Goal: Task Accomplishment & Management: Manage account settings

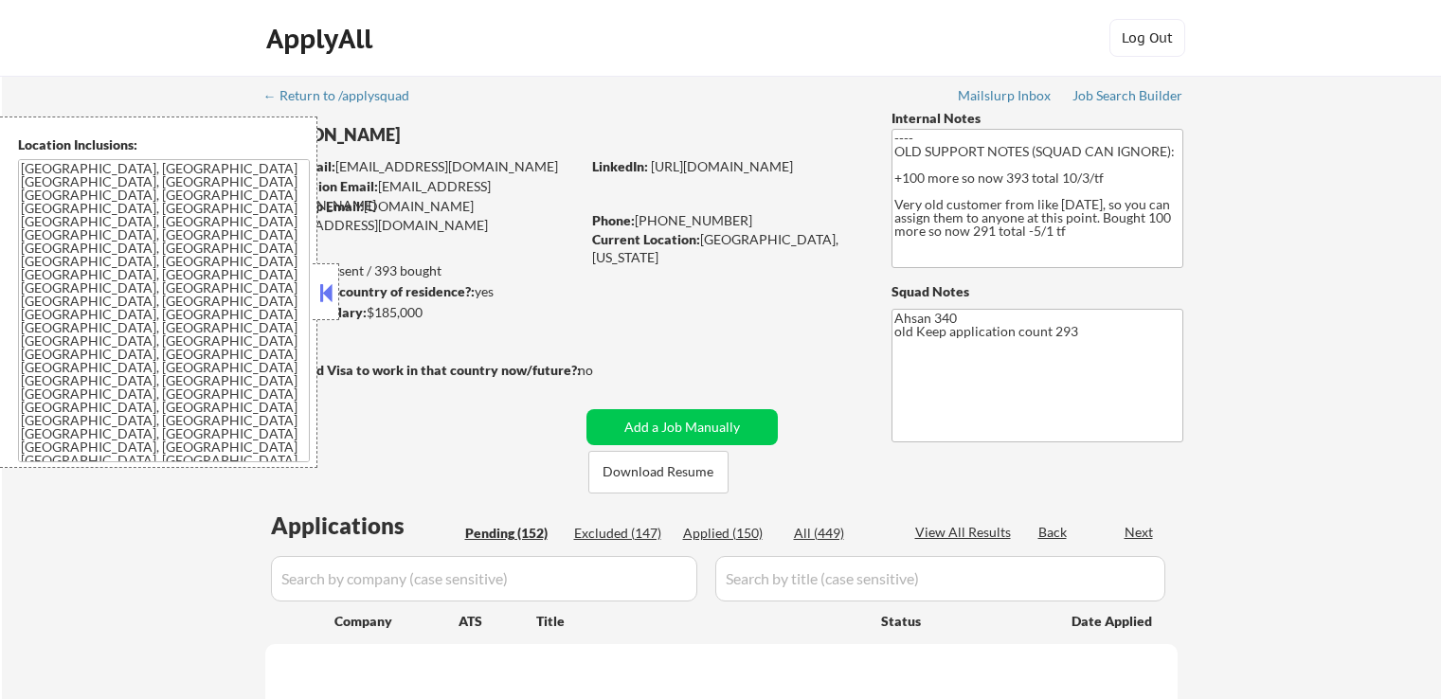
scroll to position [284, 0]
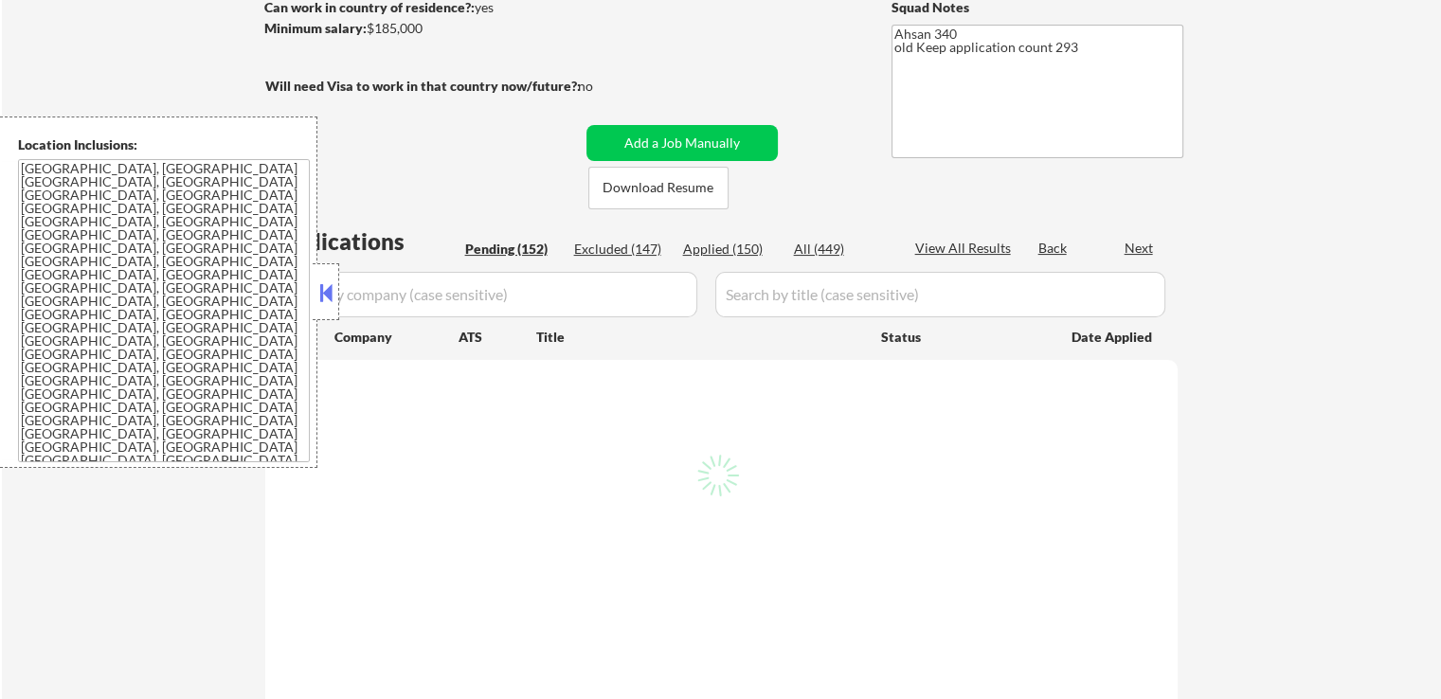
select select ""pending""
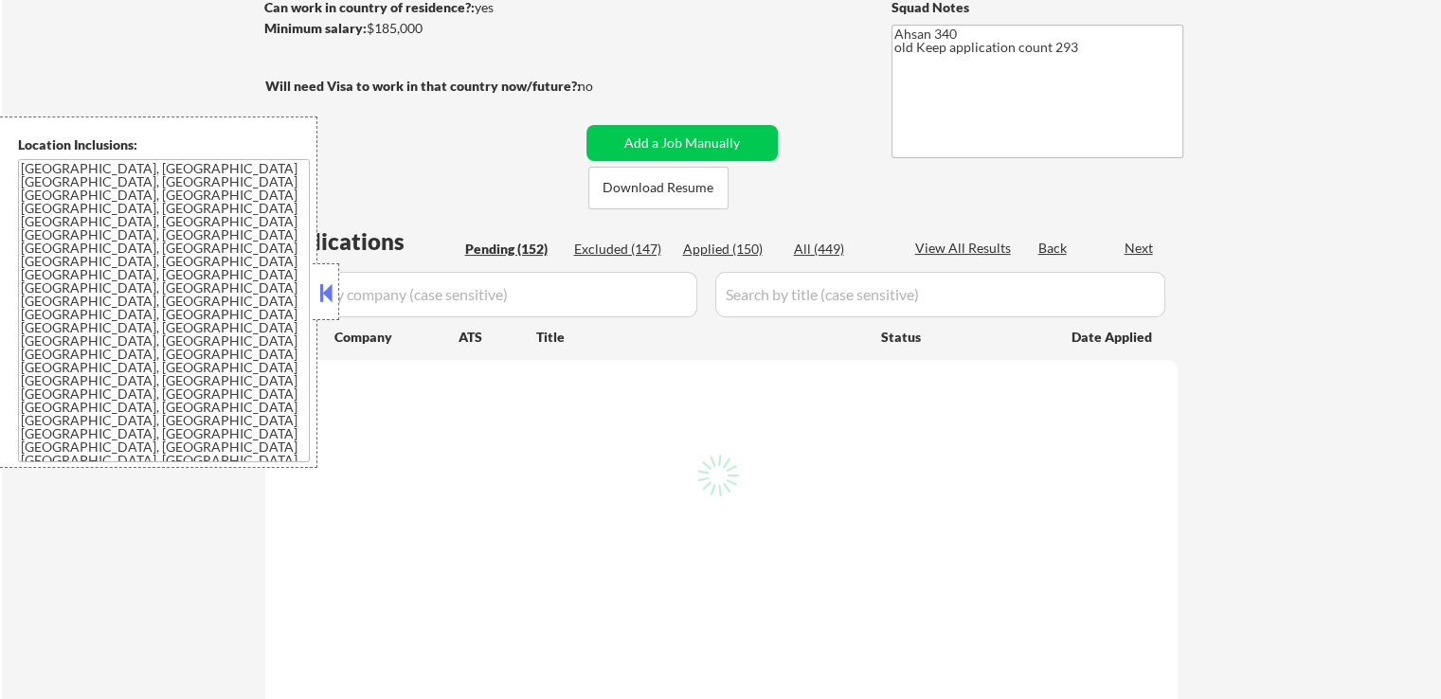
select select ""pending""
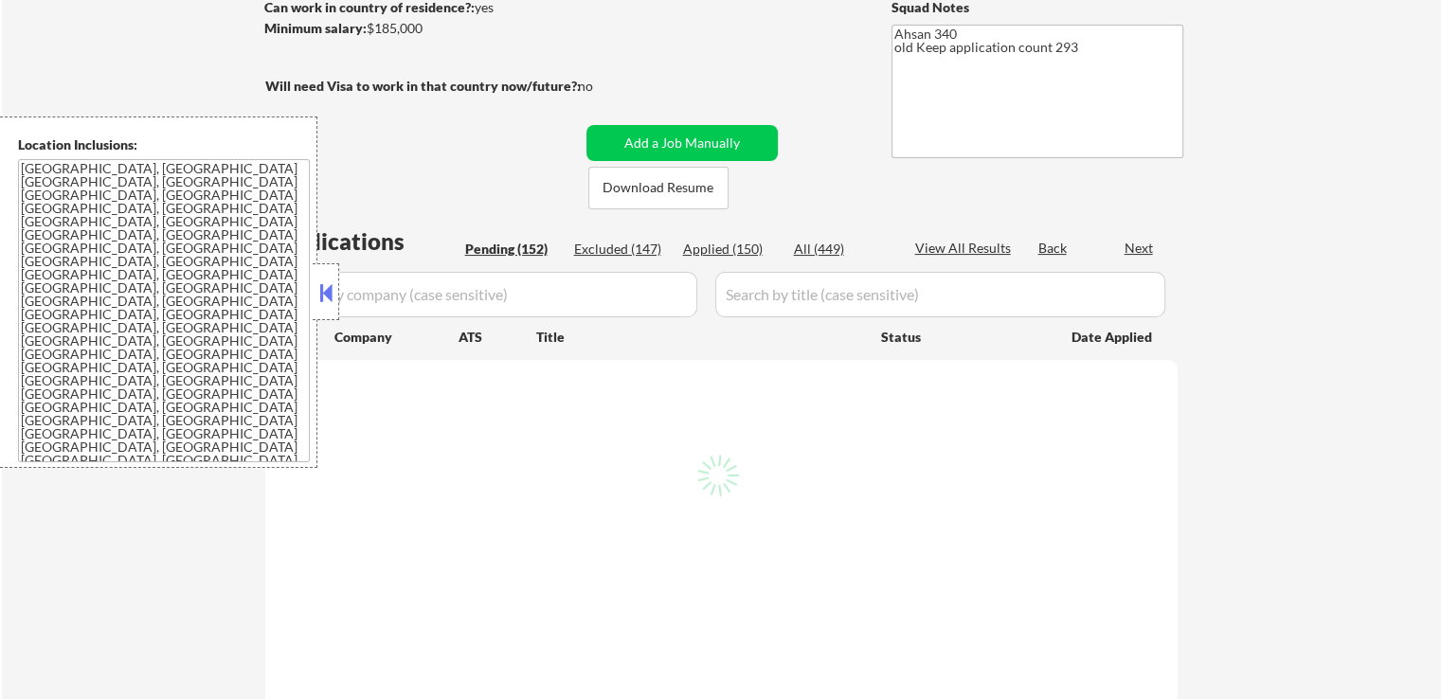
select select ""pending""
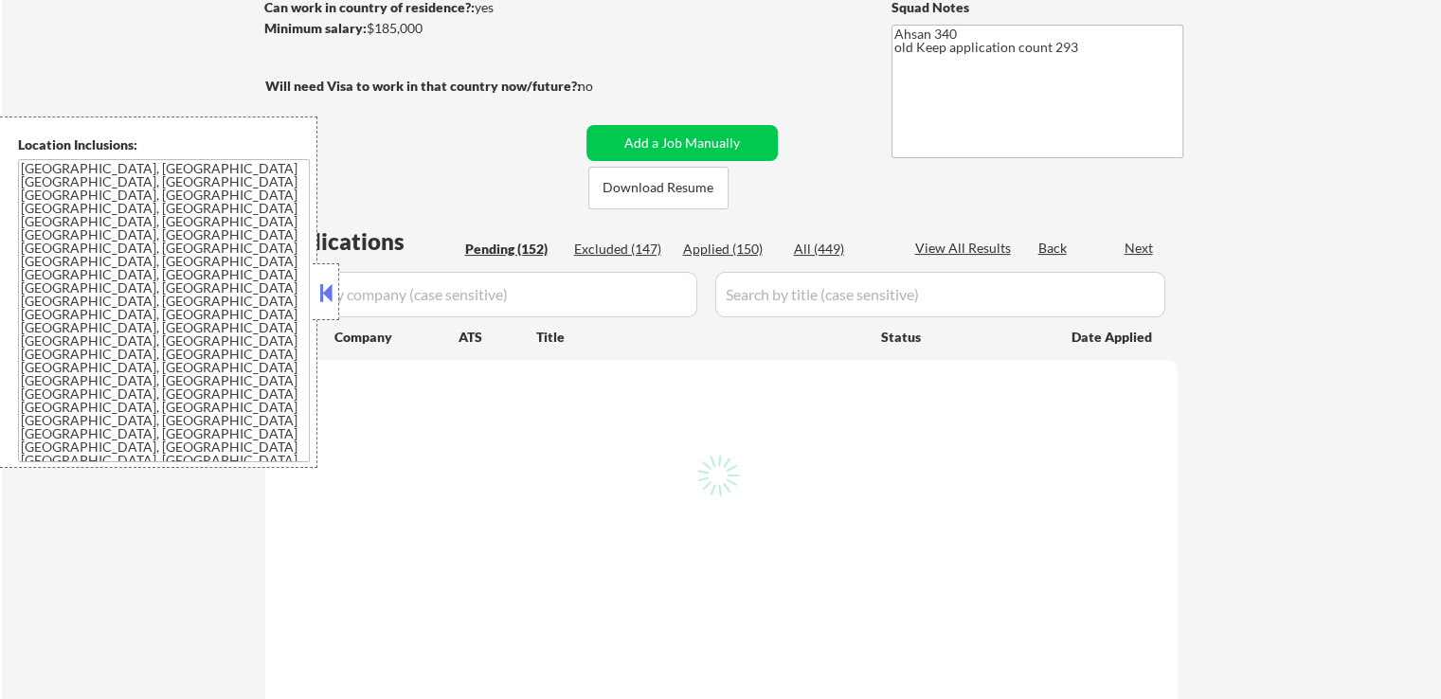
select select ""pending""
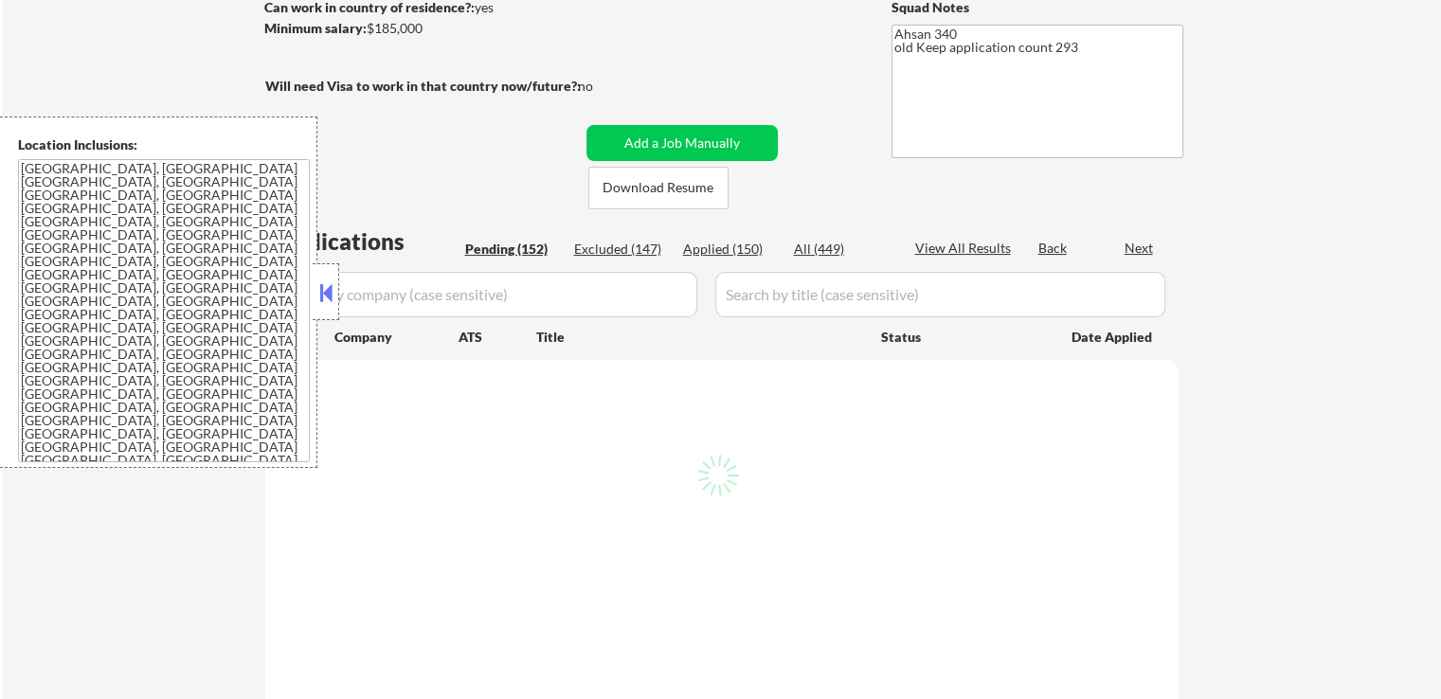
select select ""pending""
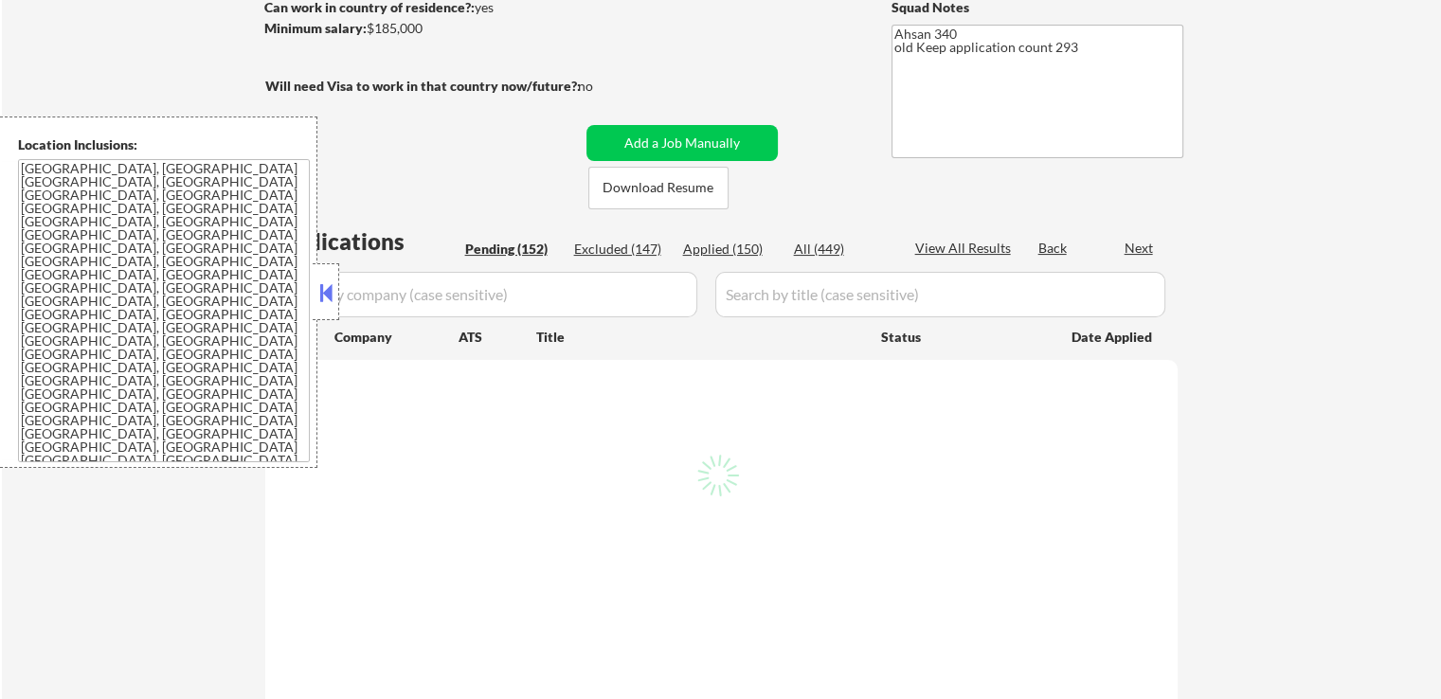
select select ""pending""
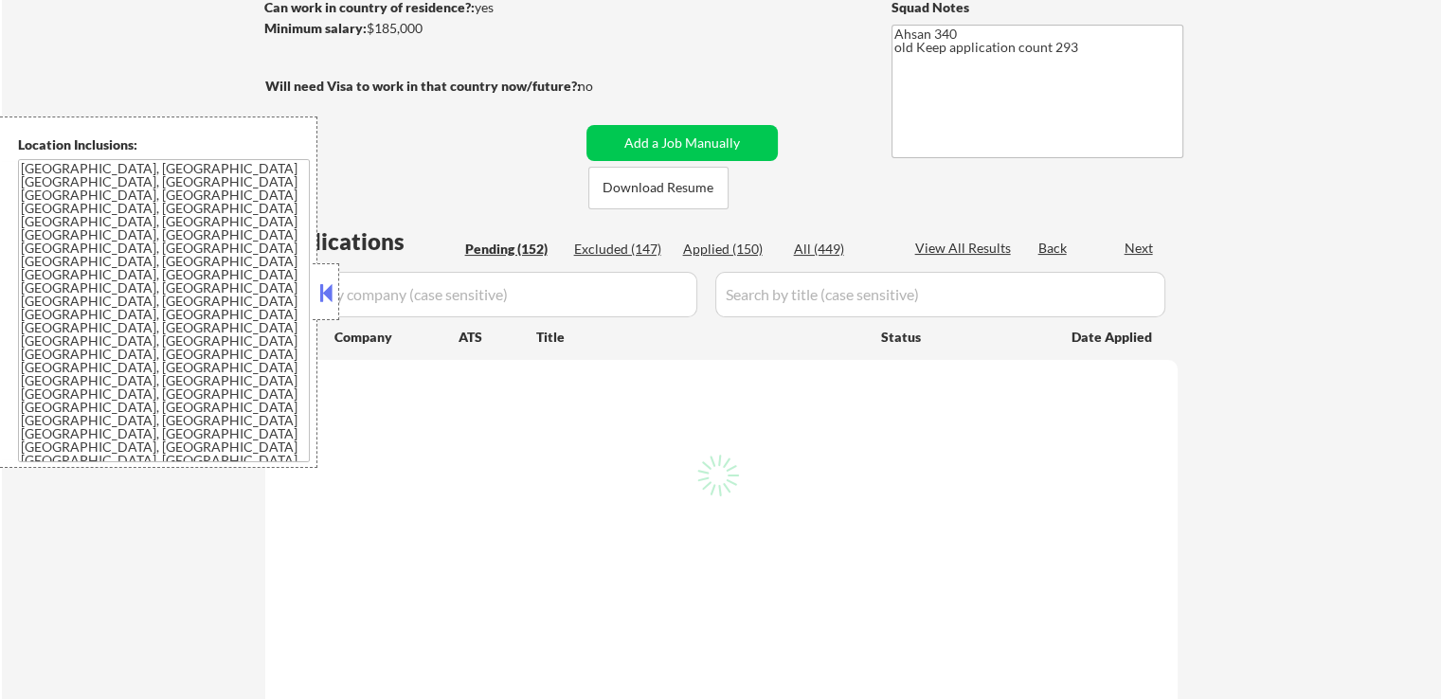
select select ""pending""
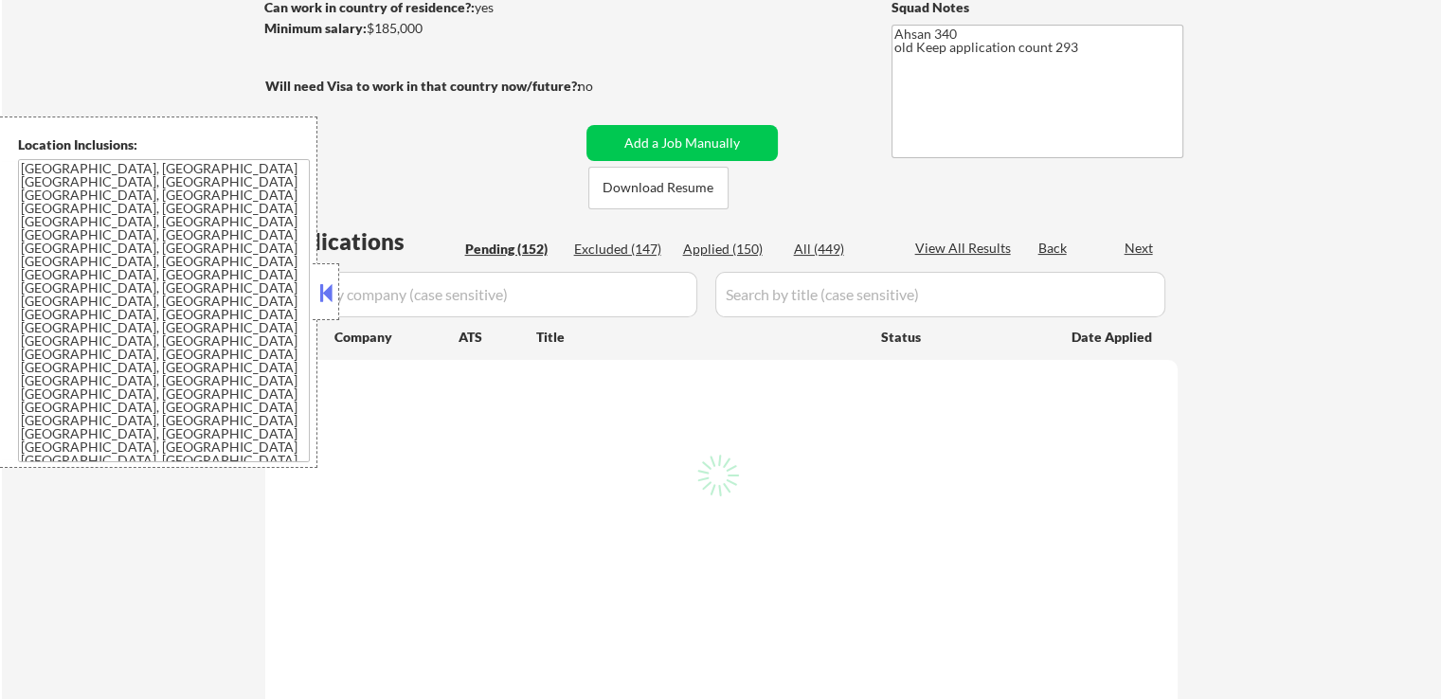
select select ""pending""
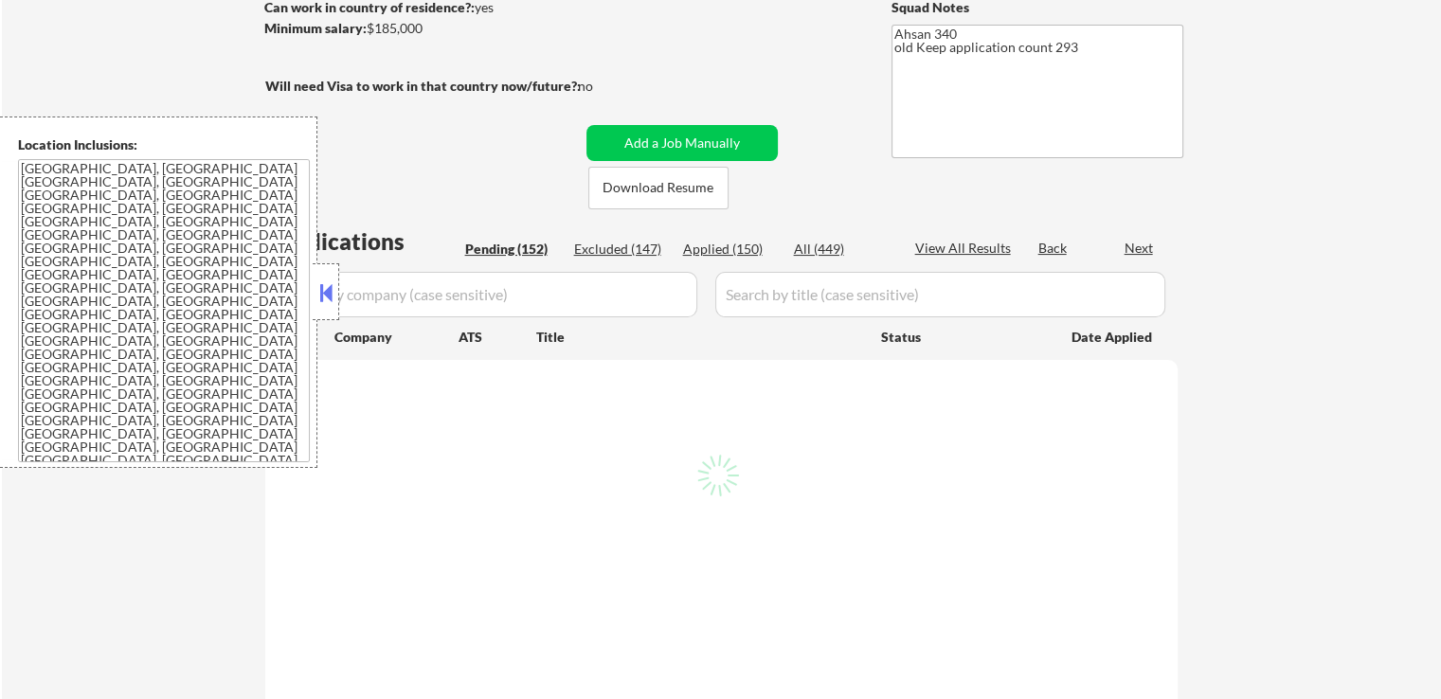
select select ""pending""
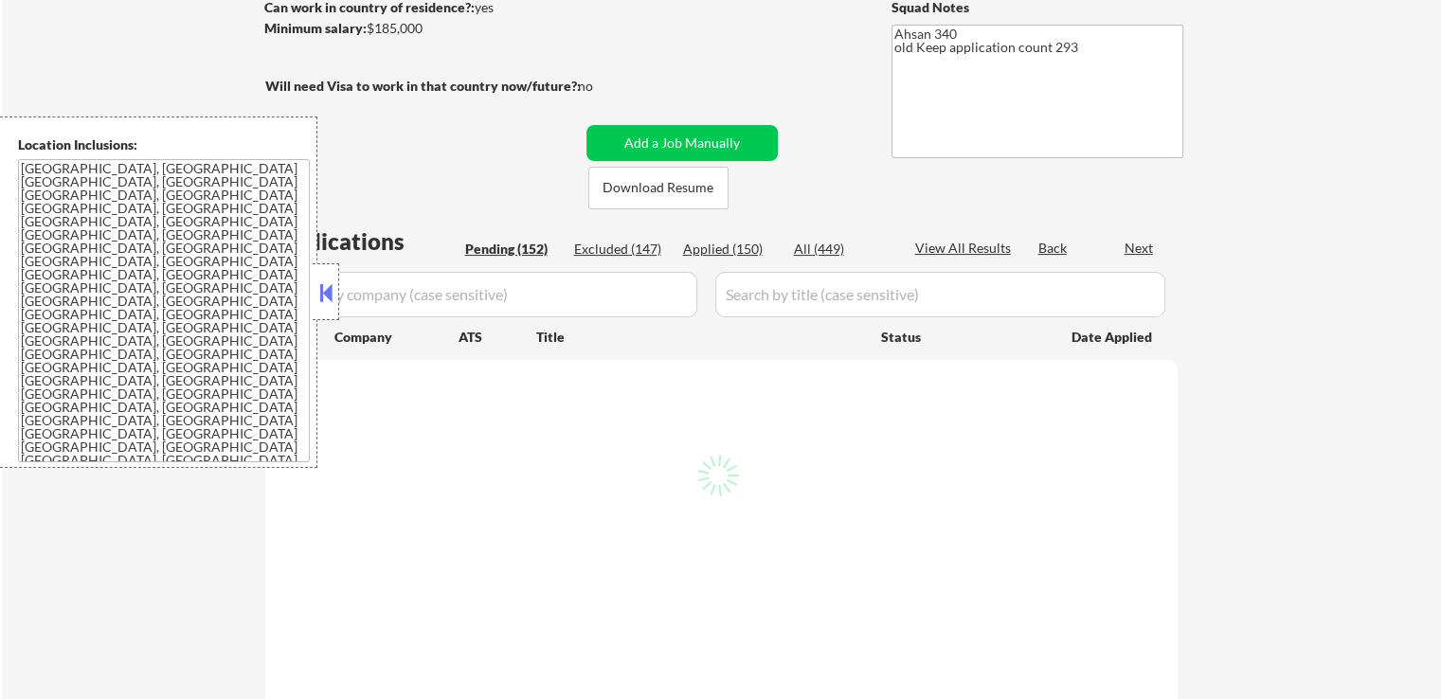
select select ""pending""
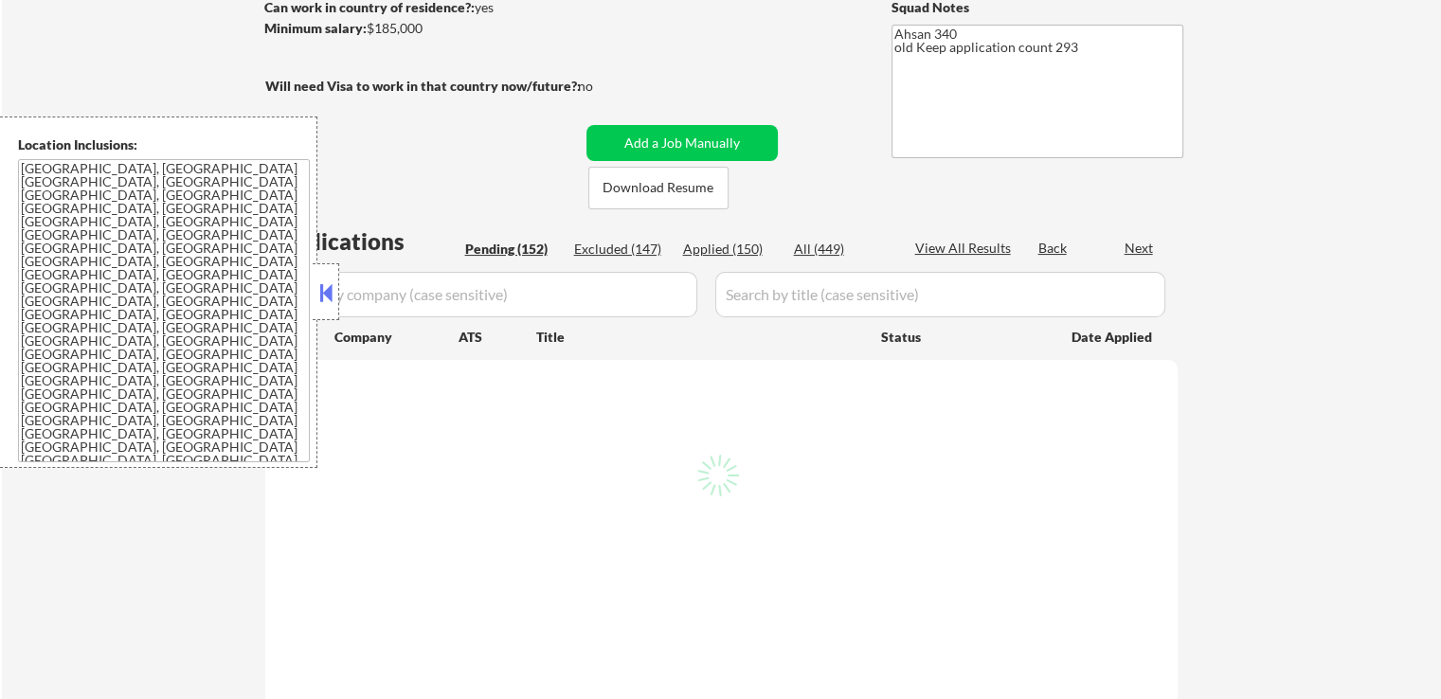
select select ""pending""
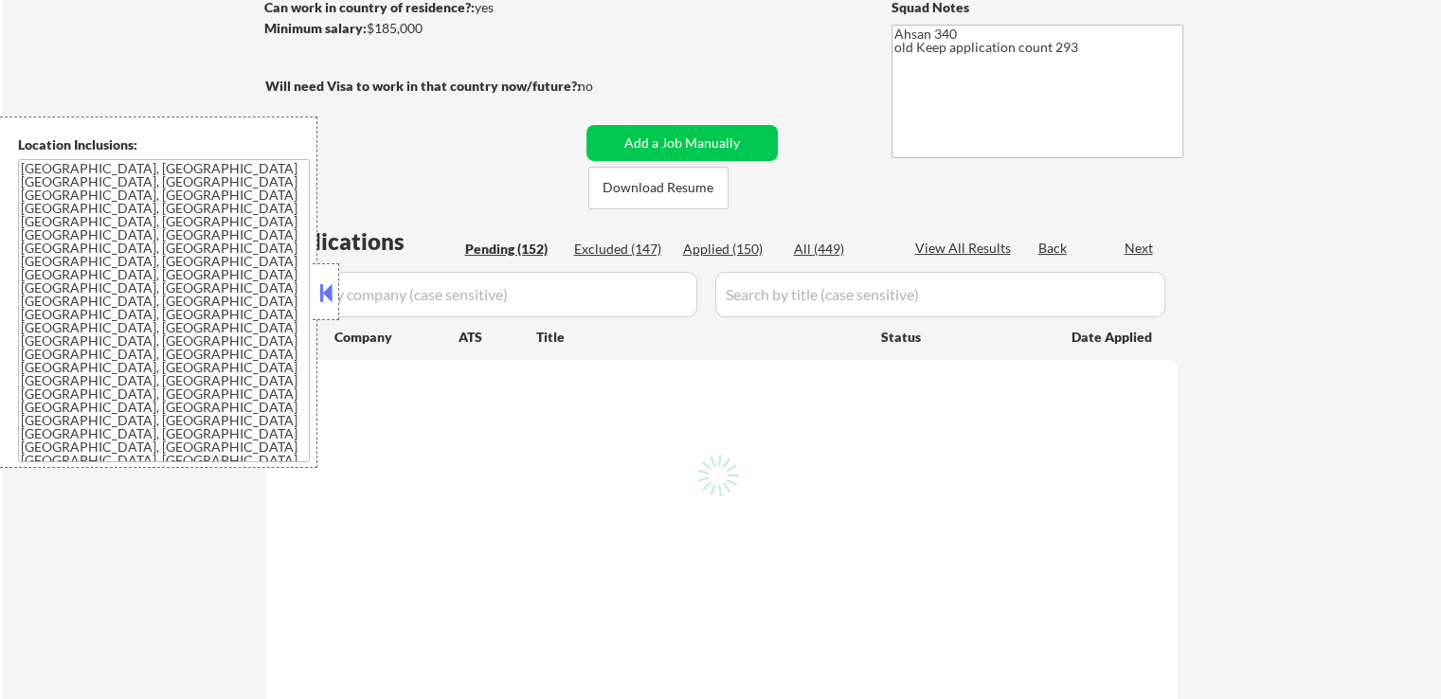
select select ""pending""
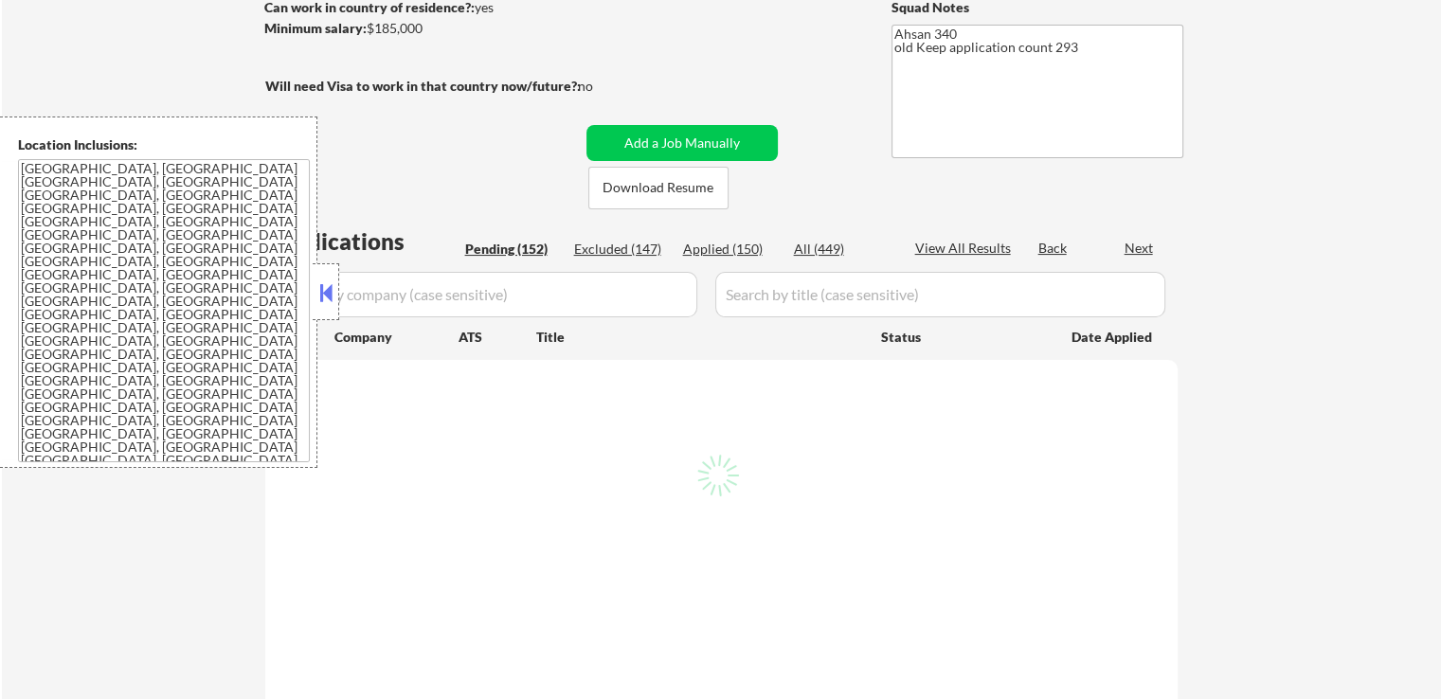
select select ""pending""
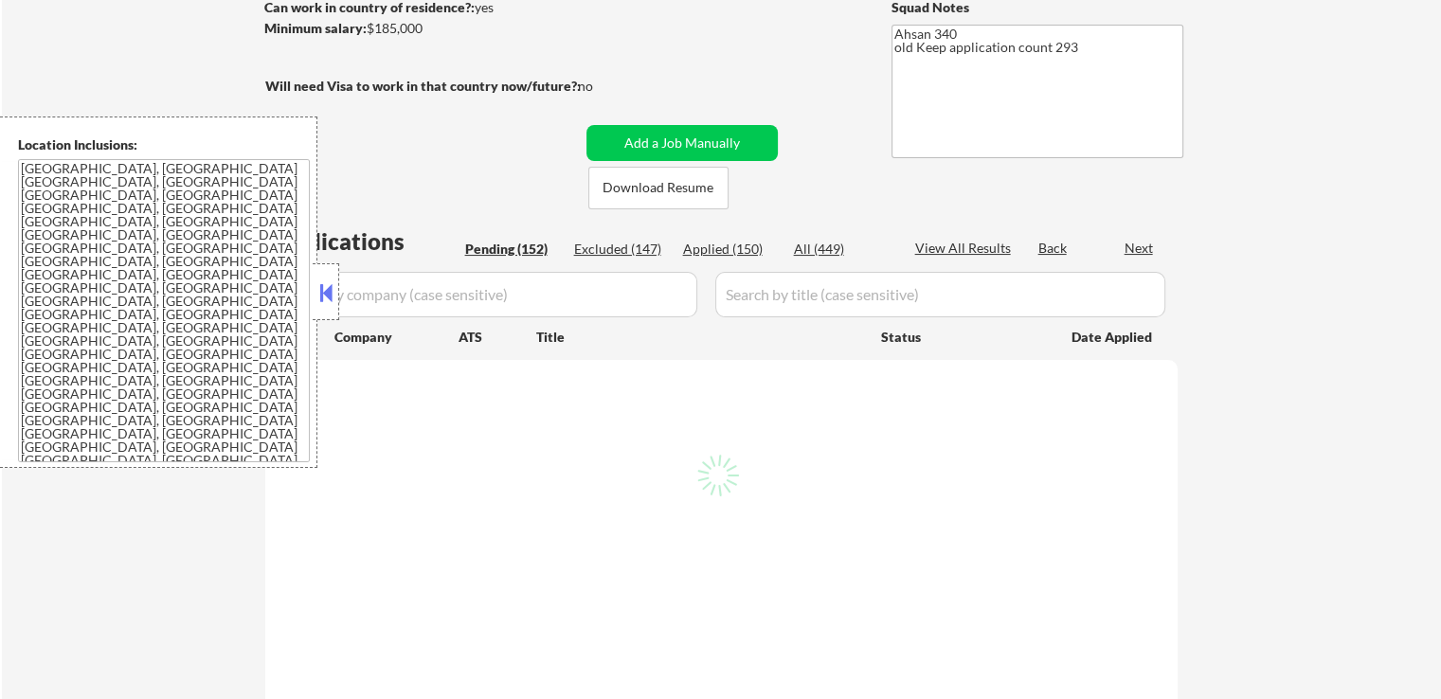
select select ""pending""
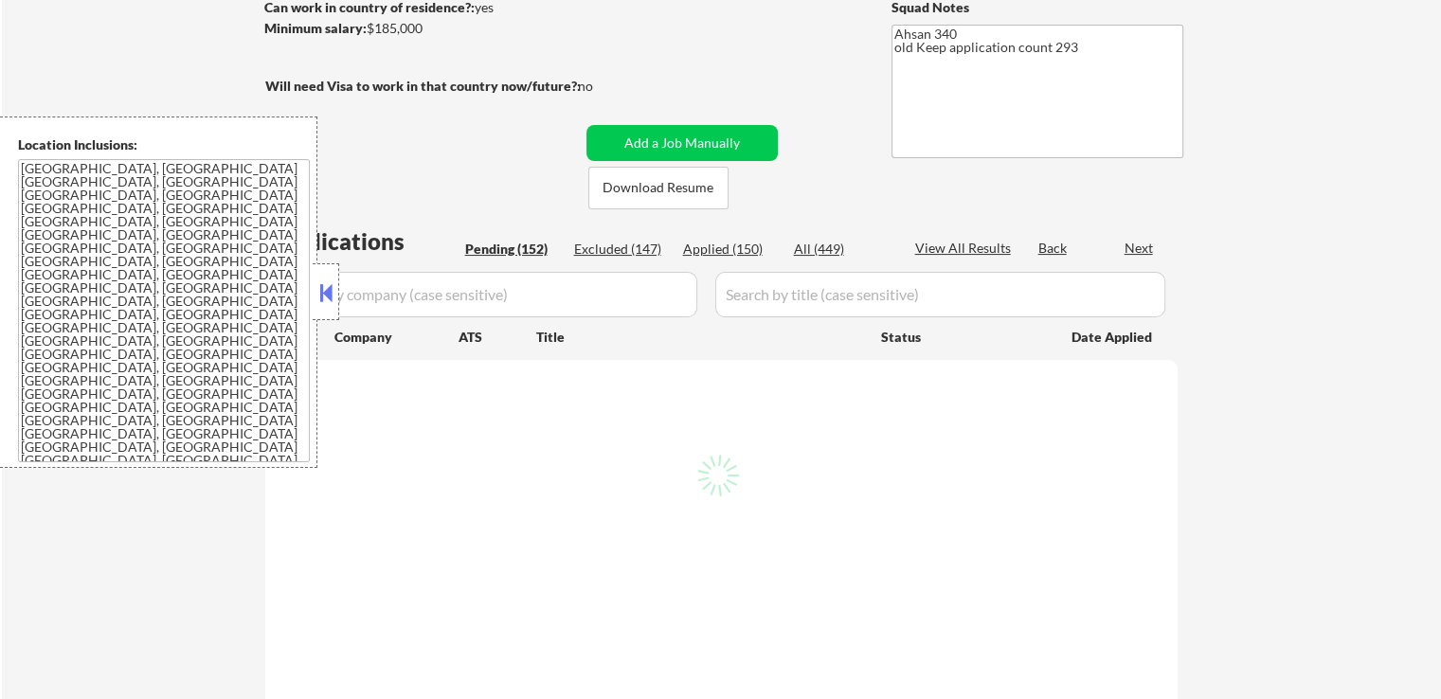
select select ""pending""
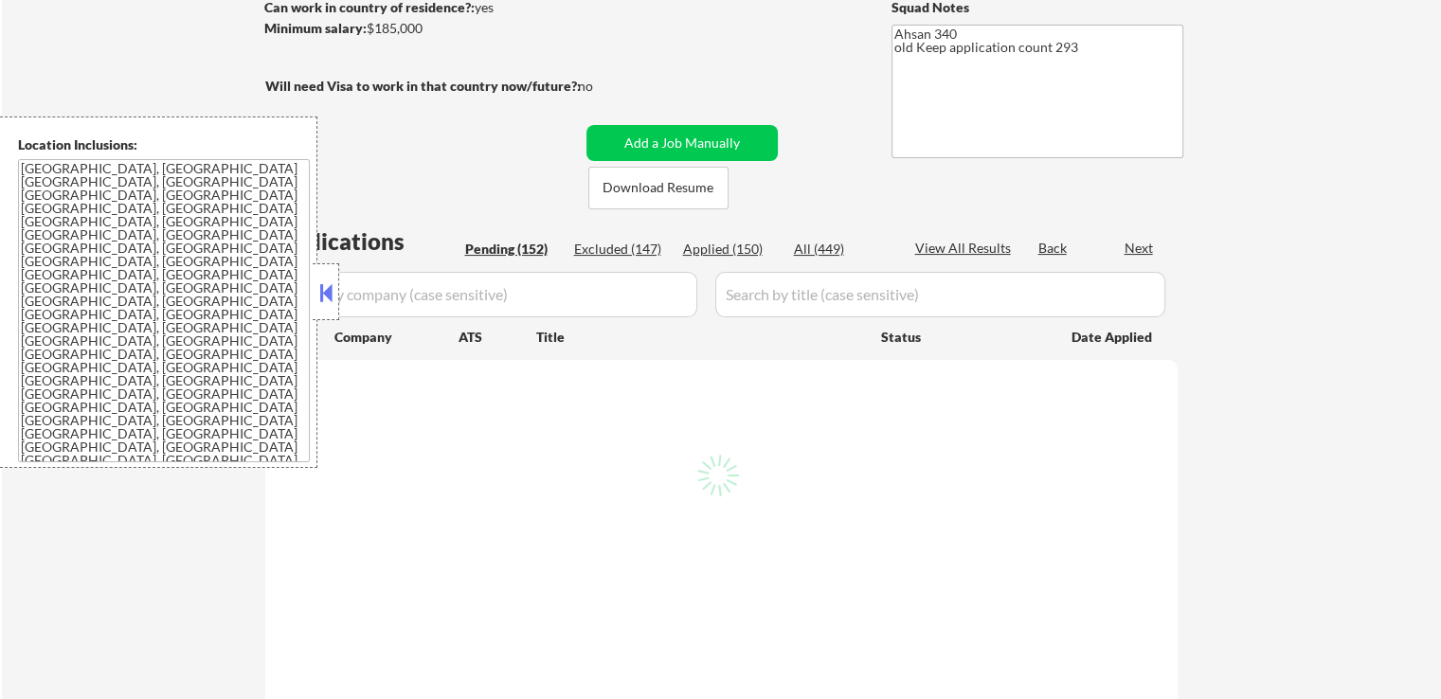
select select ""pending""
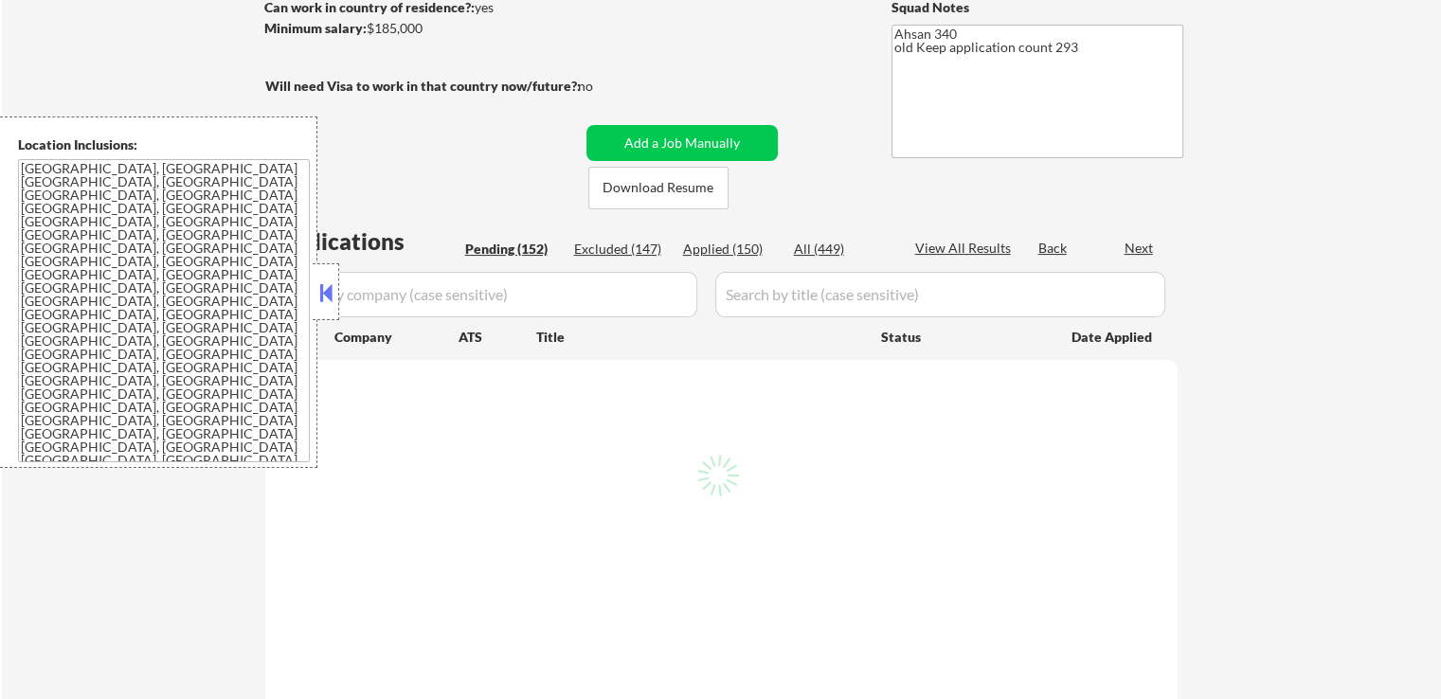
select select ""pending""
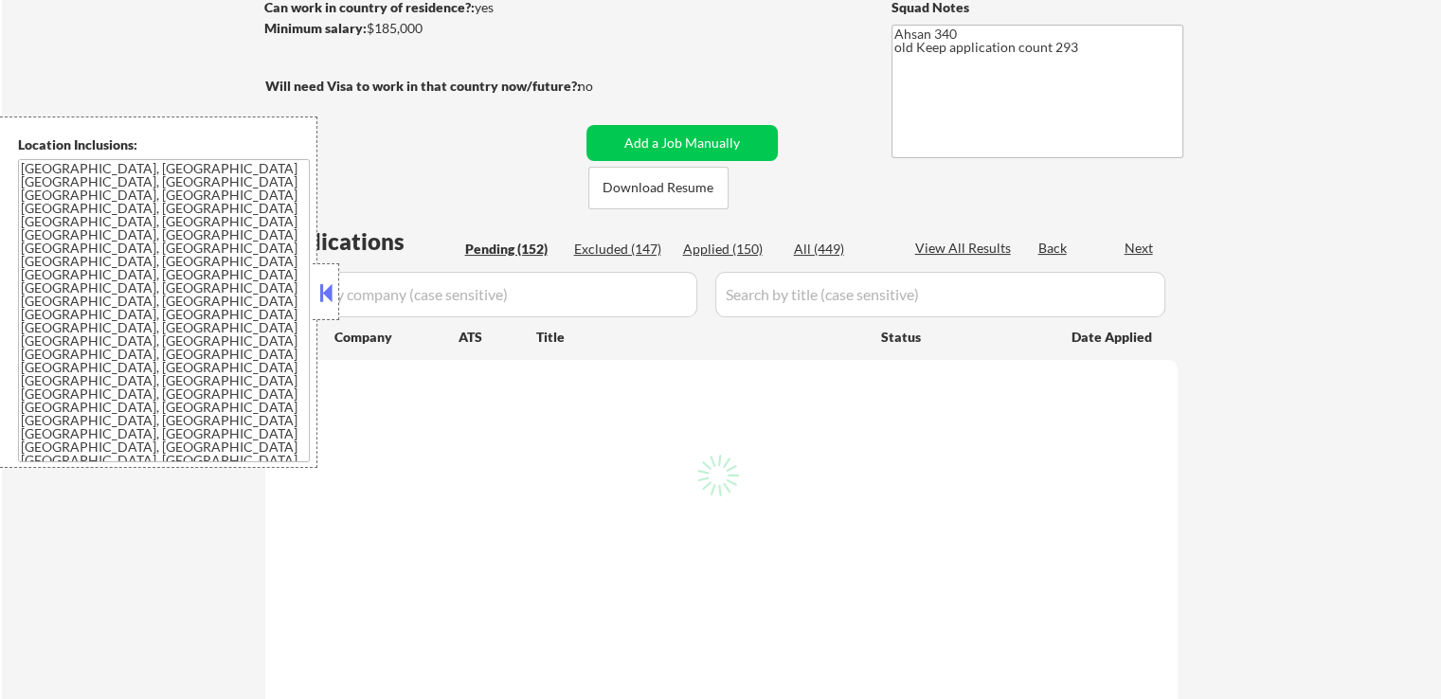
select select ""pending""
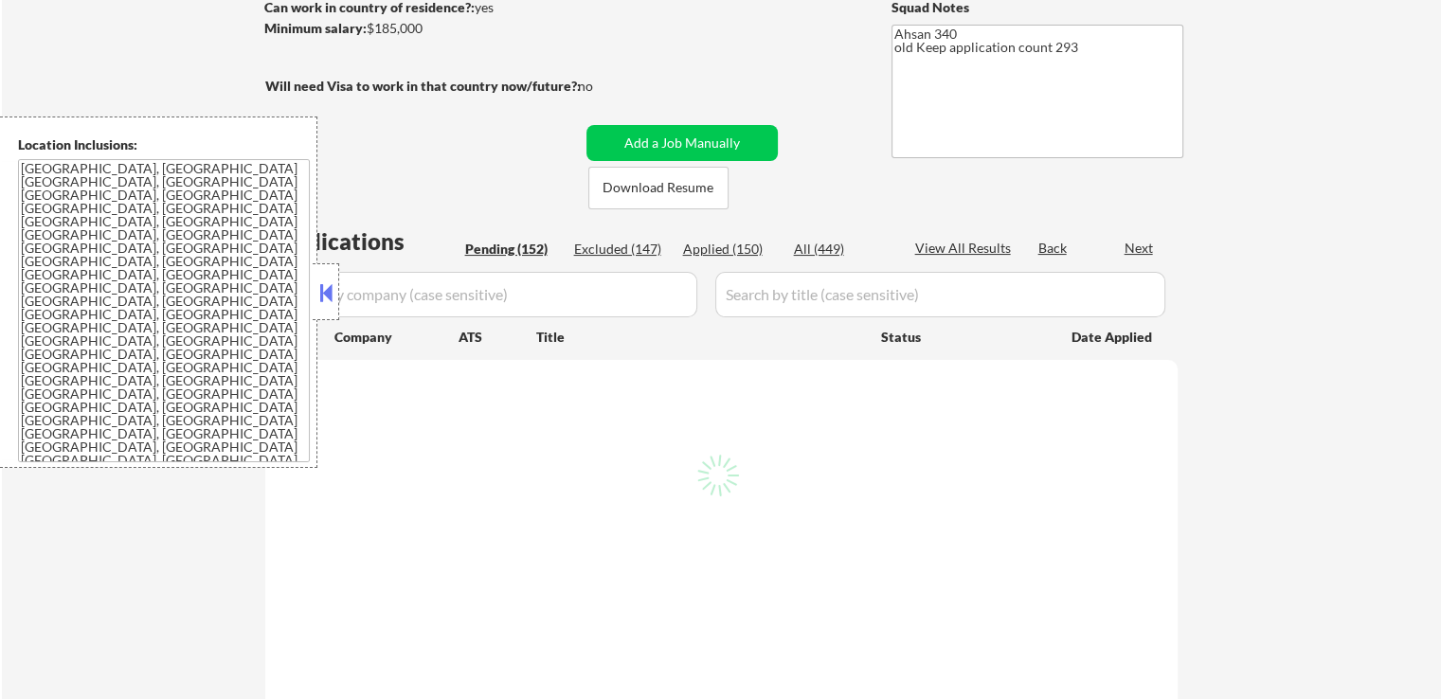
select select ""pending""
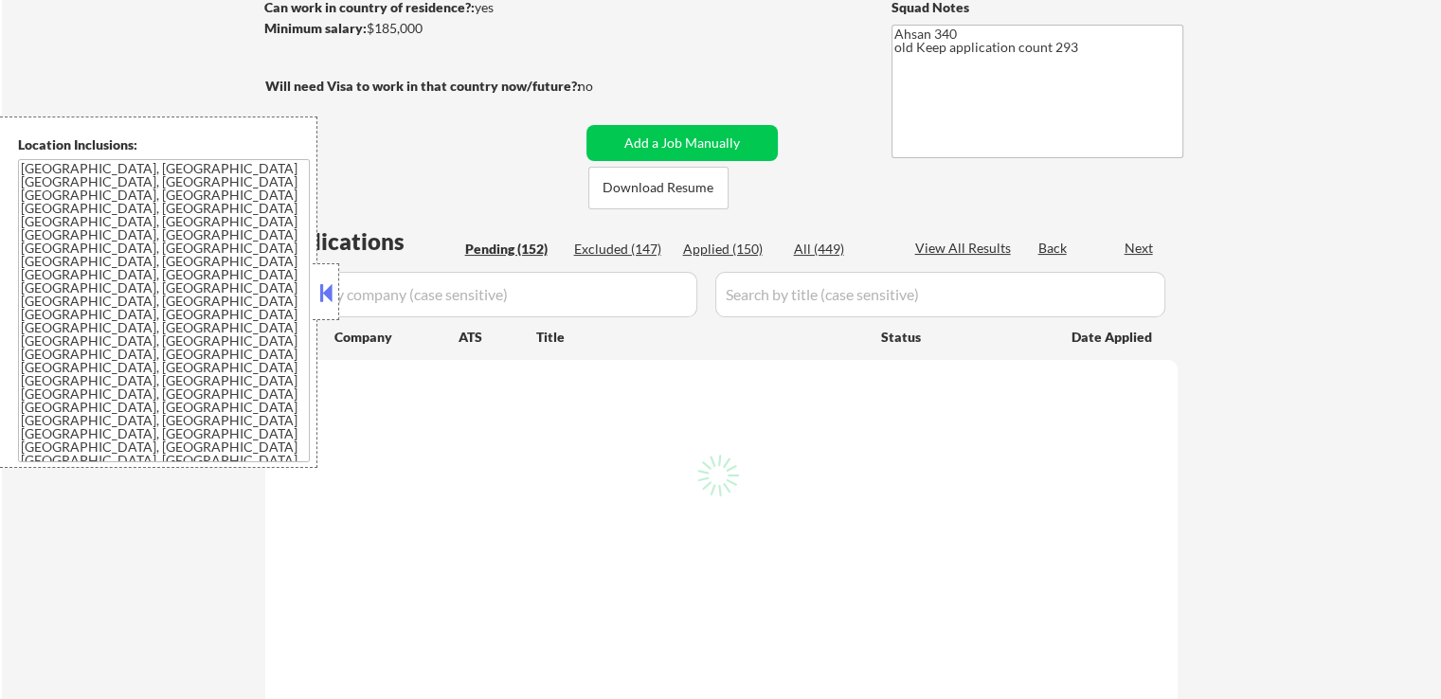
select select ""pending""
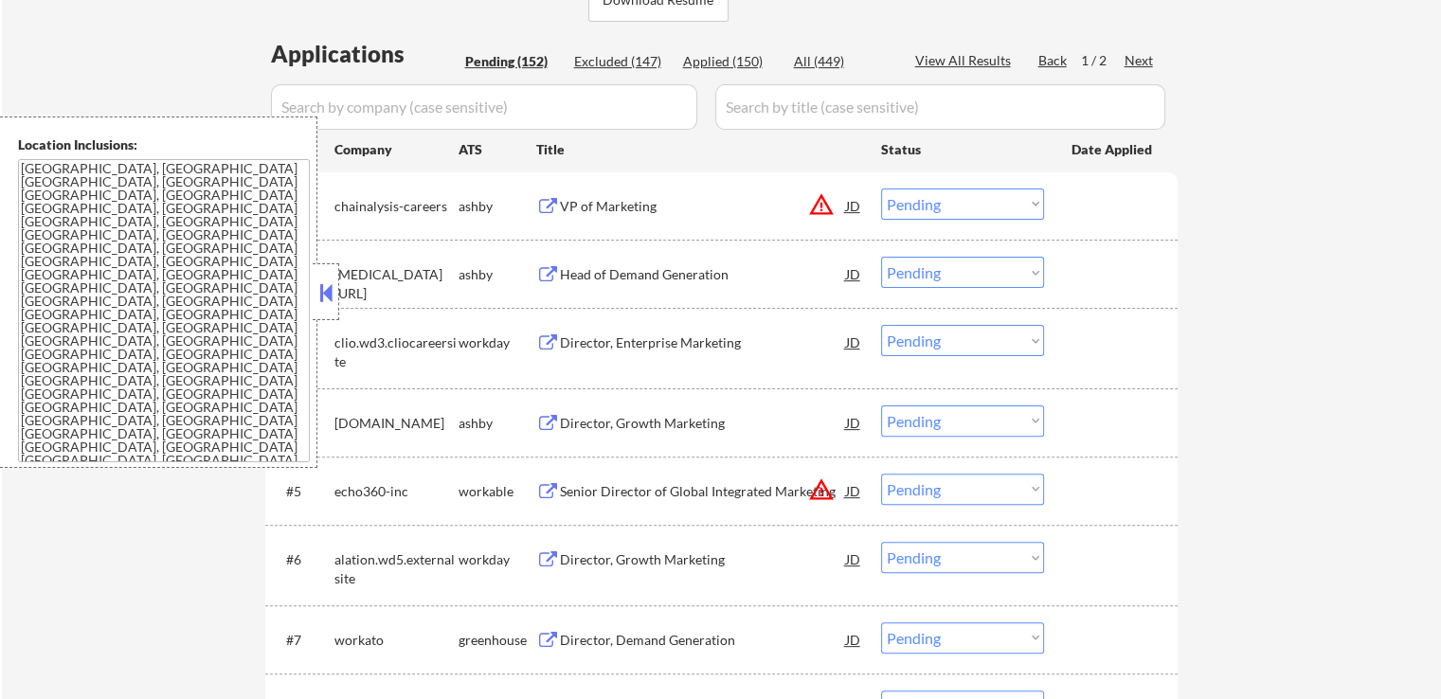
scroll to position [474, 0]
click at [652, 280] on div "Head of Demand Generation" at bounding box center [703, 272] width 286 height 19
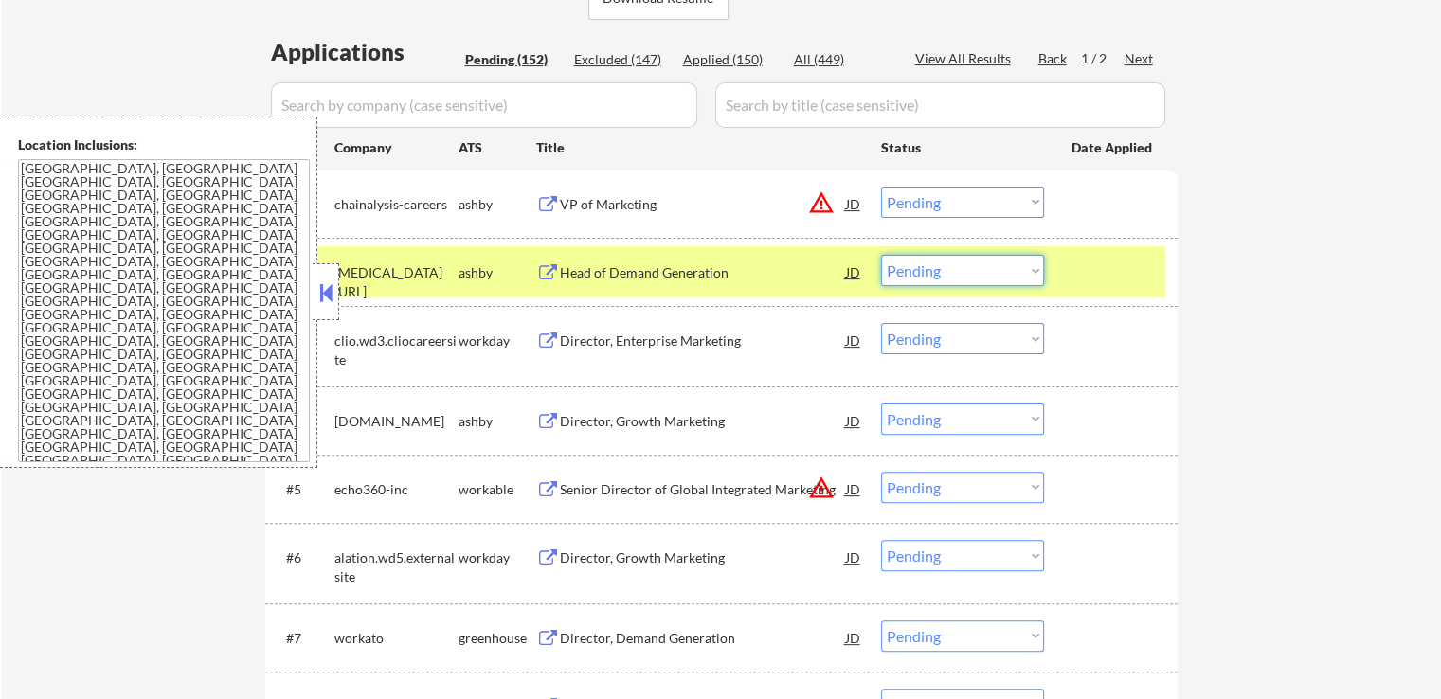
drag, startPoint x: 959, startPoint y: 266, endPoint x: 959, endPoint y: 283, distance: 17.1
click at [959, 266] on select "Choose an option... Pending Applied Excluded (Questions) Excluded (Expired) Exc…" at bounding box center [962, 270] width 163 height 31
click at [881, 255] on select "Choose an option... Pending Applied Excluded (Questions) Excluded (Expired) Exc…" at bounding box center [962, 270] width 163 height 31
click at [570, 416] on div "Director, Growth Marketing" at bounding box center [703, 421] width 286 height 19
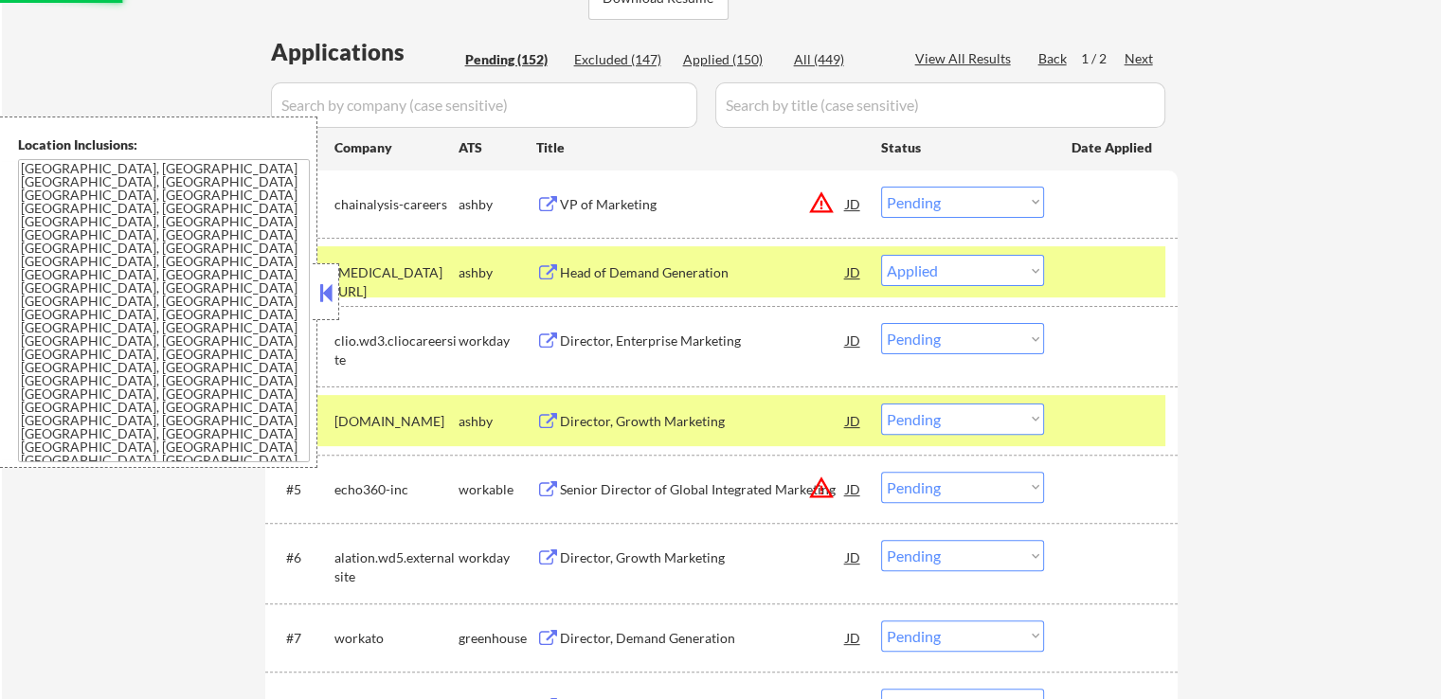
select select ""pending""
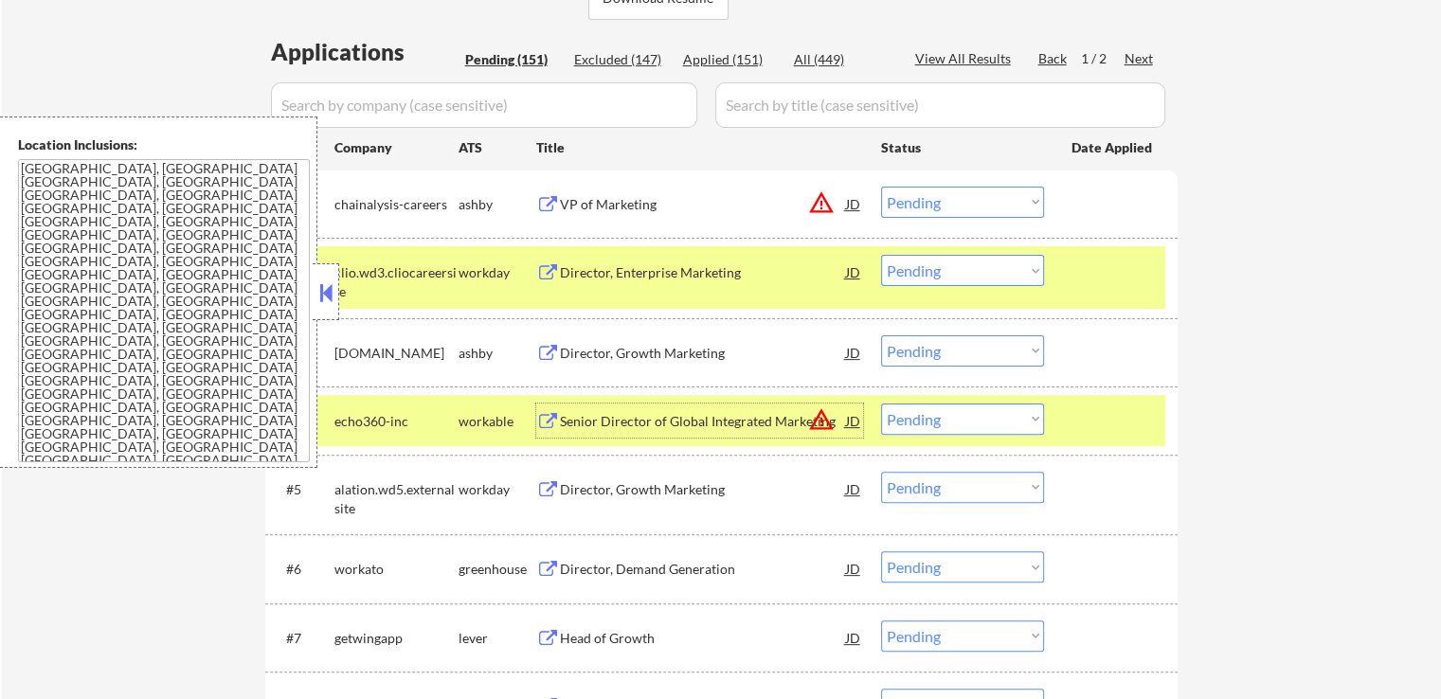
click at [593, 200] on div "VP of Marketing" at bounding box center [703, 204] width 286 height 19
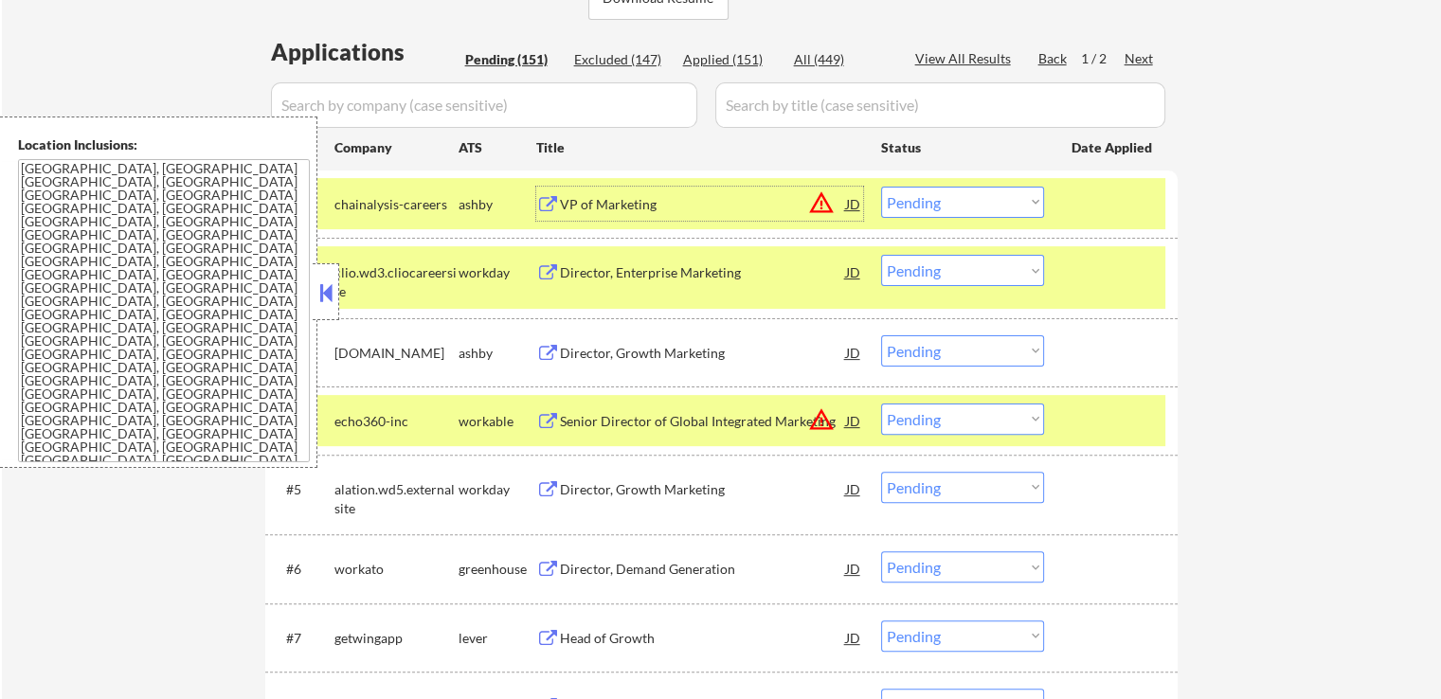
click at [623, 202] on div "VP of Marketing" at bounding box center [703, 204] width 286 height 19
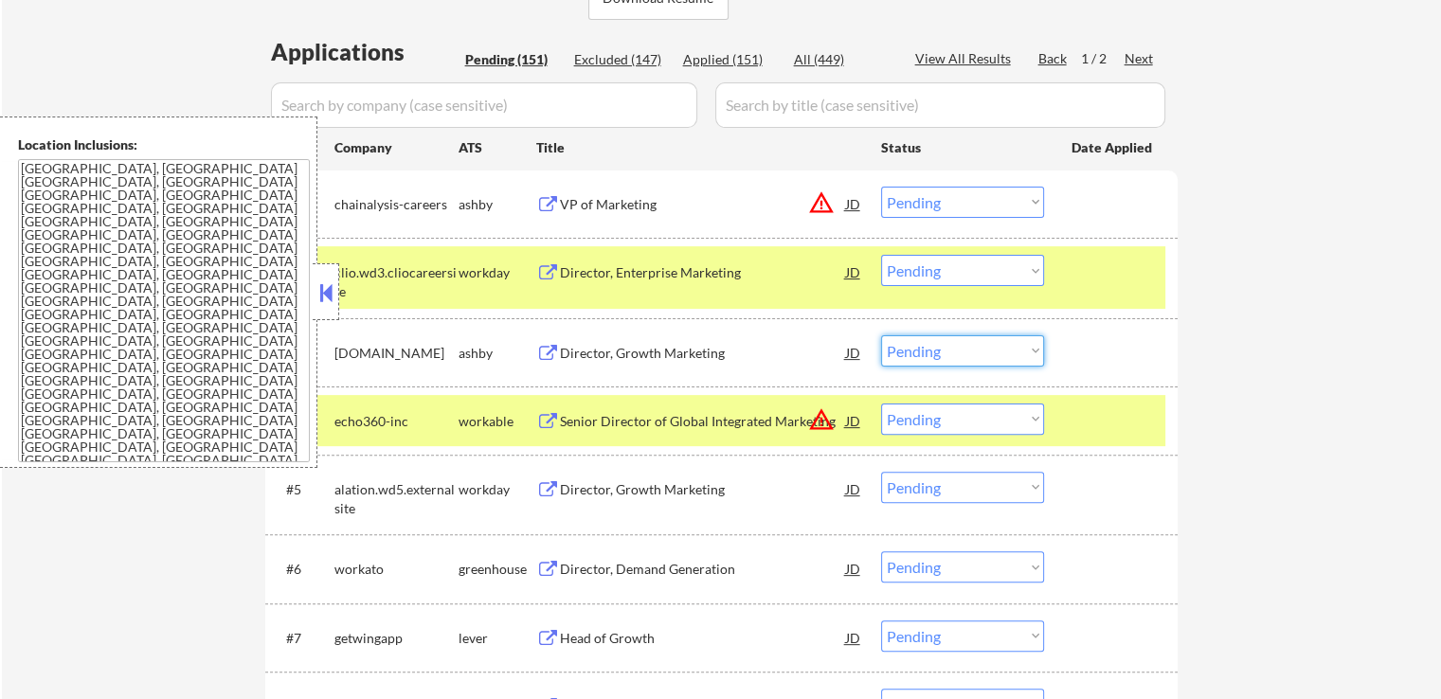
drag, startPoint x: 944, startPoint y: 353, endPoint x: 950, endPoint y: 363, distance: 11.6
click at [944, 353] on select "Choose an option... Pending Applied Excluded (Questions) Excluded (Expired) Exc…" at bounding box center [962, 350] width 163 height 31
click at [881, 335] on select "Choose an option... Pending Applied Excluded (Questions) Excluded (Expired) Exc…" at bounding box center [962, 350] width 163 height 31
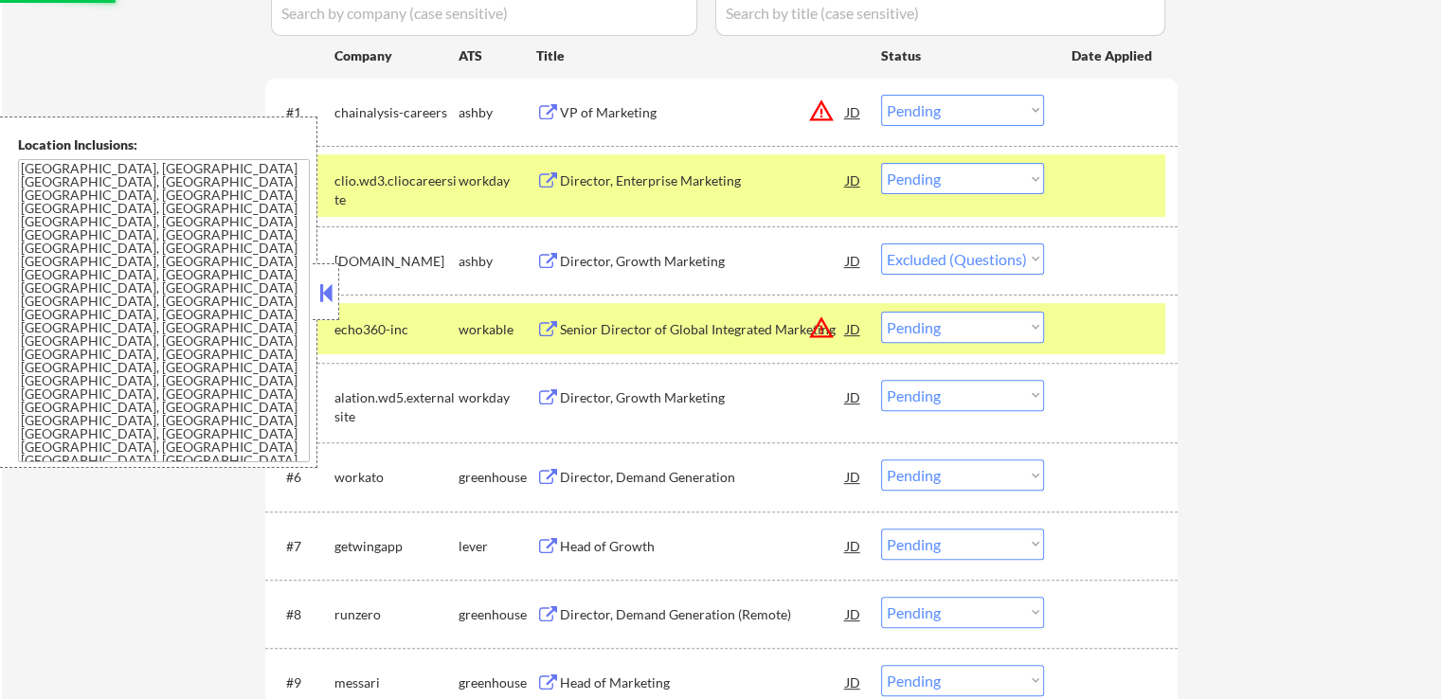
scroll to position [663, 0]
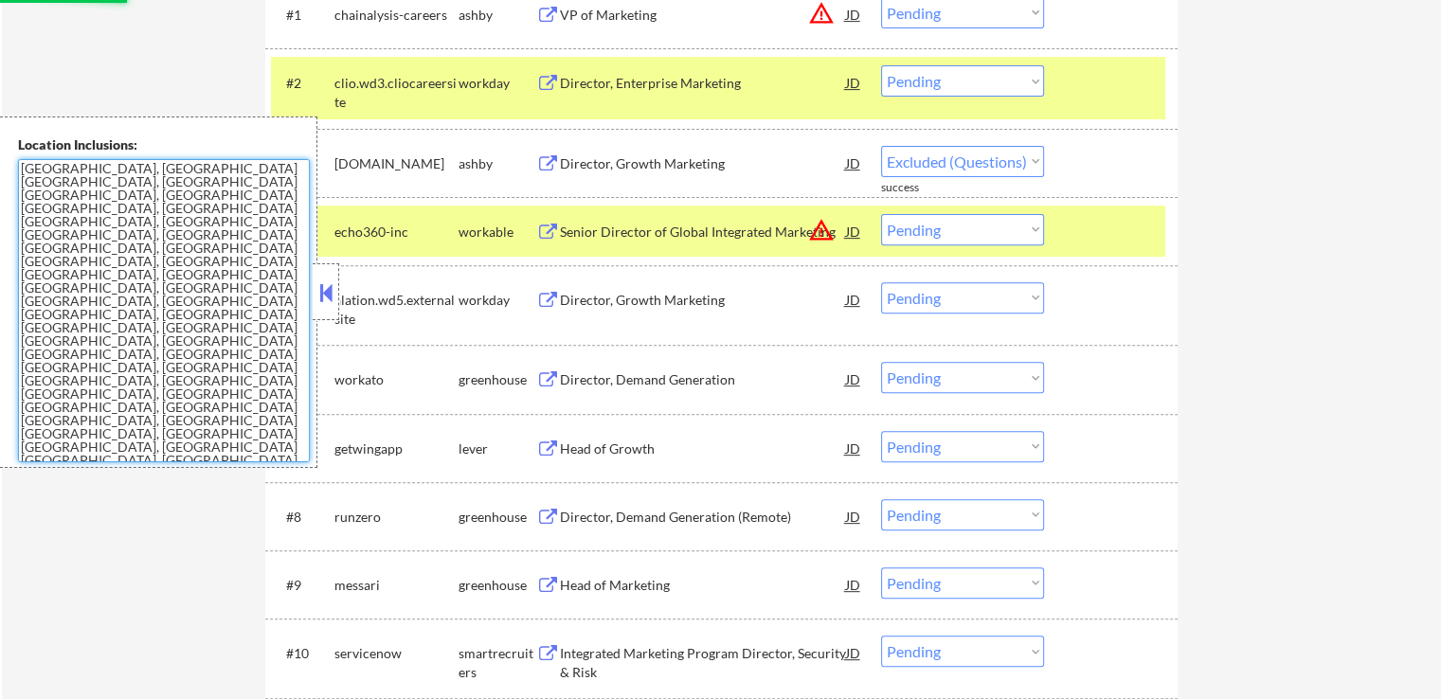
drag, startPoint x: 51, startPoint y: 394, endPoint x: 16, endPoint y: 137, distance: 259.1
click at [0, 145] on div "Location Inclusions: [GEOGRAPHIC_DATA], [GEOGRAPHIC_DATA] [GEOGRAPHIC_DATA], [G…" at bounding box center [158, 292] width 317 height 351
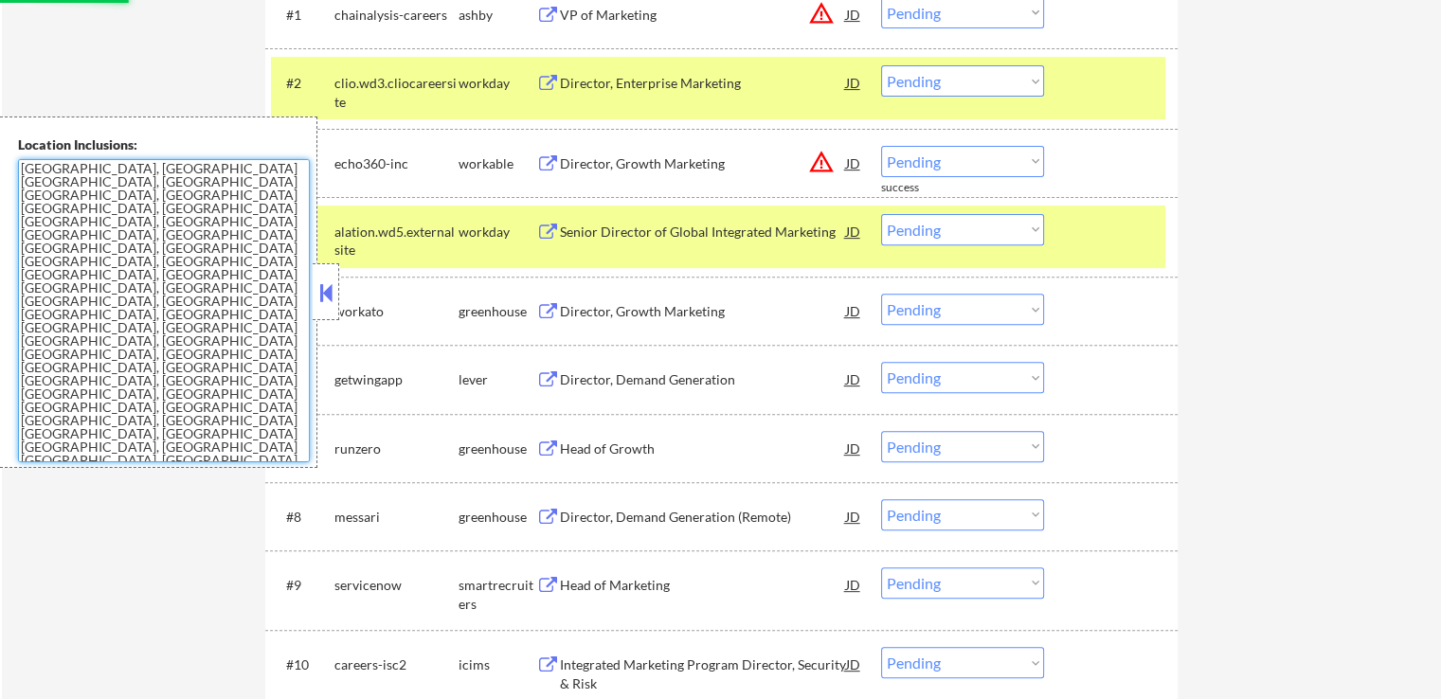
click at [913, 168] on select "Choose an option... Pending Applied Excluded (Questions) Excluded (Expired) Exc…" at bounding box center [962, 161] width 163 height 31
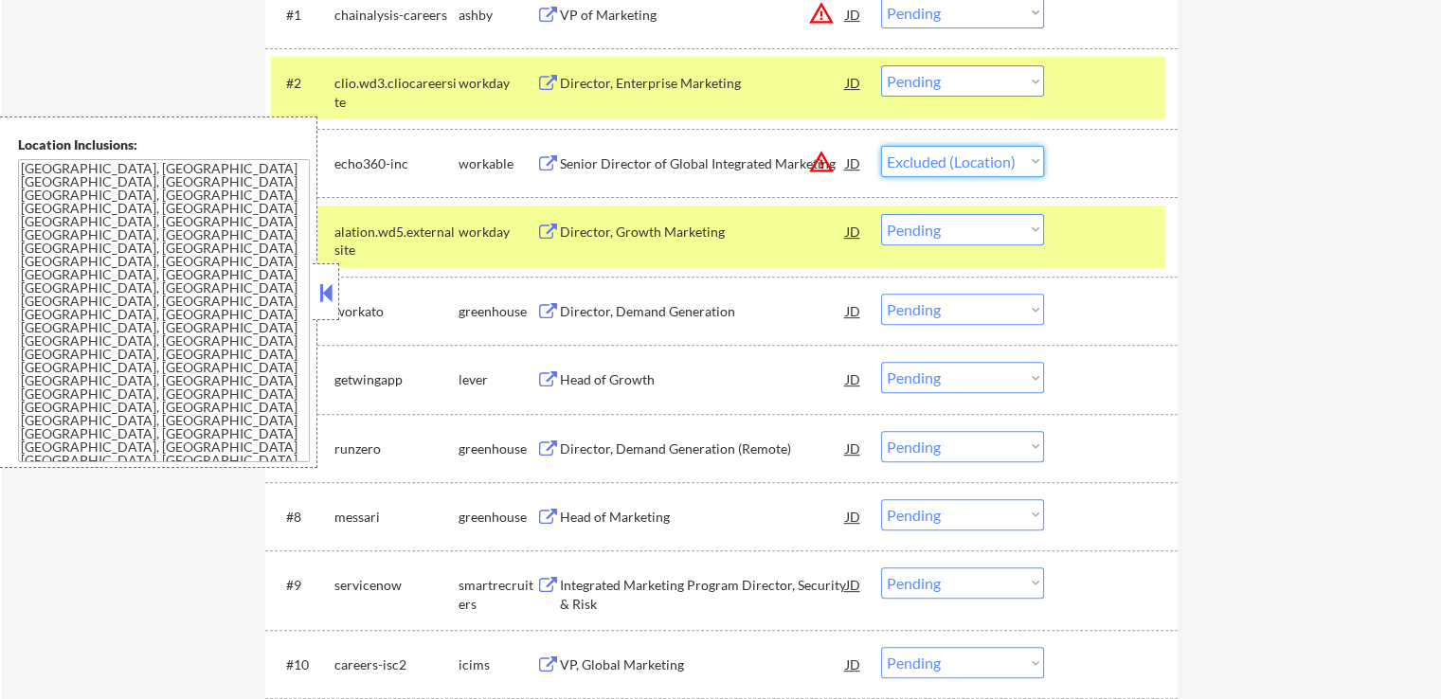
click at [881, 146] on select "Choose an option... Pending Applied Excluded (Questions) Excluded (Expired) Exc…" at bounding box center [962, 161] width 163 height 31
select select ""pending""
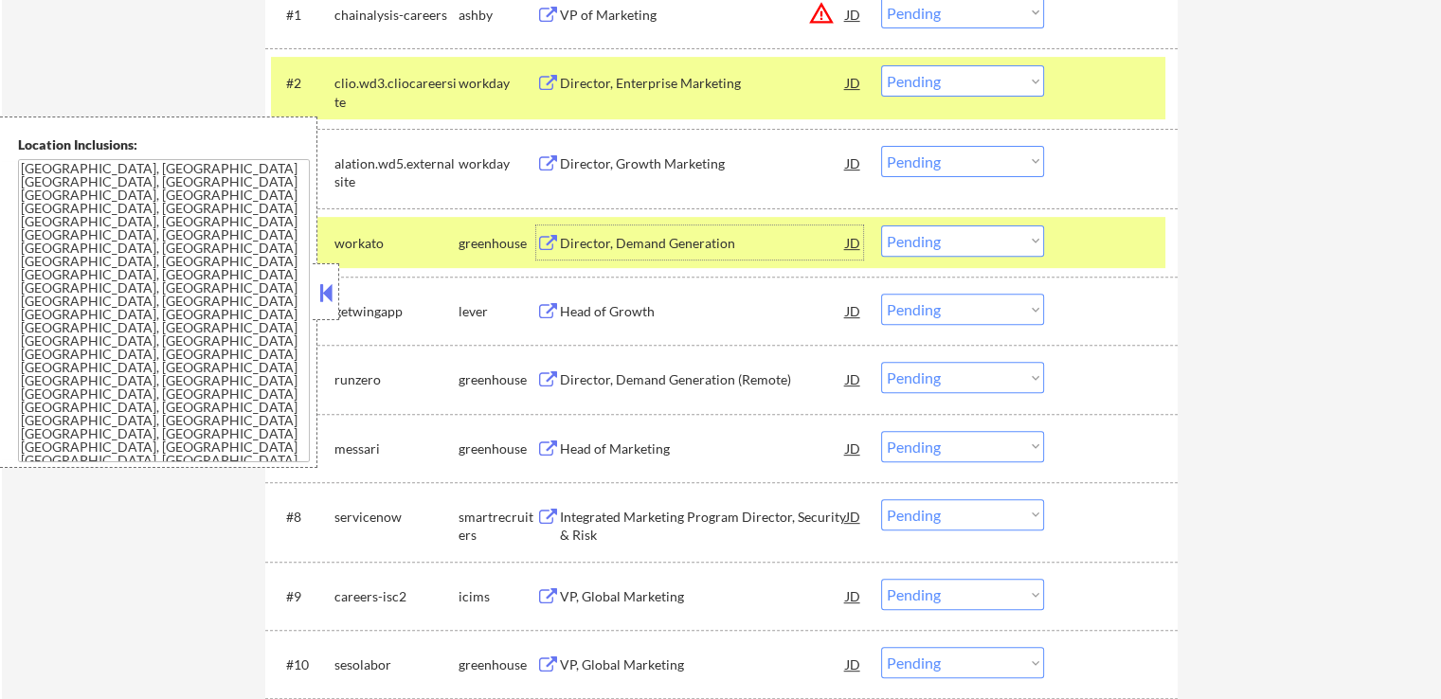
click at [572, 249] on div "Director, Demand Generation" at bounding box center [703, 243] width 286 height 19
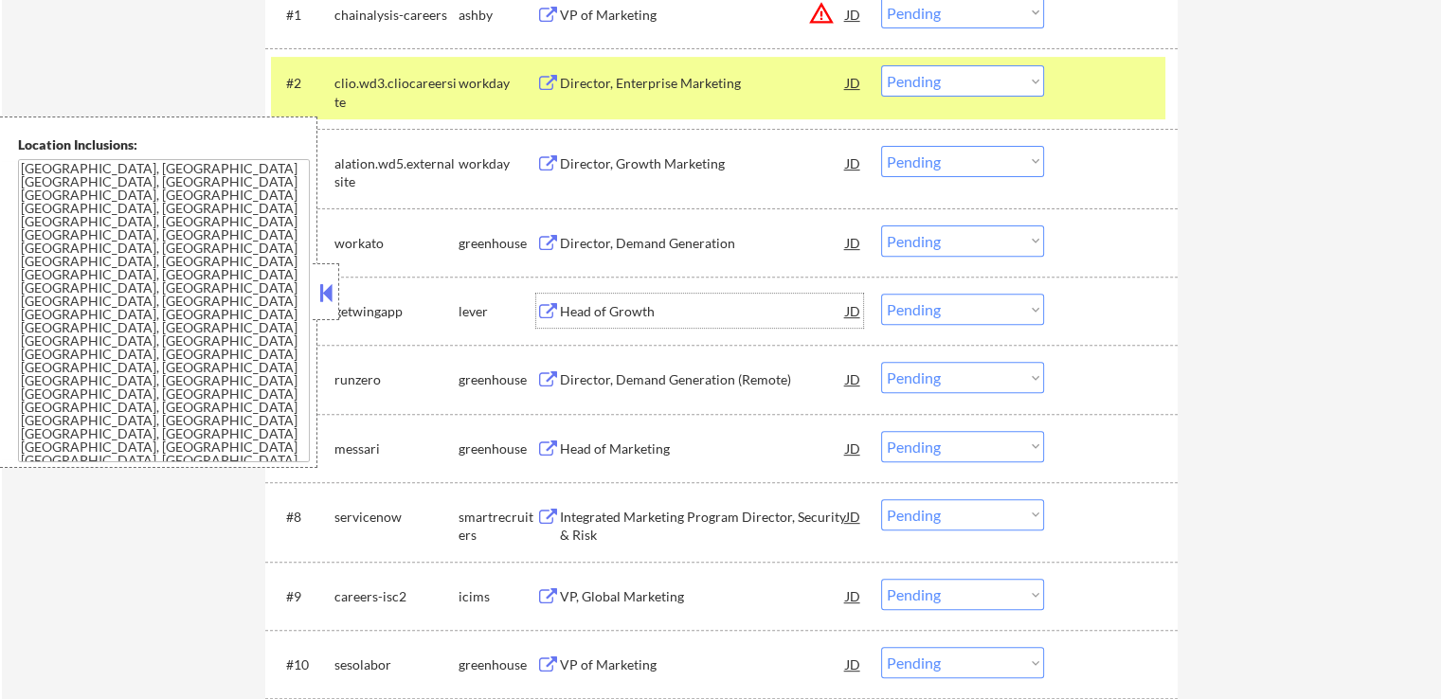
click at [562, 317] on div "Head of Growth" at bounding box center [703, 311] width 286 height 19
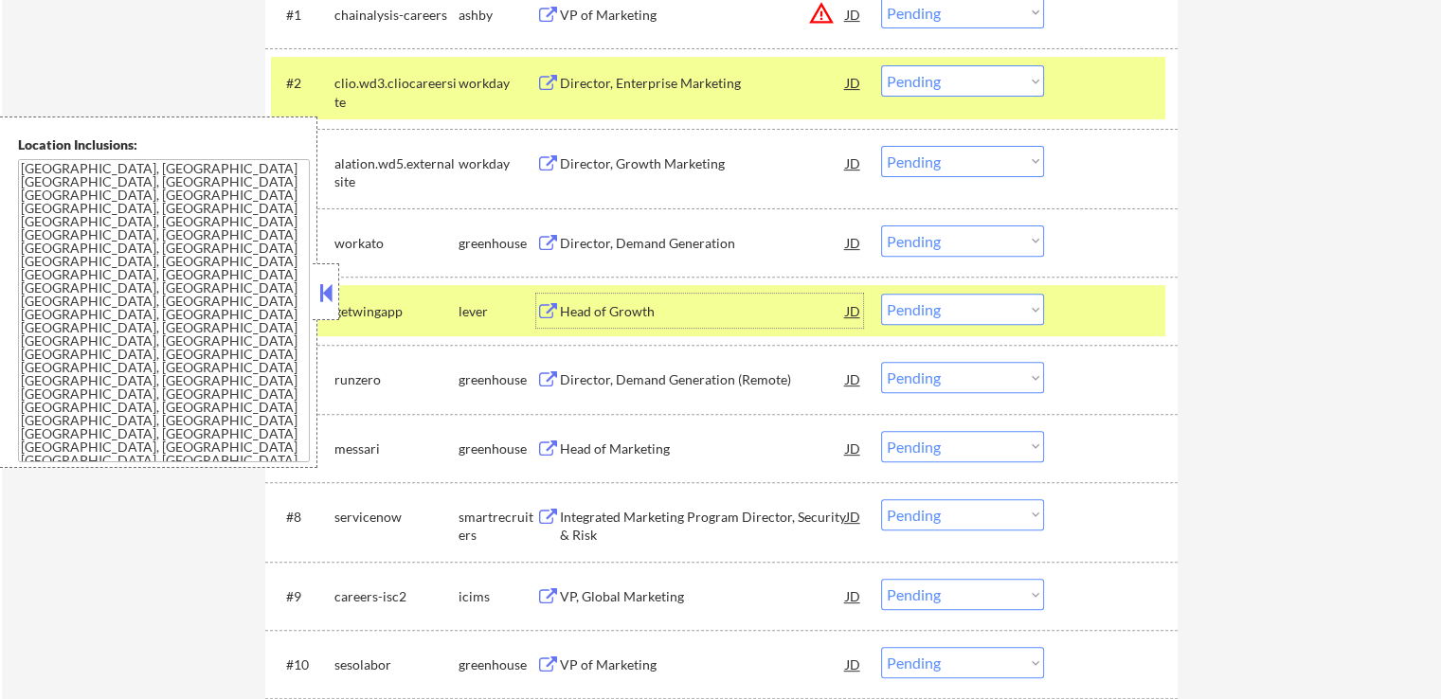
click at [592, 379] on div "Director, Demand Generation (Remote)" at bounding box center [703, 379] width 286 height 19
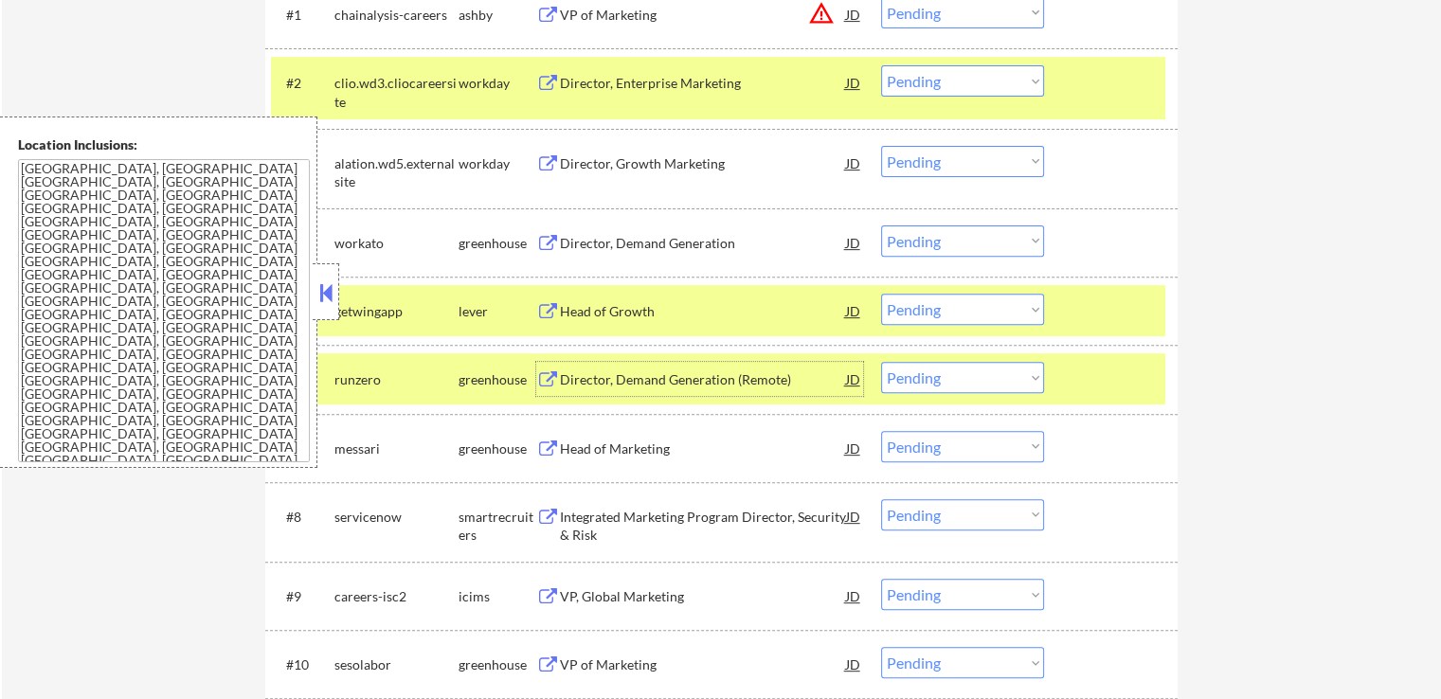
click at [584, 441] on div "Head of Marketing" at bounding box center [703, 449] width 286 height 19
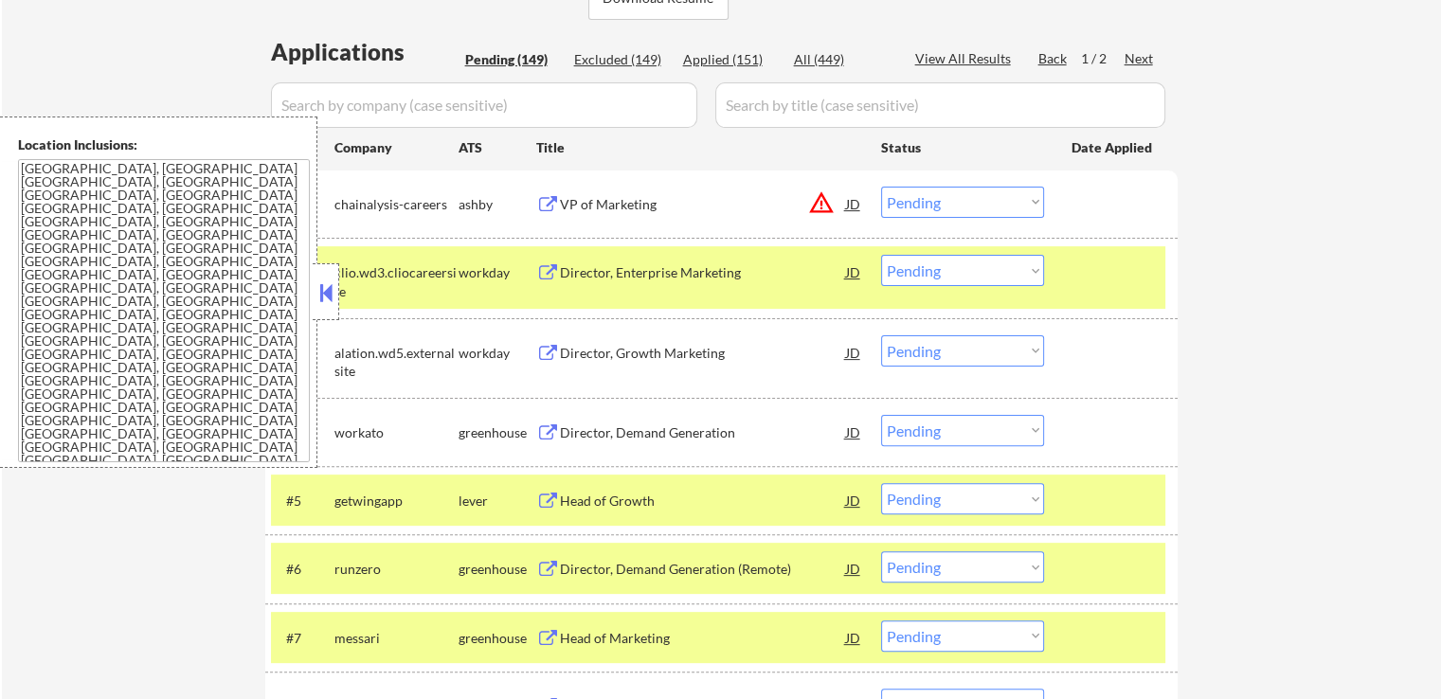
scroll to position [568, 0]
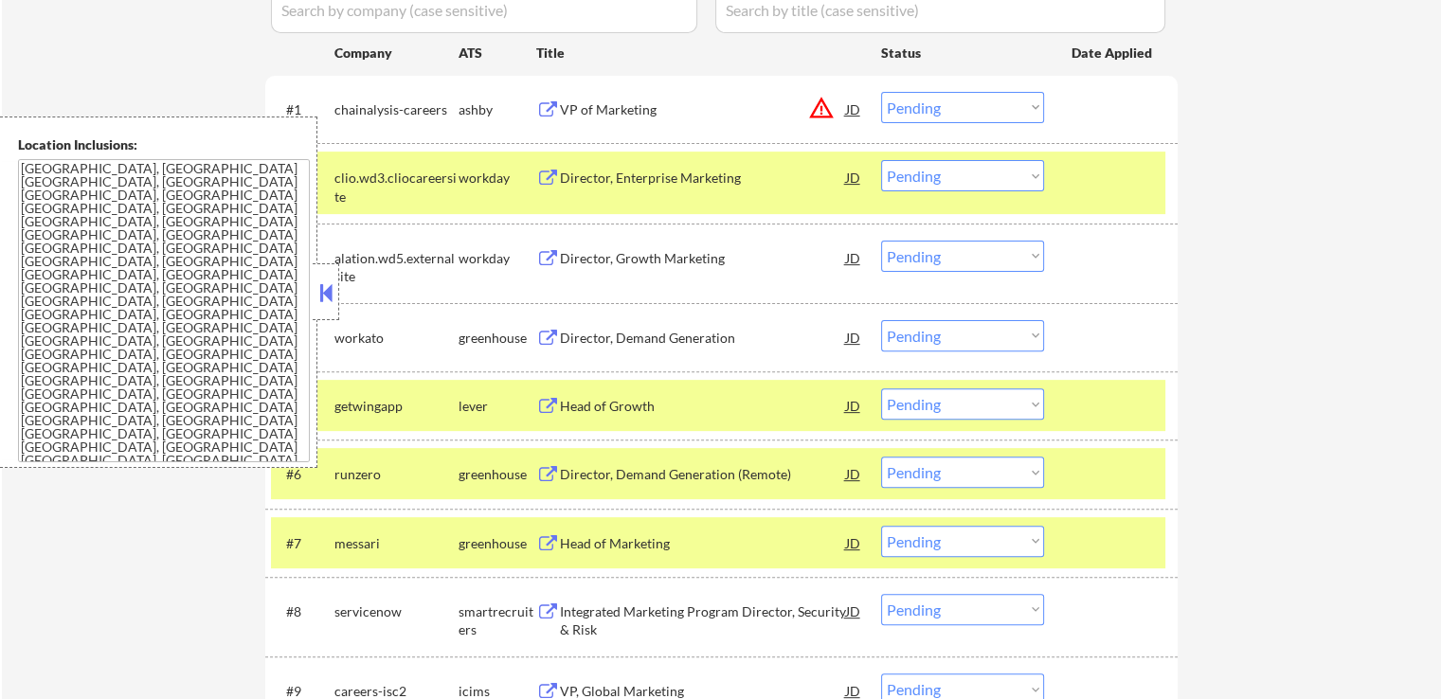
click at [951, 98] on select "Choose an option... Pending Applied Excluded (Questions) Excluded (Expired) Exc…" at bounding box center [962, 107] width 163 height 31
click at [881, 92] on select "Choose an option... Pending Applied Excluded (Questions) Excluded (Expired) Exc…" at bounding box center [962, 107] width 163 height 31
select select ""pending""
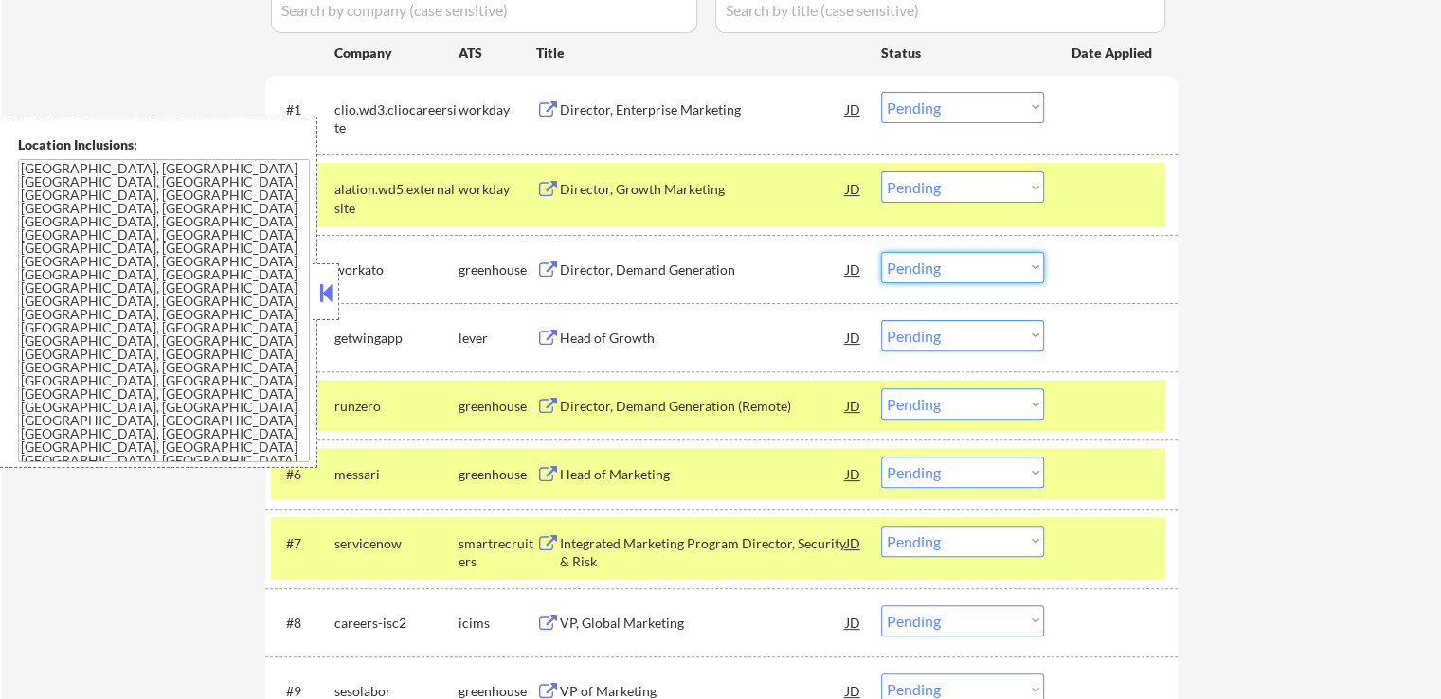
drag, startPoint x: 923, startPoint y: 259, endPoint x: 932, endPoint y: 269, distance: 14.1
click at [925, 259] on select "Choose an option... Pending Applied Excluded (Questions) Excluded (Expired) Exc…" at bounding box center [962, 267] width 163 height 31
click at [881, 252] on select "Choose an option... Pending Applied Excluded (Questions) Excluded (Expired) Exc…" at bounding box center [962, 267] width 163 height 31
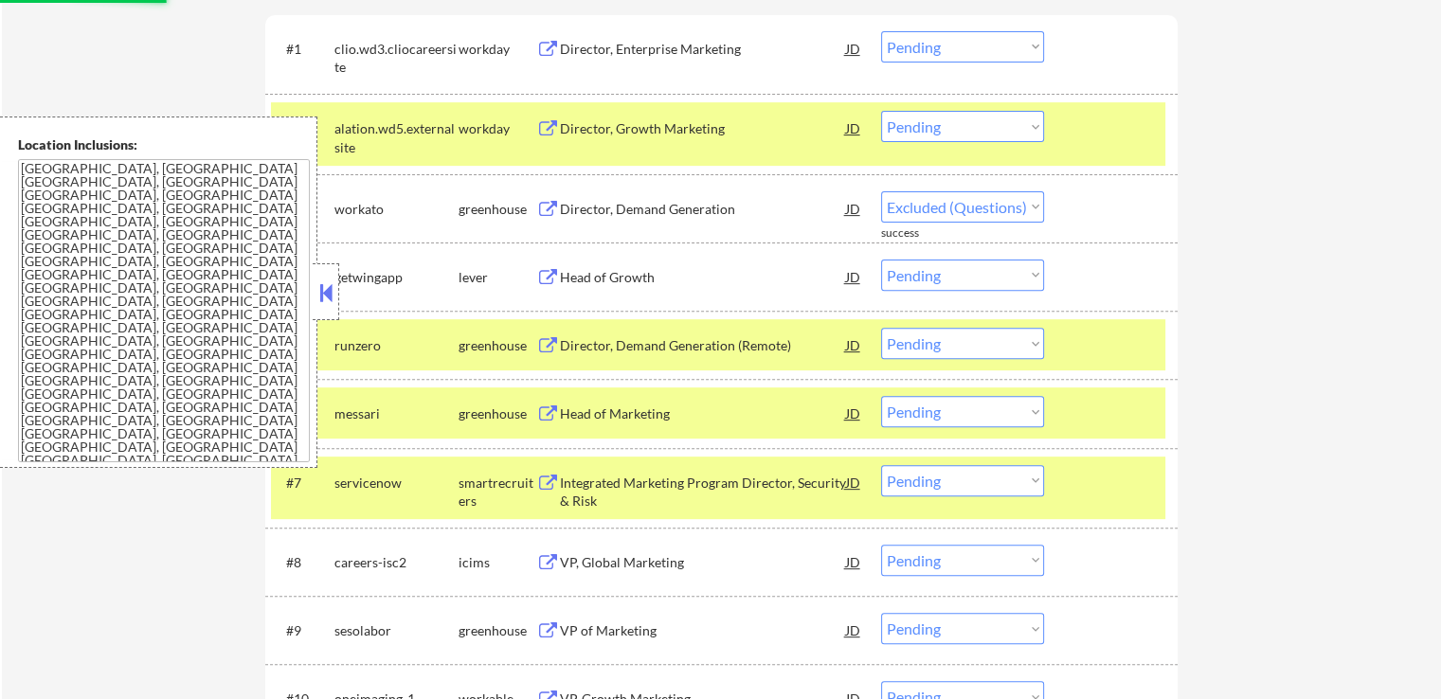
scroll to position [663, 0]
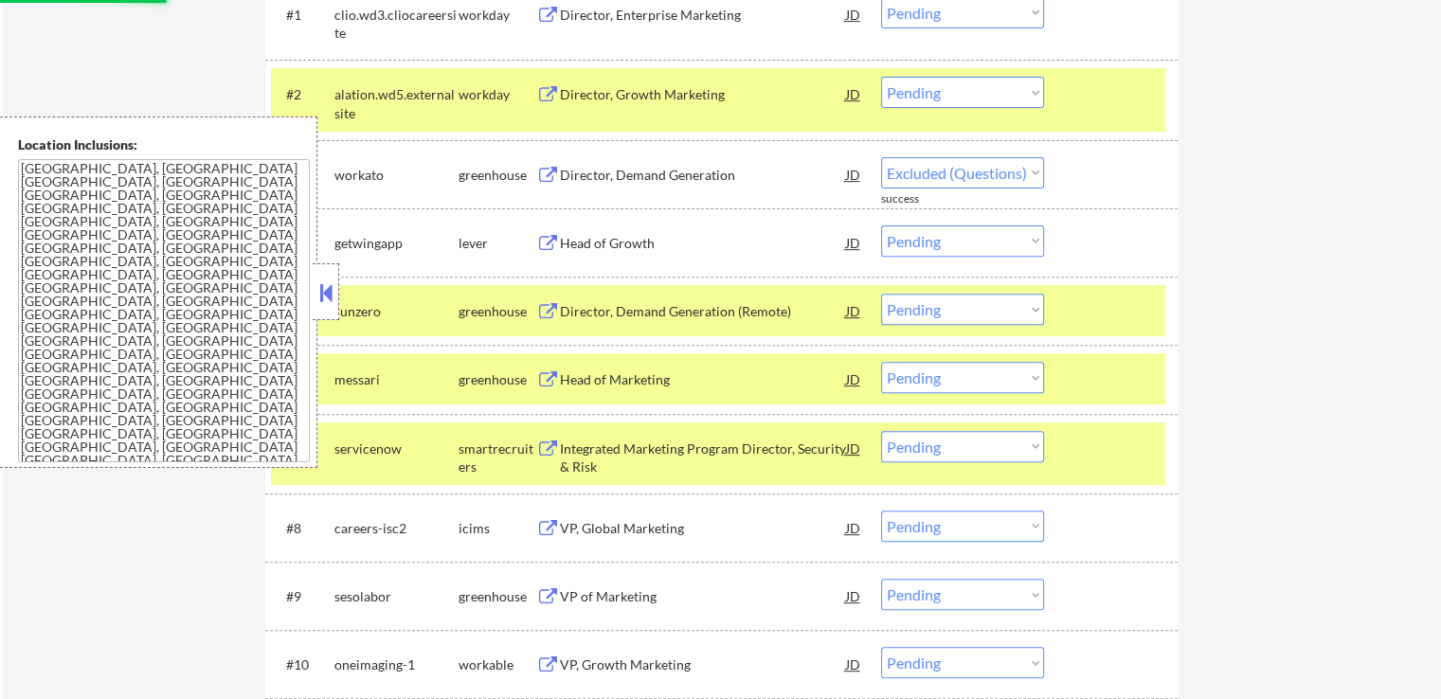
select select ""pending""
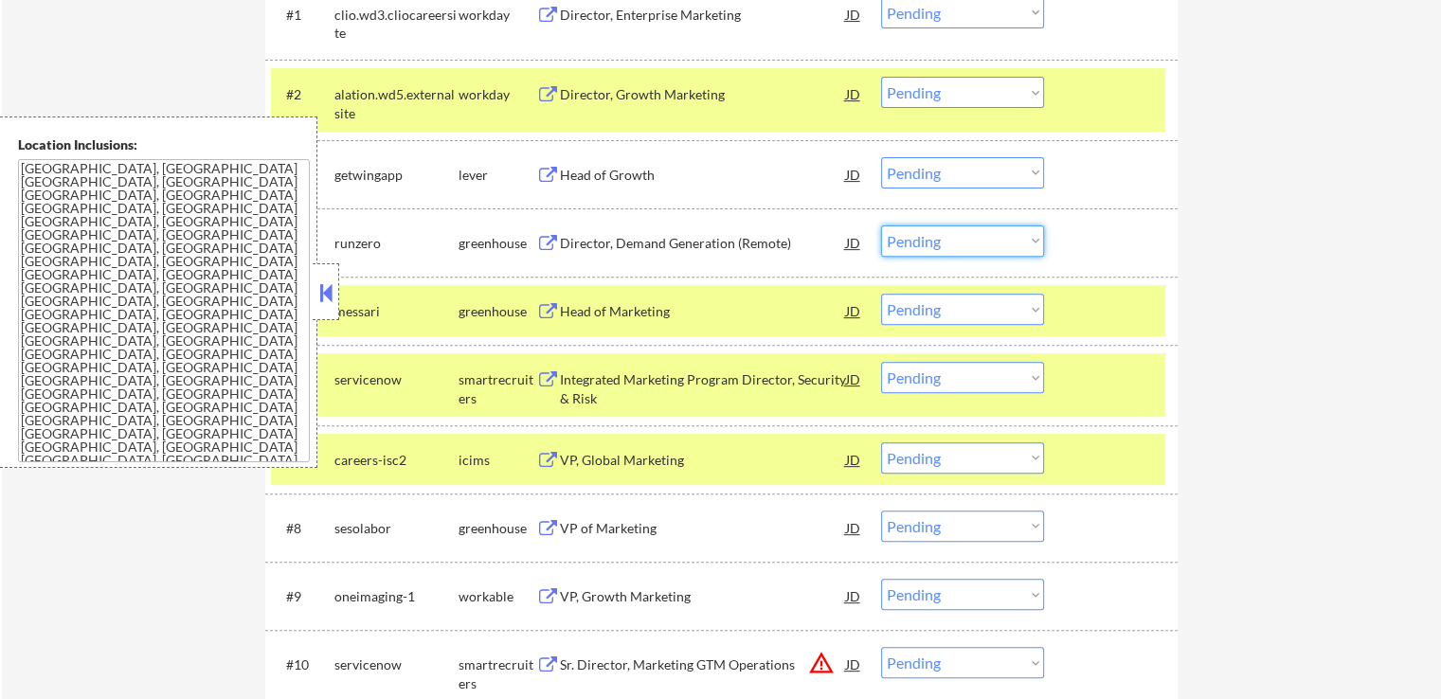
click at [933, 247] on select "Choose an option... Pending Applied Excluded (Questions) Excluded (Expired) Exc…" at bounding box center [962, 240] width 163 height 31
click at [881, 225] on select "Choose an option... Pending Applied Excluded (Questions) Excluded (Expired) Exc…" at bounding box center [962, 240] width 163 height 31
click at [584, 176] on div "Head of Growth" at bounding box center [703, 175] width 286 height 19
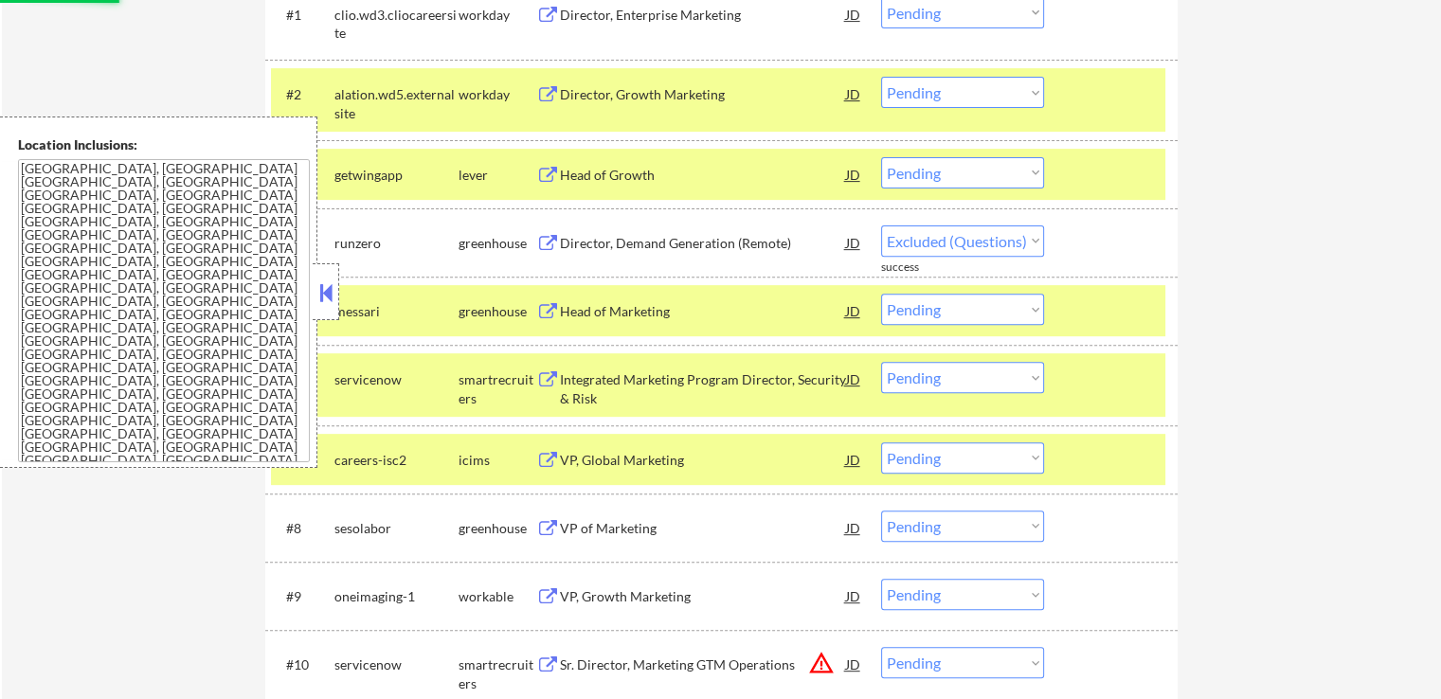
select select ""pending""
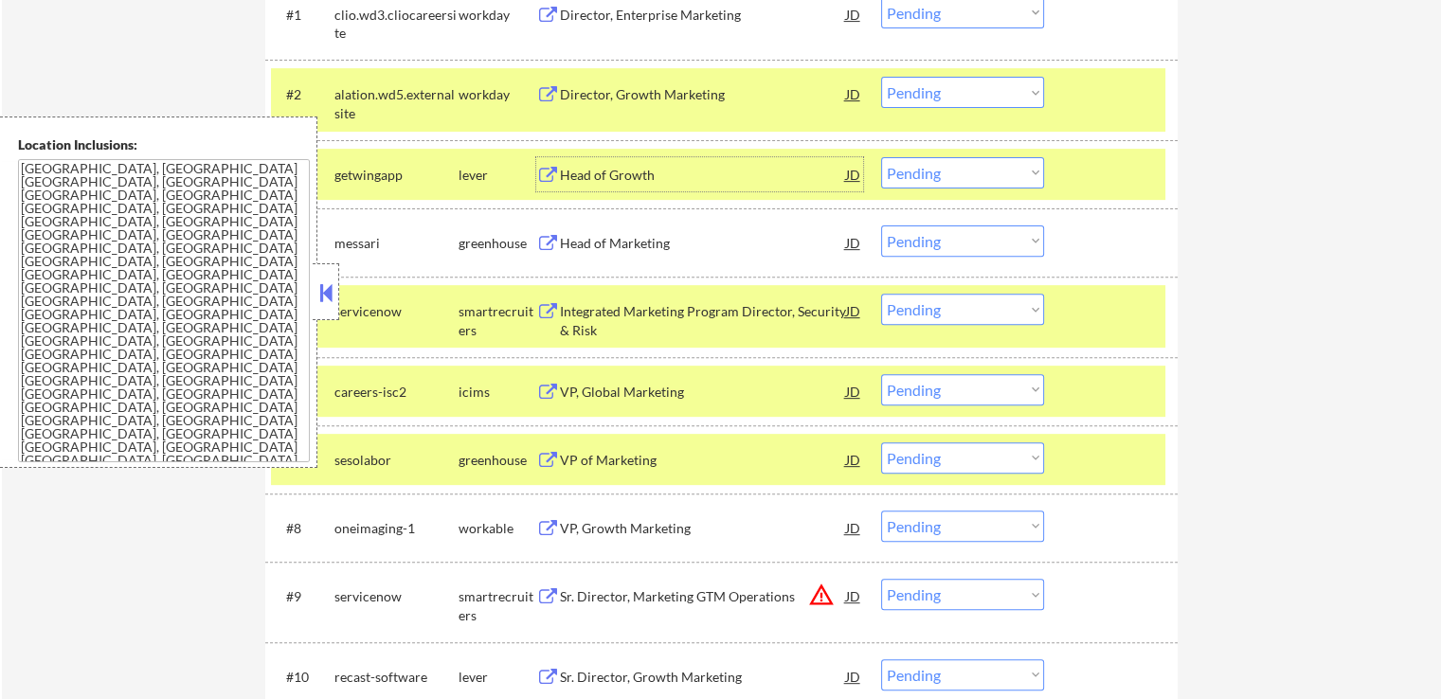
click at [921, 175] on select "Choose an option... Pending Applied Excluded (Questions) Excluded (Expired) Exc…" at bounding box center [962, 172] width 163 height 31
click at [881, 157] on select "Choose an option... Pending Applied Excluded (Questions) Excluded (Expired) Exc…" at bounding box center [962, 172] width 163 height 31
click at [585, 244] on div "Head of Marketing" at bounding box center [703, 243] width 286 height 19
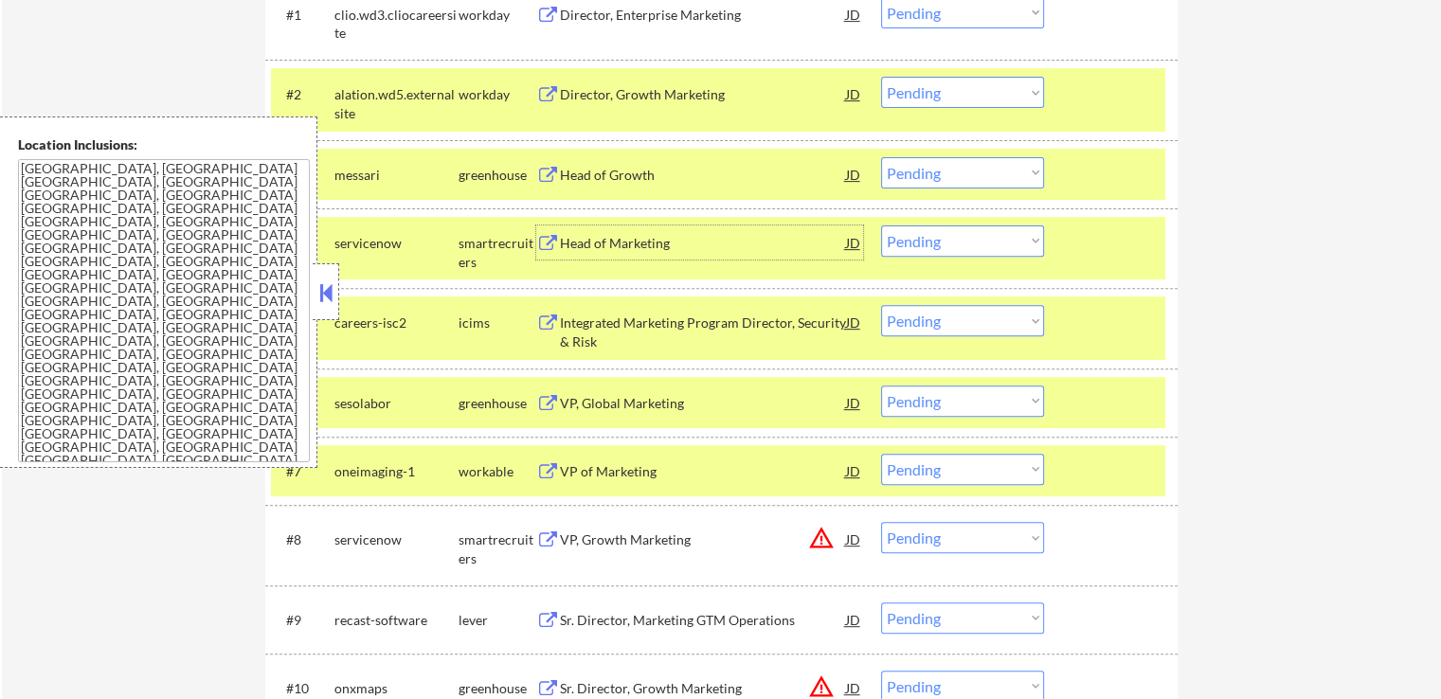
click at [932, 172] on select "Choose an option... Pending Applied Excluded (Questions) Excluded (Expired) Exc…" at bounding box center [962, 172] width 163 height 31
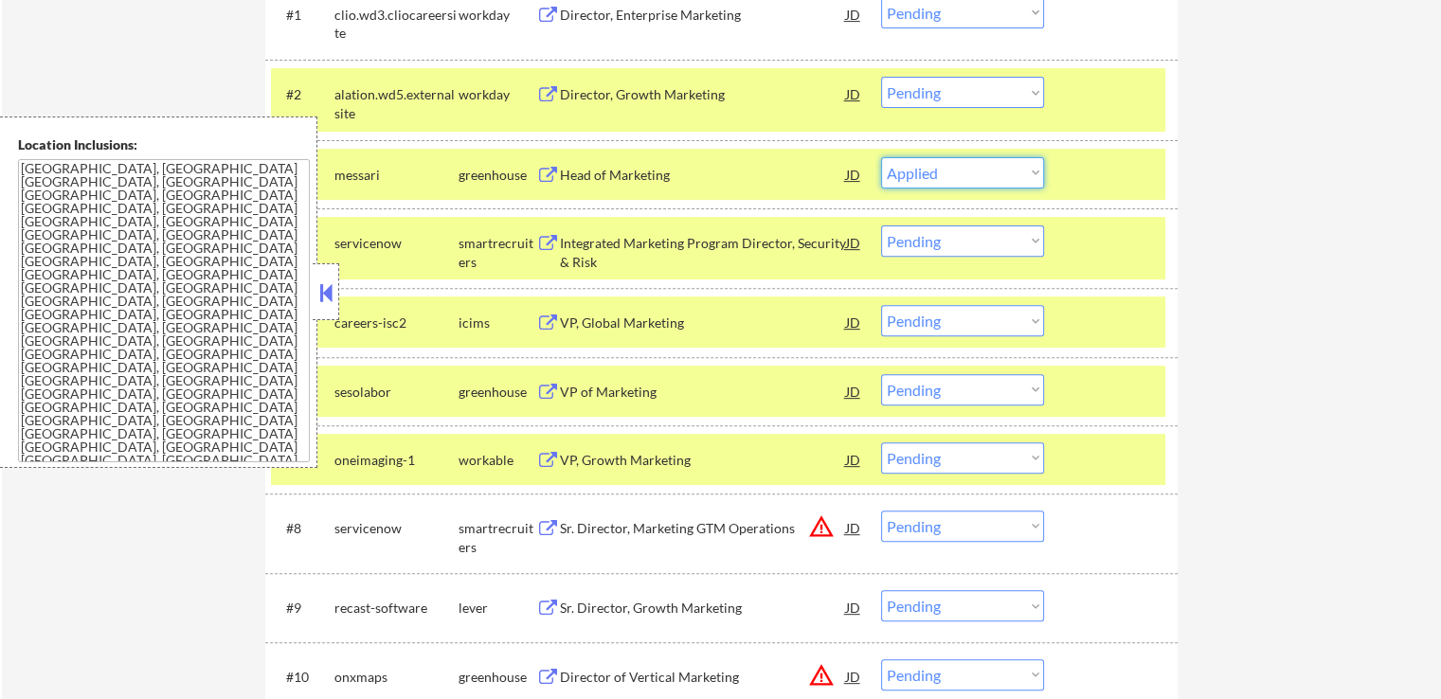
click at [881, 157] on select "Choose an option... Pending Applied Excluded (Questions) Excluded (Expired) Exc…" at bounding box center [962, 172] width 163 height 31
select select ""pending""
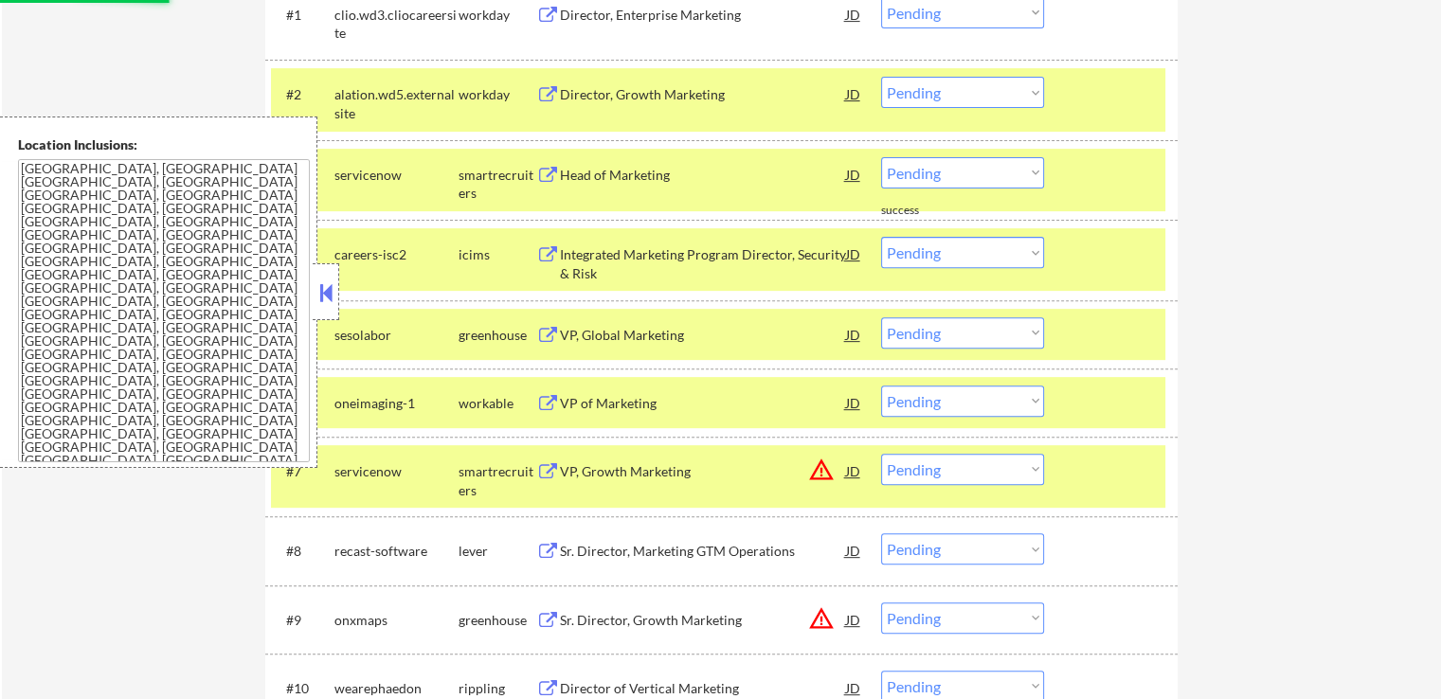
click at [586, 334] on div "VP, Global Marketing" at bounding box center [703, 334] width 286 height 34
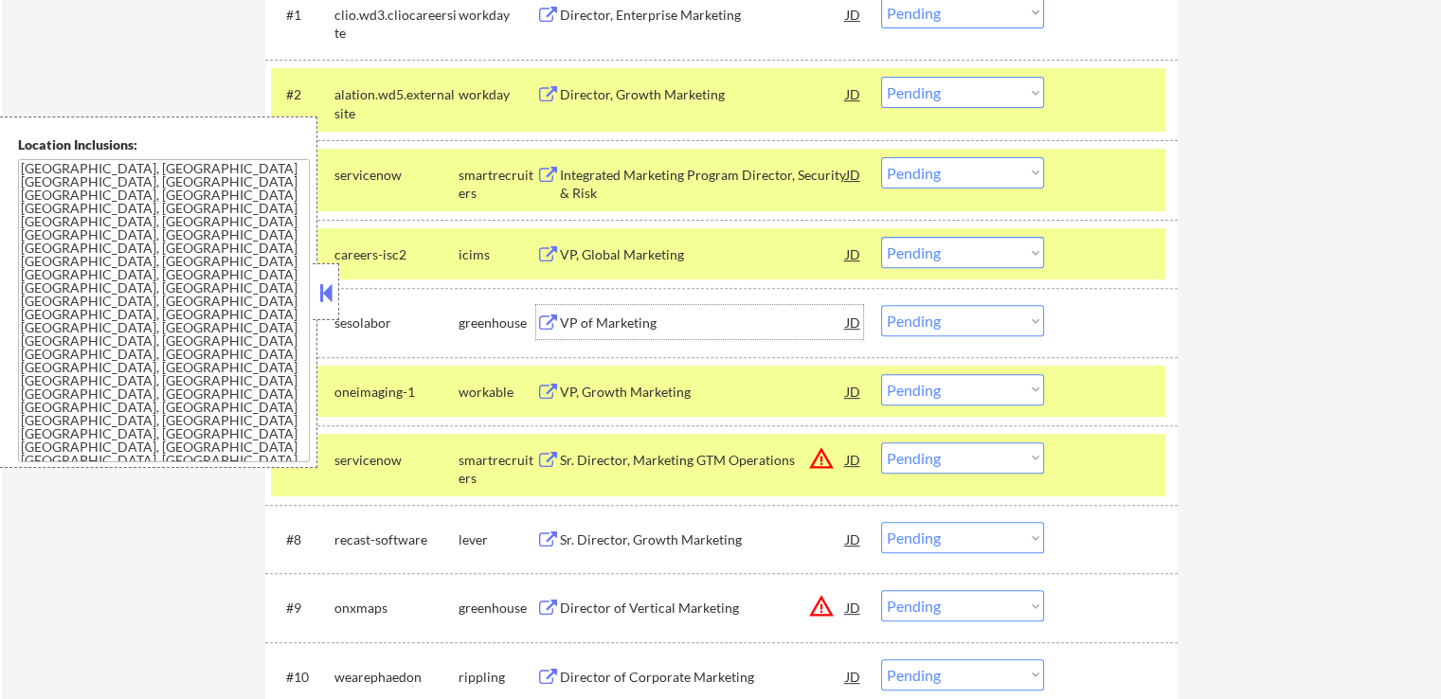
click at [570, 384] on div "VP, Growth Marketing" at bounding box center [703, 392] width 286 height 19
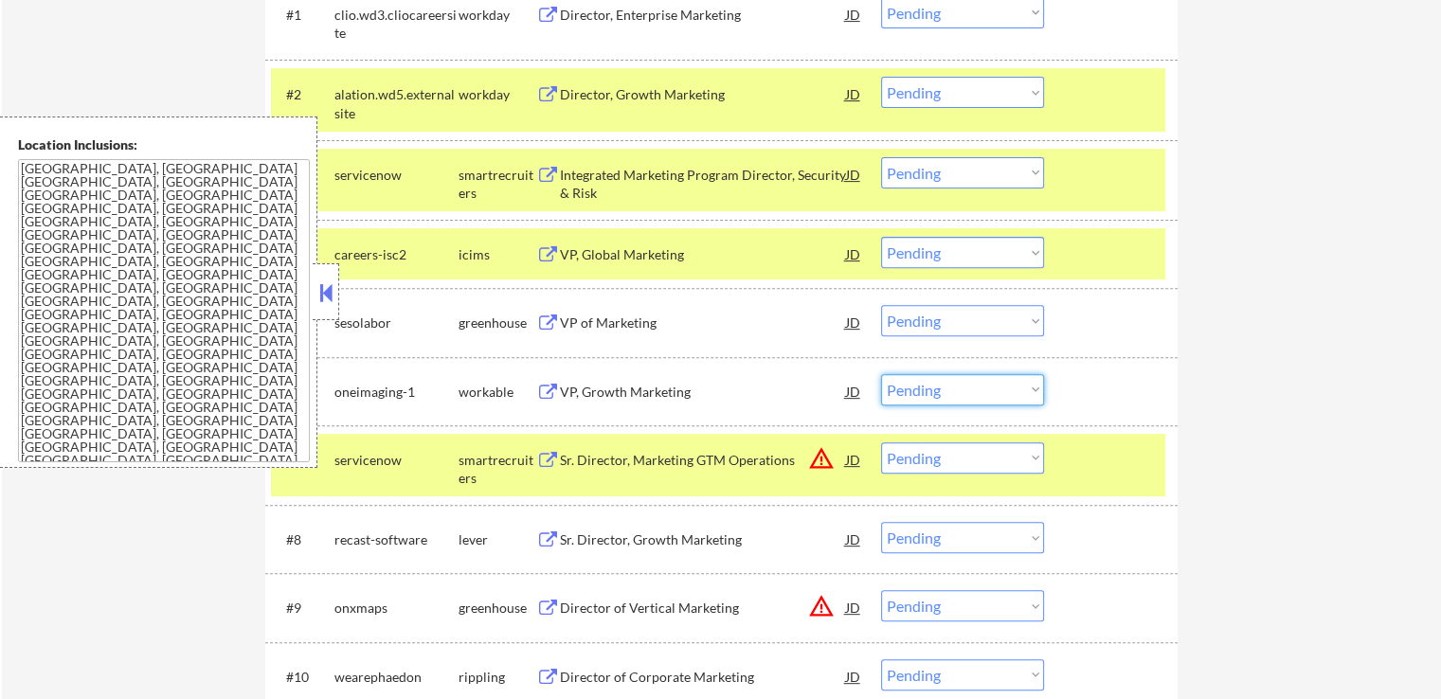
click at [944, 394] on select "Choose an option... Pending Applied Excluded (Questions) Excluded (Expired) Exc…" at bounding box center [962, 389] width 163 height 31
select select ""applied""
click at [881, 374] on select "Choose an option... Pending Applied Excluded (Questions) Excluded (Expired) Exc…" at bounding box center [962, 389] width 163 height 31
click at [941, 327] on select "Choose an option... Pending Applied Excluded (Questions) Excluded (Expired) Exc…" at bounding box center [962, 320] width 163 height 31
click at [881, 305] on select "Choose an option... Pending Applied Excluded (Questions) Excluded (Expired) Exc…" at bounding box center [962, 320] width 163 height 31
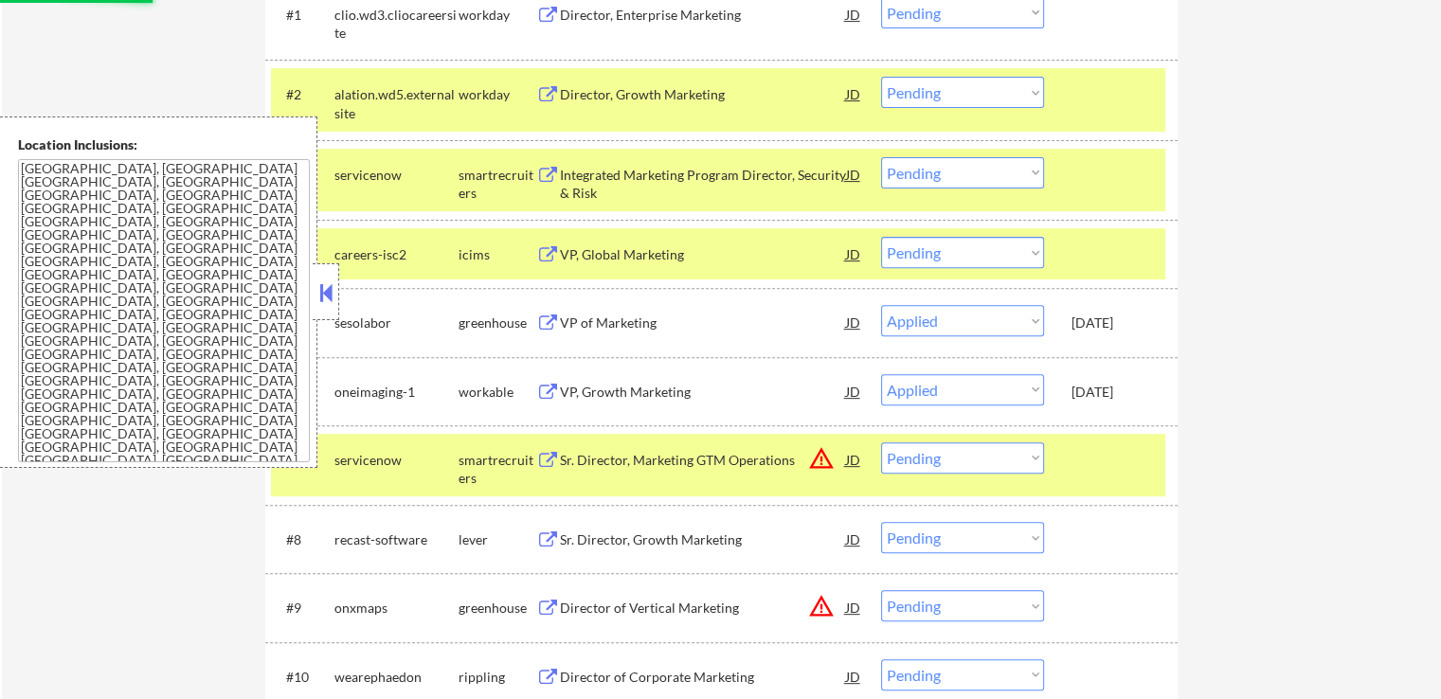
select select ""pending""
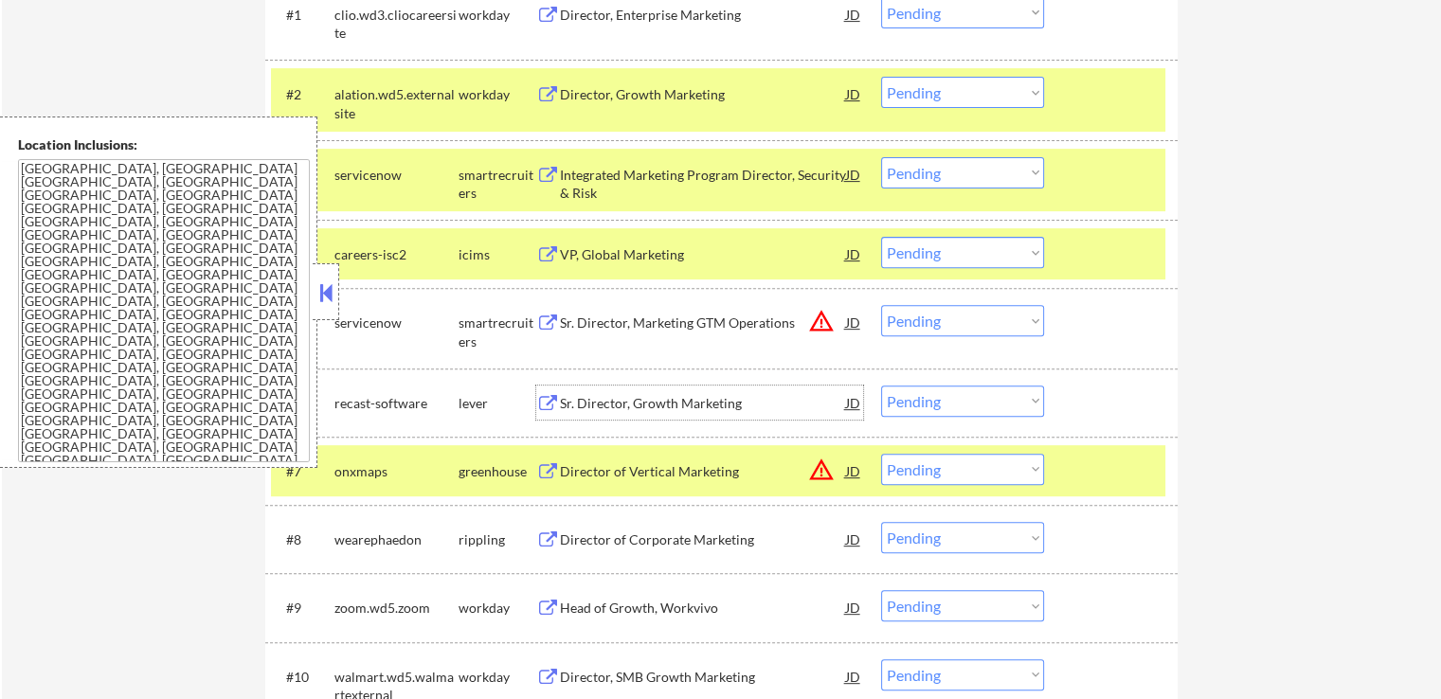
click at [607, 406] on div "Sr. Director, Growth Marketing" at bounding box center [703, 403] width 286 height 19
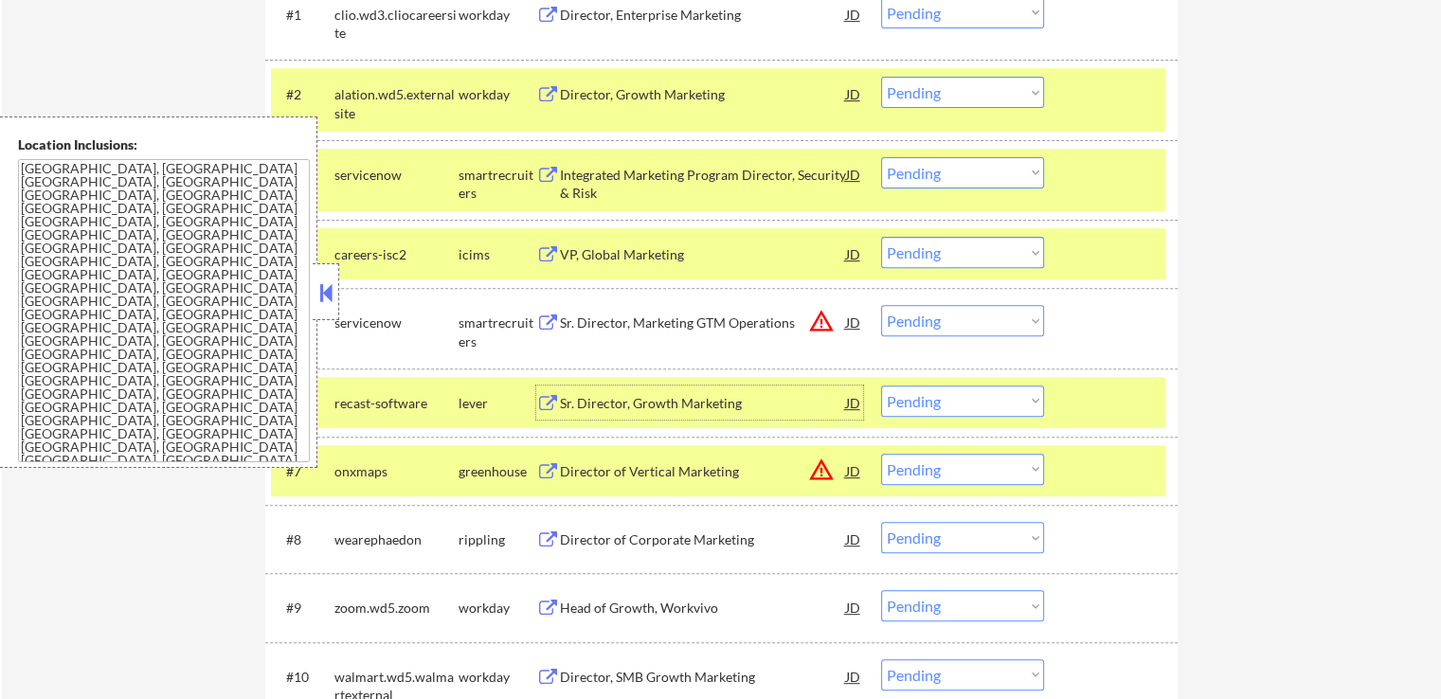
click at [588, 187] on div "Integrated Marketing Program Director, Security & Risk" at bounding box center [703, 184] width 286 height 37
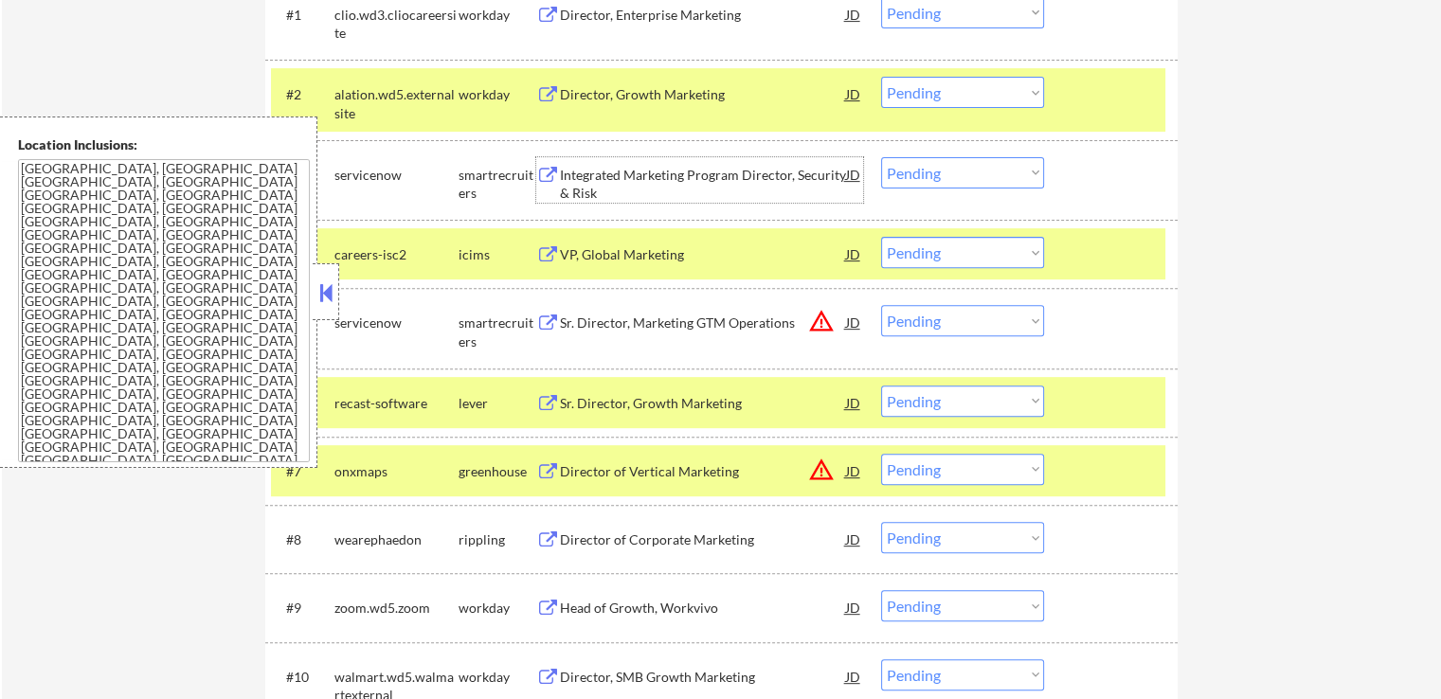
click at [966, 177] on select "Choose an option... Pending Applied Excluded (Questions) Excluded (Expired) Exc…" at bounding box center [962, 172] width 163 height 31
click at [881, 157] on select "Choose an option... Pending Applied Excluded (Questions) Excluded (Expired) Exc…" at bounding box center [962, 172] width 163 height 31
select select ""pending""
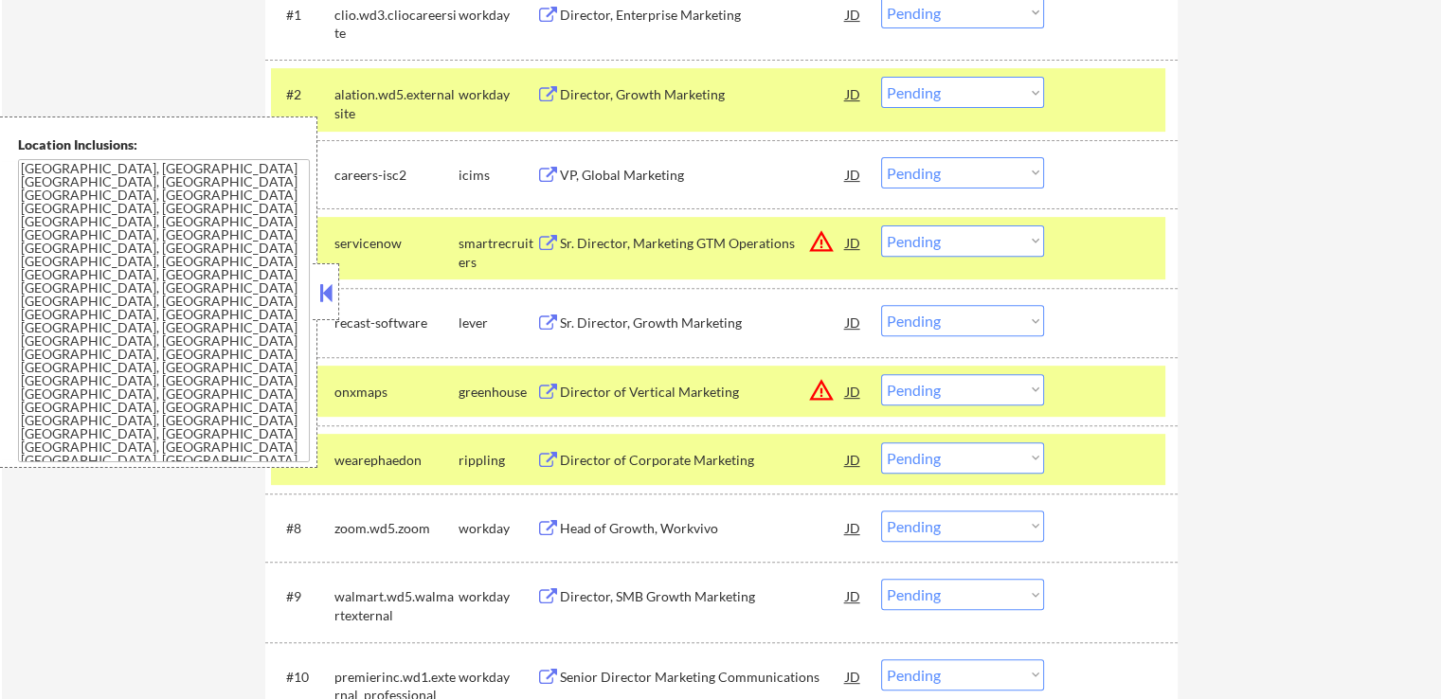
drag, startPoint x: 927, startPoint y: 317, endPoint x: 943, endPoint y: 326, distance: 17.4
click at [929, 317] on select "Choose an option... Pending Applied Excluded (Questions) Excluded (Expired) Exc…" at bounding box center [962, 320] width 163 height 31
click at [881, 305] on select "Choose an option... Pending Applied Excluded (Questions) Excluded (Expired) Exc…" at bounding box center [962, 320] width 163 height 31
select select ""pending""
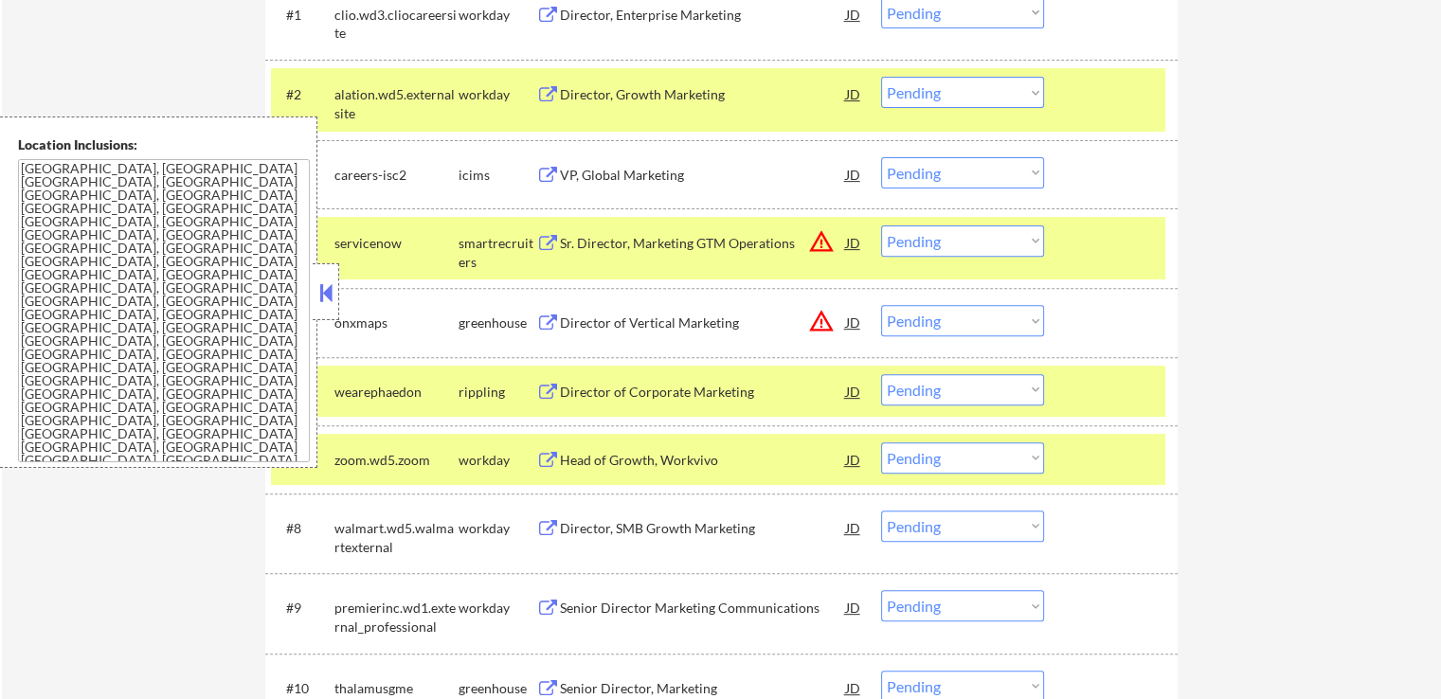
click at [580, 385] on div "Director of Corporate Marketing" at bounding box center [703, 392] width 286 height 19
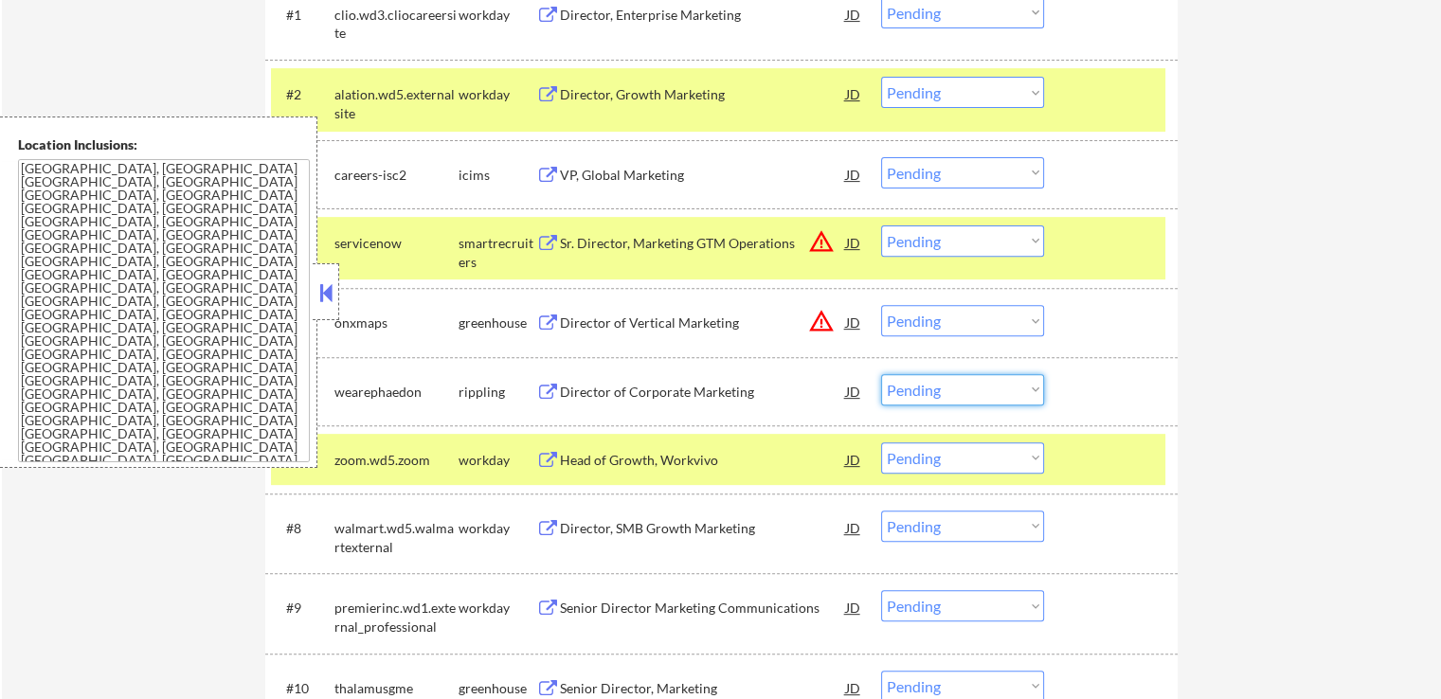
drag, startPoint x: 932, startPoint y: 384, endPoint x: 947, endPoint y: 400, distance: 22.1
click at [937, 387] on select "Choose an option... Pending Applied Excluded (Questions) Excluded (Expired) Exc…" at bounding box center [962, 389] width 163 height 31
click at [881, 374] on select "Choose an option... Pending Applied Excluded (Questions) Excluded (Expired) Exc…" at bounding box center [962, 389] width 163 height 31
select select ""pending""
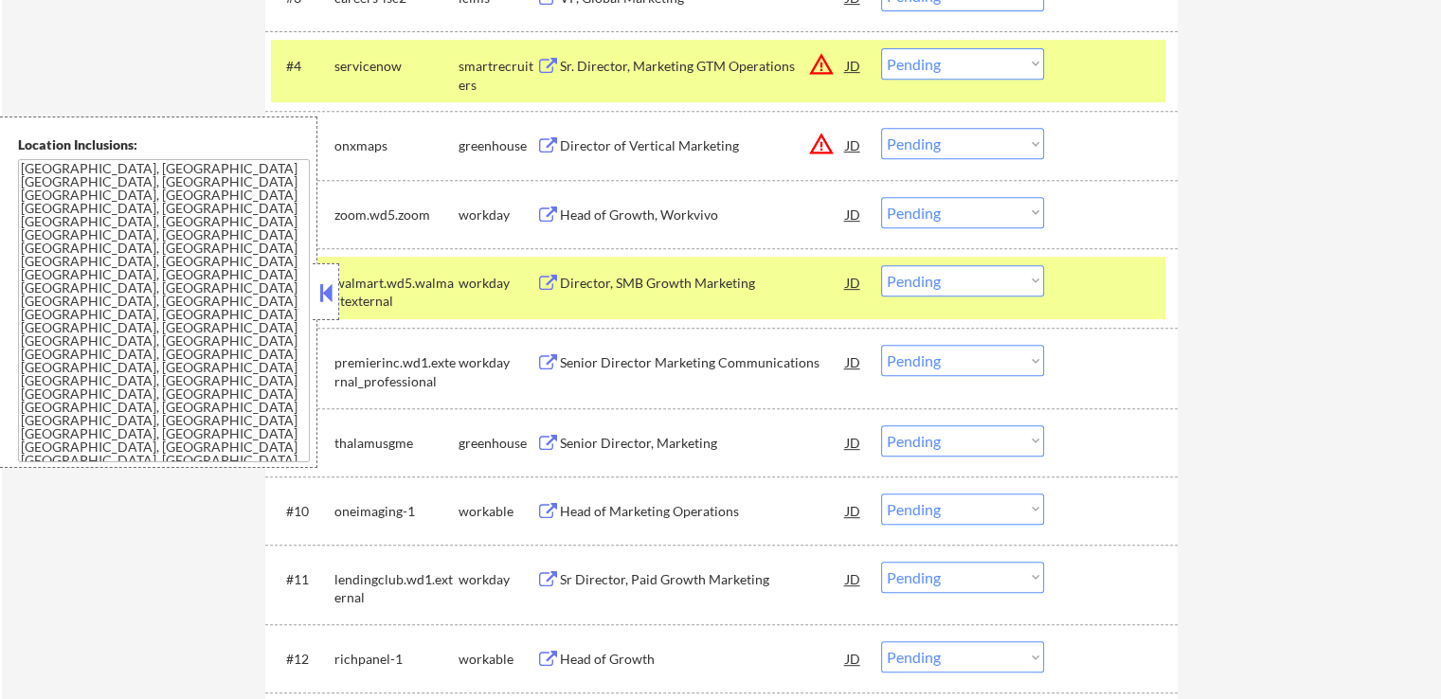
scroll to position [853, 0]
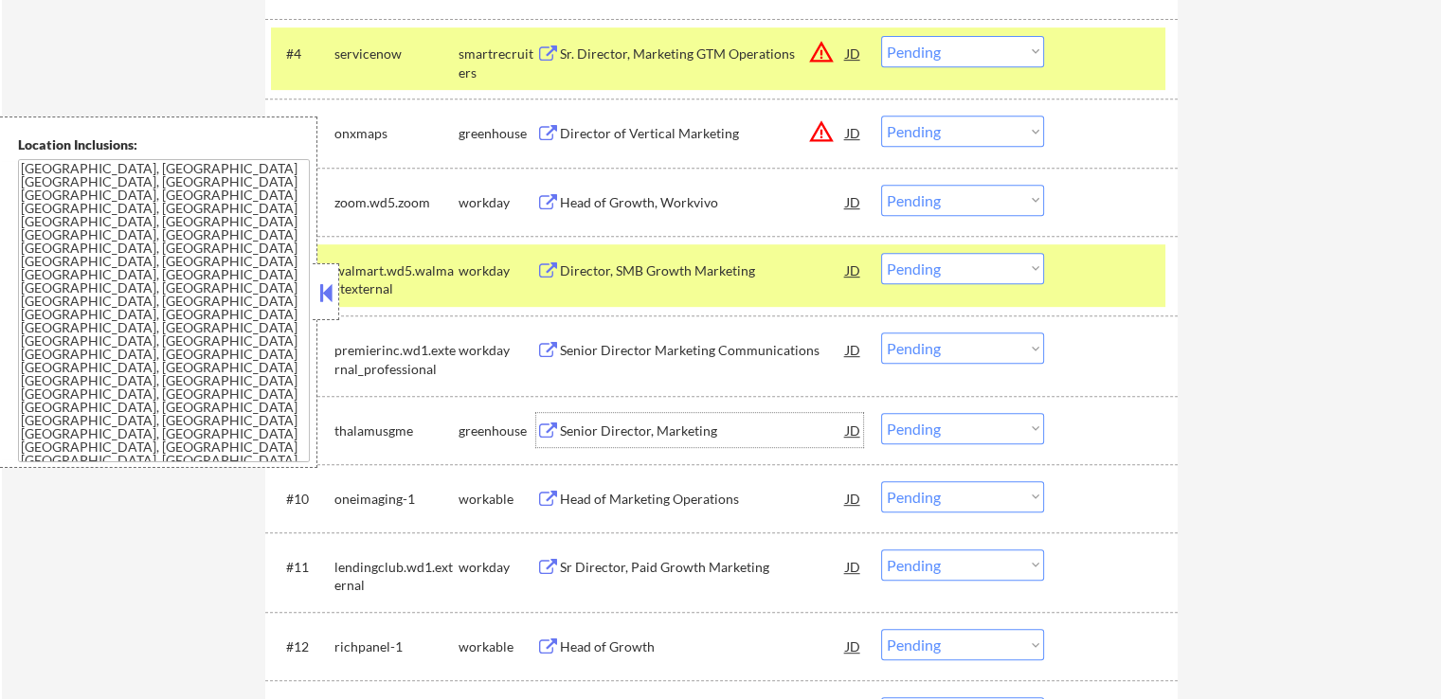
click at [617, 437] on div "Senior Director, Marketing" at bounding box center [703, 431] width 286 height 19
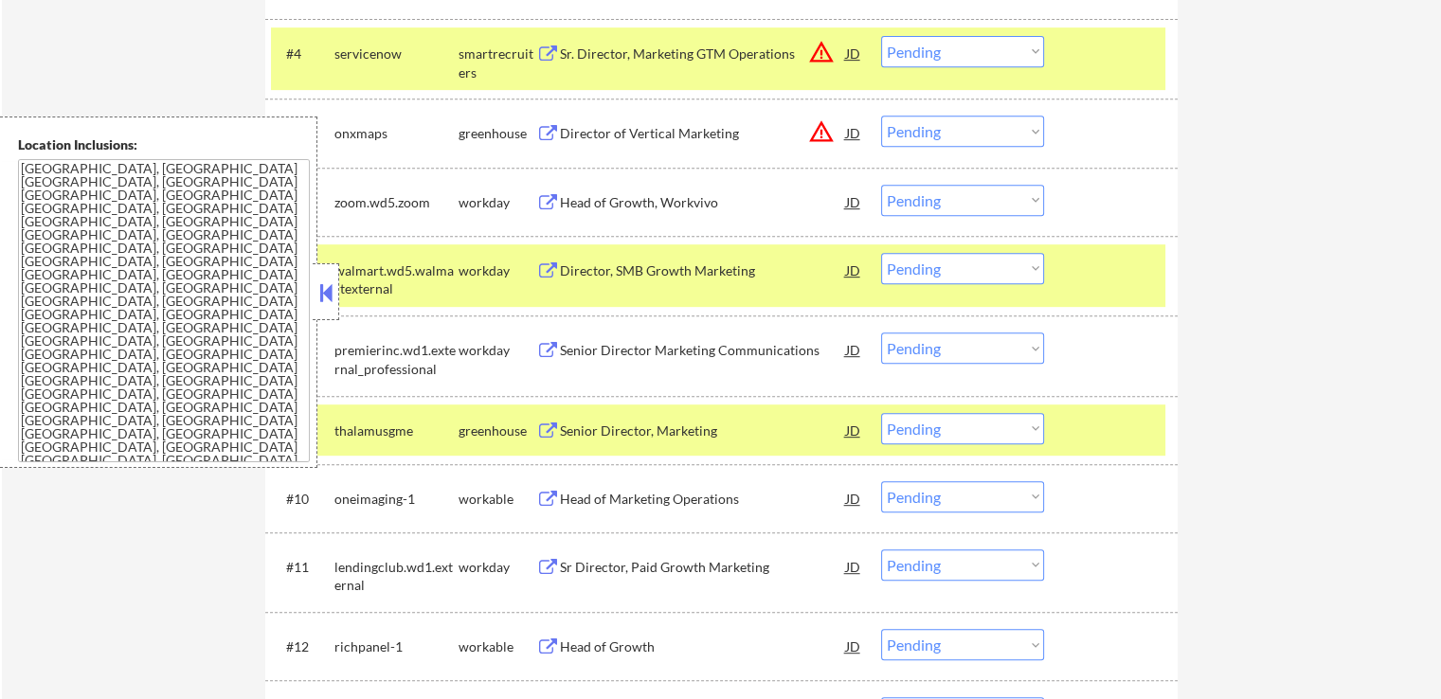
click at [588, 497] on div "Head of Marketing Operations" at bounding box center [703, 499] width 286 height 19
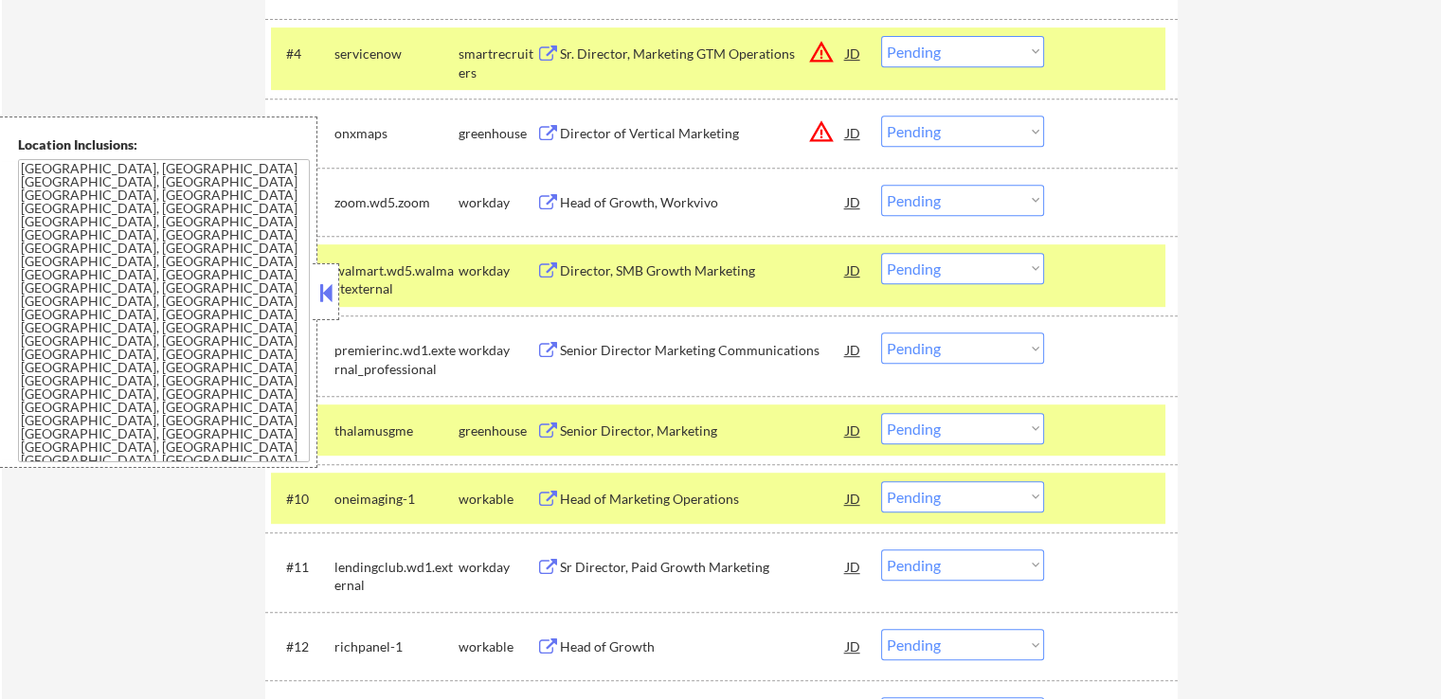
click at [578, 641] on div "Head of Growth" at bounding box center [703, 647] width 286 height 19
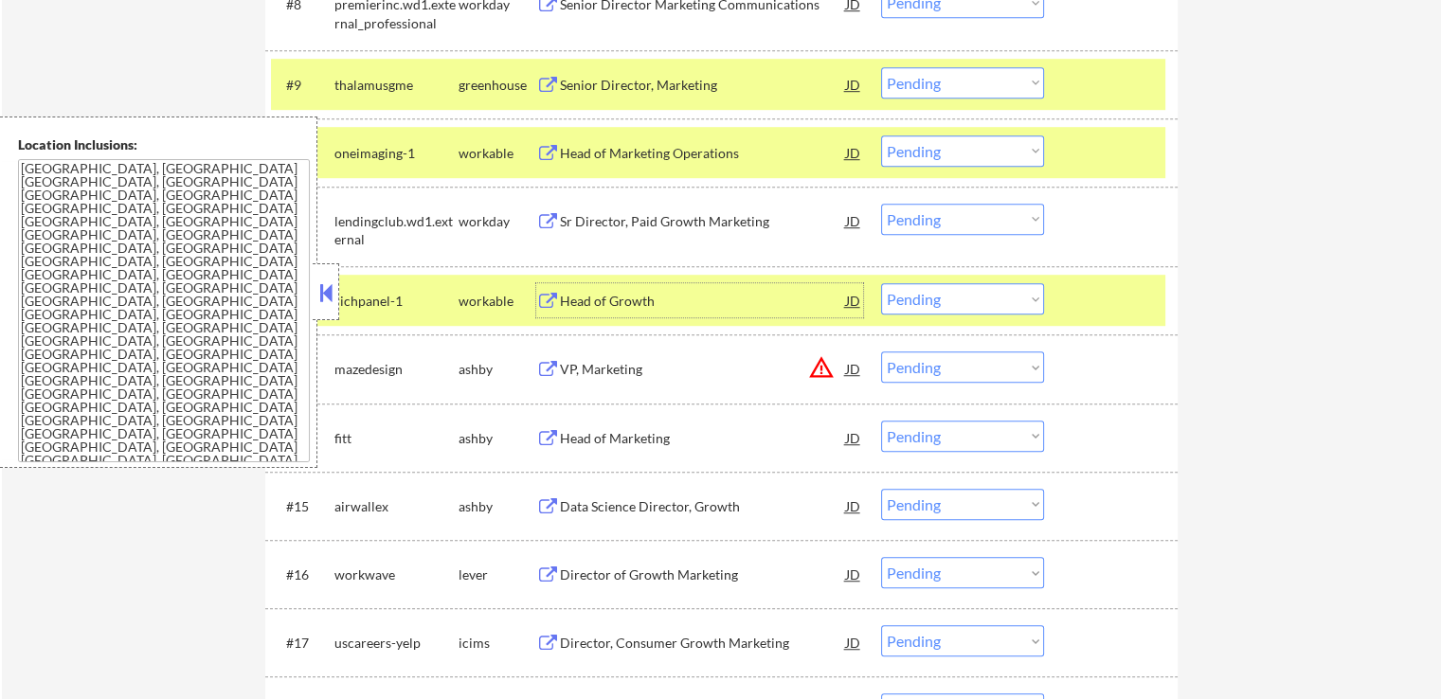
scroll to position [1231, 0]
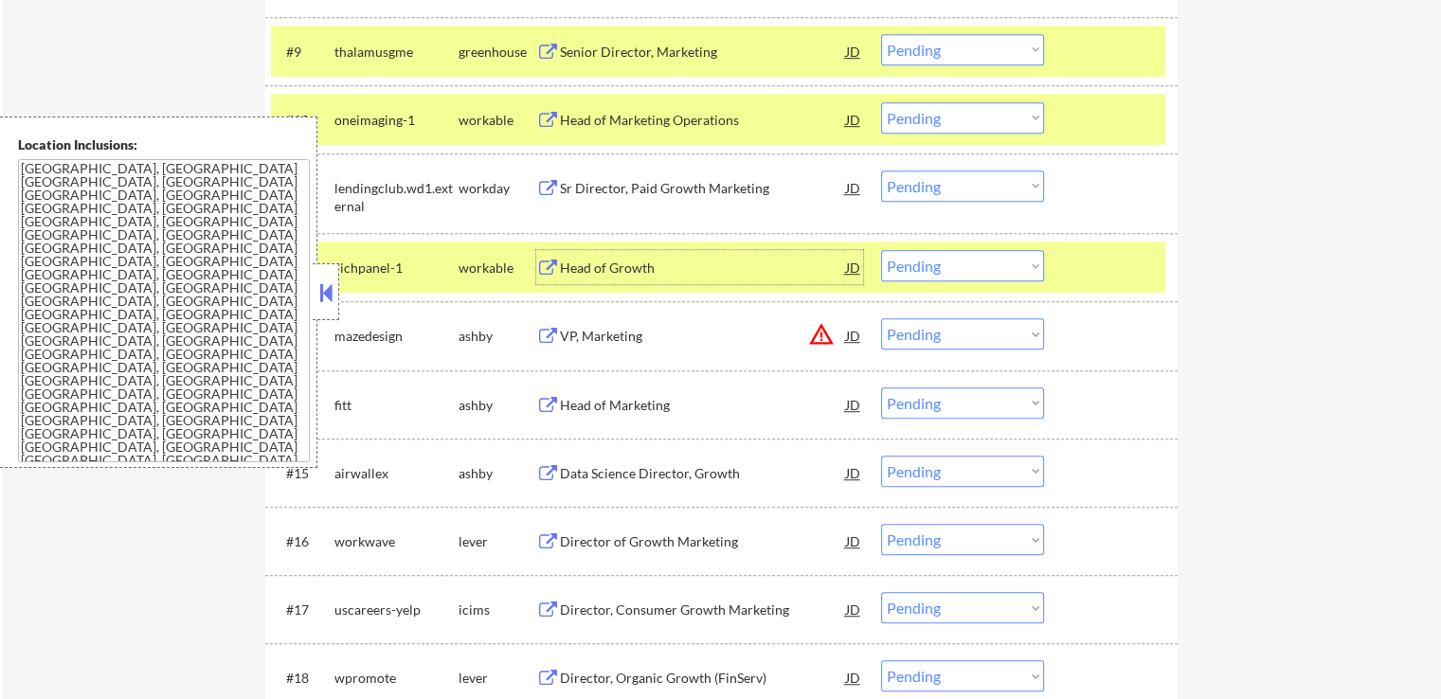
click at [939, 122] on select "Choose an option... Pending Applied Excluded (Questions) Excluded (Expired) Exc…" at bounding box center [962, 117] width 163 height 31
click at [881, 102] on select "Choose an option... Pending Applied Excluded (Questions) Excluded (Expired) Exc…" at bounding box center [962, 117] width 163 height 31
select select ""pending""
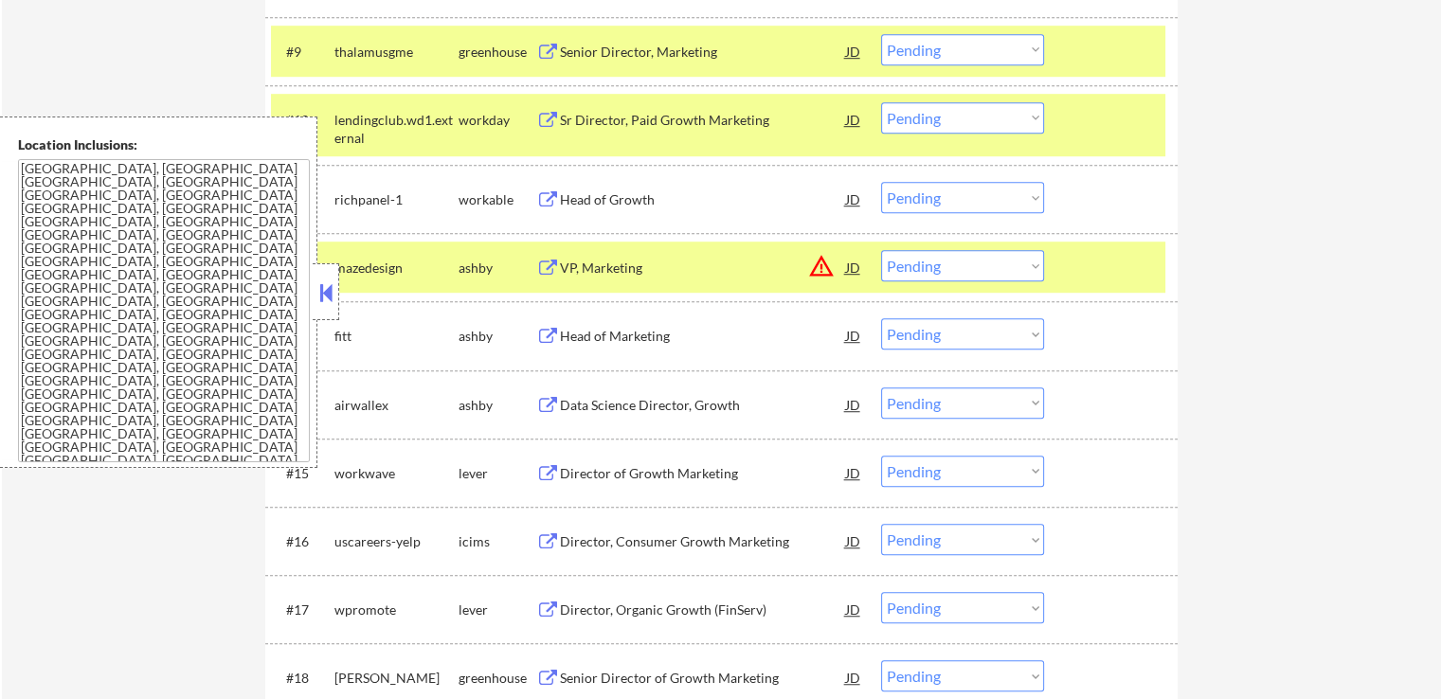
click at [933, 199] on select "Choose an option... Pending Applied Excluded (Questions) Excluded (Expired) Exc…" at bounding box center [962, 197] width 163 height 31
click at [881, 182] on select "Choose an option... Pending Applied Excluded (Questions) Excluded (Expired) Exc…" at bounding box center [962, 197] width 163 height 31
click at [580, 338] on div "Head of Marketing" at bounding box center [703, 336] width 286 height 19
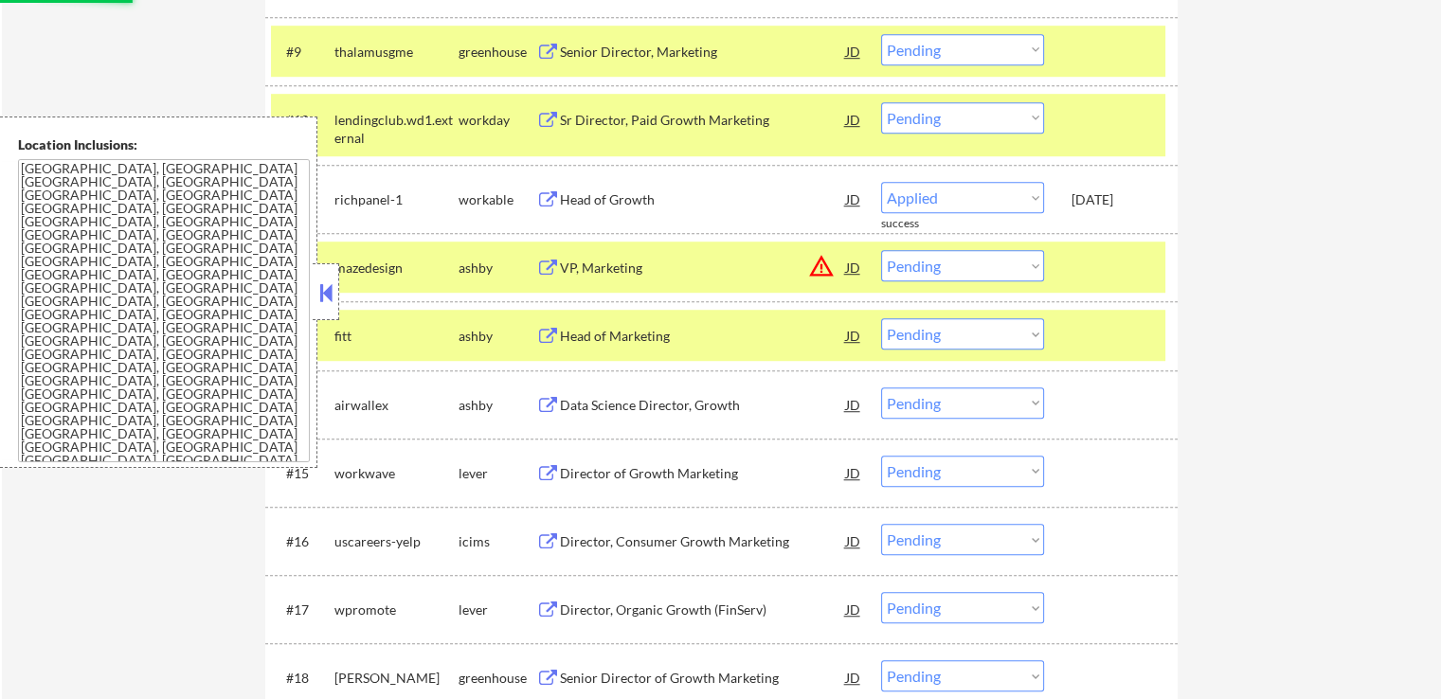
select select ""pending""
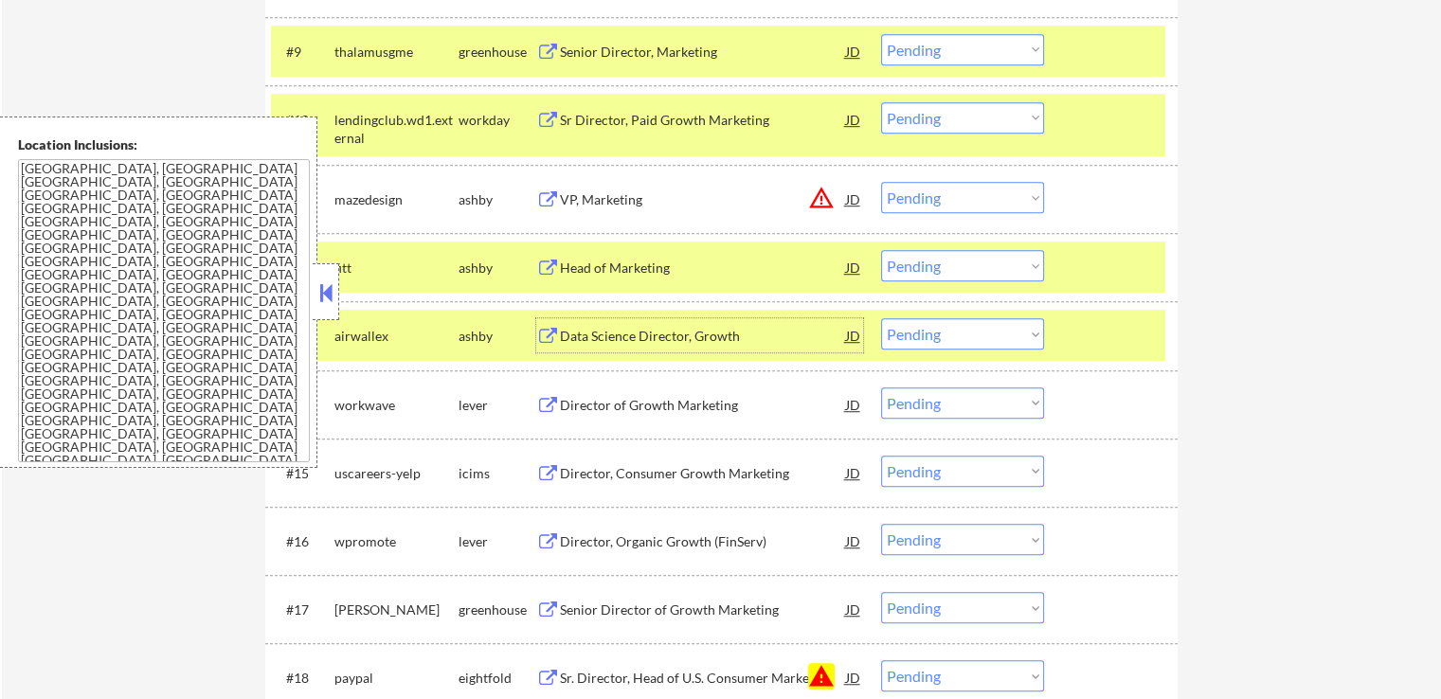
click at [973, 266] on select "Choose an option... Pending Applied Excluded (Questions) Excluded (Expired) Exc…" at bounding box center [962, 265] width 163 height 31
click at [881, 250] on select "Choose an option... Pending Applied Excluded (Questions) Excluded (Expired) Exc…" at bounding box center [962, 265] width 163 height 31
click at [576, 198] on div "VP, Marketing" at bounding box center [703, 199] width 286 height 19
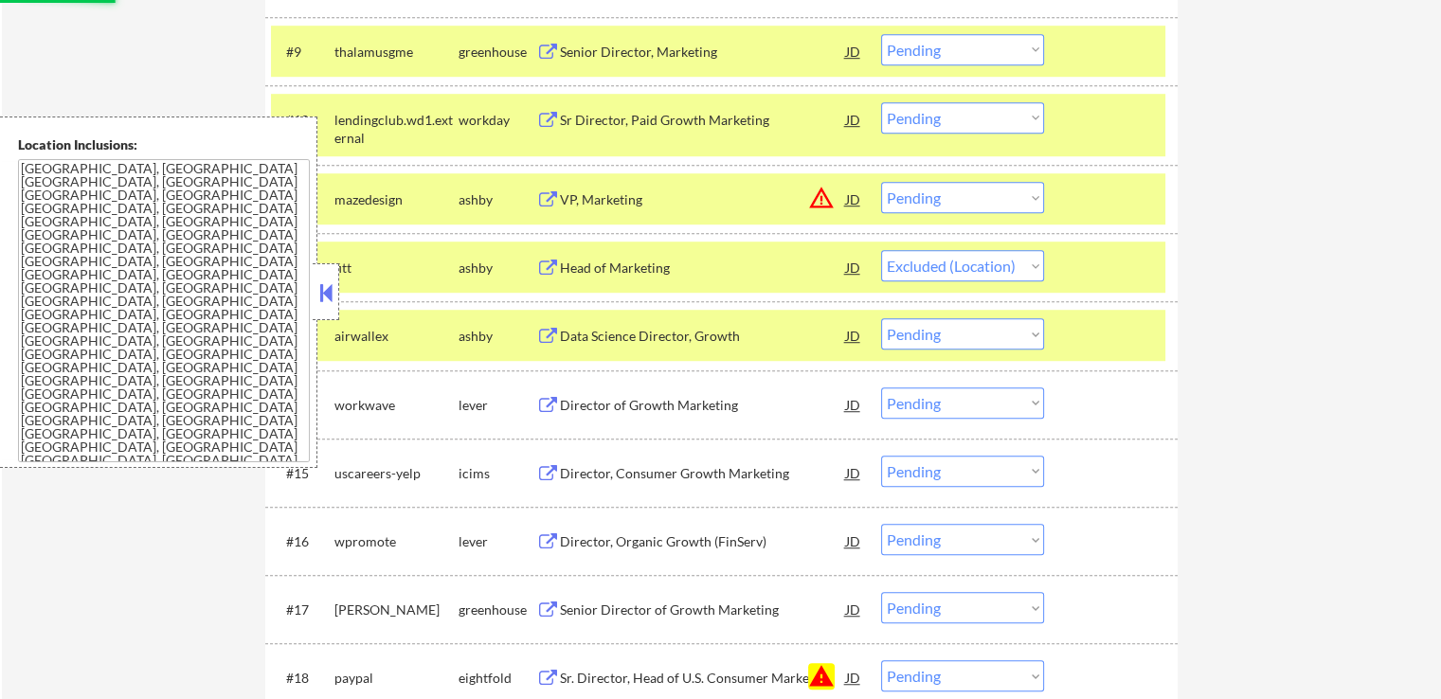
select select ""pending""
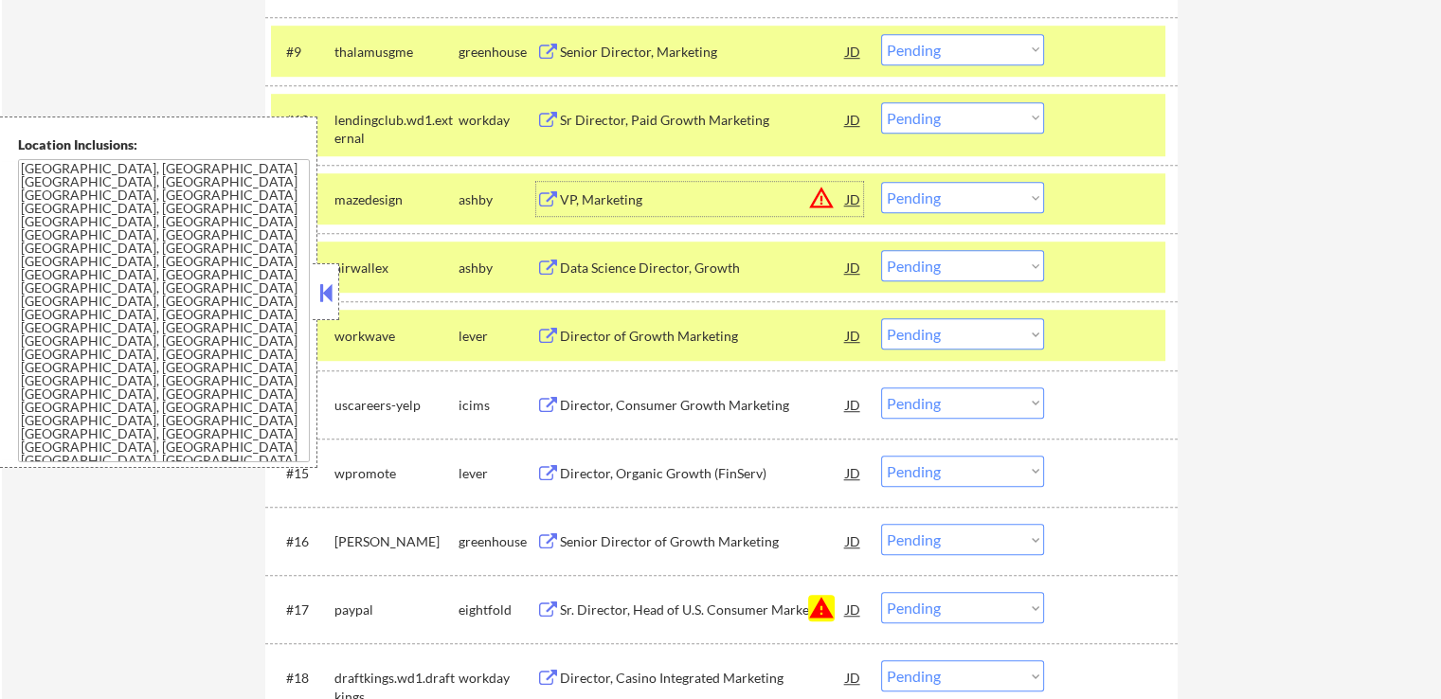
drag, startPoint x: 957, startPoint y: 198, endPoint x: 947, endPoint y: 209, distance: 14.8
click at [957, 198] on select "Choose an option... Pending Applied Excluded (Questions) Excluded (Expired) Exc…" at bounding box center [962, 197] width 163 height 31
click at [881, 182] on select "Choose an option... Pending Applied Excluded (Questions) Excluded (Expired) Exc…" at bounding box center [962, 197] width 163 height 31
click at [614, 272] on div "Data Science Director, Growth" at bounding box center [703, 268] width 286 height 19
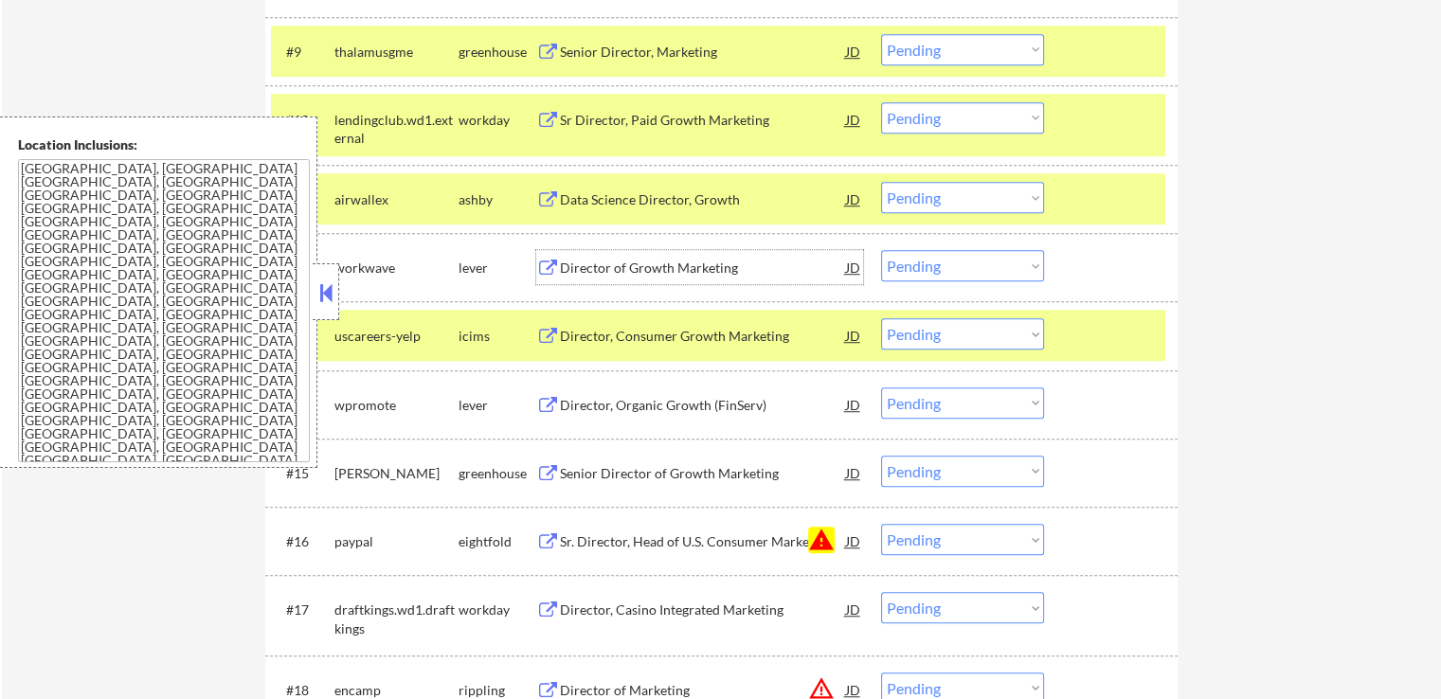
click at [981, 194] on select "Choose an option... Pending Applied Excluded (Questions) Excluded (Expired) Exc…" at bounding box center [962, 197] width 163 height 31
click at [881, 182] on select "Choose an option... Pending Applied Excluded (Questions) Excluded (Expired) Exc…" at bounding box center [962, 197] width 163 height 31
select select ""pending""
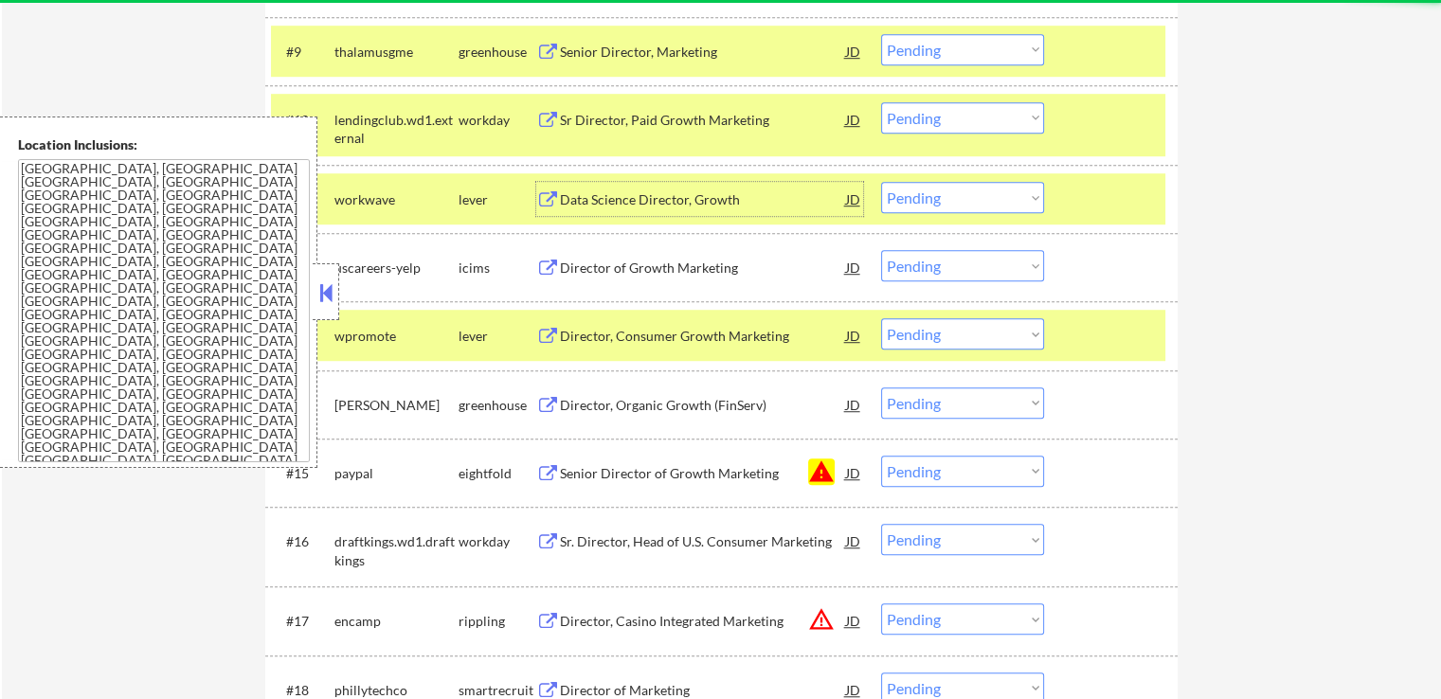
click at [608, 203] on div "Data Science Director, Growth" at bounding box center [703, 199] width 286 height 19
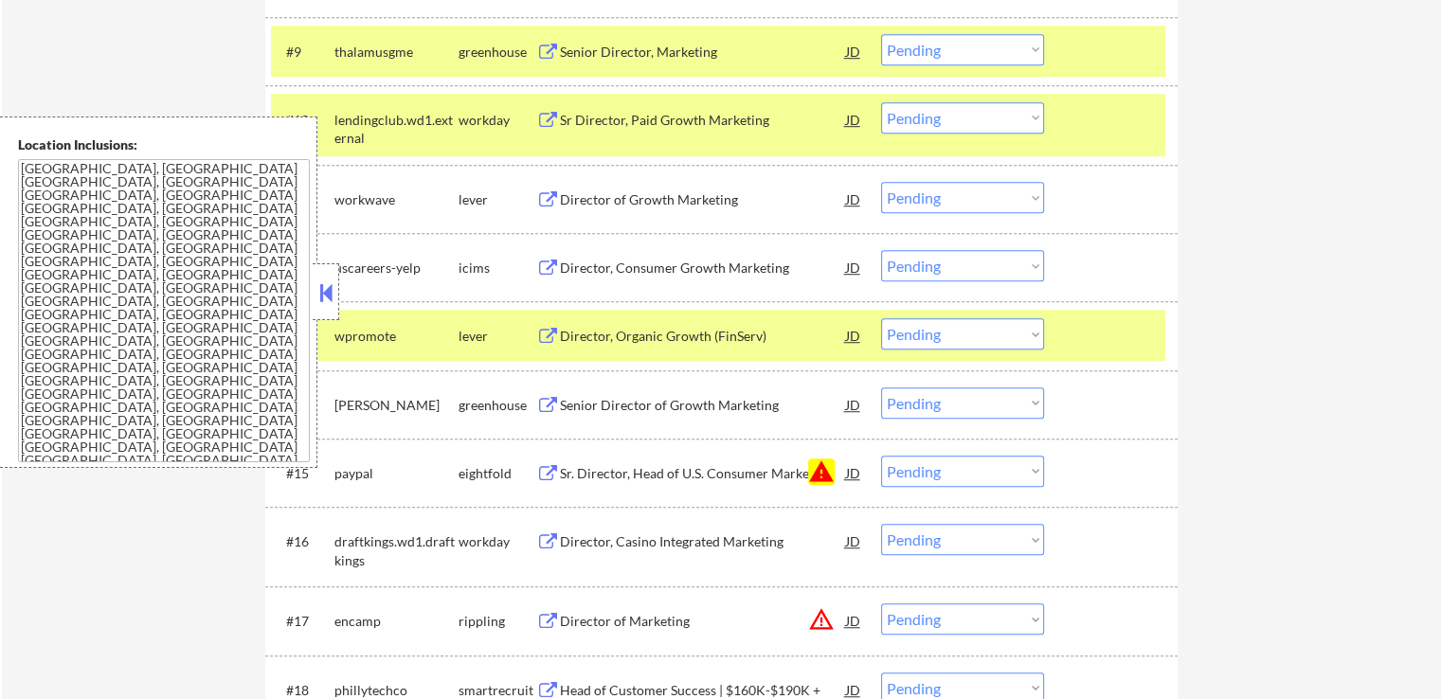
click at [549, 332] on button at bounding box center [548, 337] width 24 height 18
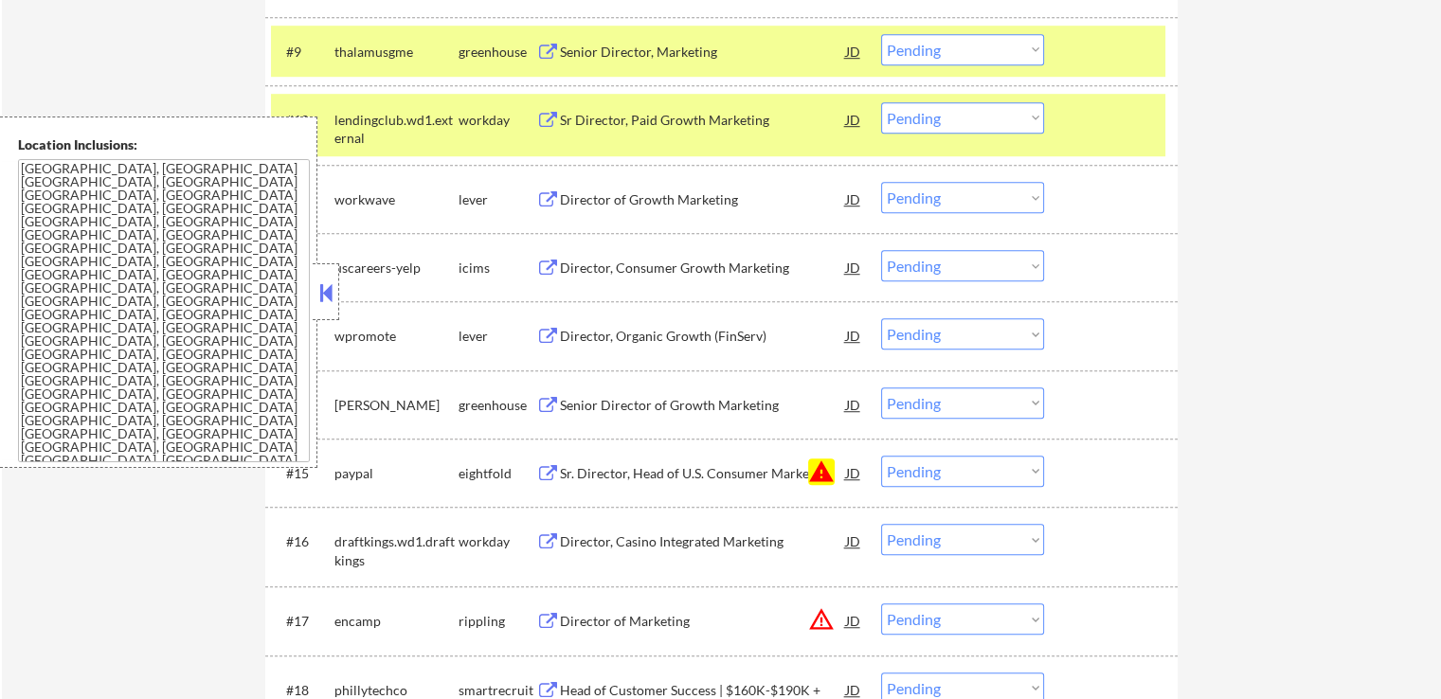
click at [553, 333] on button at bounding box center [548, 337] width 24 height 18
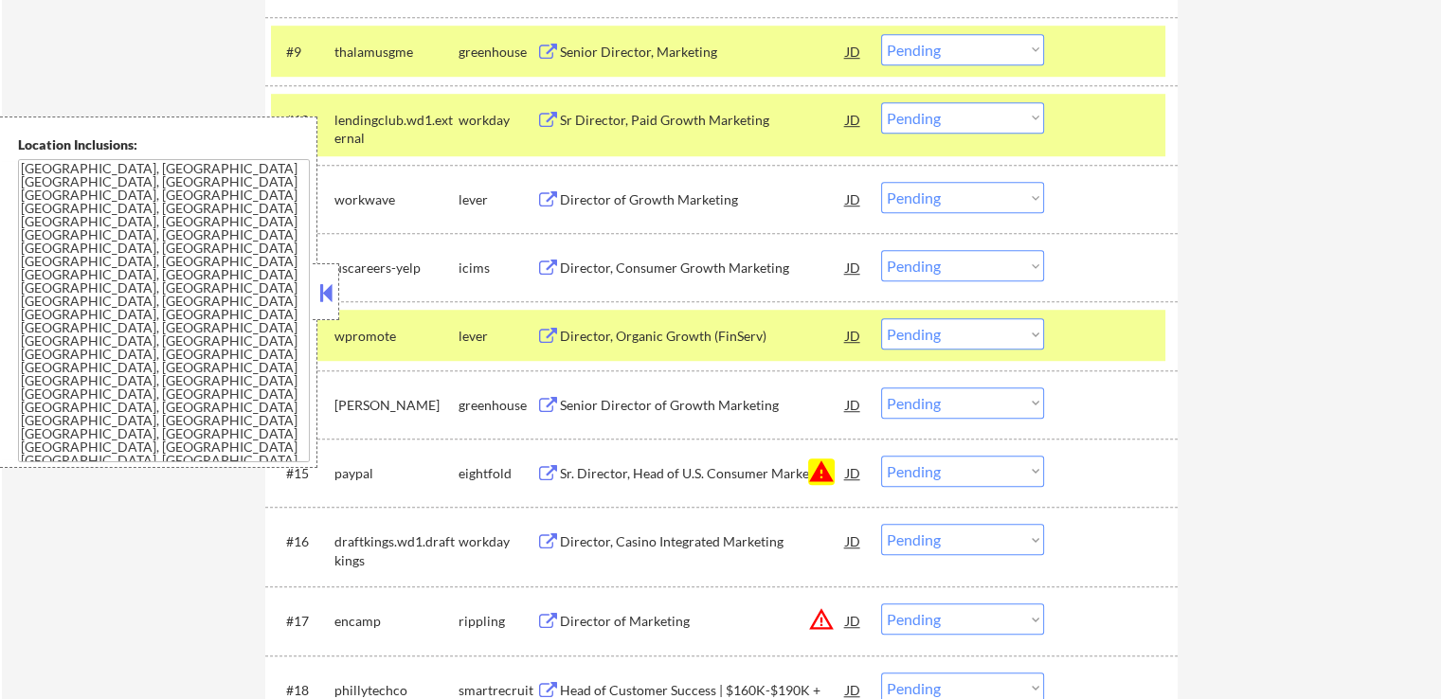
drag, startPoint x: 924, startPoint y: 333, endPoint x: 929, endPoint y: 346, distance: 13.6
click at [926, 333] on select "Choose an option... Pending Applied Excluded (Questions) Excluded (Expired) Exc…" at bounding box center [962, 333] width 163 height 31
click at [881, 318] on select "Choose an option... Pending Applied Excluded (Questions) Excluded (Expired) Exc…" at bounding box center [962, 333] width 163 height 31
select select ""pending""
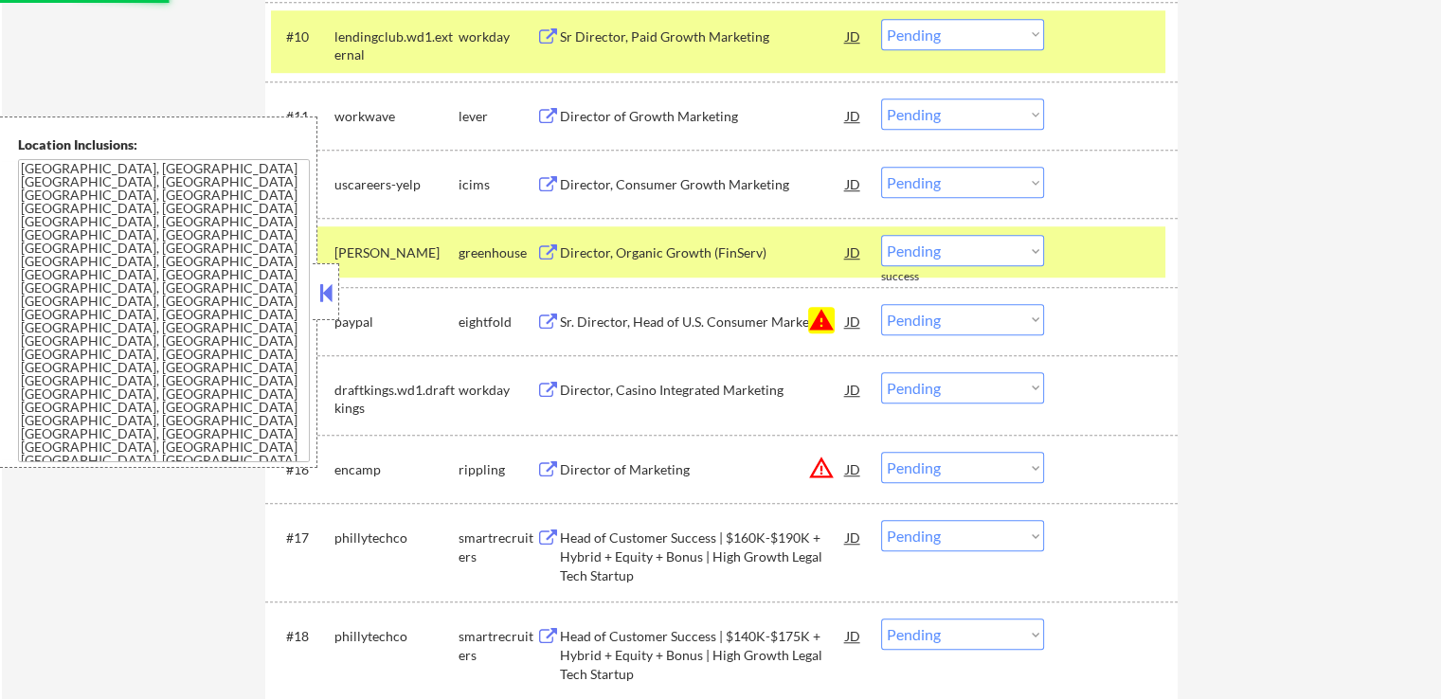
scroll to position [1326, 0]
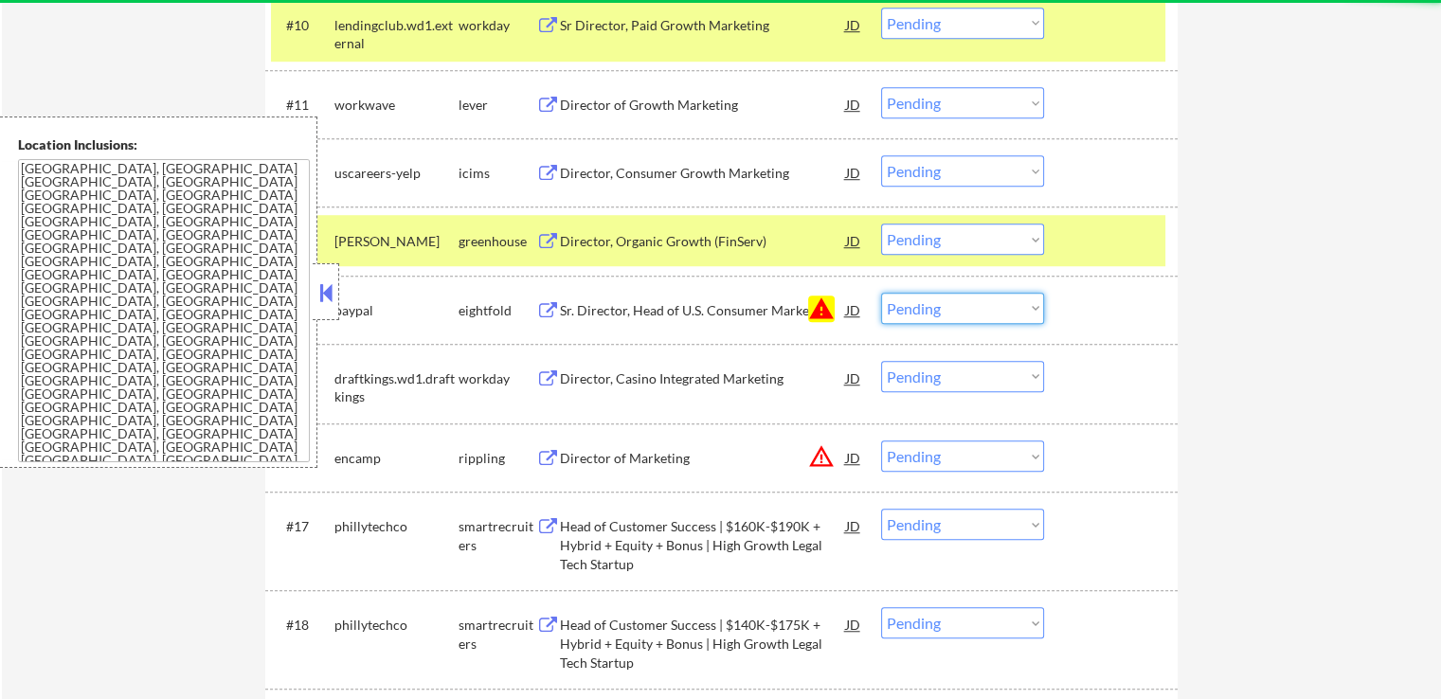
click at [940, 296] on select "Choose an option... Pending Applied Excluded (Questions) Excluded (Expired) Exc…" at bounding box center [962, 308] width 163 height 31
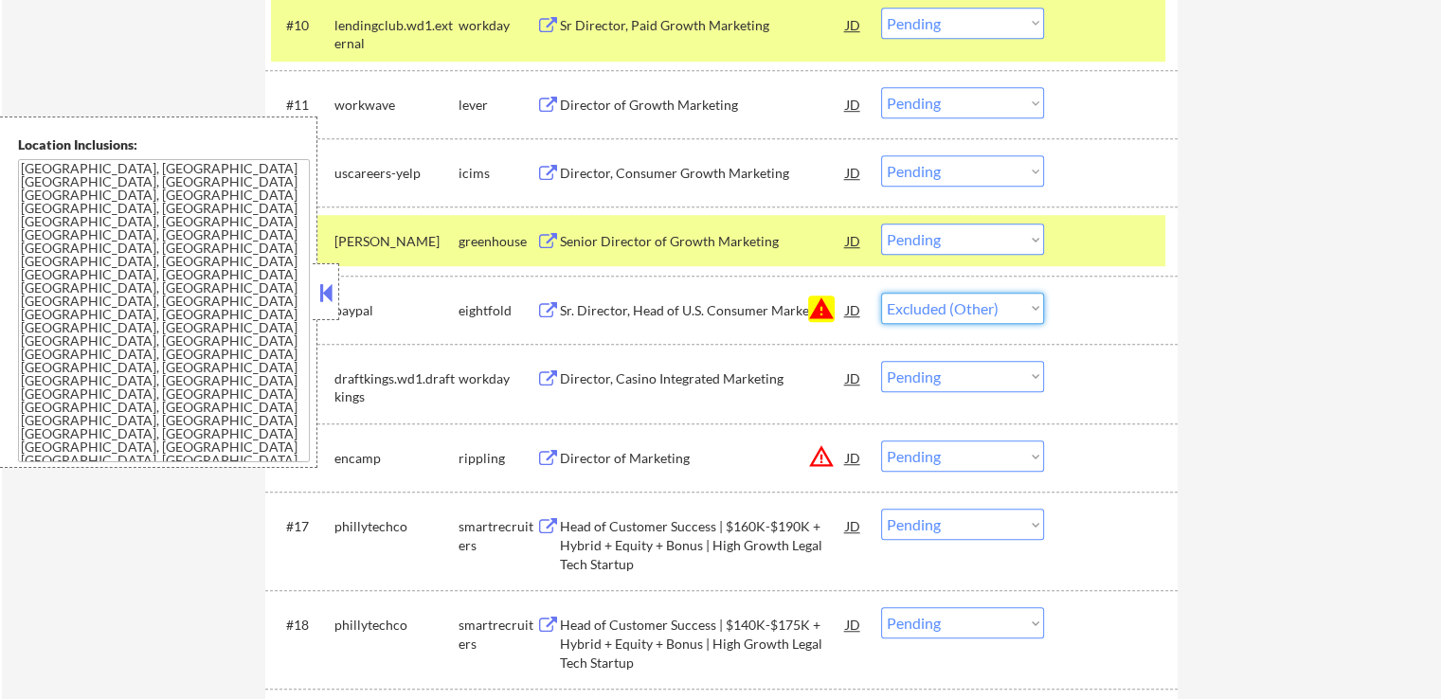
click at [881, 293] on select "Choose an option... Pending Applied Excluded (Questions) Excluded (Expired) Exc…" at bounding box center [962, 308] width 163 height 31
select select ""pending""
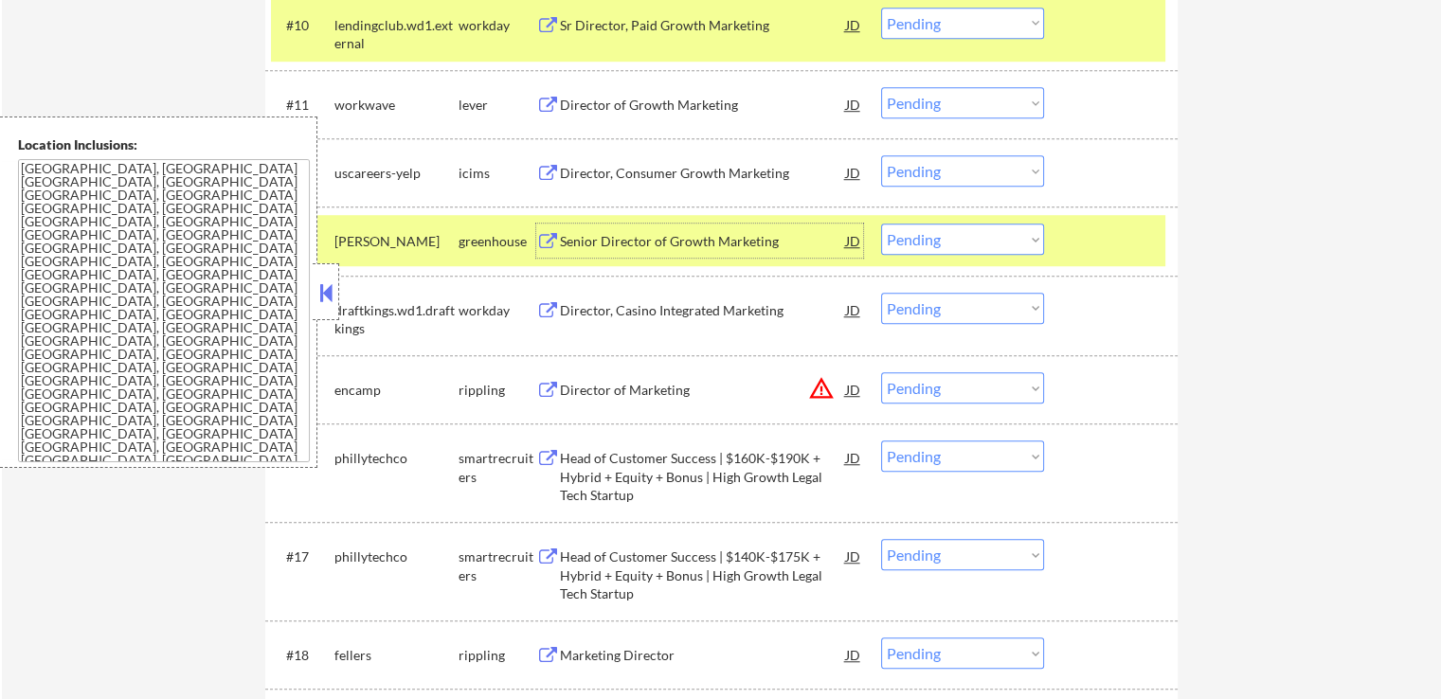
click at [584, 243] on div "Senior Director of Growth Marketing" at bounding box center [703, 241] width 286 height 19
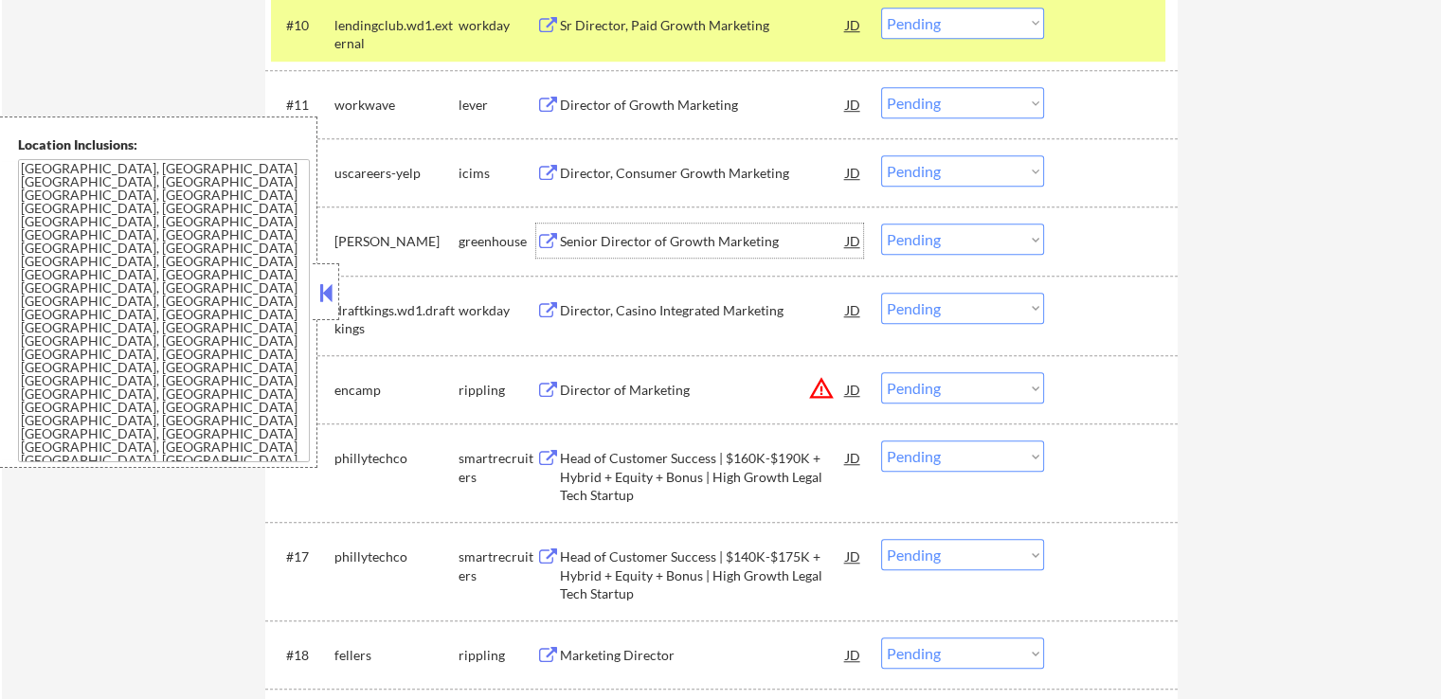
drag, startPoint x: 913, startPoint y: 232, endPoint x: 922, endPoint y: 240, distance: 11.4
click at [913, 232] on select "Choose an option... Pending Applied Excluded (Questions) Excluded (Expired) Exc…" at bounding box center [962, 239] width 163 height 31
click at [881, 224] on select "Choose an option... Pending Applied Excluded (Questions) Excluded (Expired) Exc…" at bounding box center [962, 239] width 163 height 31
select select ""pending""
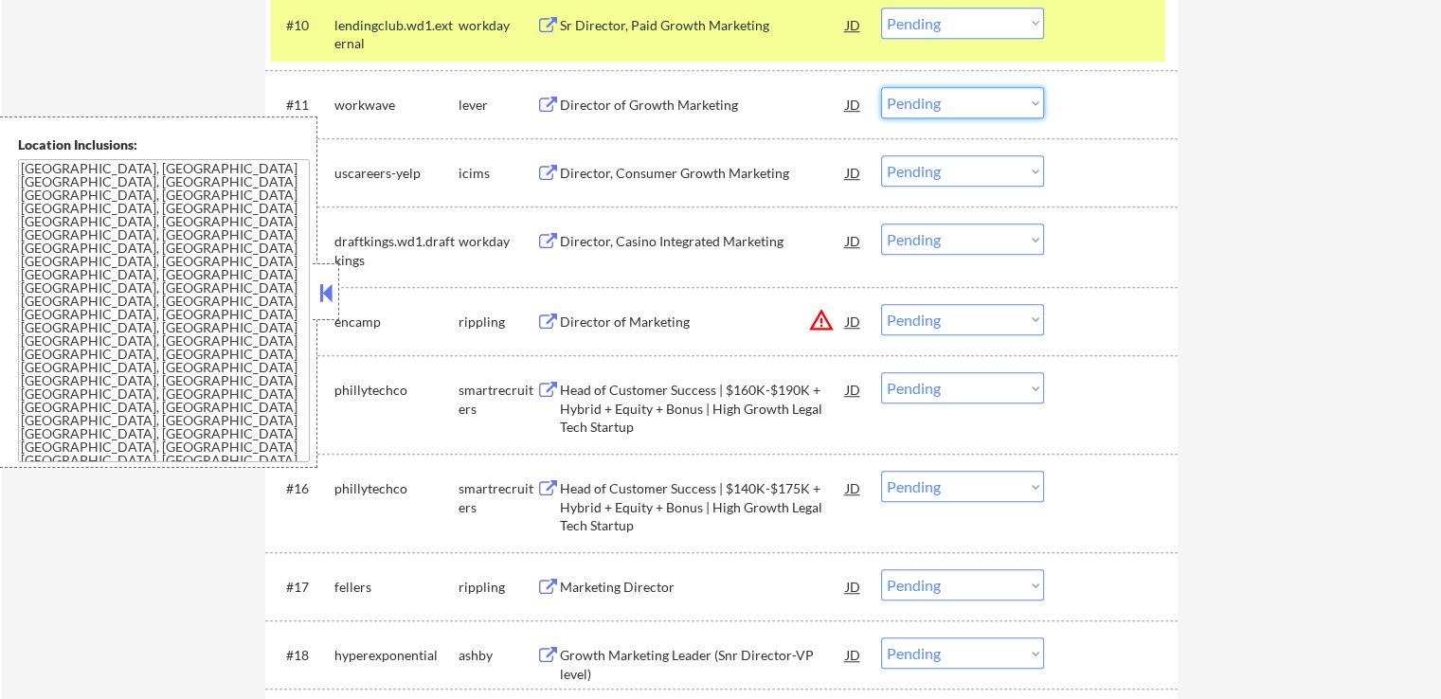
click at [939, 103] on select "Choose an option... Pending Applied Excluded (Questions) Excluded (Expired) Exc…" at bounding box center [962, 102] width 163 height 31
click at [881, 87] on select "Choose an option... Pending Applied Excluded (Questions) Excluded (Expired) Exc…" at bounding box center [962, 102] width 163 height 31
select select ""pending""
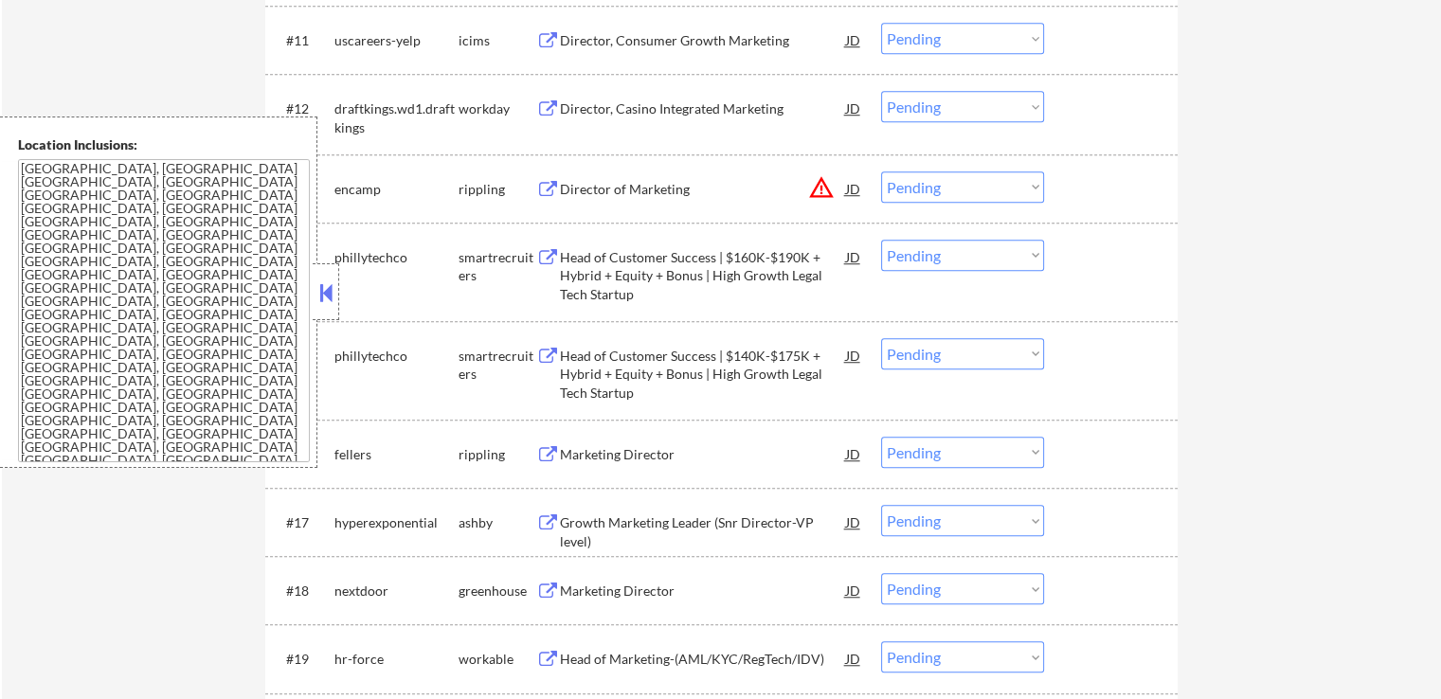
scroll to position [1421, 0]
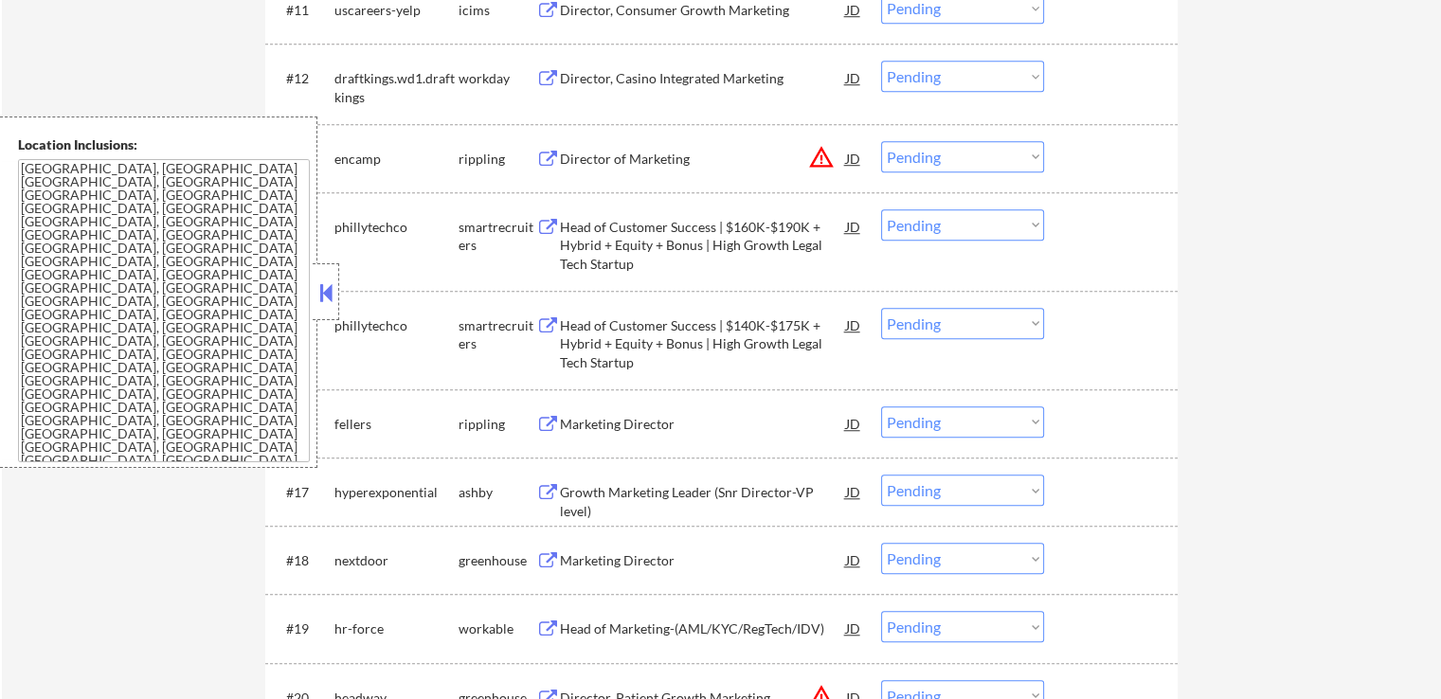
click at [583, 240] on div "Head of Customer Success | $160K-$190K + Hybrid + Equity + Bonus | High Growth …" at bounding box center [703, 246] width 286 height 56
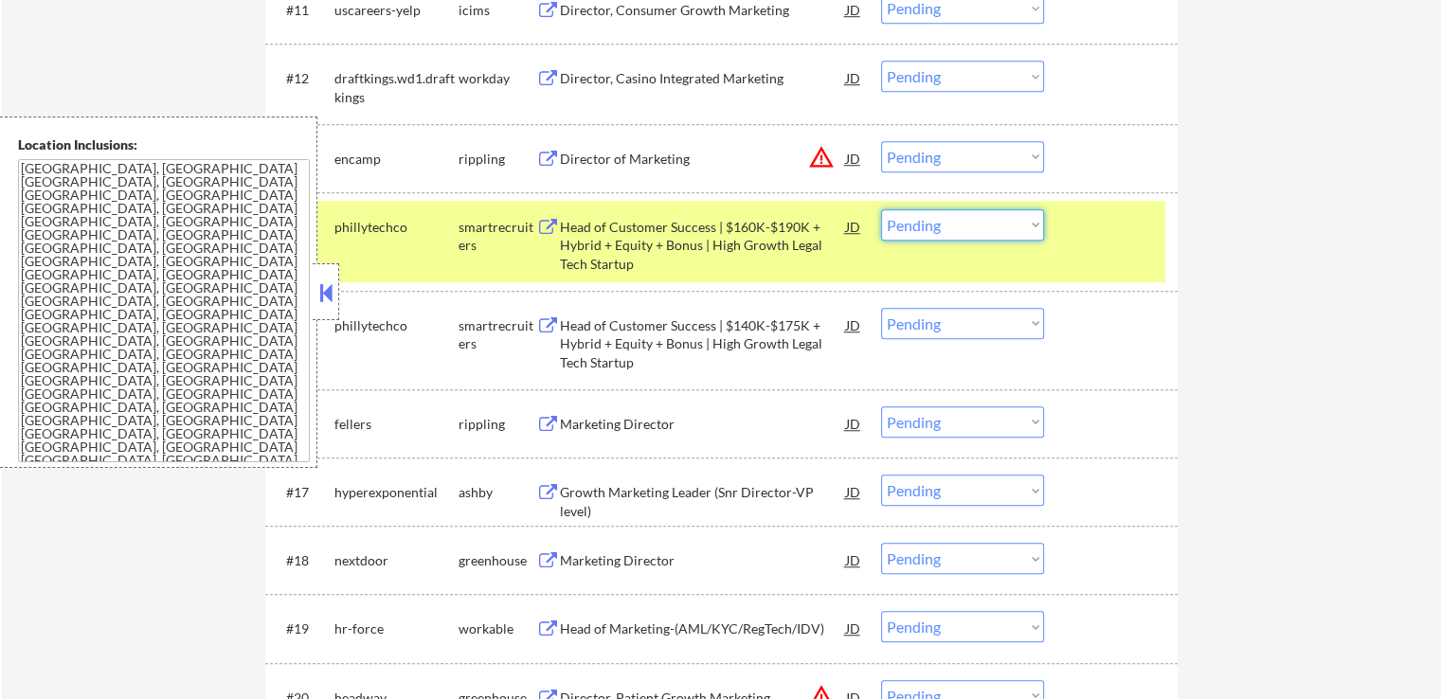
click at [947, 222] on select "Choose an option... Pending Applied Excluded (Questions) Excluded (Expired) Exc…" at bounding box center [962, 224] width 163 height 31
click at [881, 209] on select "Choose an option... Pending Applied Excluded (Questions) Excluded (Expired) Exc…" at bounding box center [962, 224] width 163 height 31
select select ""pending""
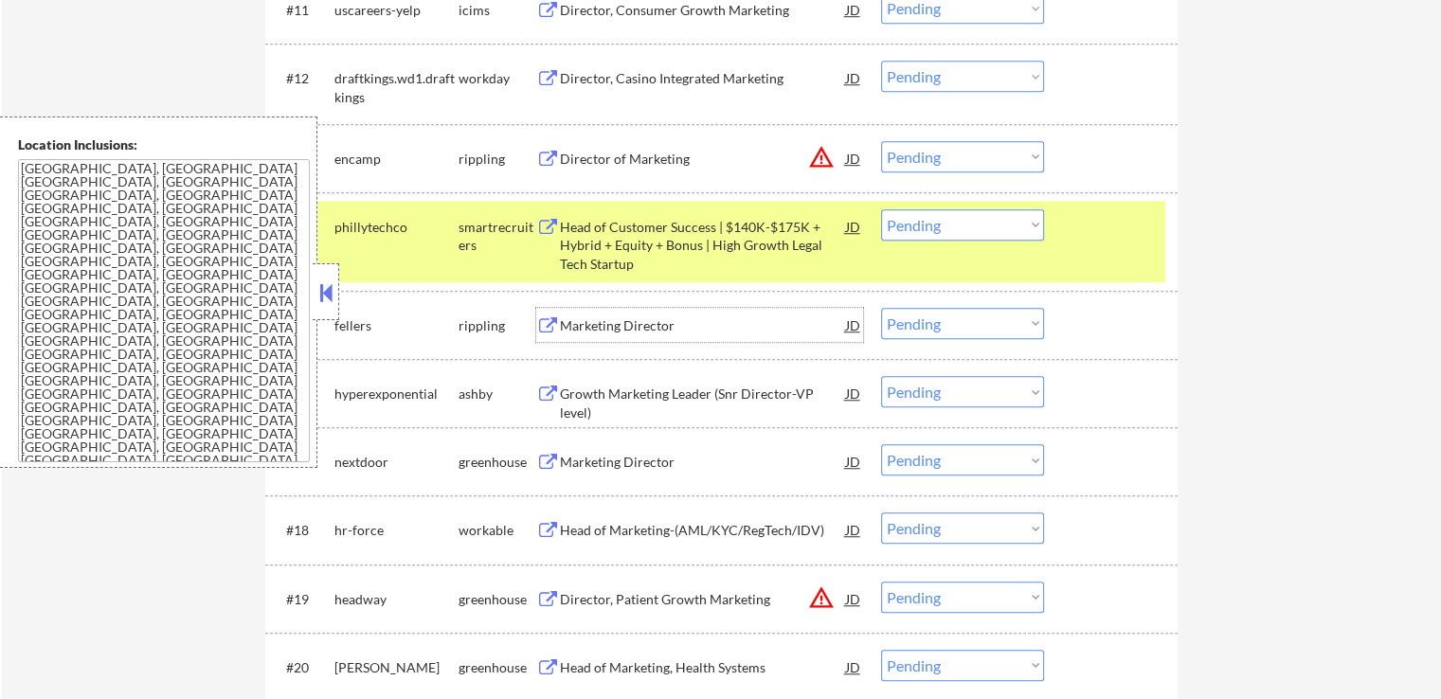
click at [576, 328] on div "Marketing Director" at bounding box center [703, 325] width 286 height 19
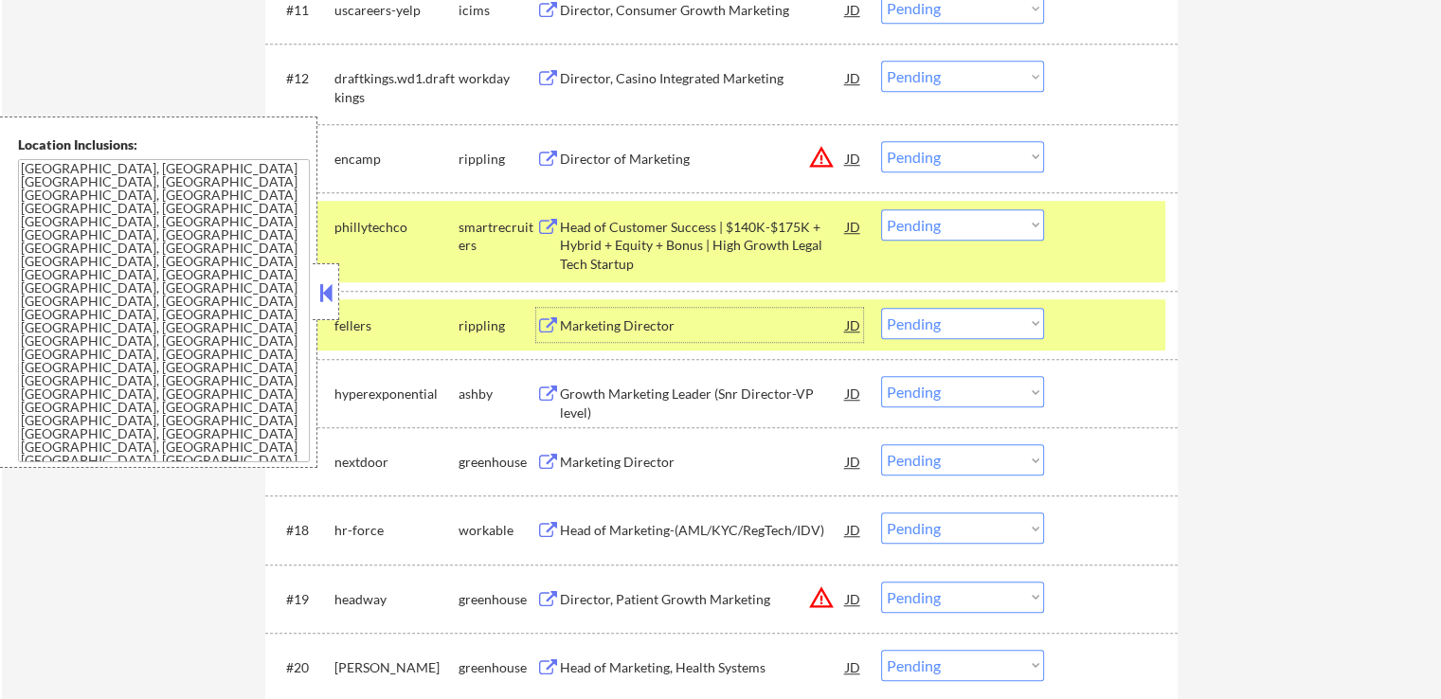
click at [923, 331] on select "Choose an option... Pending Applied Excluded (Questions) Excluded (Expired) Exc…" at bounding box center [962, 323] width 163 height 31
click at [881, 308] on select "Choose an option... Pending Applied Excluded (Questions) Excluded (Expired) Exc…" at bounding box center [962, 323] width 163 height 31
select select ""pending""
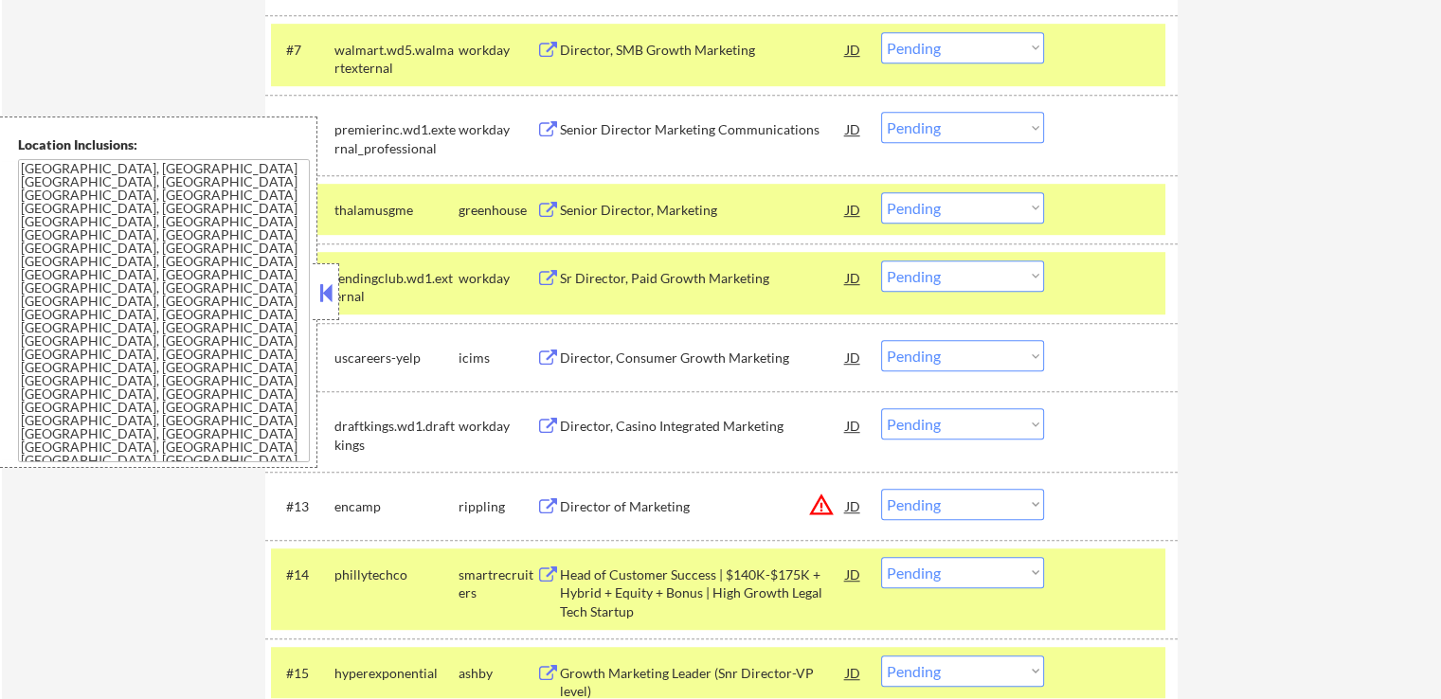
scroll to position [1042, 0]
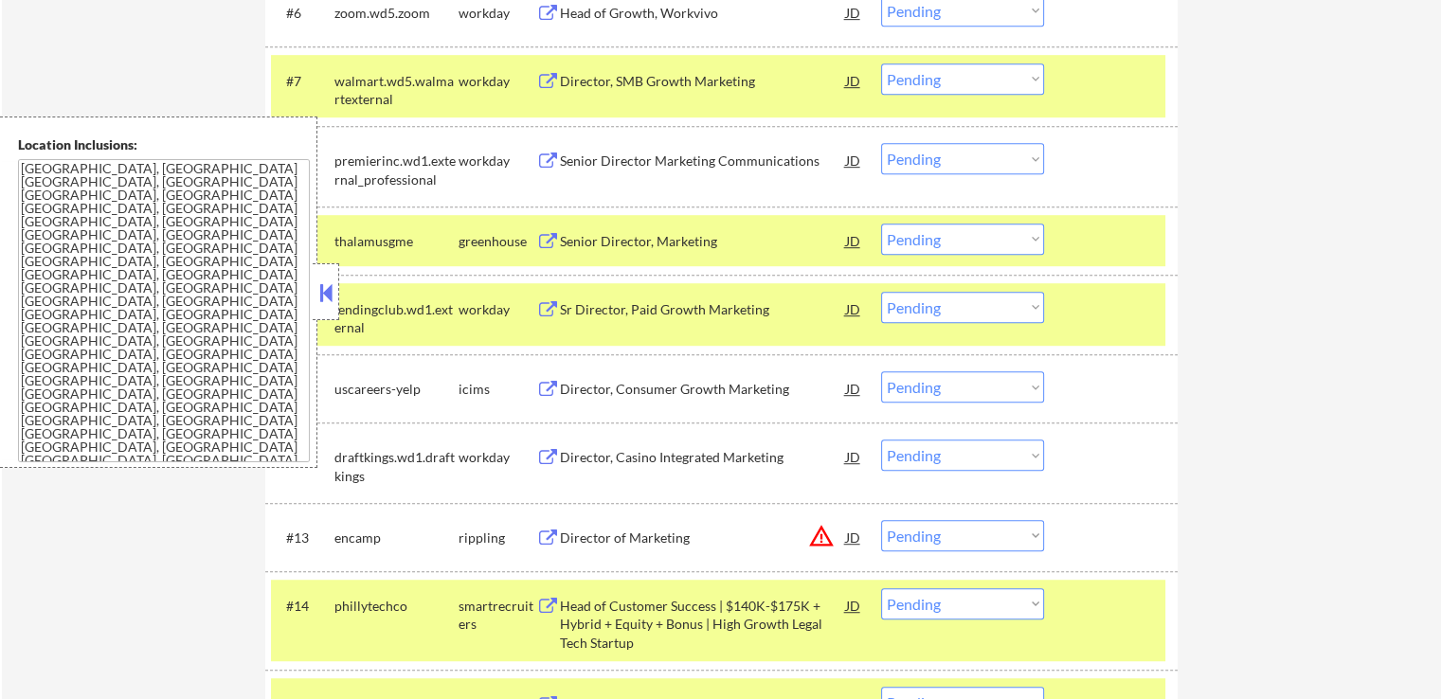
click at [610, 244] on div "Senior Director, Marketing" at bounding box center [703, 241] width 286 height 19
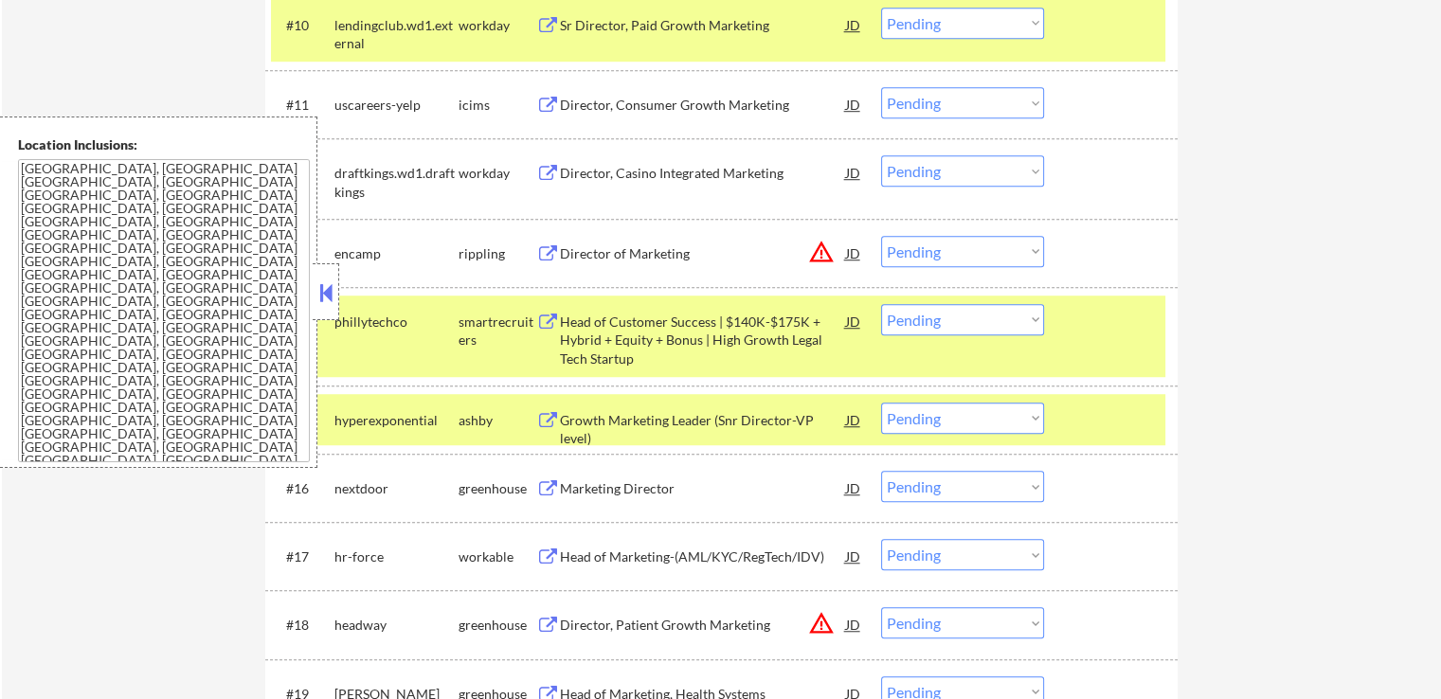
scroll to position [1421, 0]
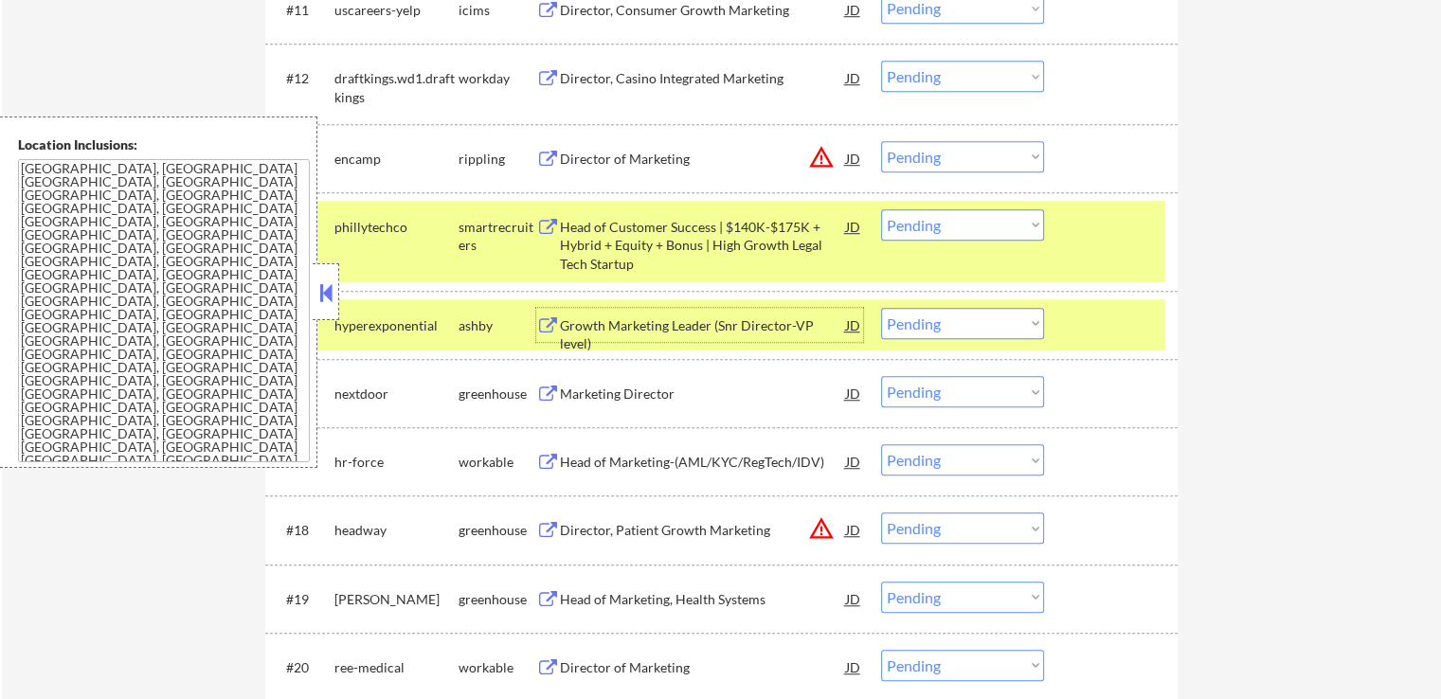
click at [584, 323] on div "Growth Marketing Leader (Snr Director-VP level)" at bounding box center [703, 334] width 286 height 37
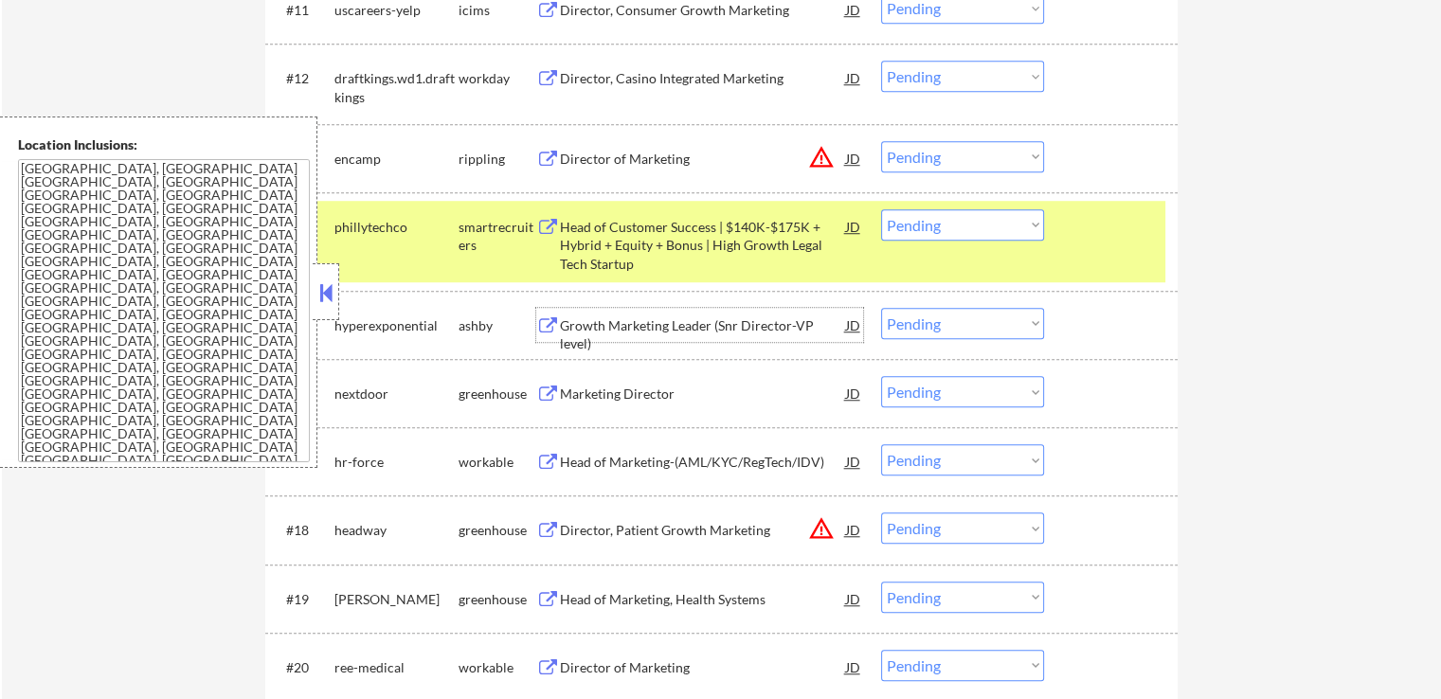
click at [589, 387] on div "Marketing Director" at bounding box center [703, 394] width 286 height 19
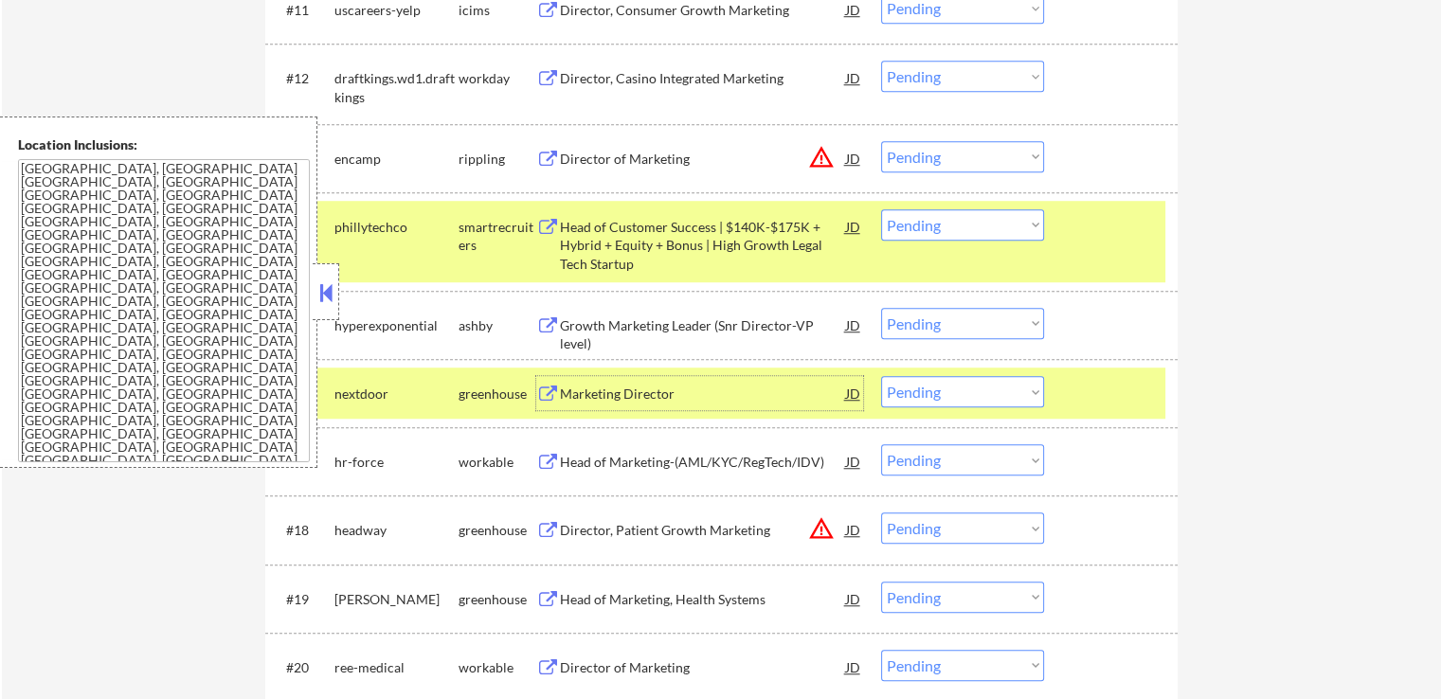
click at [563, 460] on div "Head of Marketing-(AML/KYC/RegTech/IDV)" at bounding box center [703, 462] width 286 height 19
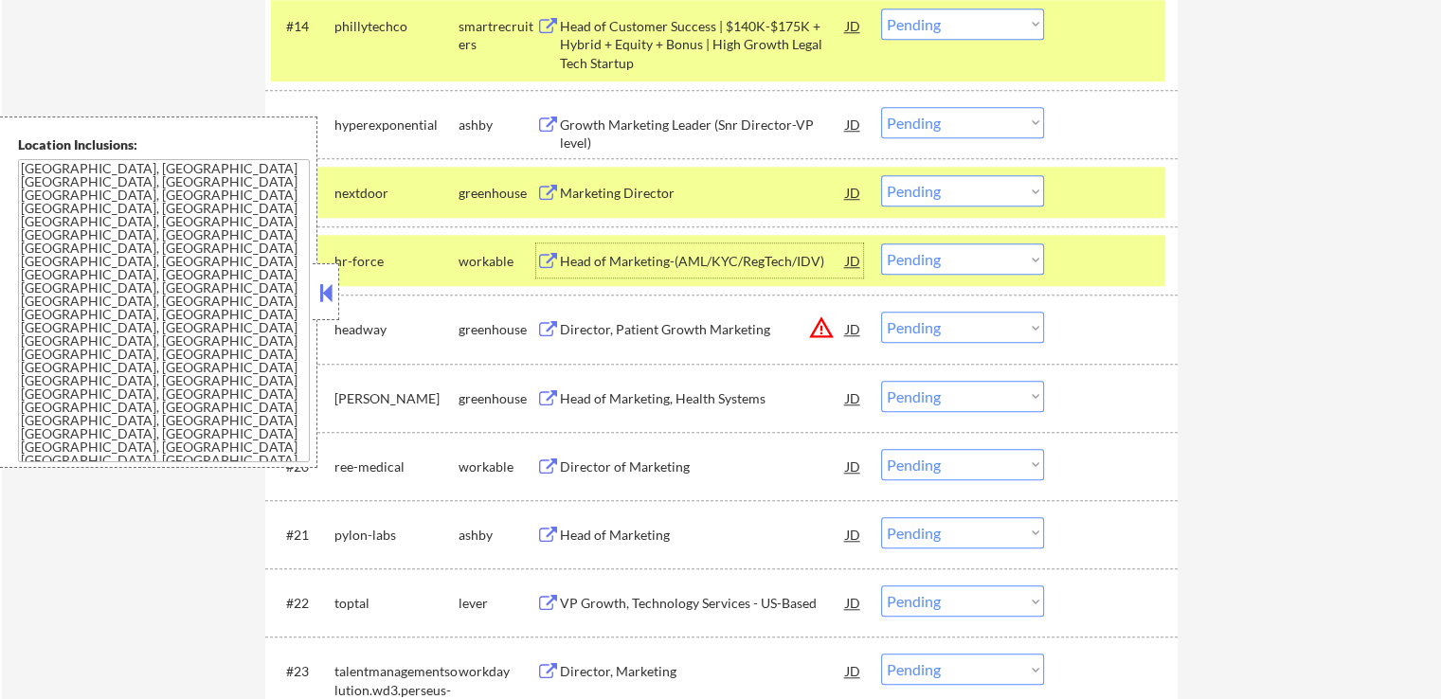
scroll to position [1705, 0]
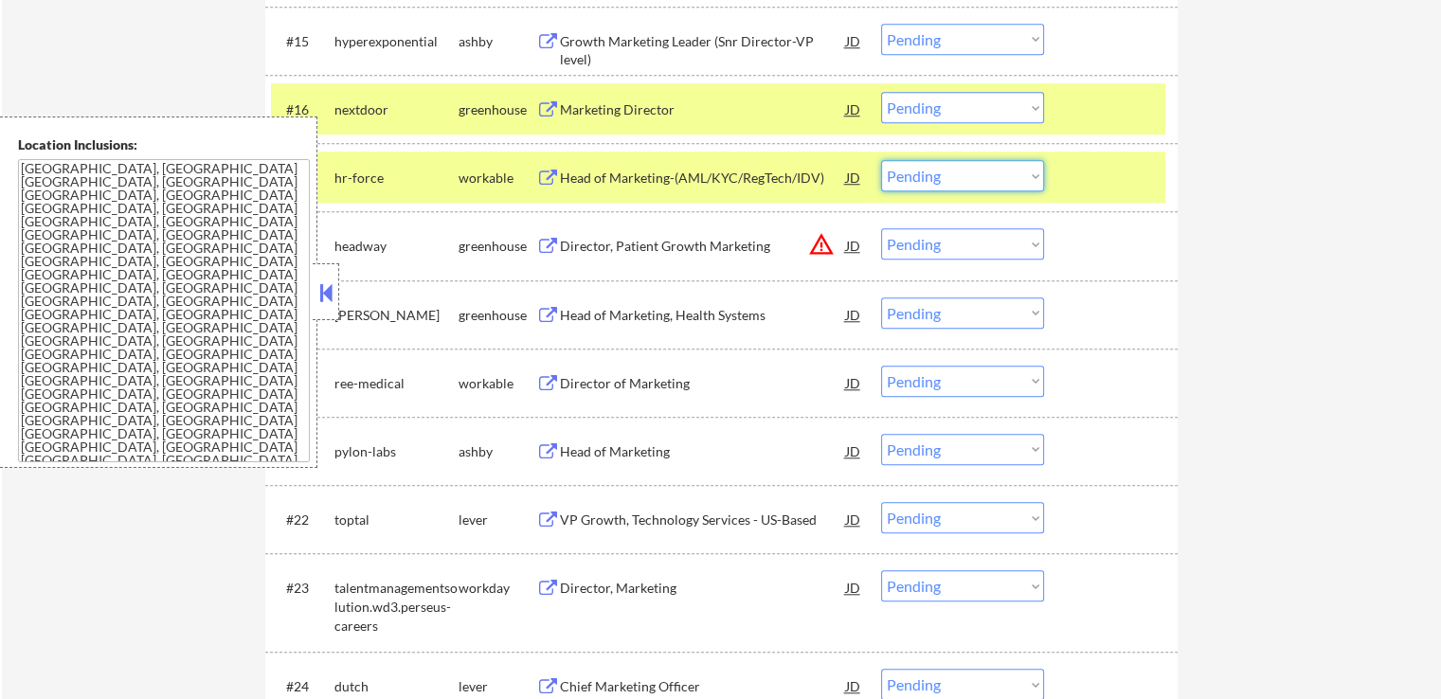
drag, startPoint x: 924, startPoint y: 179, endPoint x: 938, endPoint y: 189, distance: 17.6
click at [924, 179] on select "Choose an option... Pending Applied Excluded (Questions) Excluded (Expired) Exc…" at bounding box center [962, 175] width 163 height 31
click at [881, 160] on select "Choose an option... Pending Applied Excluded (Questions) Excluded (Expired) Exc…" at bounding box center [962, 175] width 163 height 31
select select ""pending""
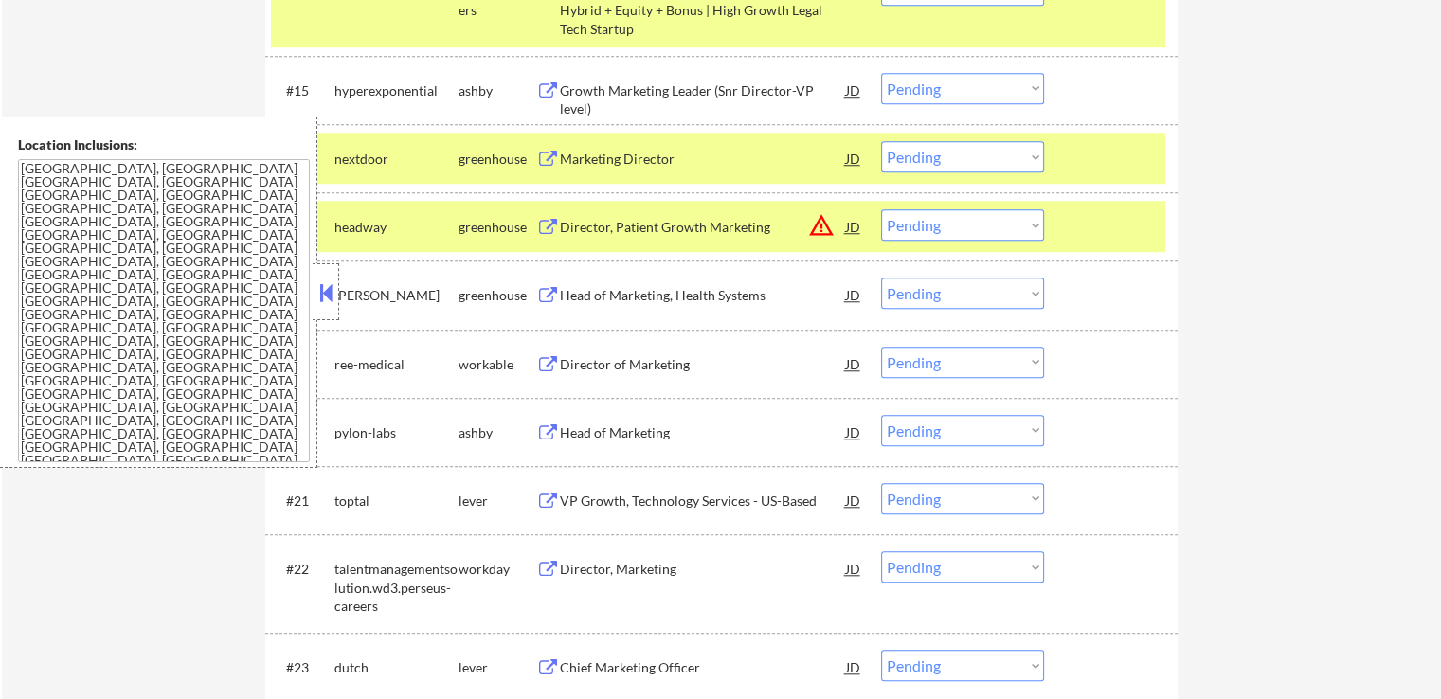
scroll to position [1610, 0]
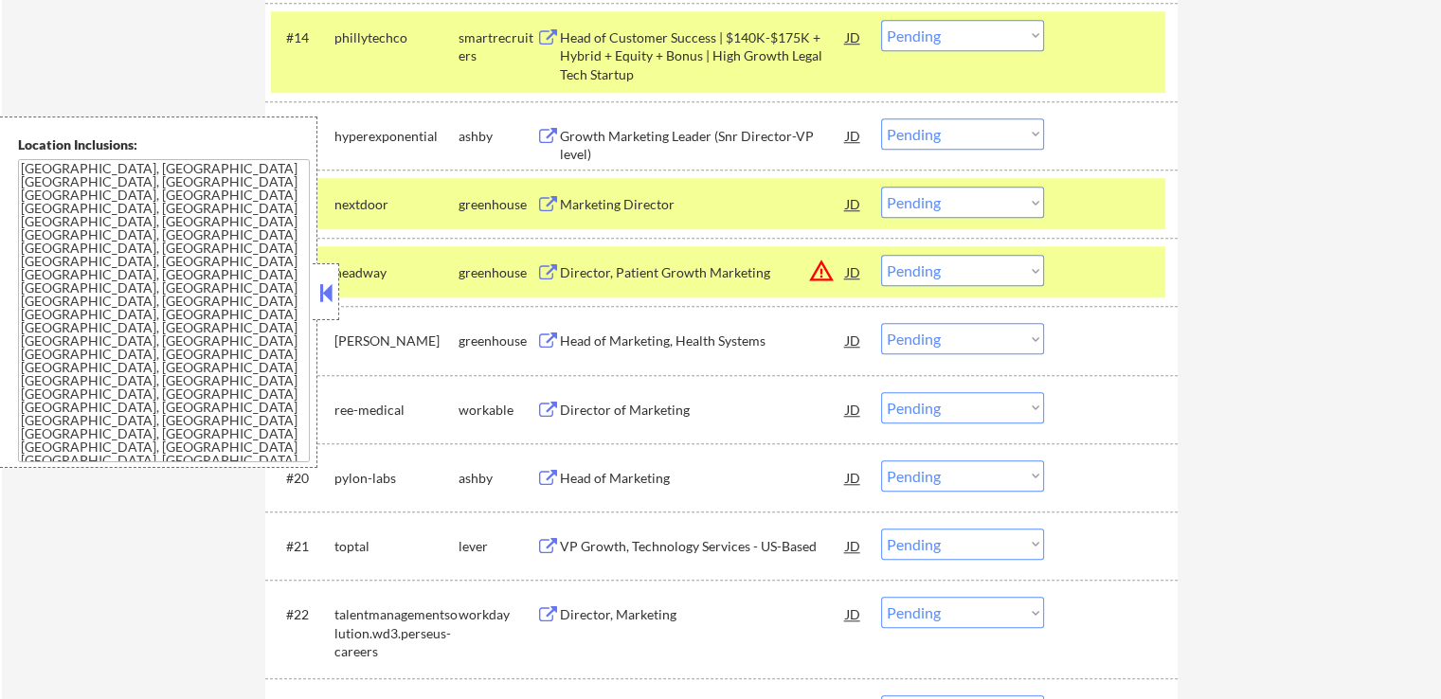
click at [955, 133] on select "Choose an option... Pending Applied Excluded (Questions) Excluded (Expired) Exc…" at bounding box center [962, 133] width 163 height 31
click at [881, 118] on select "Choose an option... Pending Applied Excluded (Questions) Excluded (Expired) Exc…" at bounding box center [962, 133] width 163 height 31
select select ""pending""
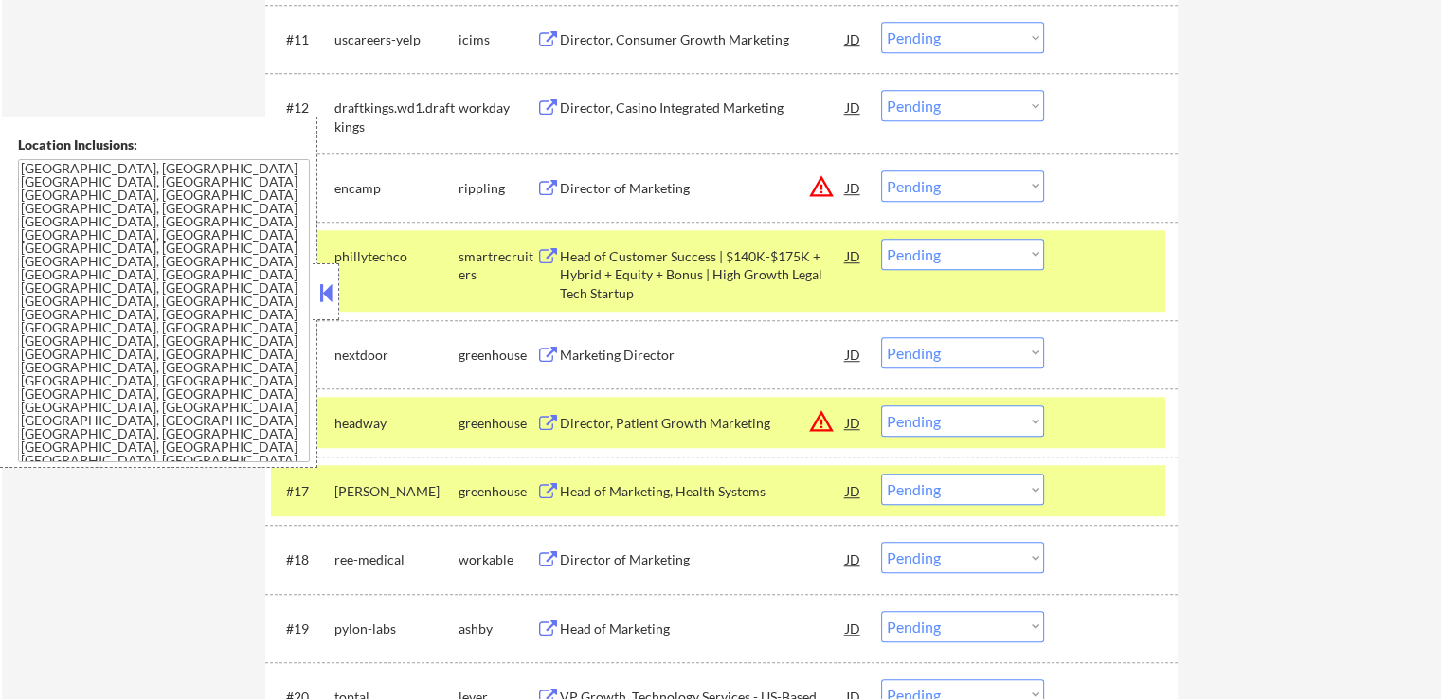
scroll to position [1421, 0]
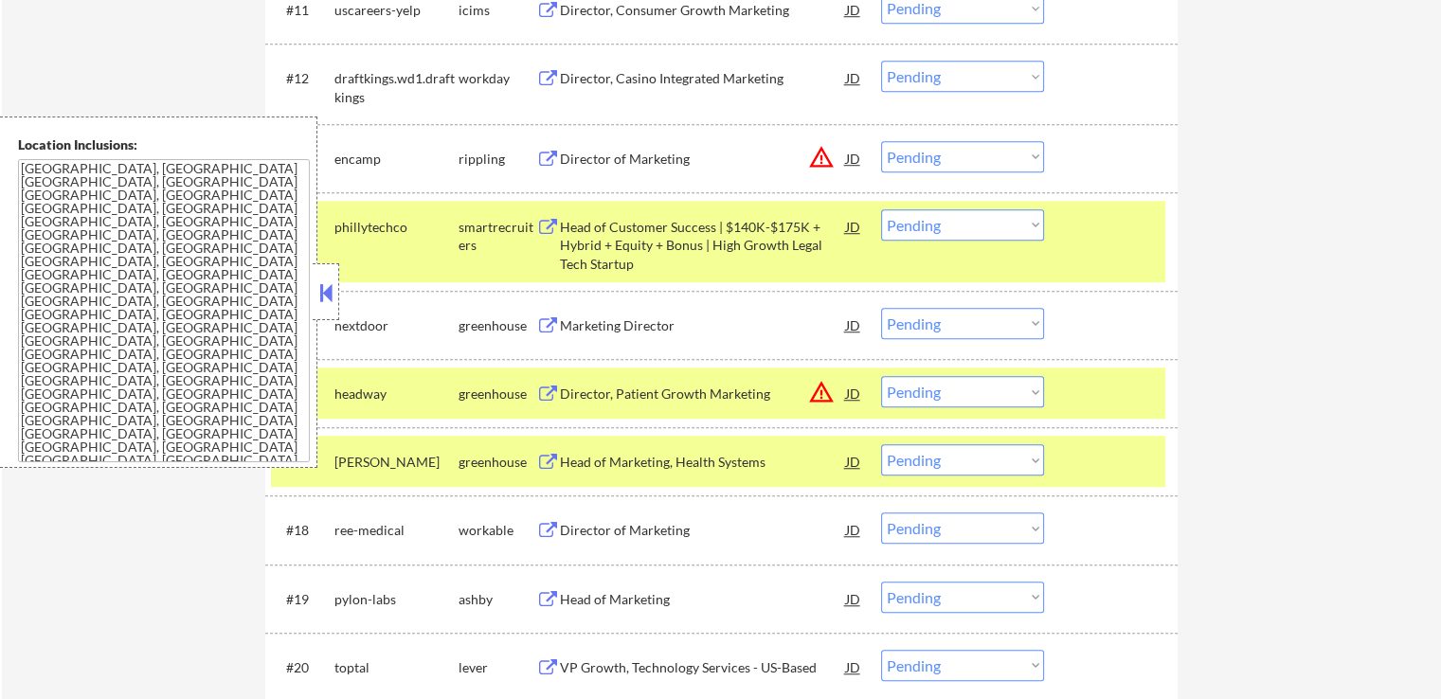
click at [918, 135] on div "#13 encamp rippling Director of Marketing JD warning_amber Choose an option... …" at bounding box center [718, 158] width 894 height 51
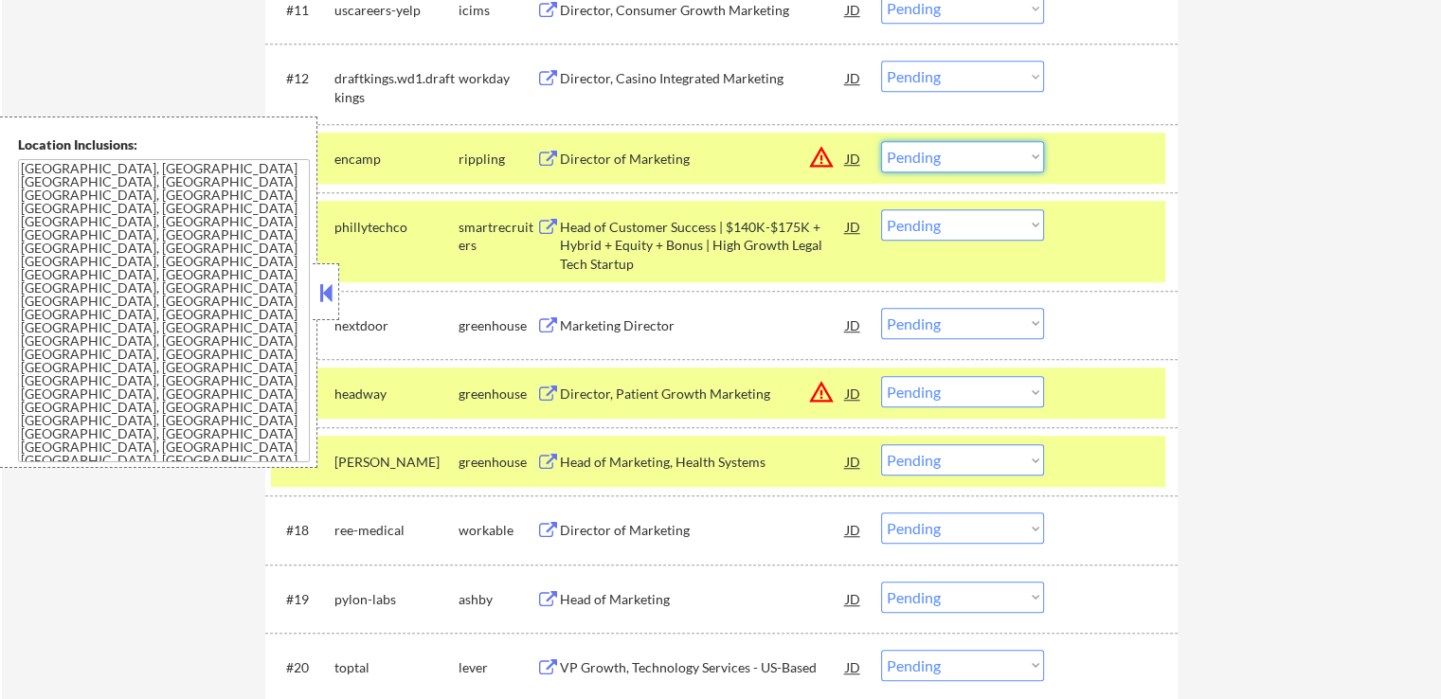
drag, startPoint x: 942, startPoint y: 159, endPoint x: 947, endPoint y: 171, distance: 12.7
click at [942, 159] on select "Choose an option... Pending Applied Excluded (Questions) Excluded (Expired) Exc…" at bounding box center [962, 156] width 163 height 31
click at [881, 141] on select "Choose an option... Pending Applied Excluded (Questions) Excluded (Expired) Exc…" at bounding box center [962, 156] width 163 height 31
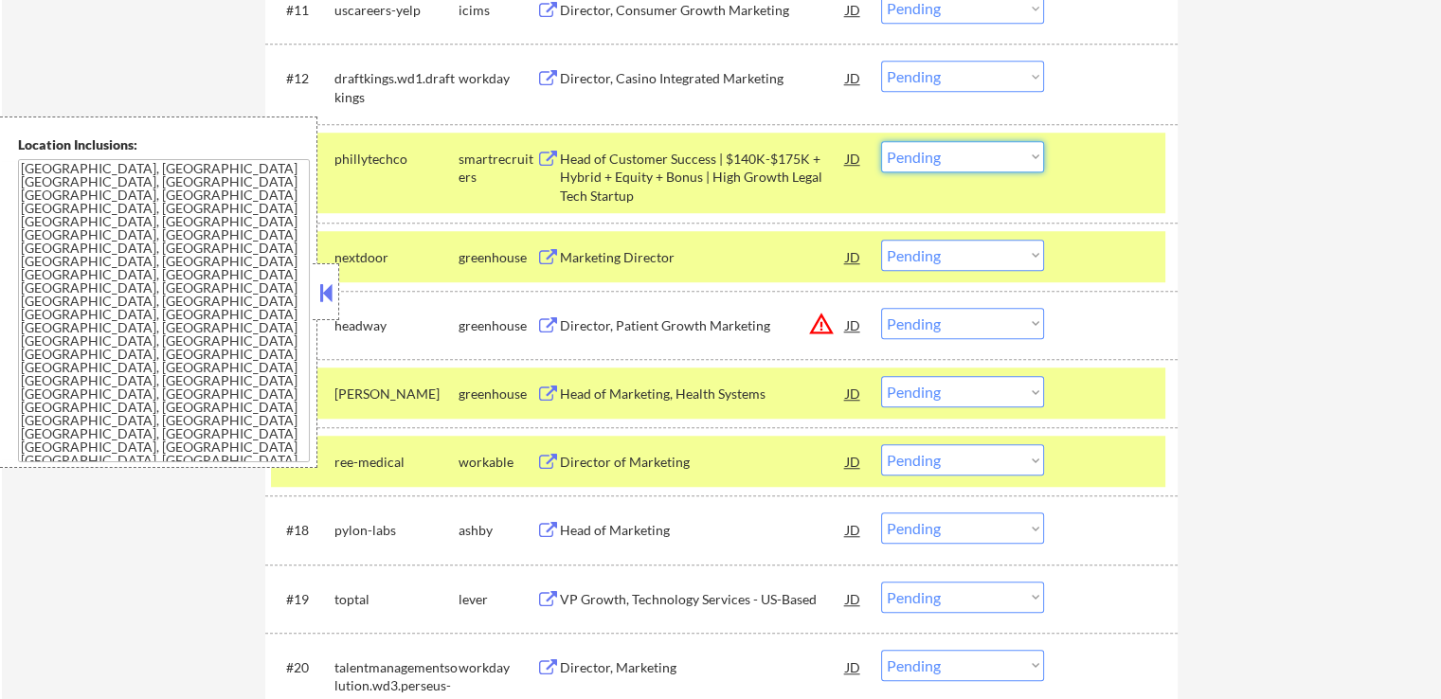
click at [937, 155] on select "Choose an option... Pending Applied Excluded (Questions) Excluded (Expired) Exc…" at bounding box center [962, 156] width 163 height 31
click at [881, 141] on select "Choose an option... Pending Applied Excluded (Questions) Excluded (Expired) Exc…" at bounding box center [962, 156] width 163 height 31
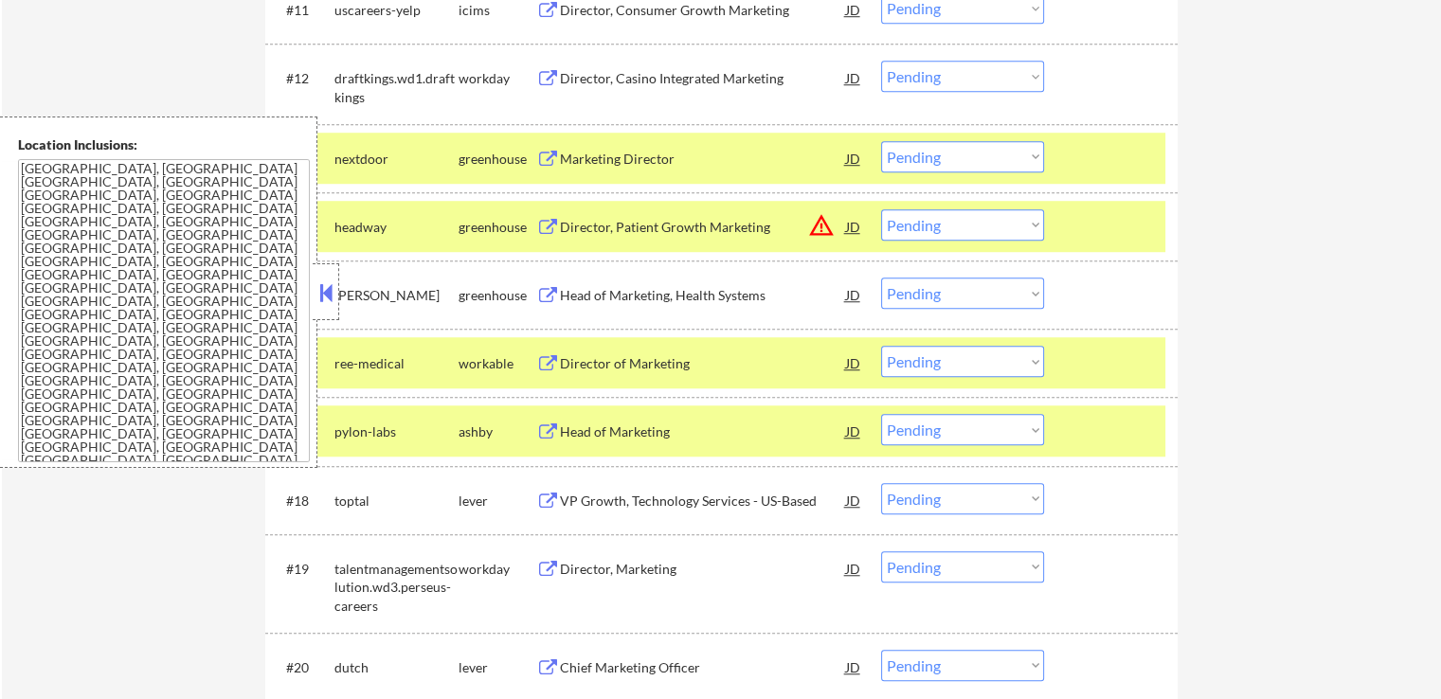
click at [941, 156] on select "Choose an option... Pending Applied Excluded (Questions) Excluded (Expired) Exc…" at bounding box center [962, 156] width 163 height 31
click at [881, 141] on select "Choose an option... Pending Applied Excluded (Questions) Excluded (Expired) Exc…" at bounding box center [962, 156] width 163 height 31
click at [606, 294] on div "Head of Marketing, Health Systems" at bounding box center [703, 295] width 286 height 19
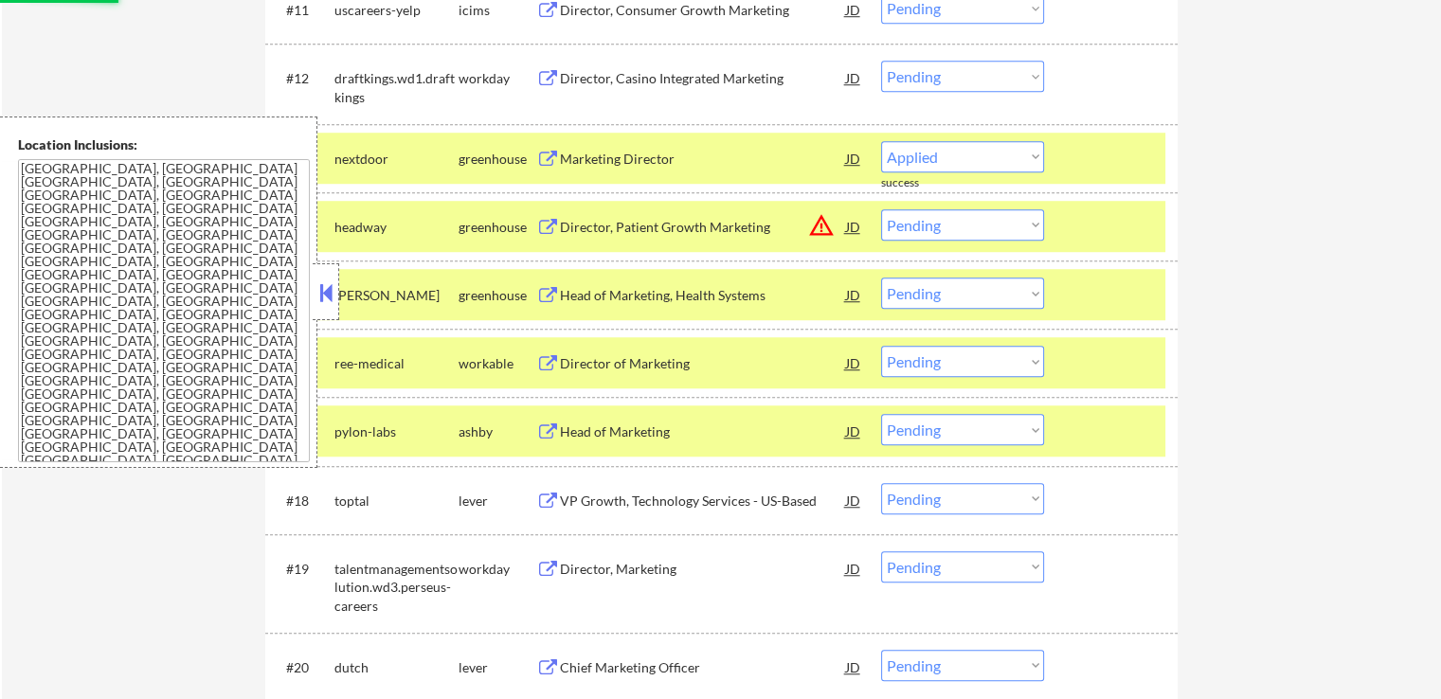
select select ""pending""
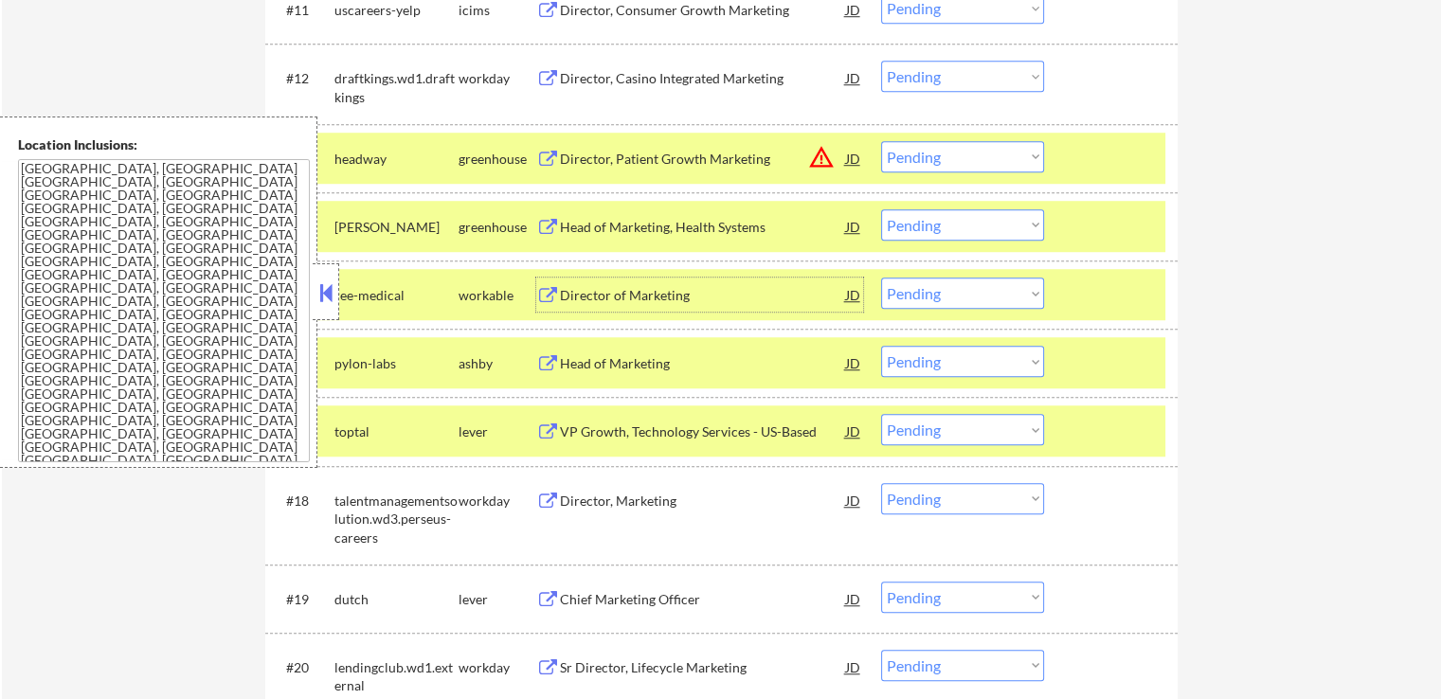
click at [943, 225] on select "Choose an option... Pending Applied Excluded (Questions) Excluded (Expired) Exc…" at bounding box center [962, 224] width 163 height 31
click at [881, 209] on select "Choose an option... Pending Applied Excluded (Questions) Excluded (Expired) Exc…" at bounding box center [962, 224] width 163 height 31
click at [595, 303] on div "Director of Marketing" at bounding box center [703, 295] width 286 height 19
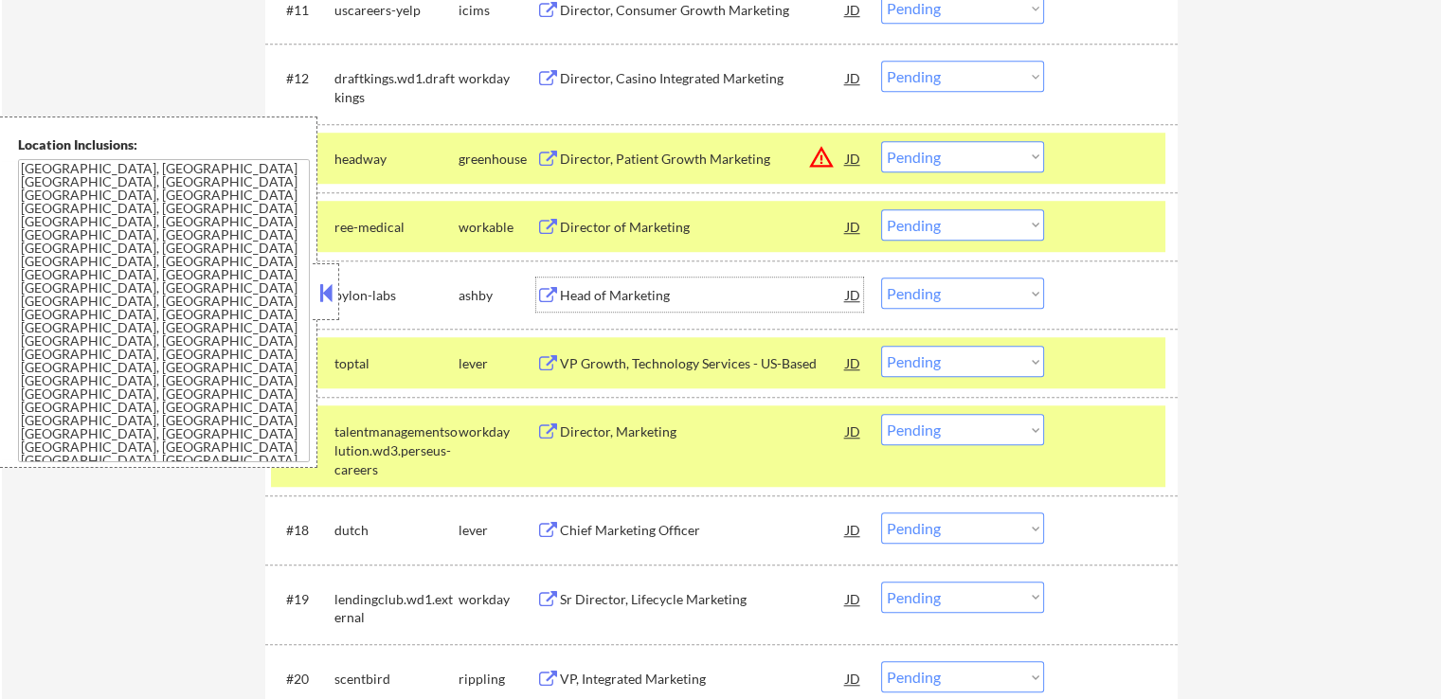
click at [594, 227] on div "Director of Marketing" at bounding box center [703, 227] width 286 height 19
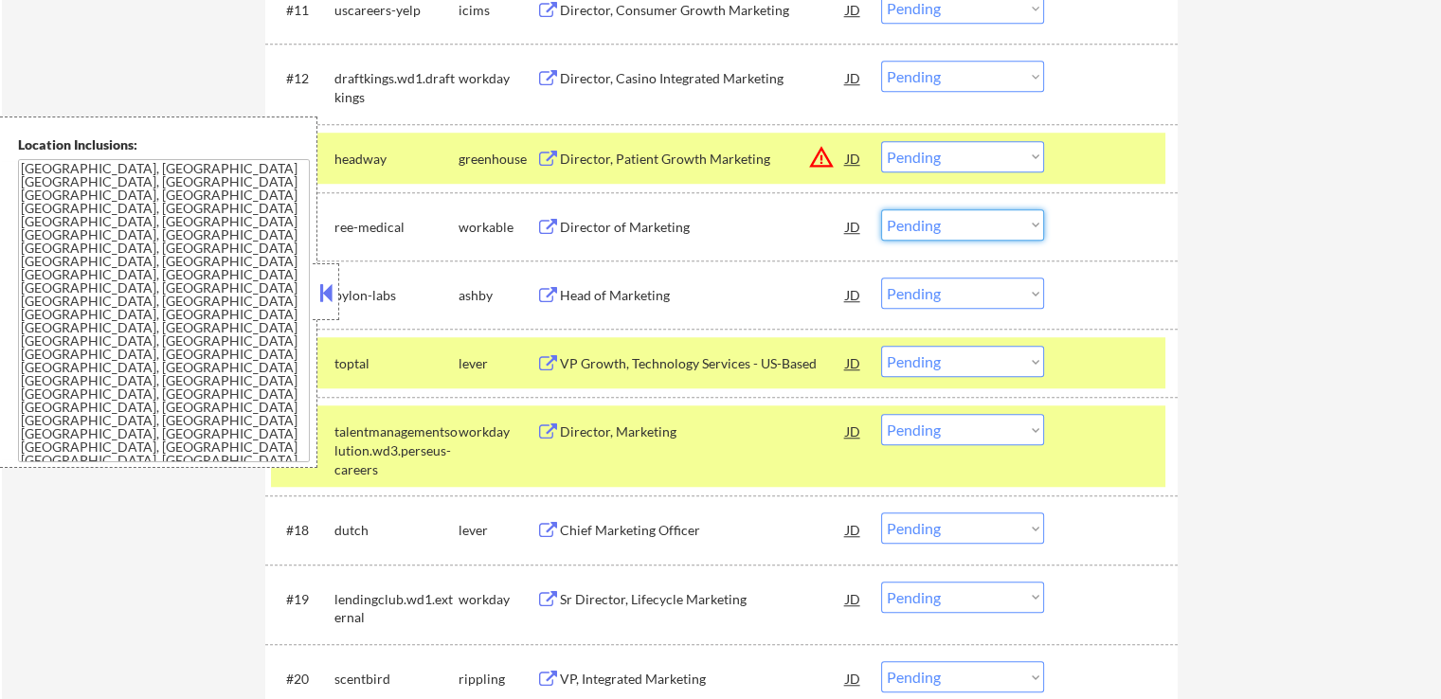
click at [940, 229] on select "Choose an option... Pending Applied Excluded (Questions) Excluded (Expired) Exc…" at bounding box center [962, 224] width 163 height 31
click at [881, 209] on select "Choose an option... Pending Applied Excluded (Questions) Excluded (Expired) Exc…" at bounding box center [962, 224] width 163 height 31
select select ""pending""
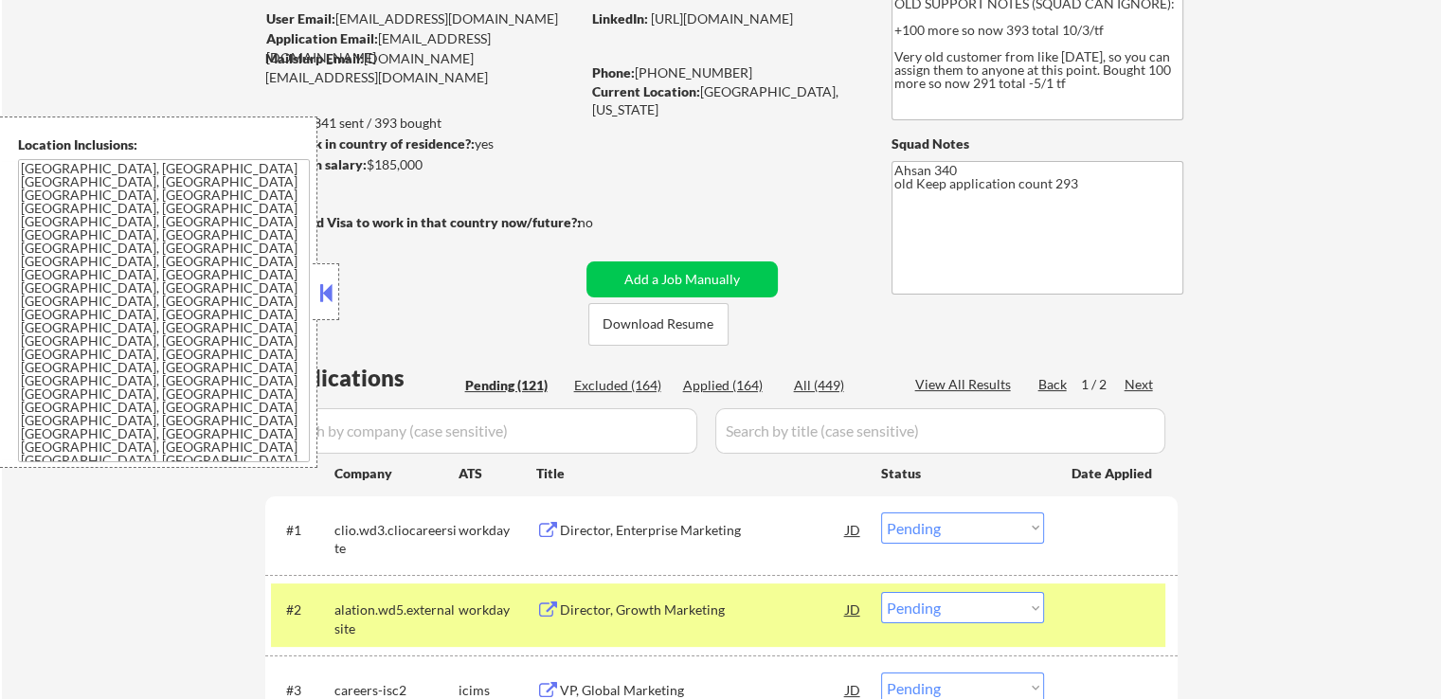
scroll to position [189, 0]
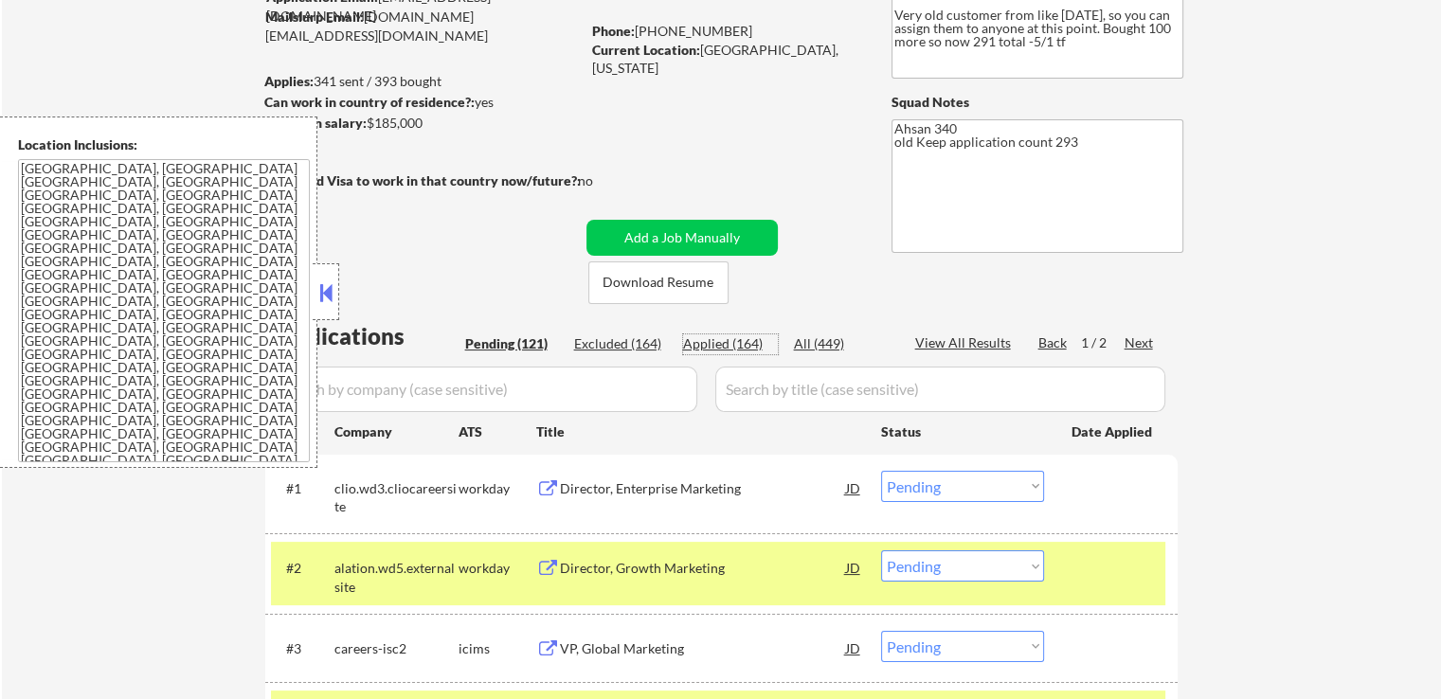
click at [738, 342] on div "Applied (164)" at bounding box center [730, 343] width 95 height 19
click at [322, 285] on button at bounding box center [325, 293] width 21 height 28
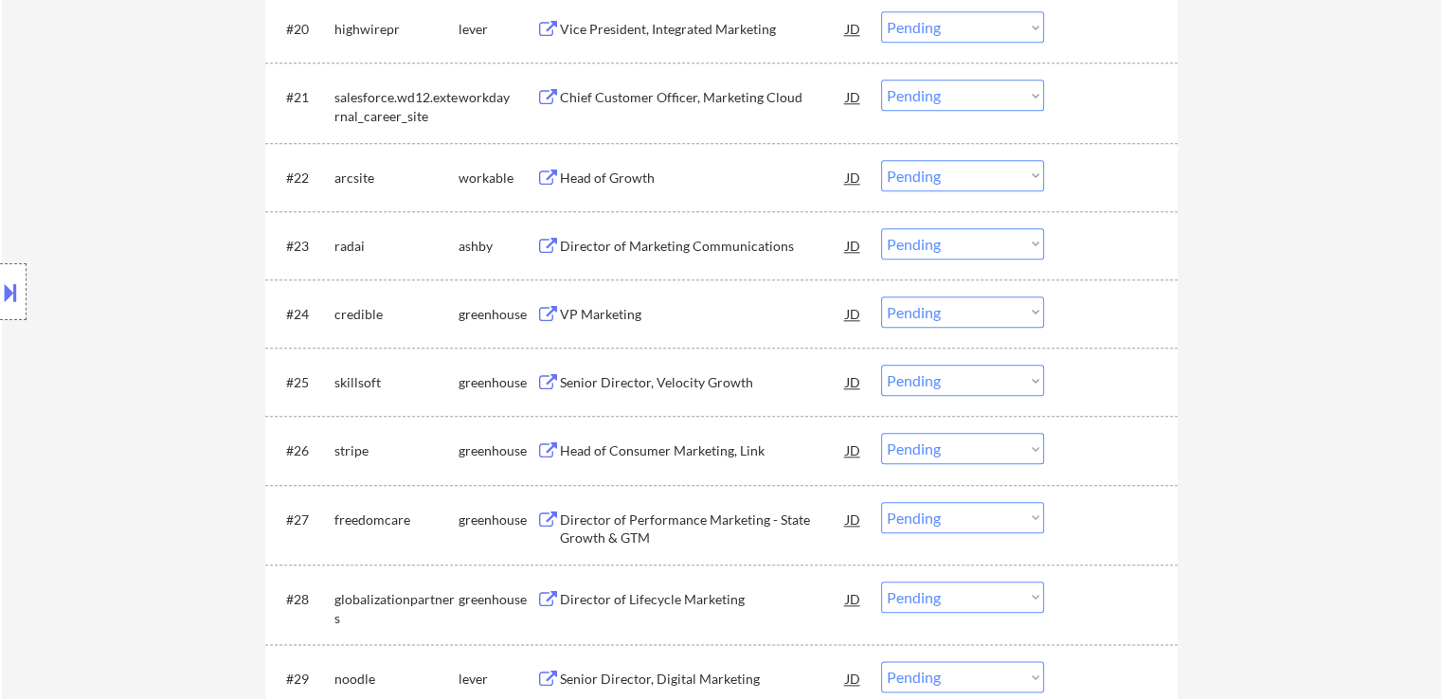
scroll to position [1989, 0]
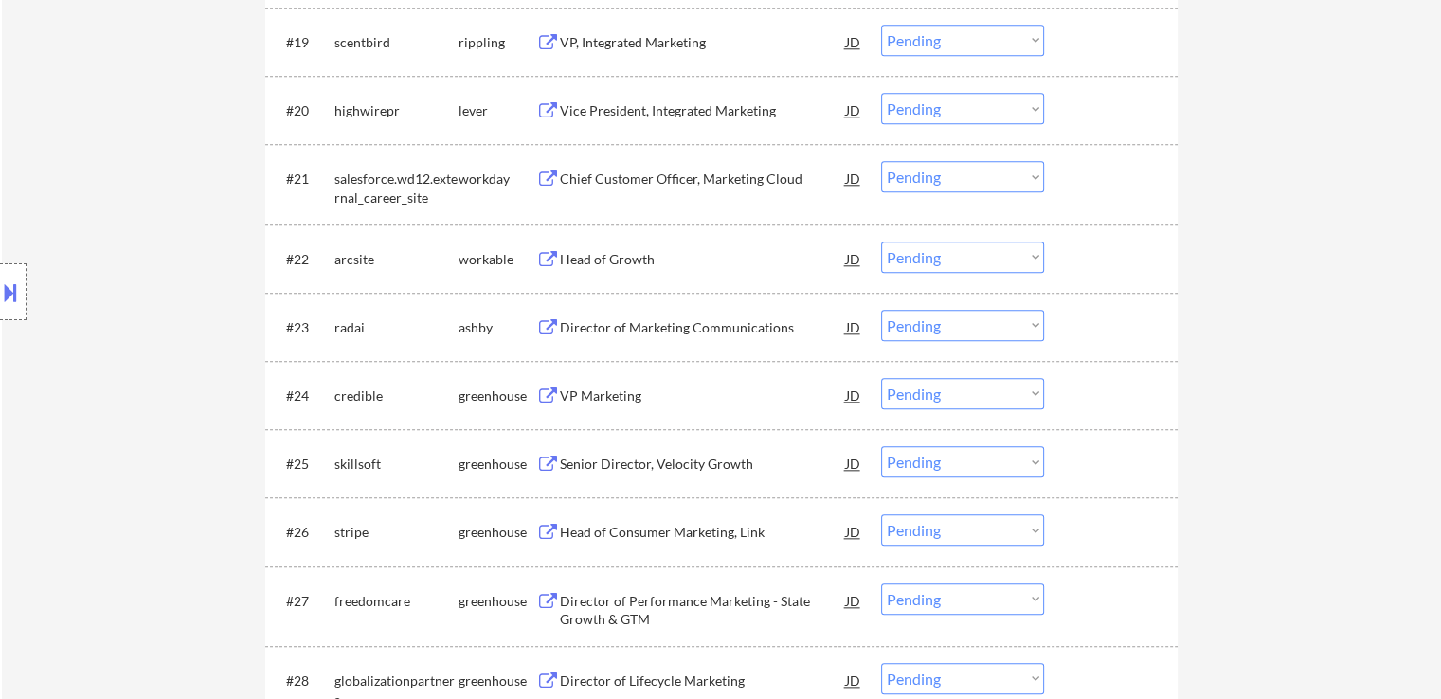
select select ""applied""
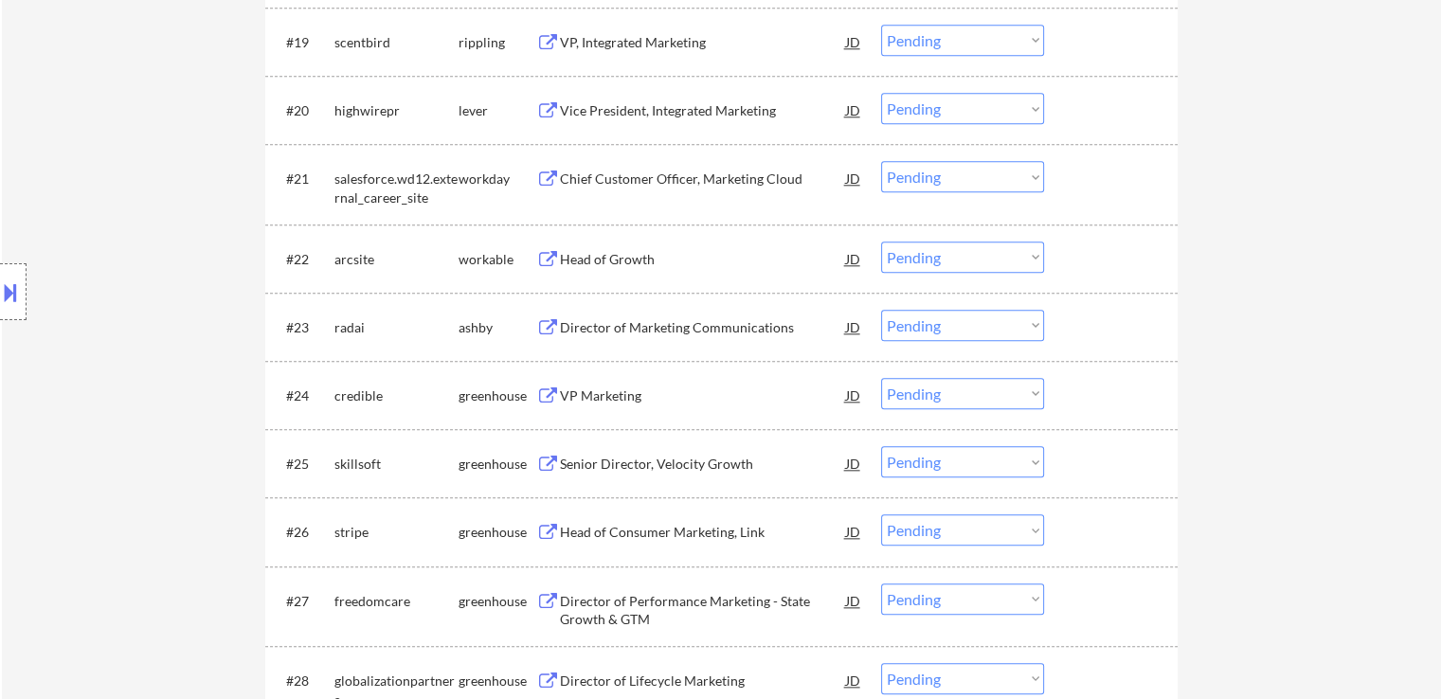
select select ""applied""
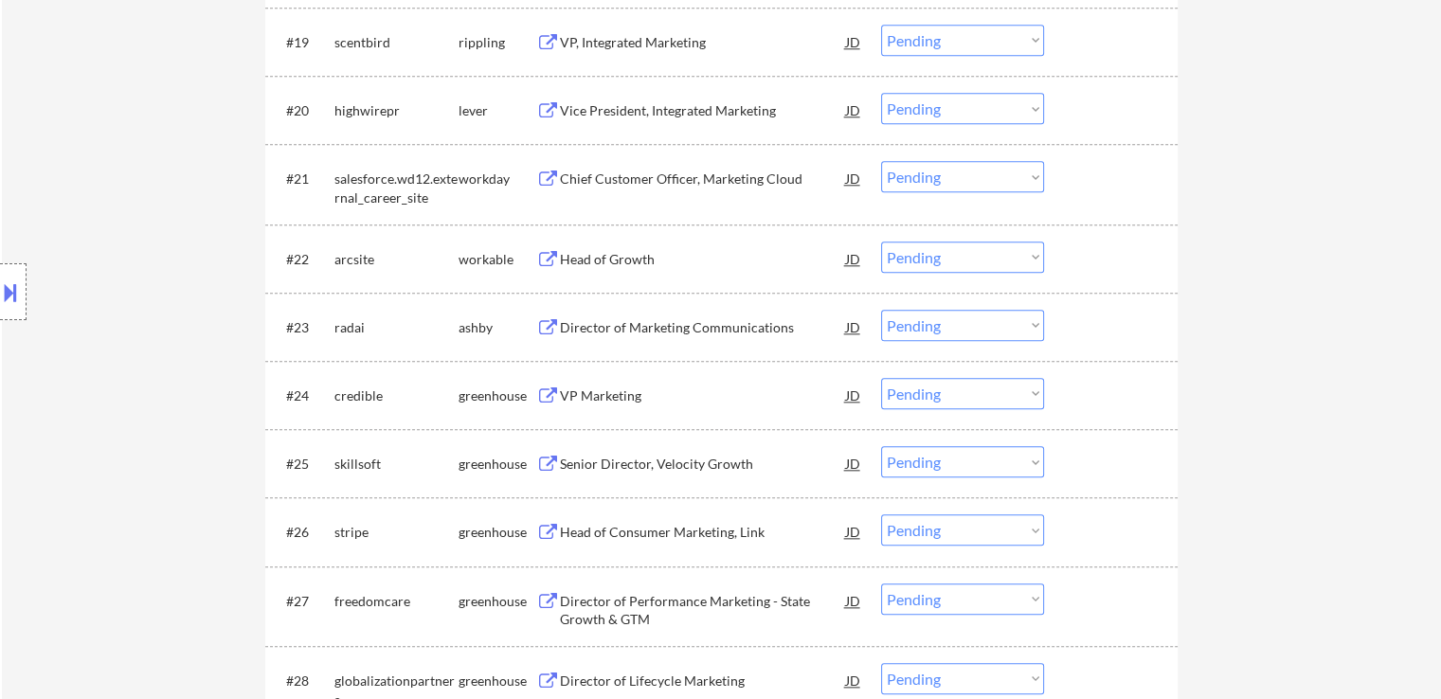
select select ""applied""
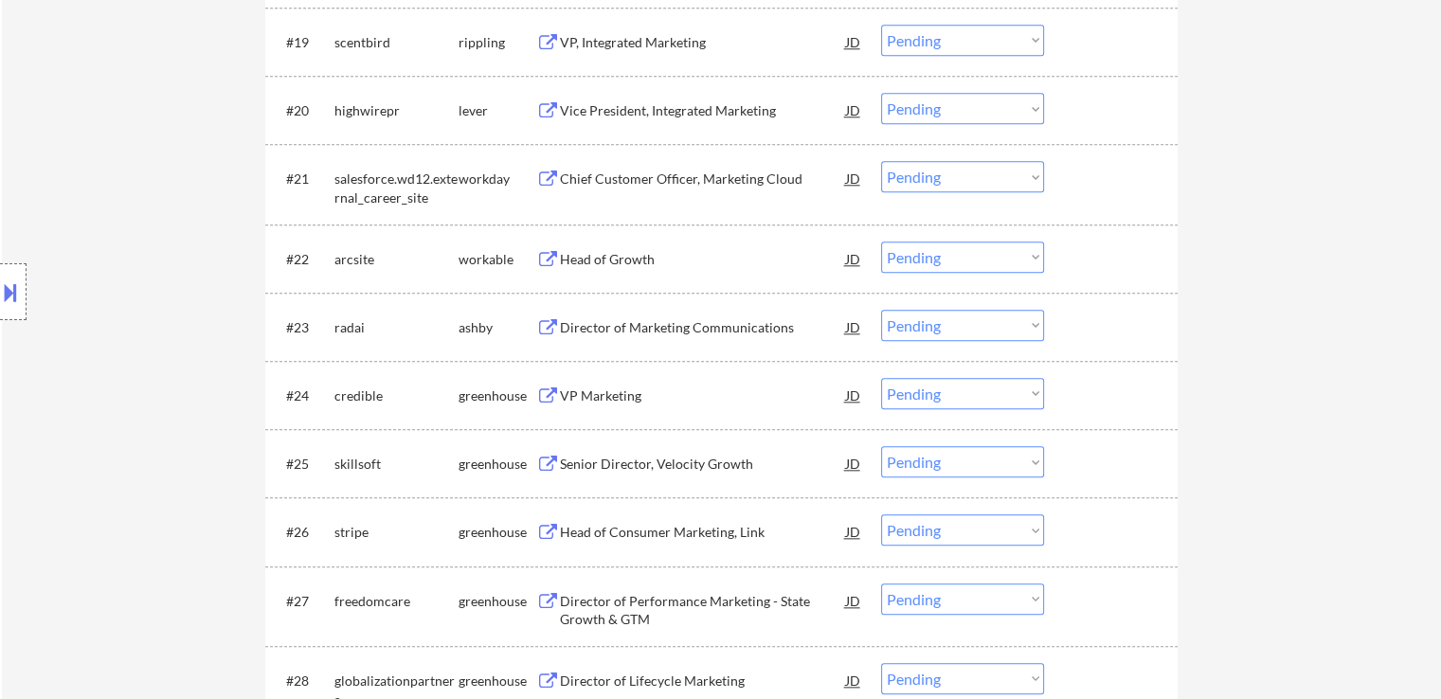
select select ""applied""
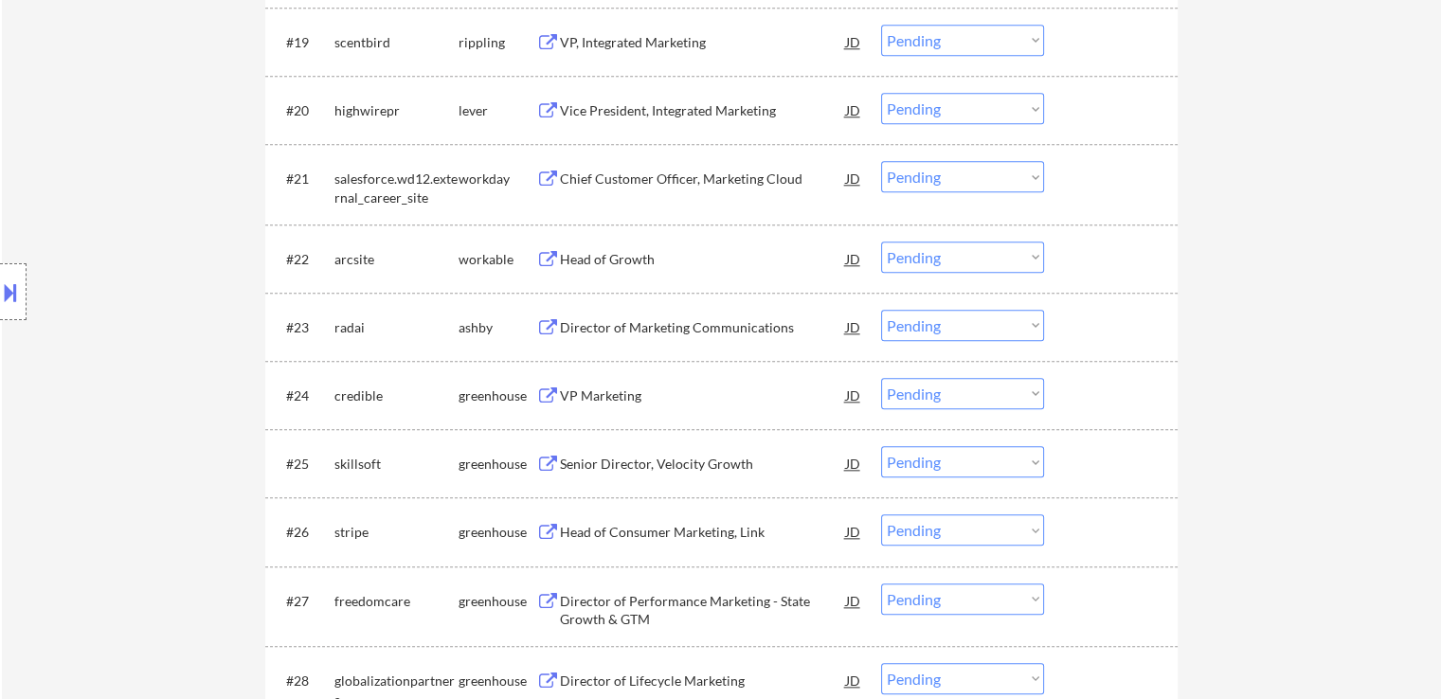
select select ""applied""
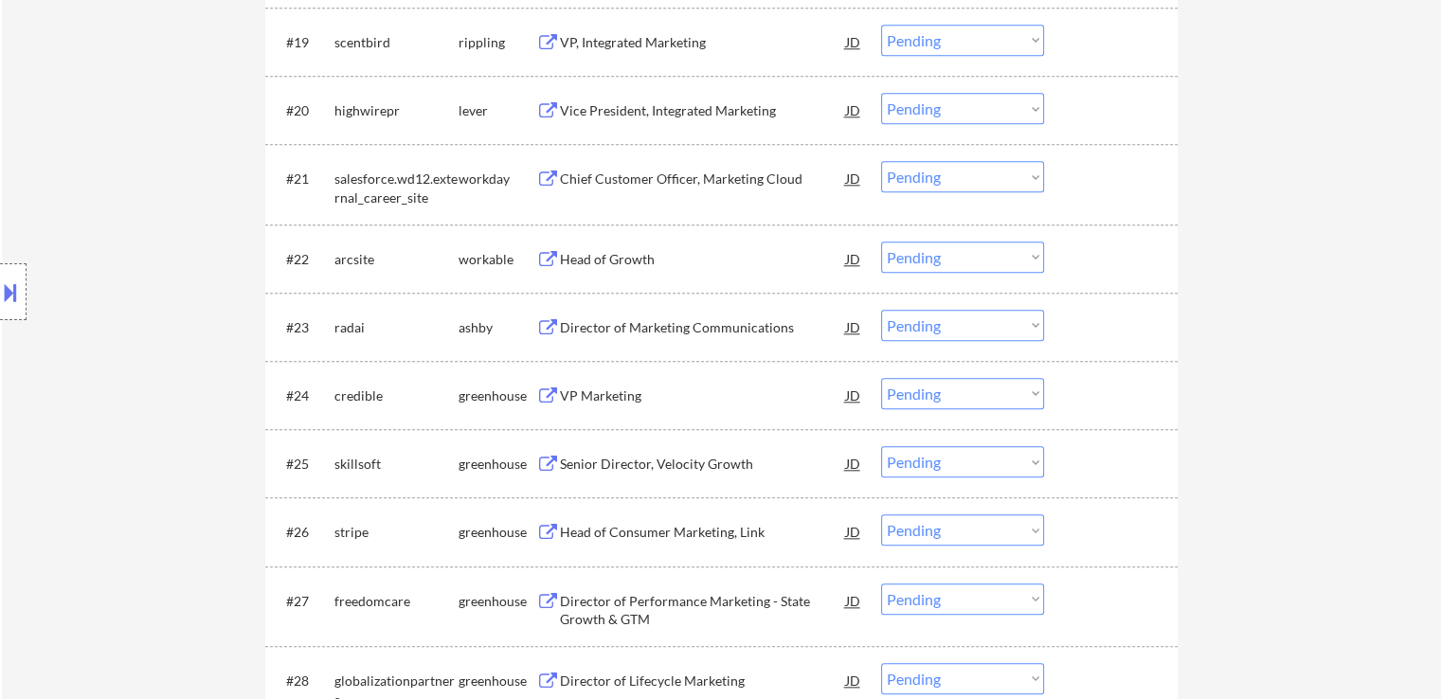
select select ""applied""
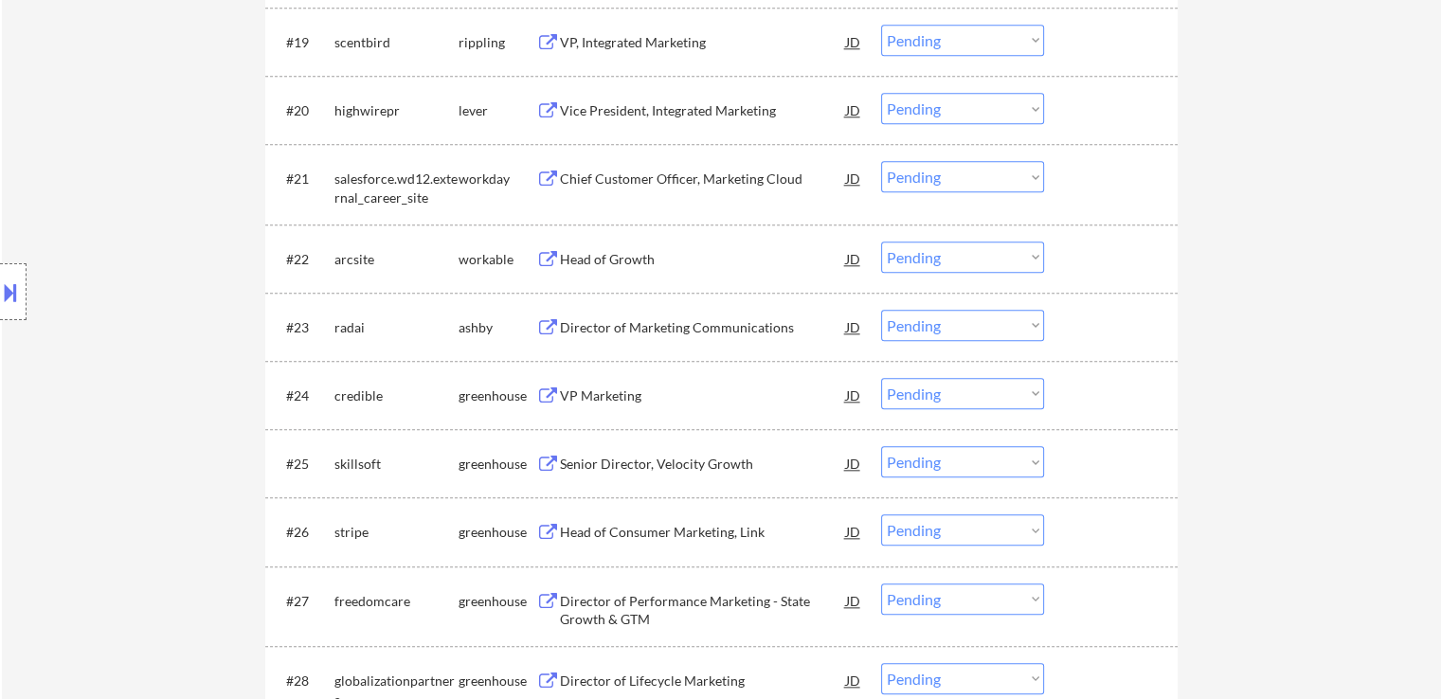
select select ""applied""
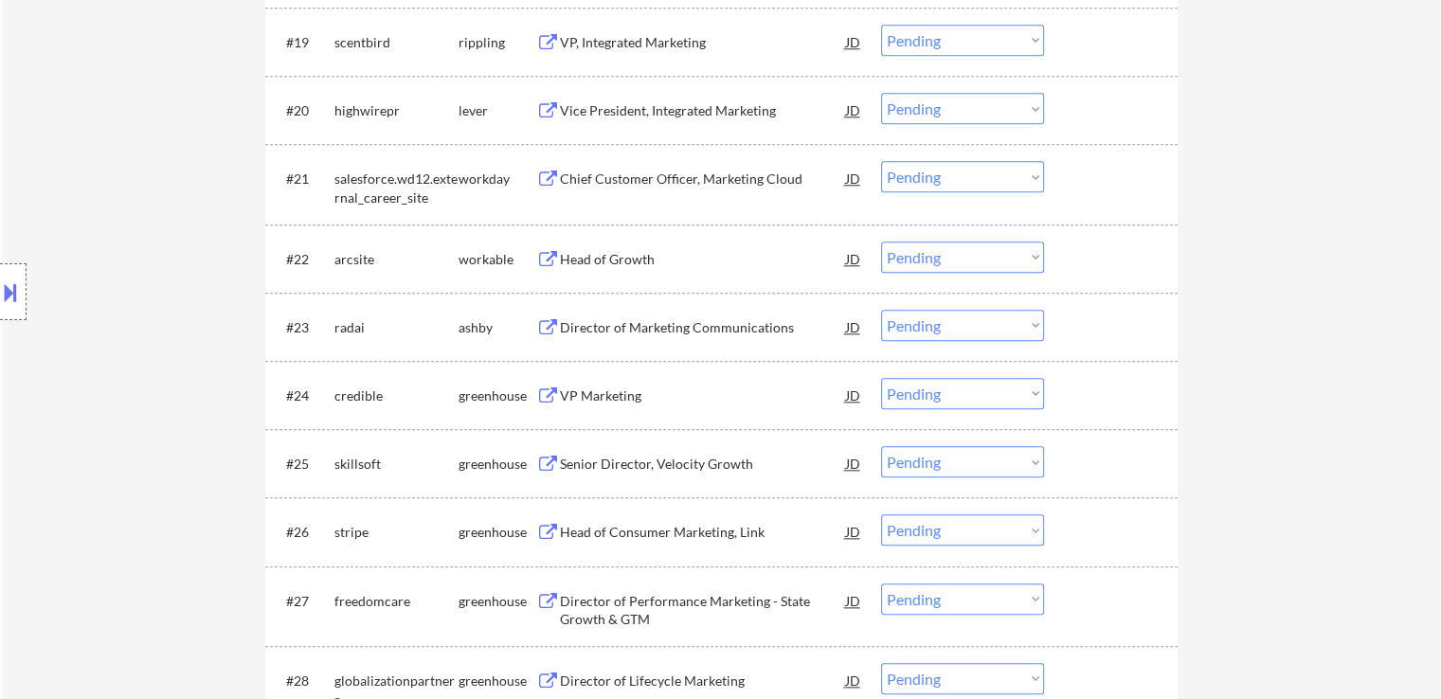
select select ""applied""
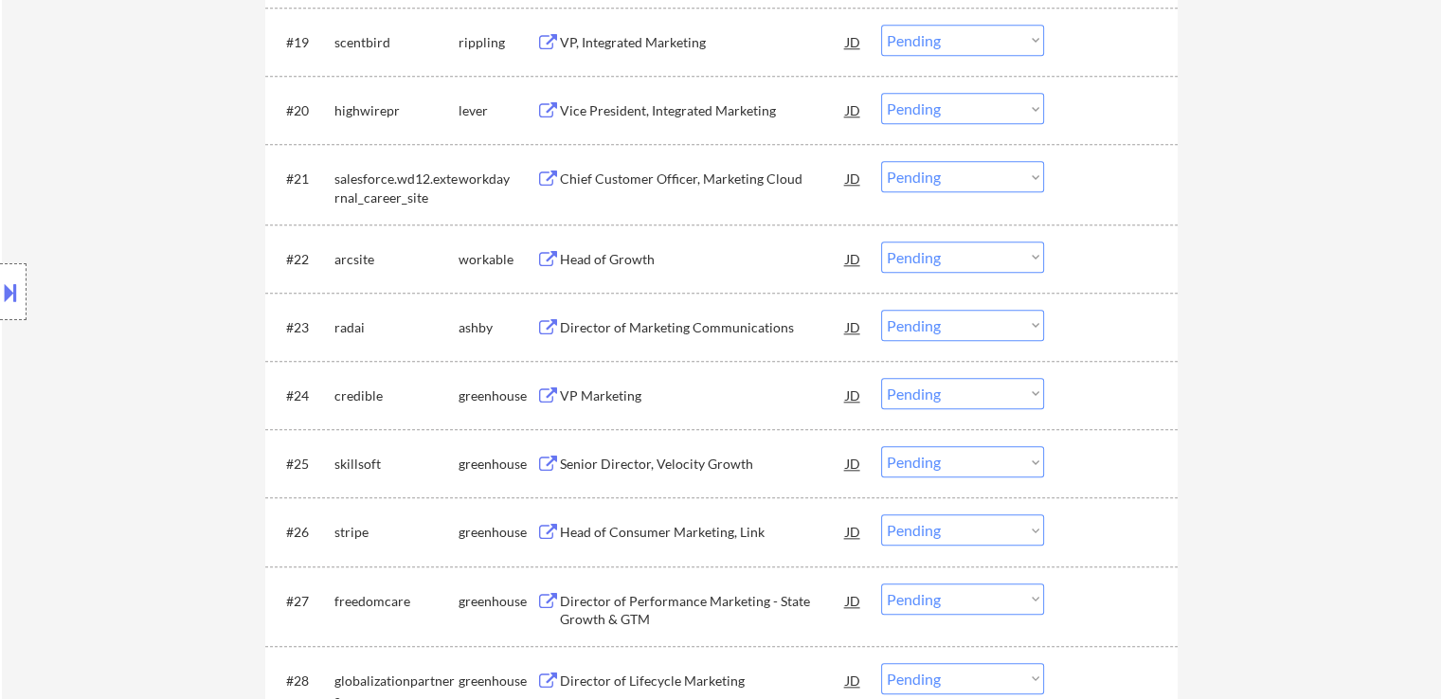
select select ""applied""
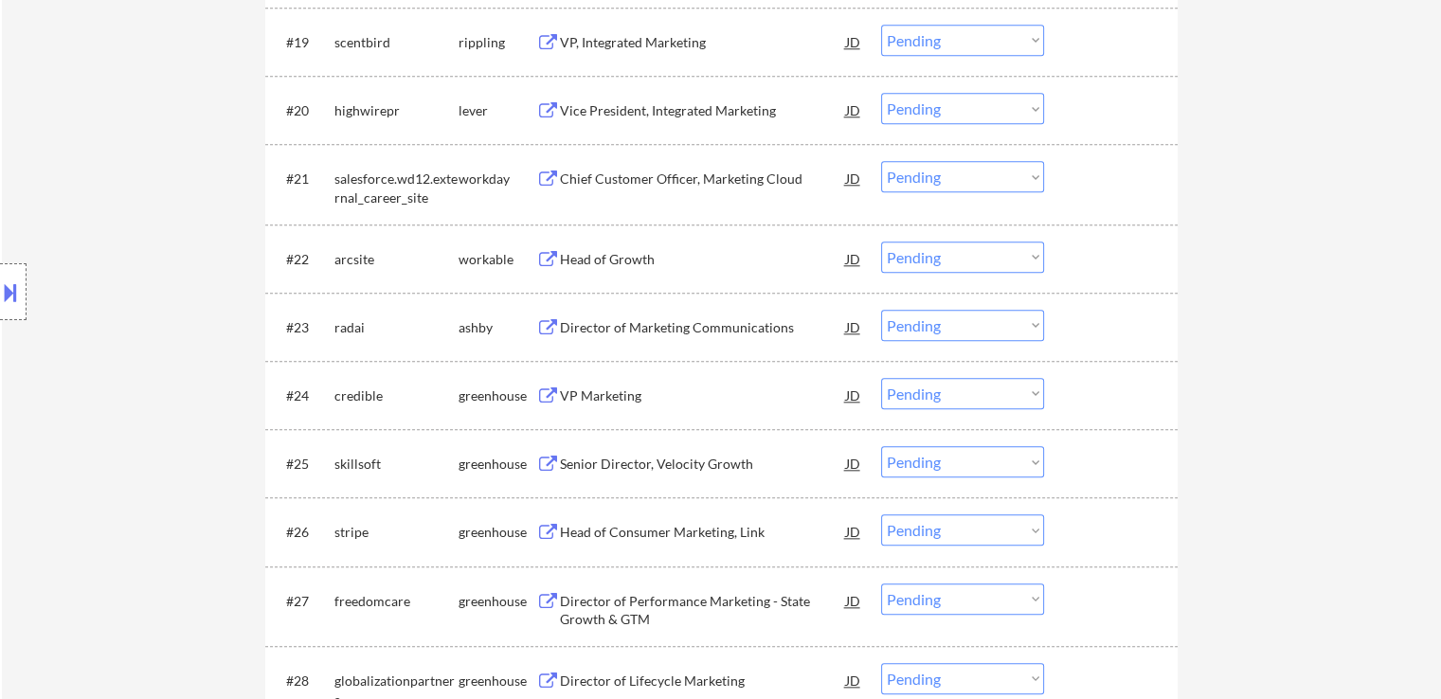
select select ""applied""
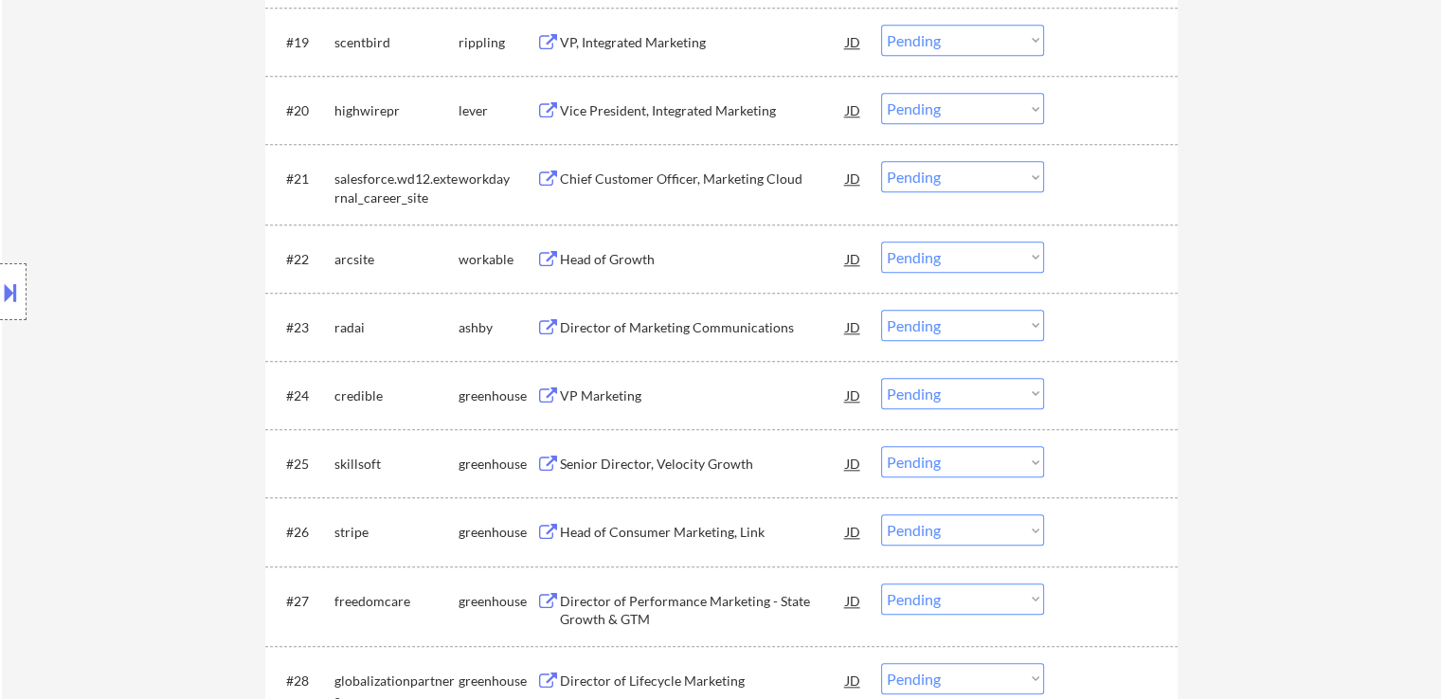
select select ""applied""
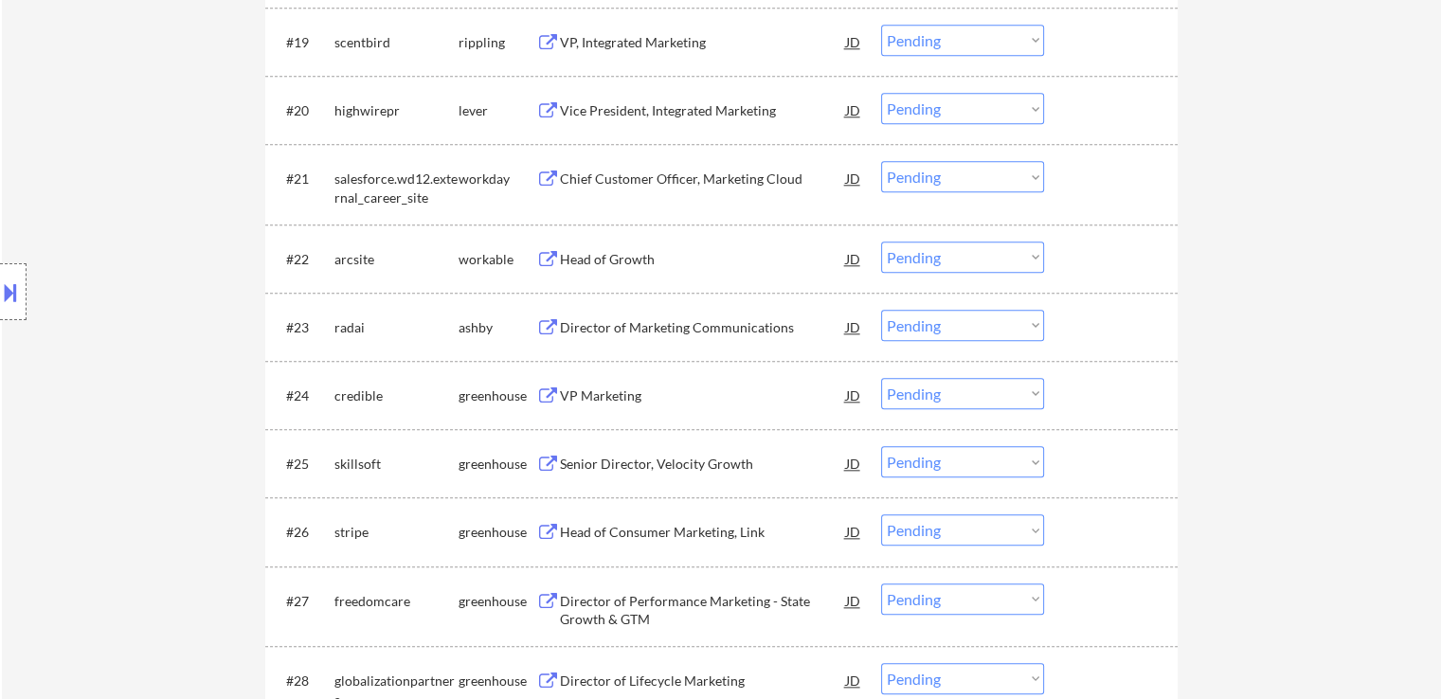
select select ""applied""
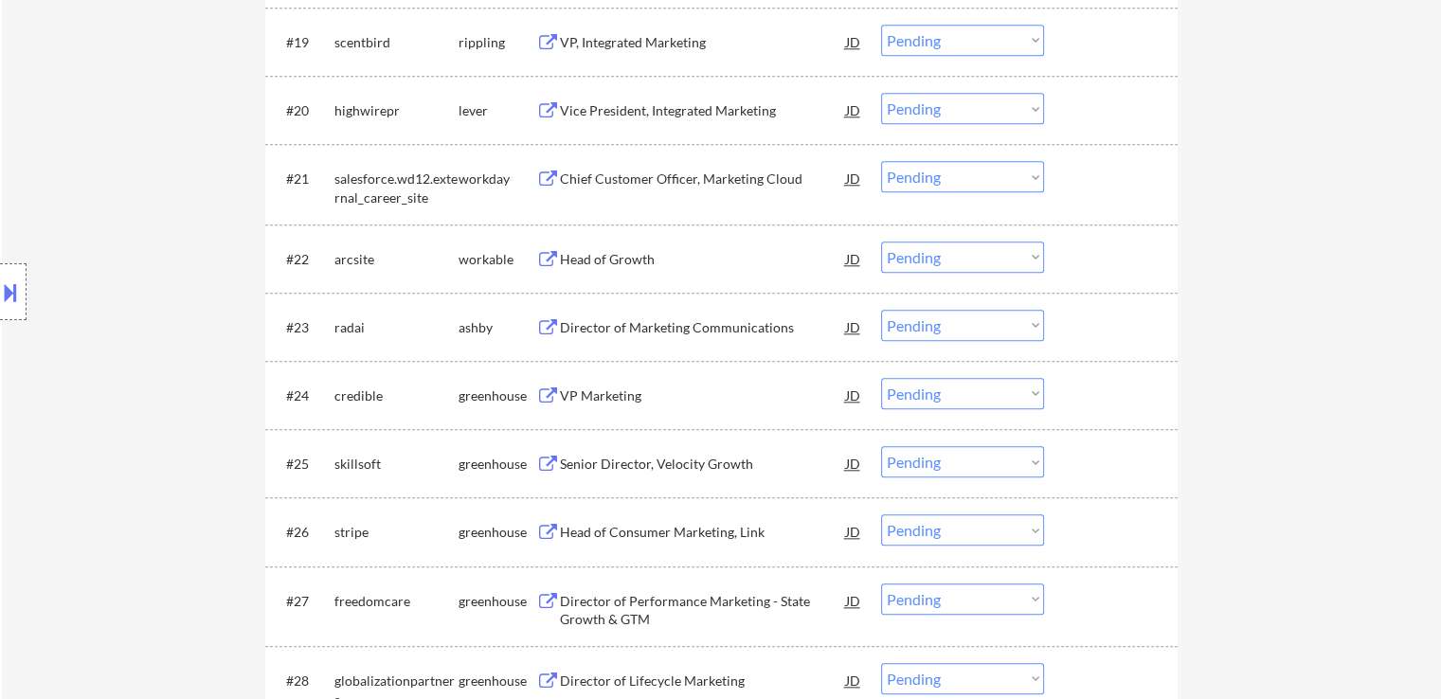
select select ""applied""
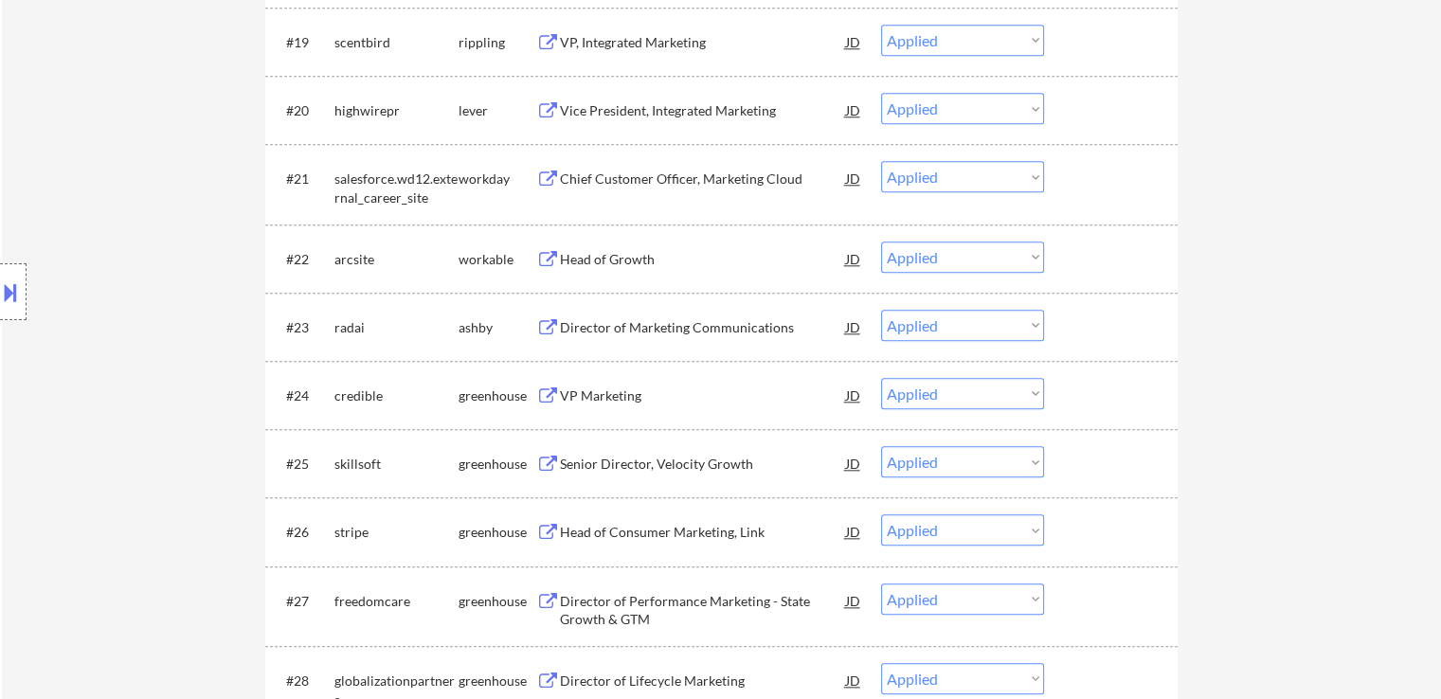
select select ""applied""
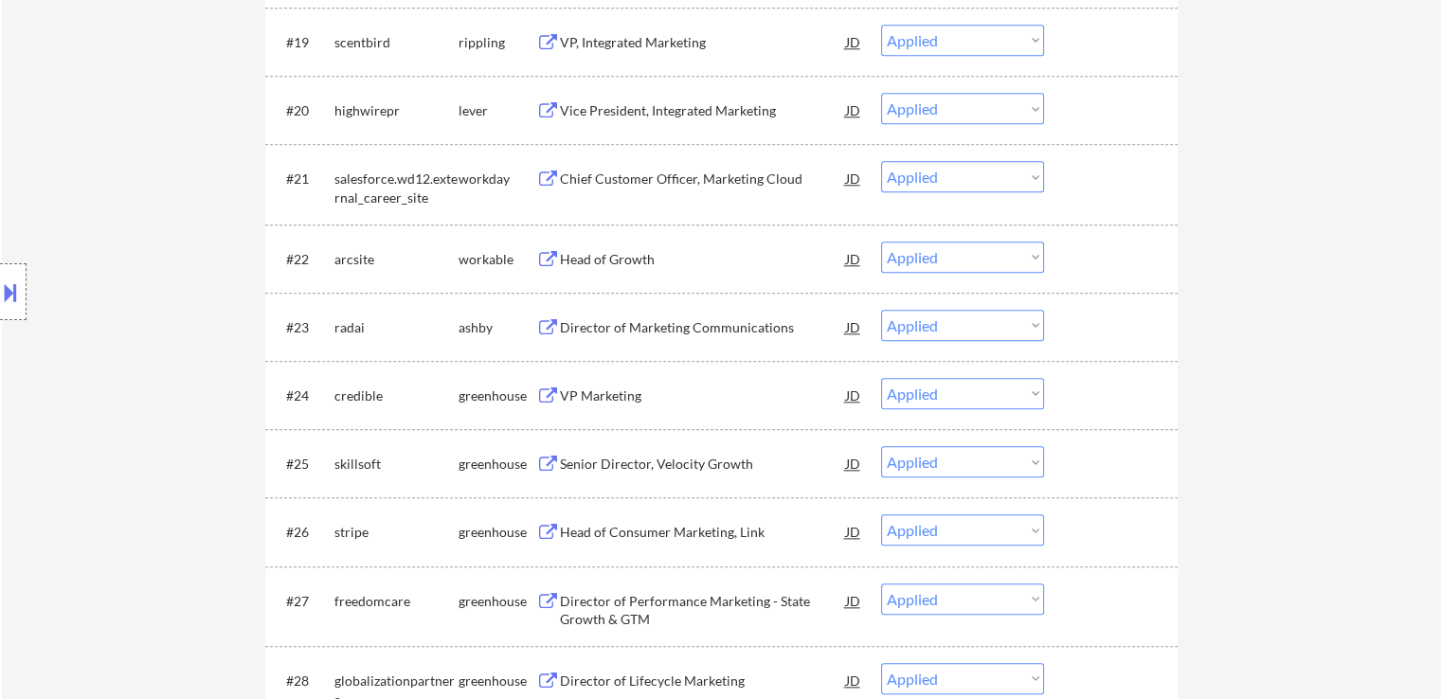
select select ""applied""
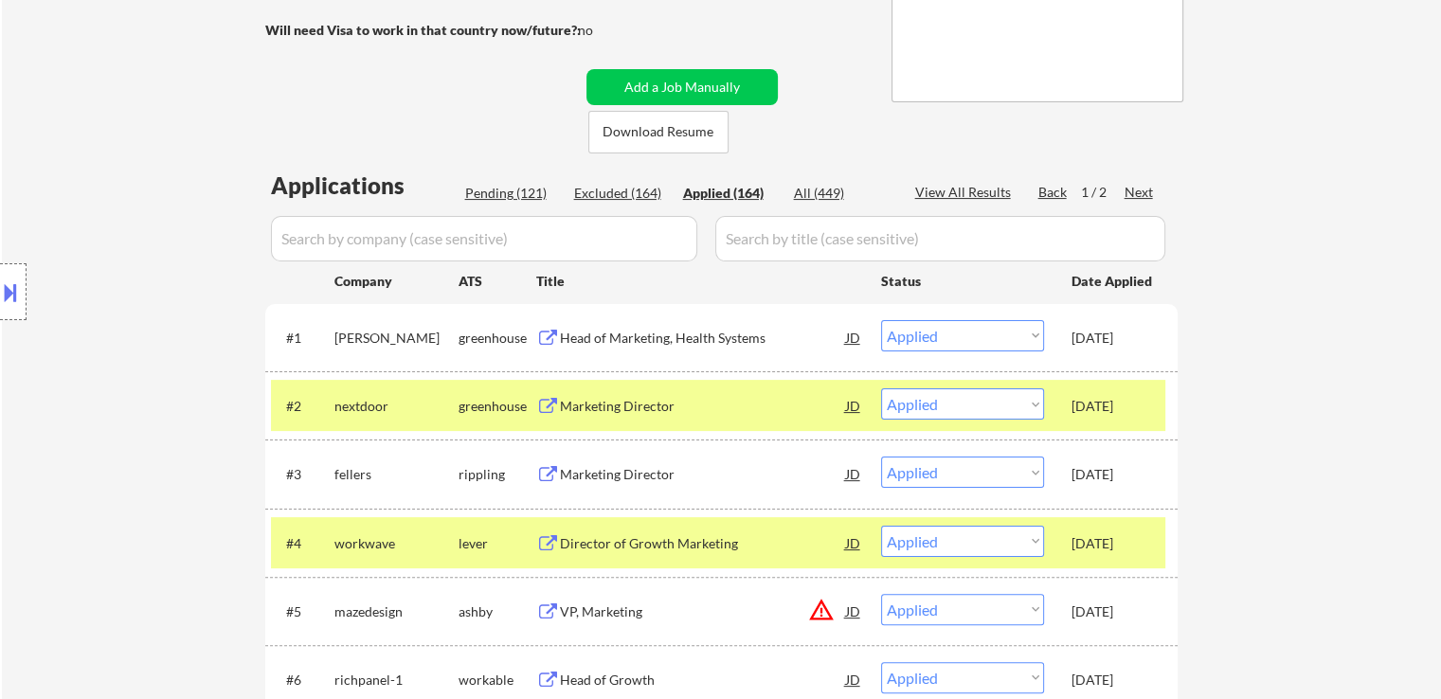
scroll to position [474, 0]
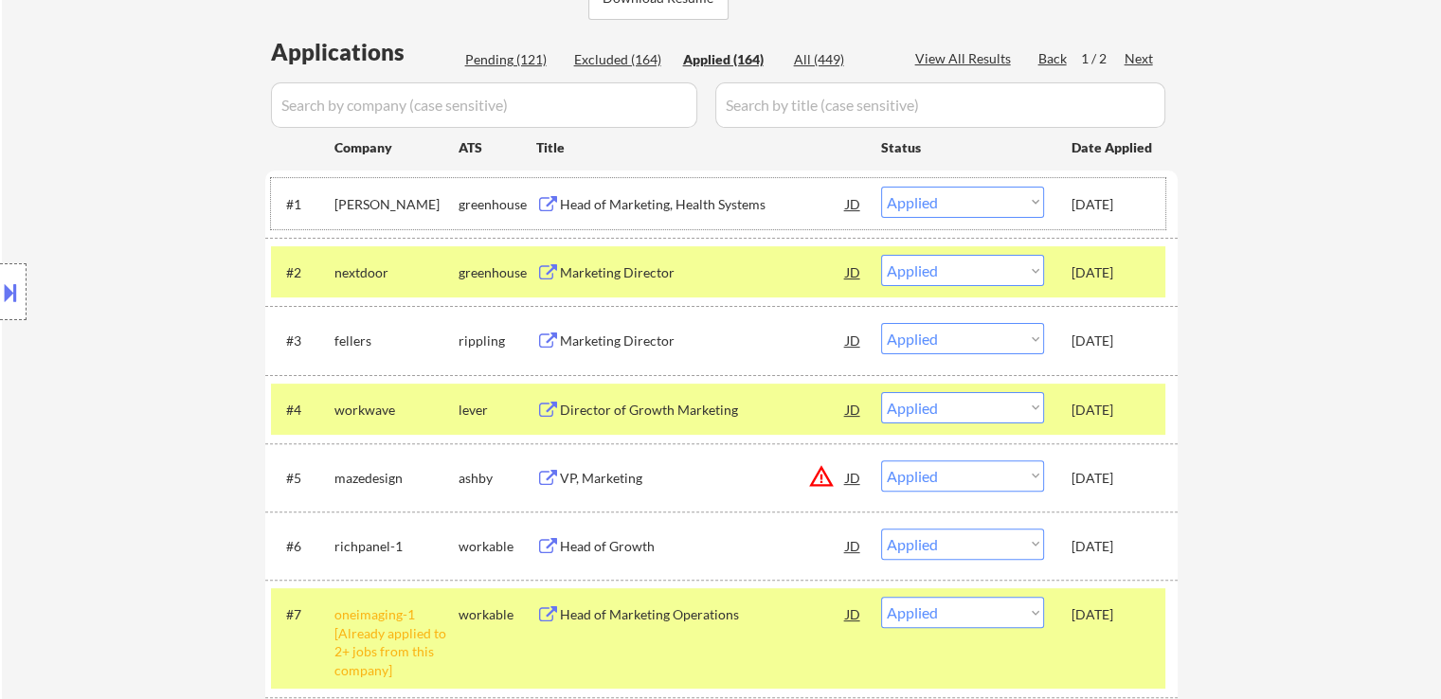
drag, startPoint x: 1067, startPoint y: 210, endPoint x: 1137, endPoint y: 206, distance: 70.3
click at [1137, 206] on div "#1 [PERSON_NAME] Head of Marketing, Health Systems JD warning_amber Choose an o…" at bounding box center [718, 203] width 894 height 51
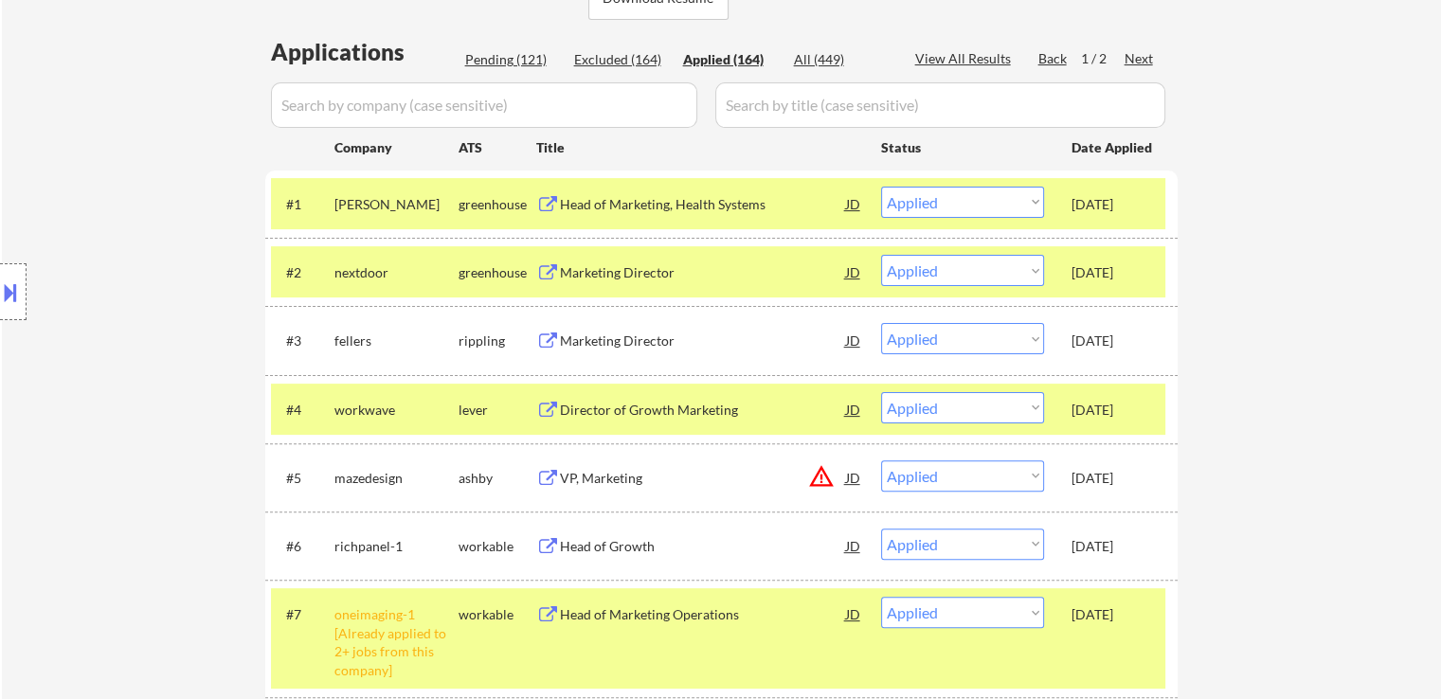
copy div "[DATE]"
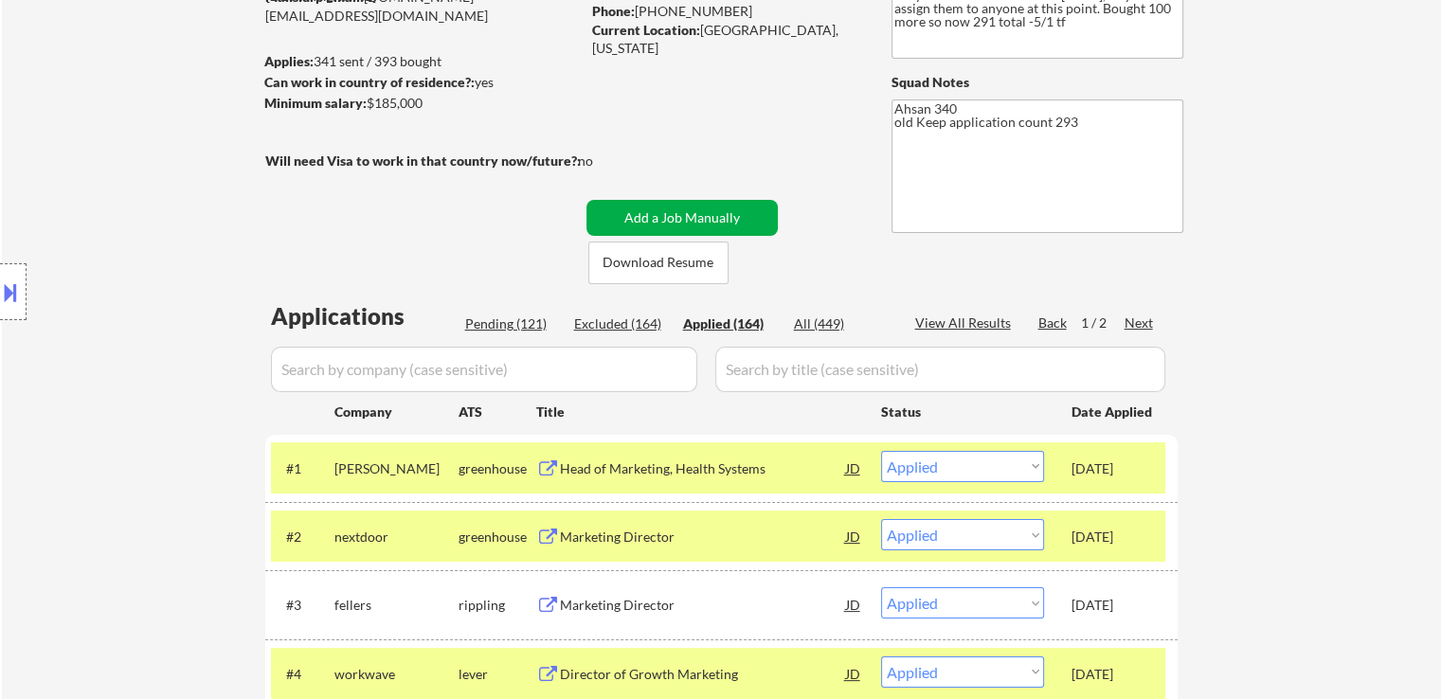
scroll to position [189, 0]
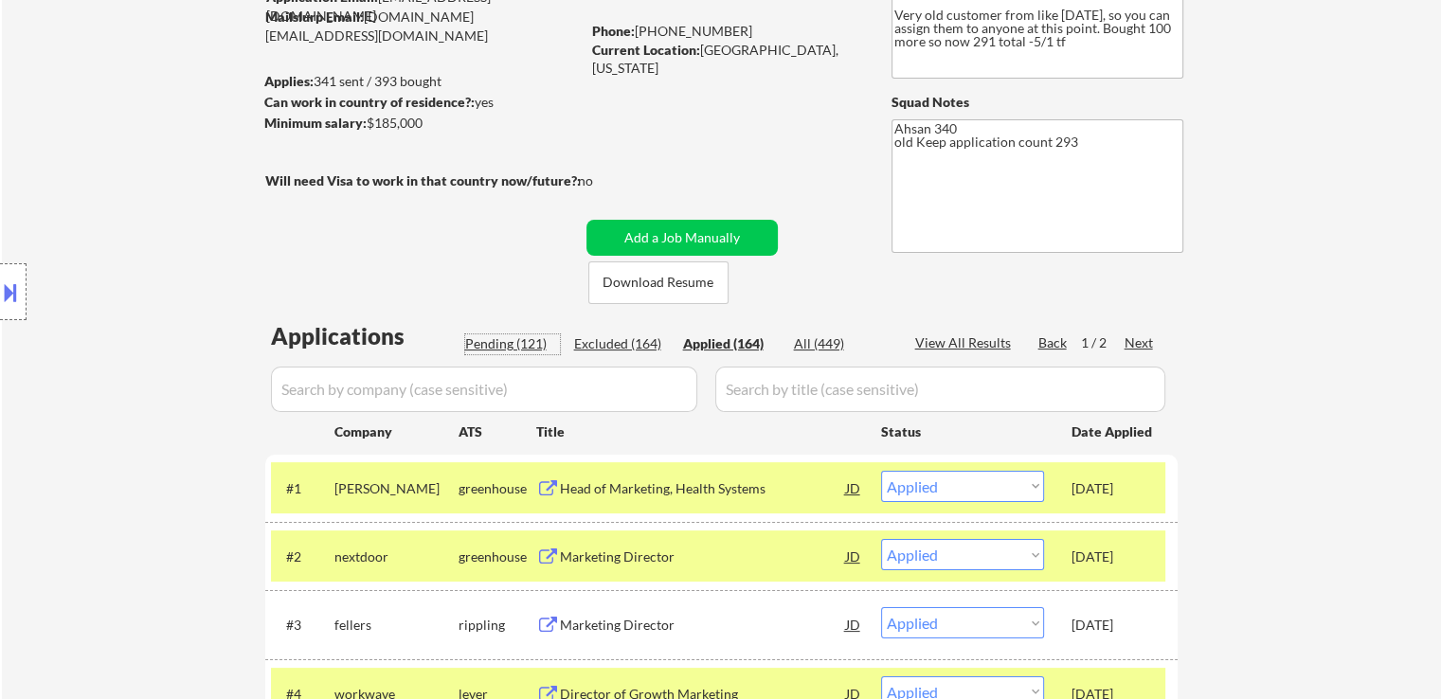
click at [506, 351] on div "Pending (121)" at bounding box center [512, 343] width 95 height 19
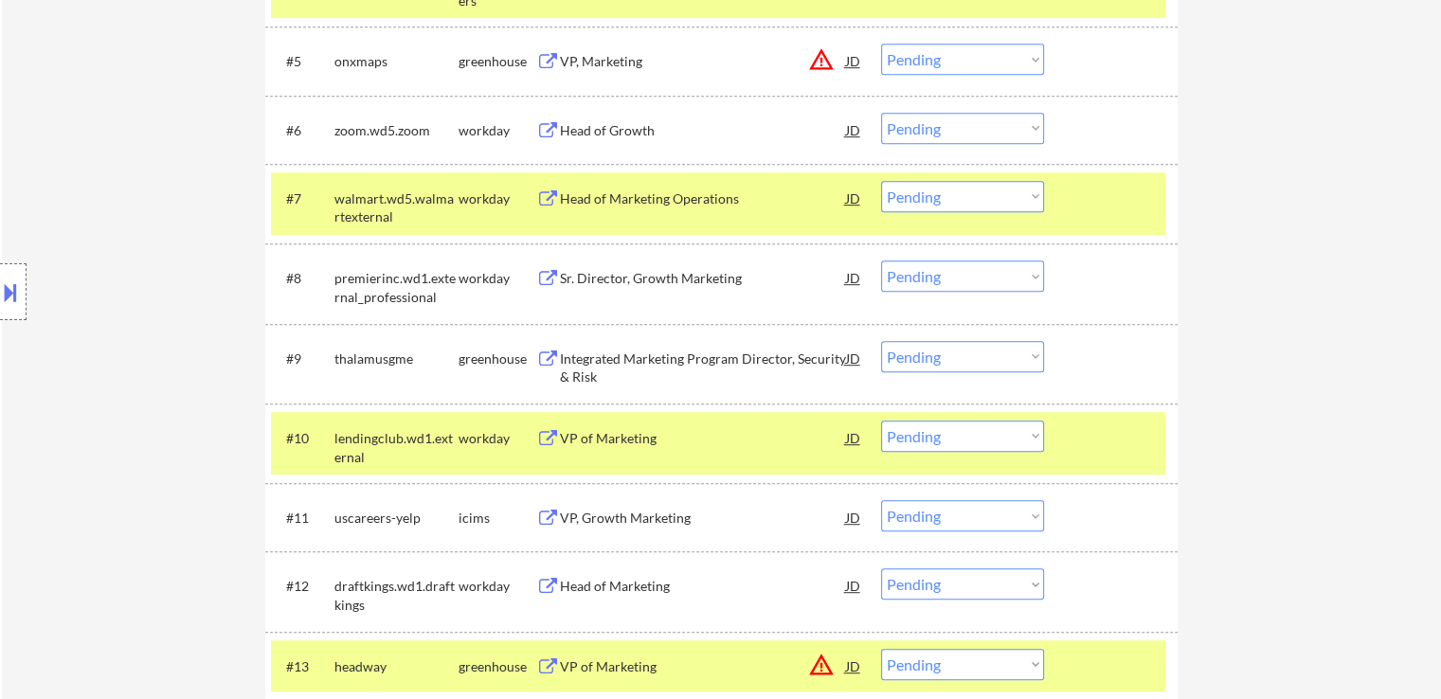
scroll to position [1326, 0]
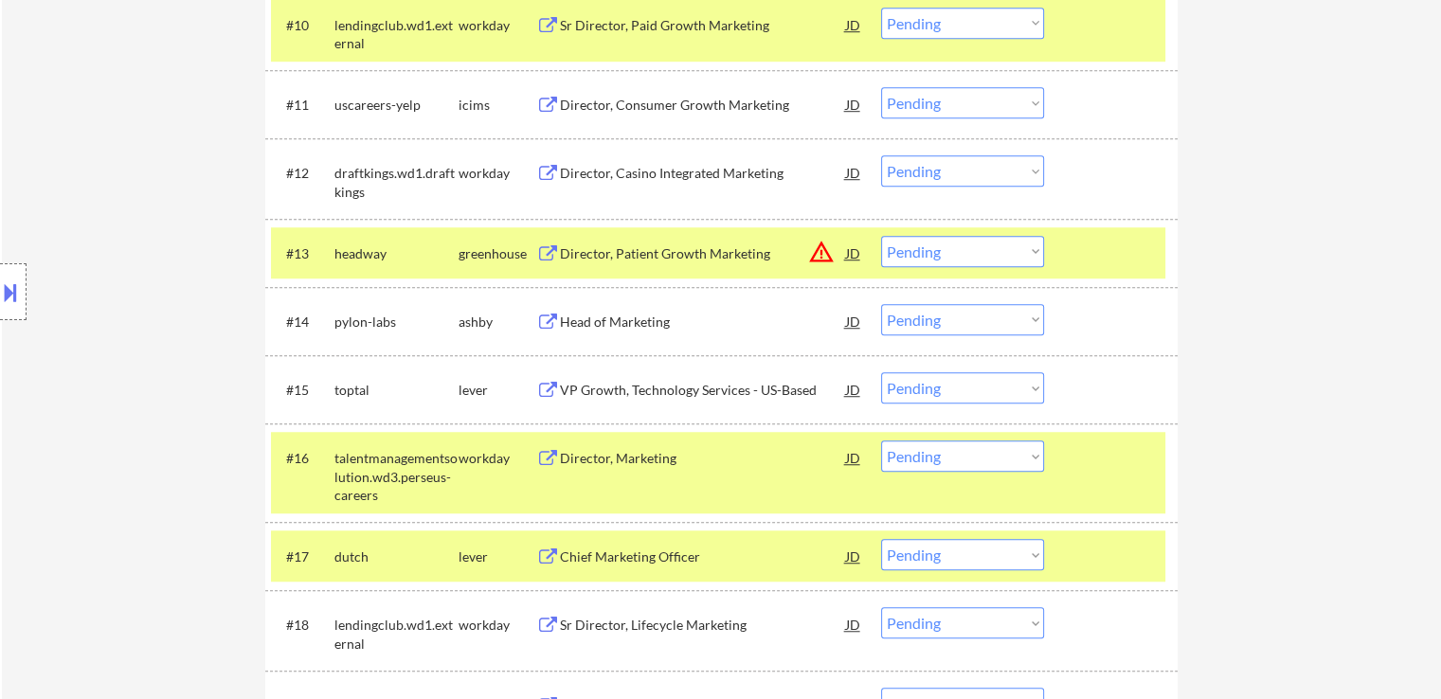
click at [566, 388] on div "VP Growth, Technology Services - US-Based" at bounding box center [703, 390] width 286 height 19
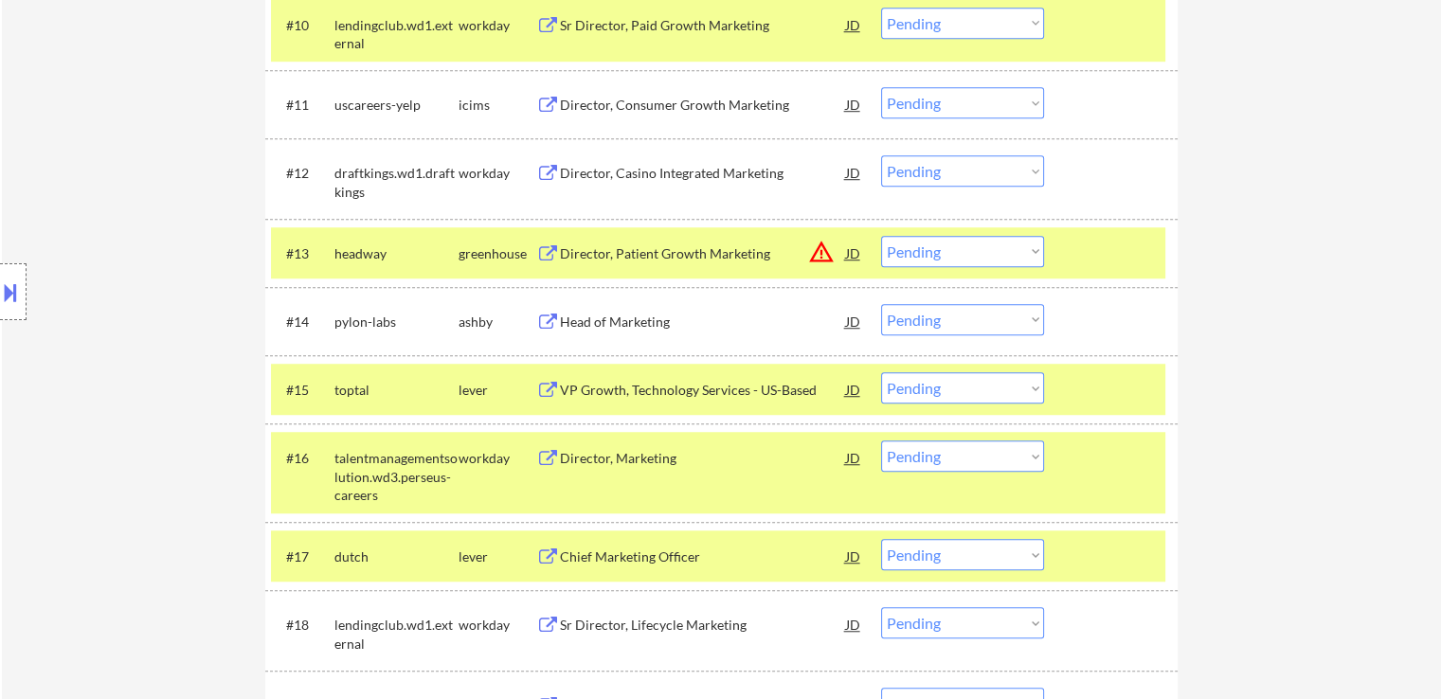
click at [578, 312] on div "Head of Marketing" at bounding box center [703, 321] width 286 height 34
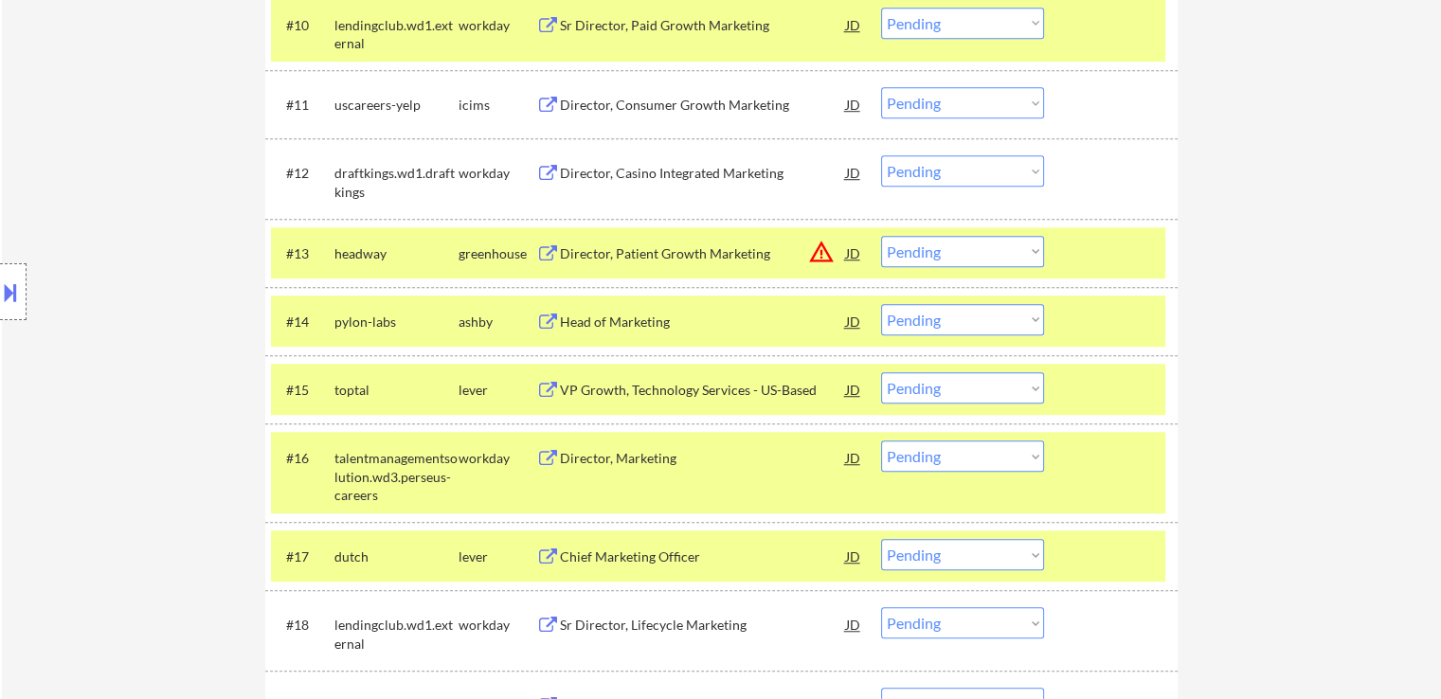
scroll to position [1421, 0]
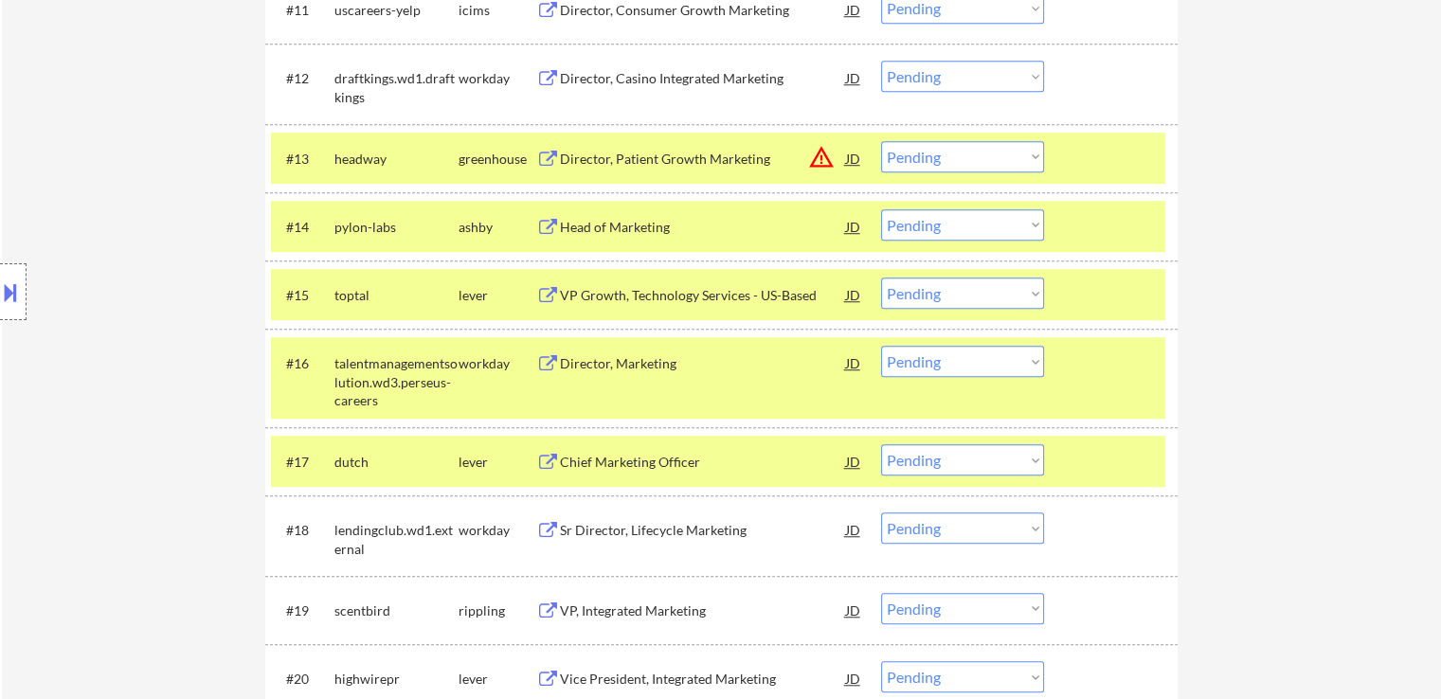
click at [578, 455] on div "Chief Marketing Officer" at bounding box center [703, 462] width 286 height 19
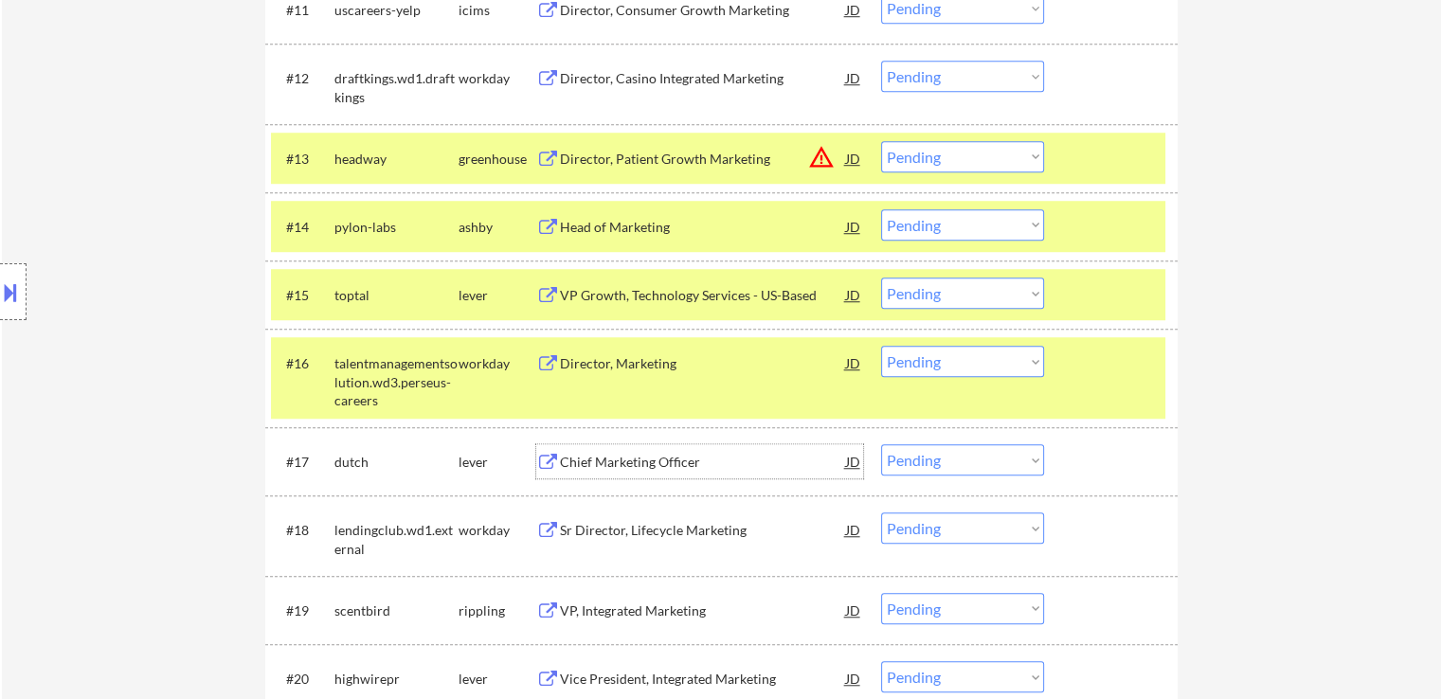
drag, startPoint x: 883, startPoint y: 229, endPoint x: 907, endPoint y: 238, distance: 25.2
click at [887, 229] on select "Choose an option... Pending Applied Excluded (Questions) Excluded (Expired) Exc…" at bounding box center [962, 224] width 163 height 31
click at [881, 209] on select "Choose an option... Pending Applied Excluded (Questions) Excluded (Expired) Exc…" at bounding box center [962, 224] width 163 height 31
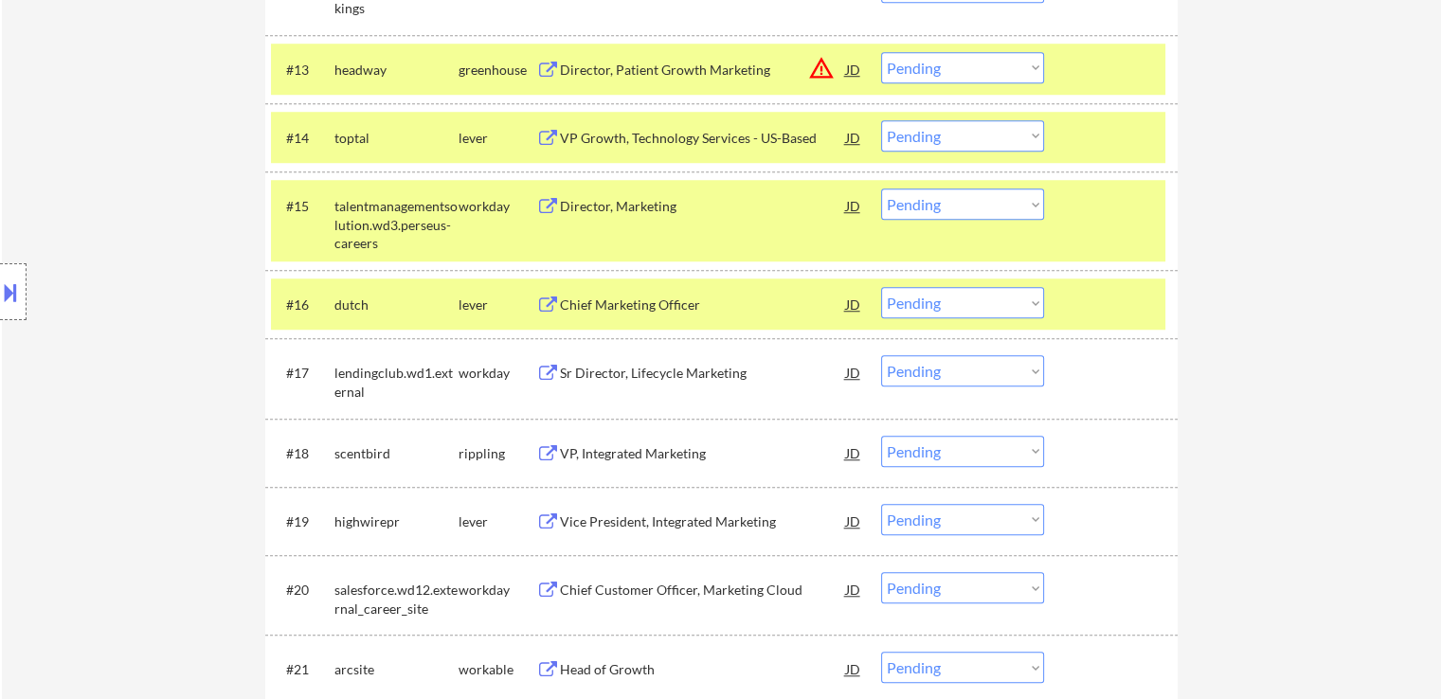
scroll to position [1610, 0]
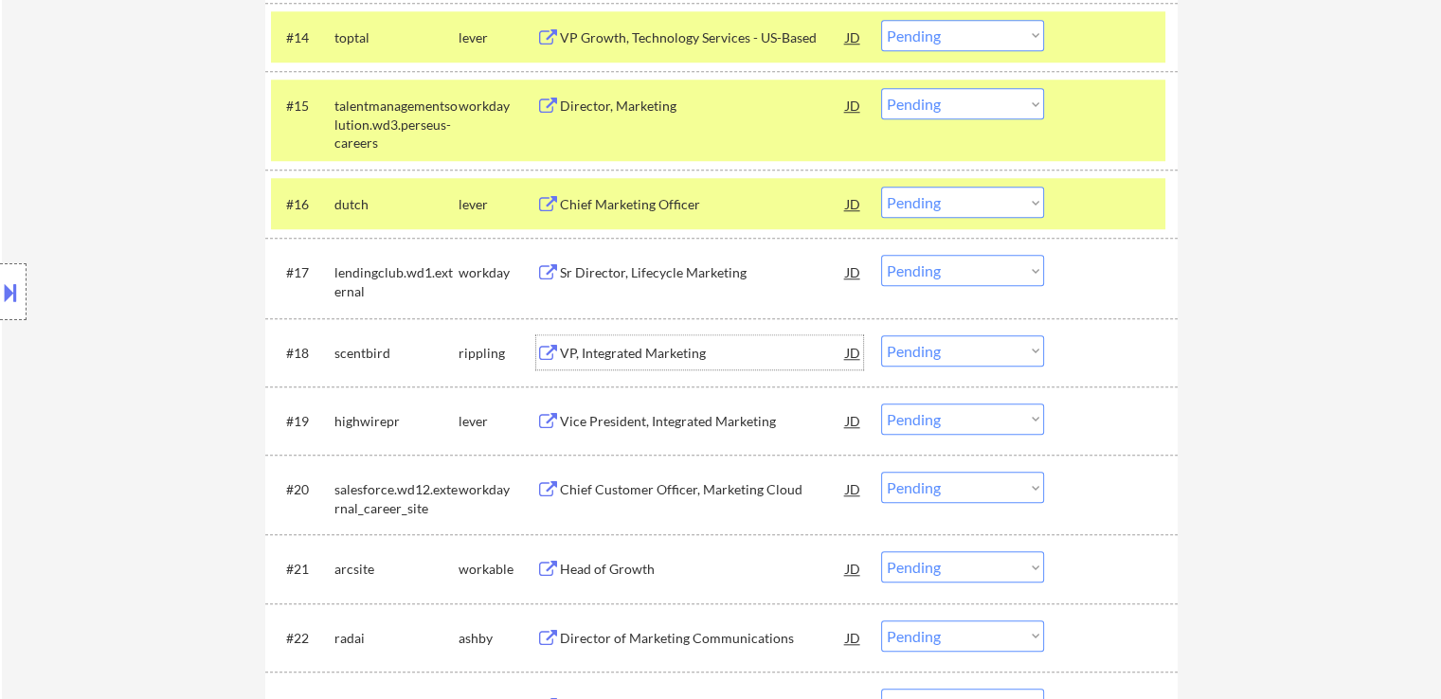
drag, startPoint x: 571, startPoint y: 351, endPoint x: 570, endPoint y: 390, distance: 39.8
click at [570, 350] on div "VP, Integrated Marketing" at bounding box center [703, 353] width 286 height 19
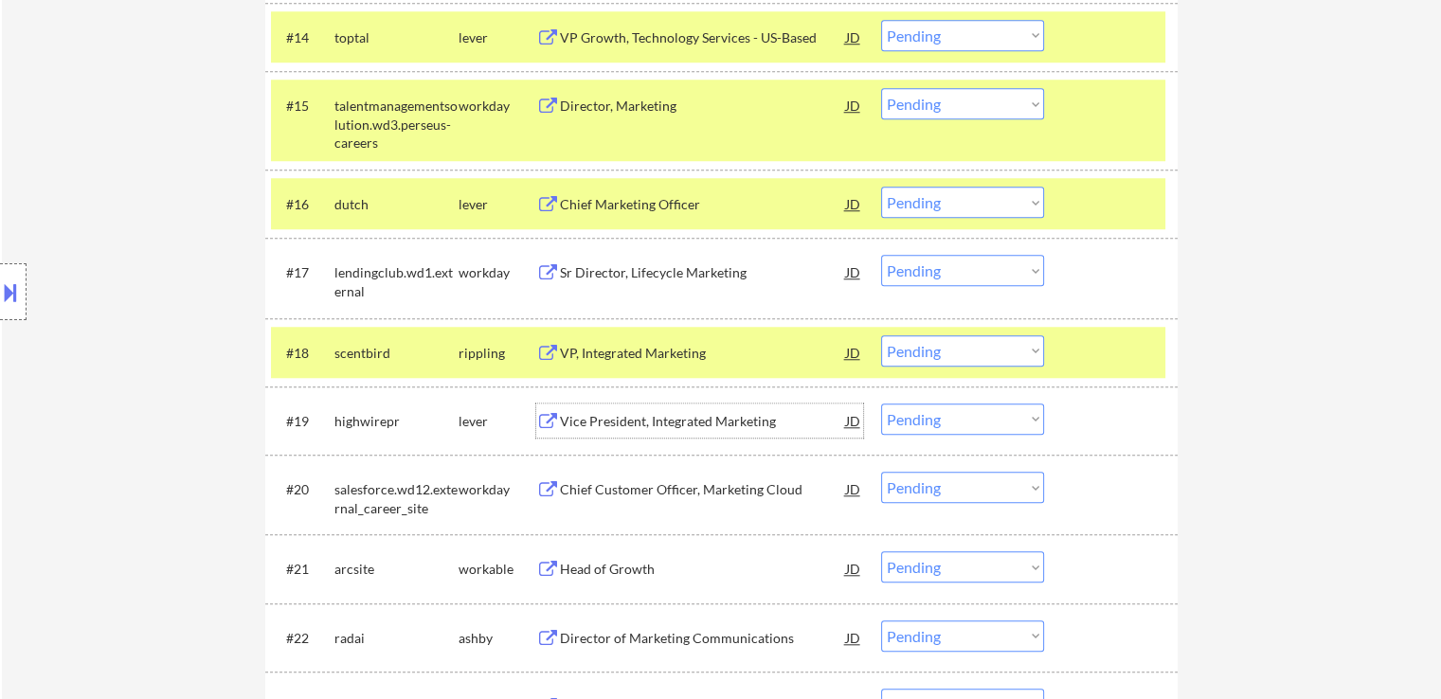
click at [570, 420] on div "Vice President, Integrated Marketing" at bounding box center [703, 421] width 286 height 19
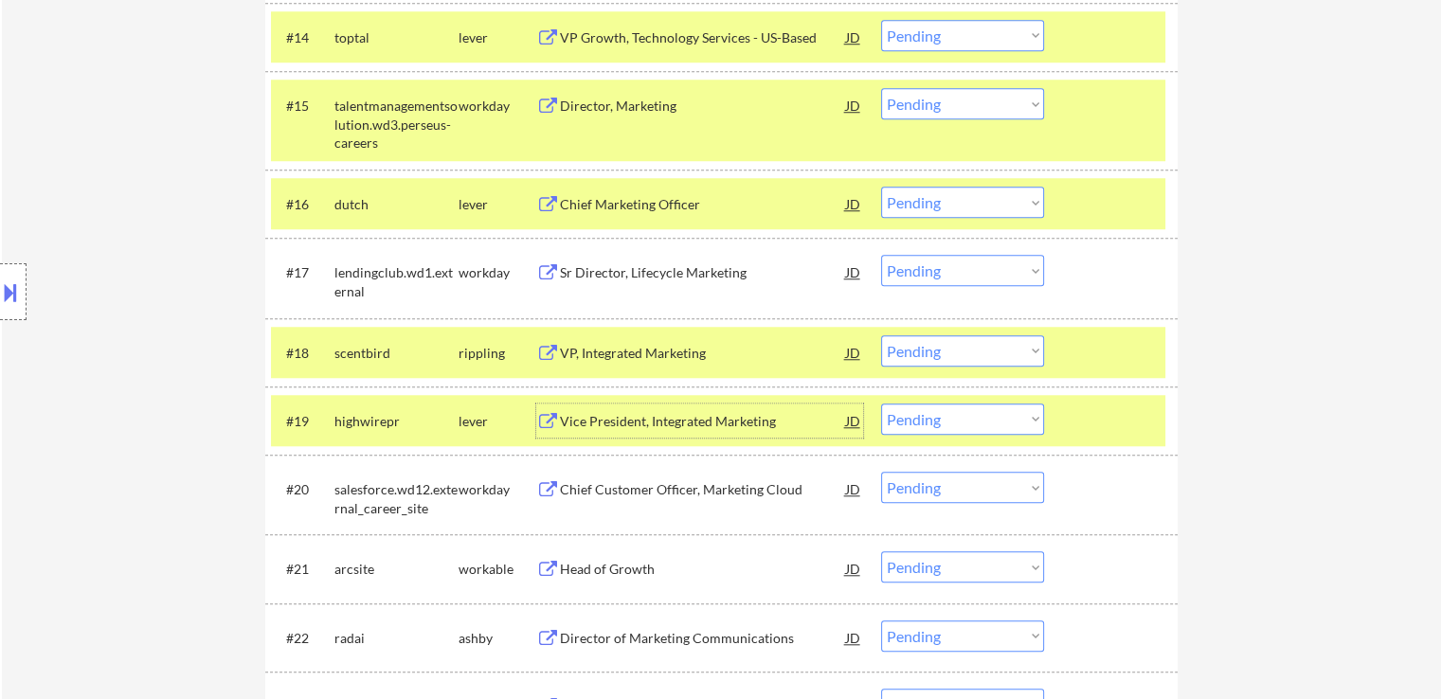
click at [978, 350] on select "Choose an option... Pending Applied Excluded (Questions) Excluded (Expired) Exc…" at bounding box center [962, 350] width 163 height 31
click at [881, 335] on select "Choose an option... Pending Applied Excluded (Questions) Excluded (Expired) Exc…" at bounding box center [962, 350] width 163 height 31
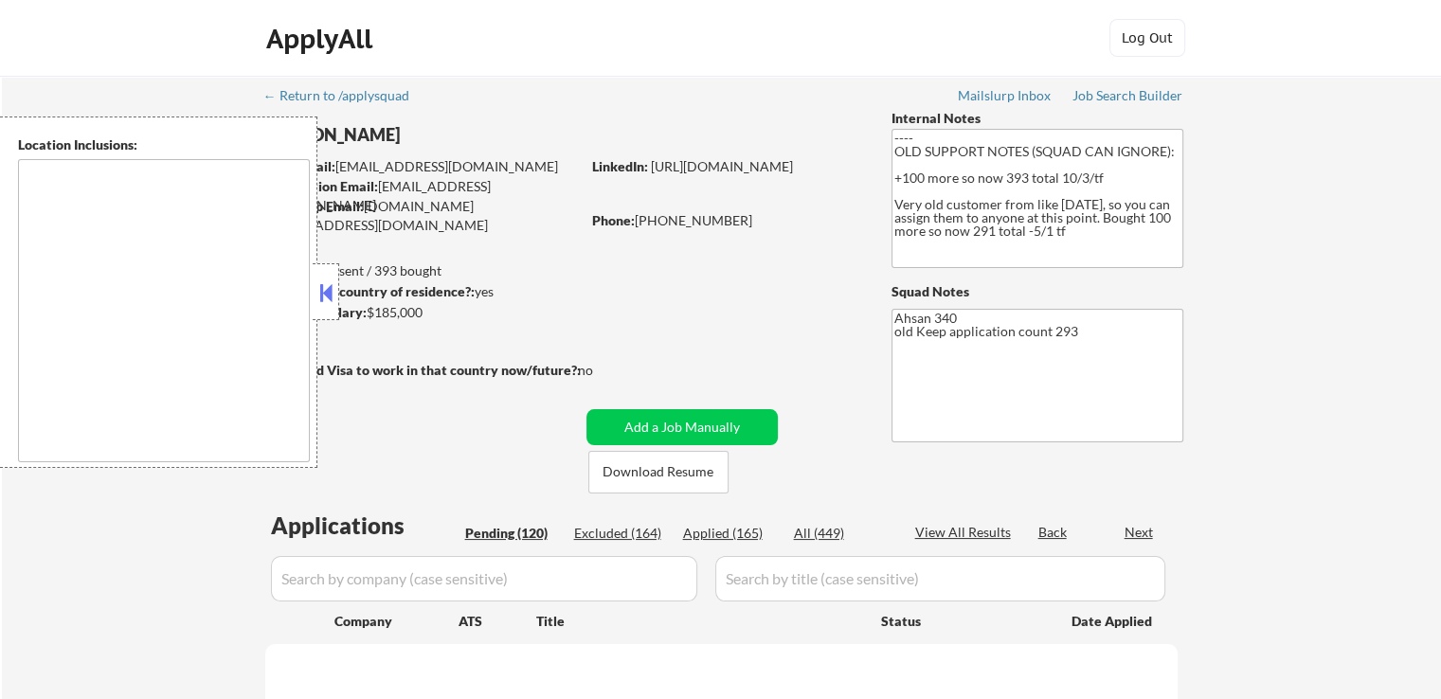
type textarea "[GEOGRAPHIC_DATA], [GEOGRAPHIC_DATA] [GEOGRAPHIC_DATA], [GEOGRAPHIC_DATA] [GEOG…"
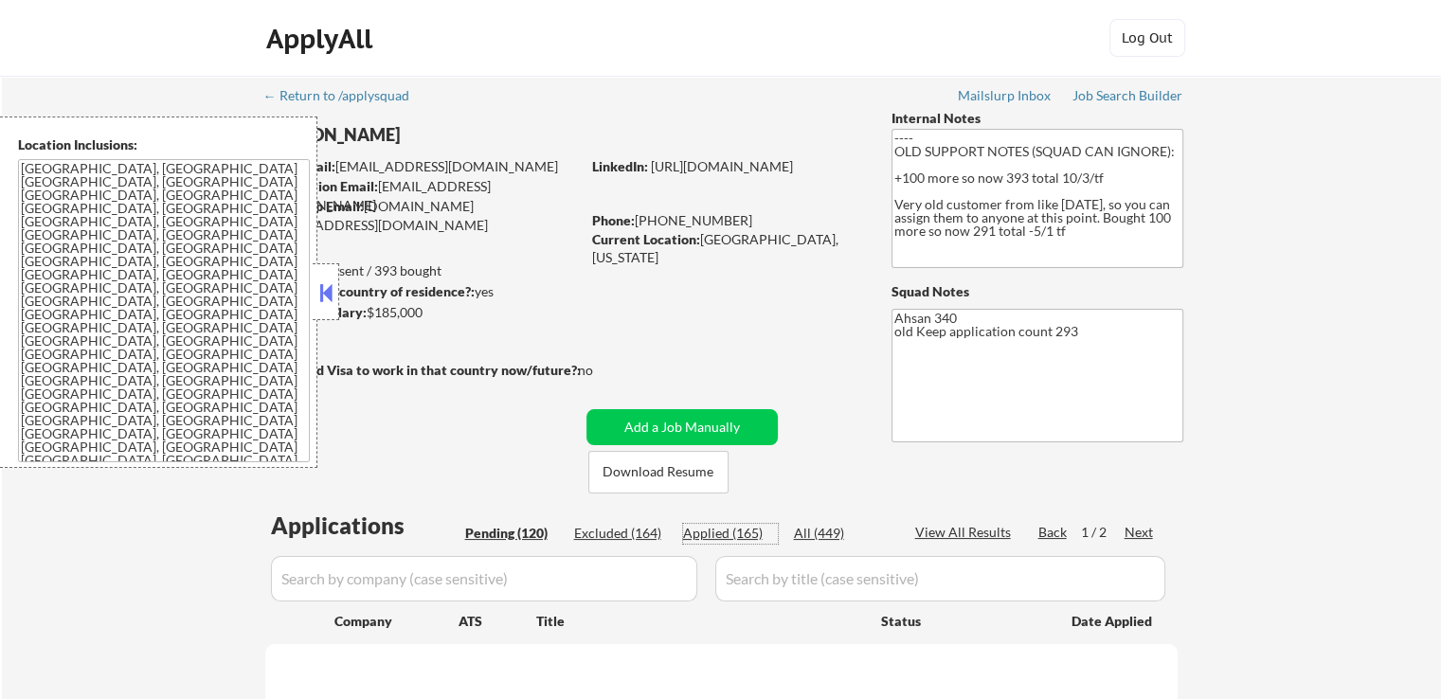
click at [733, 543] on div "Applied (165)" at bounding box center [730, 534] width 95 height 20
click at [331, 302] on button at bounding box center [325, 293] width 21 height 28
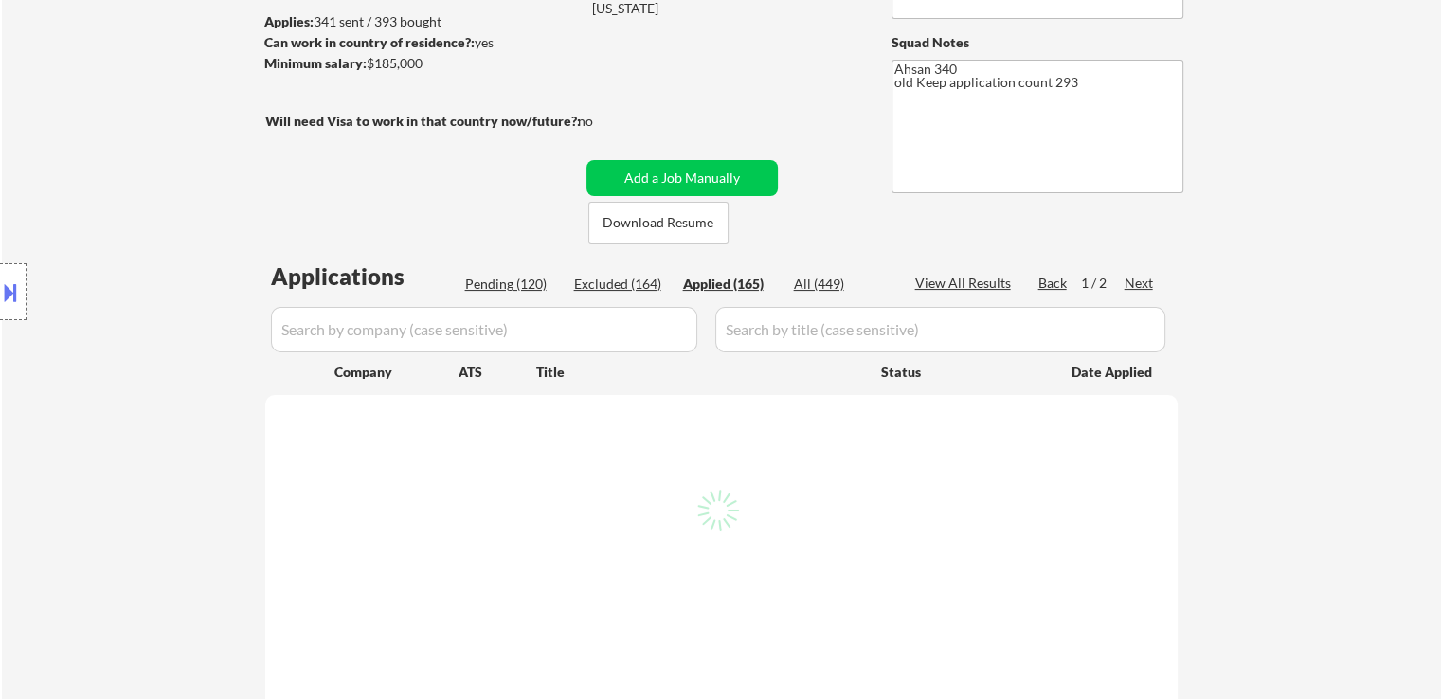
scroll to position [284, 0]
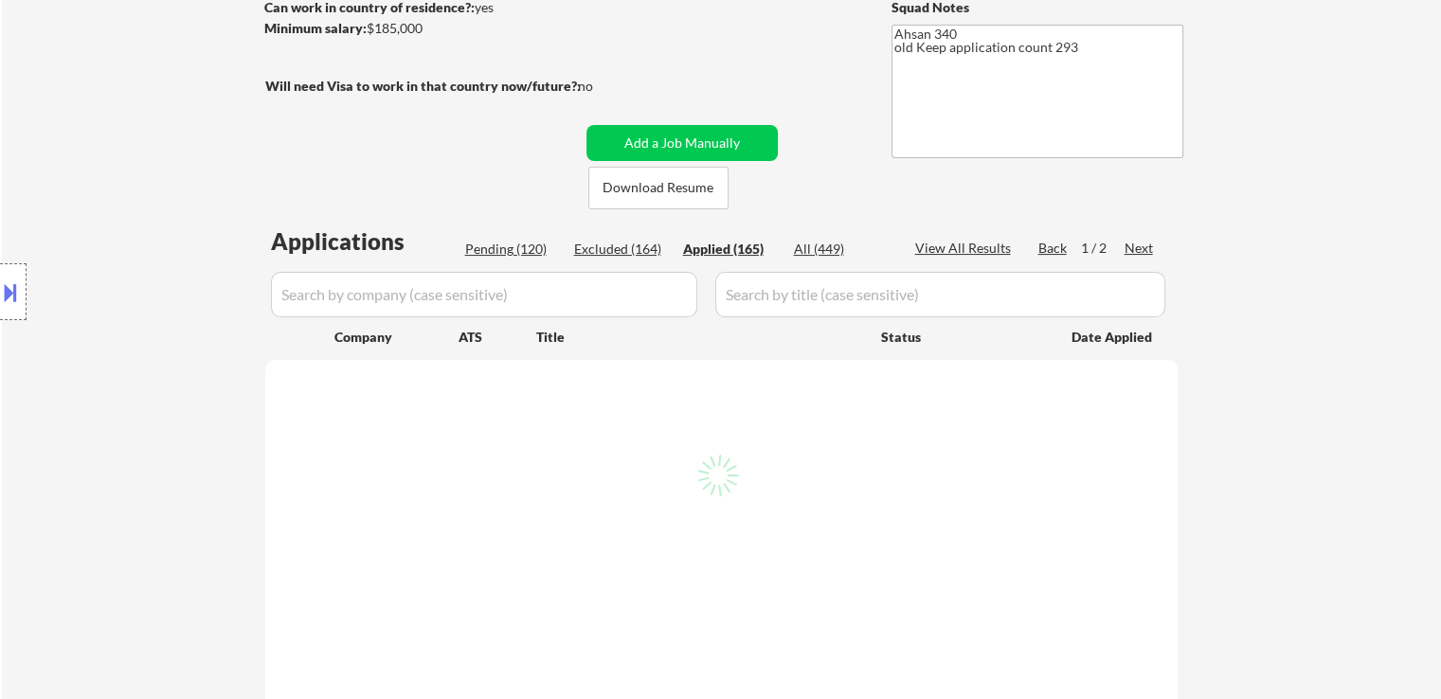
select select ""applied""
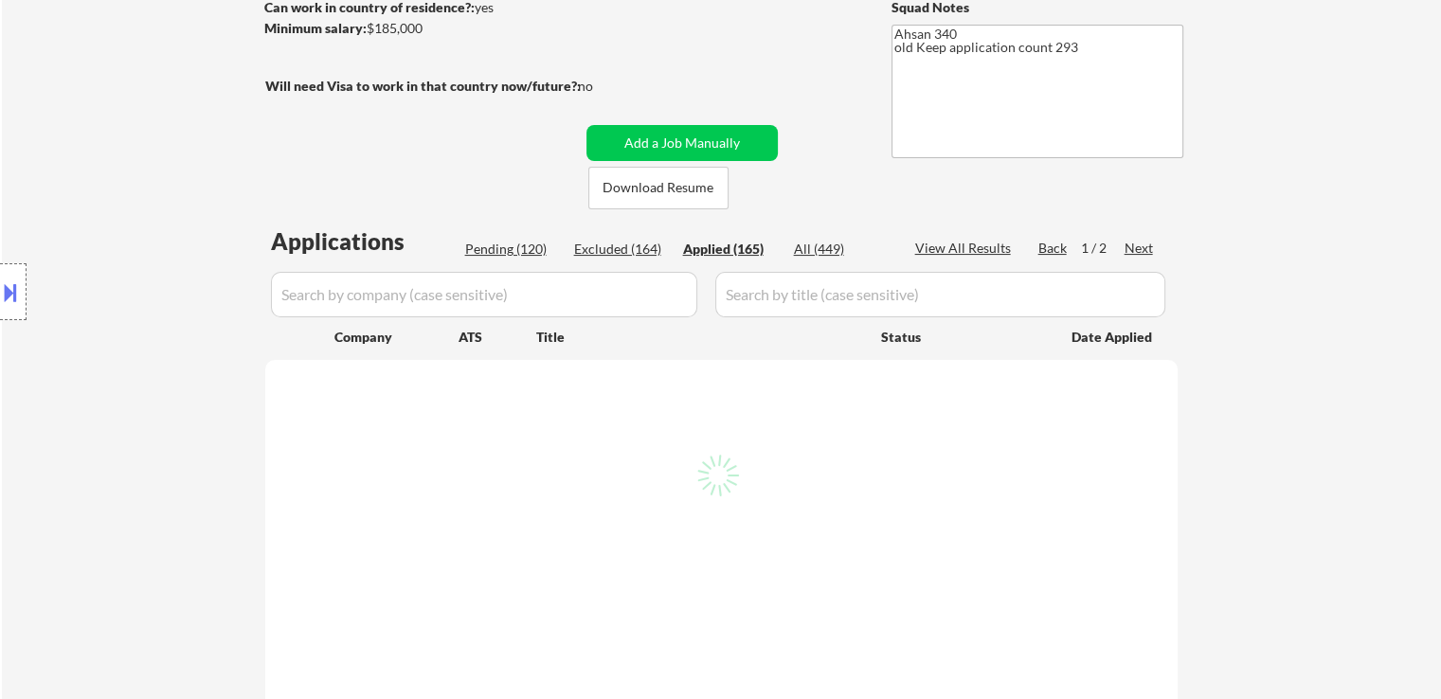
select select ""applied""
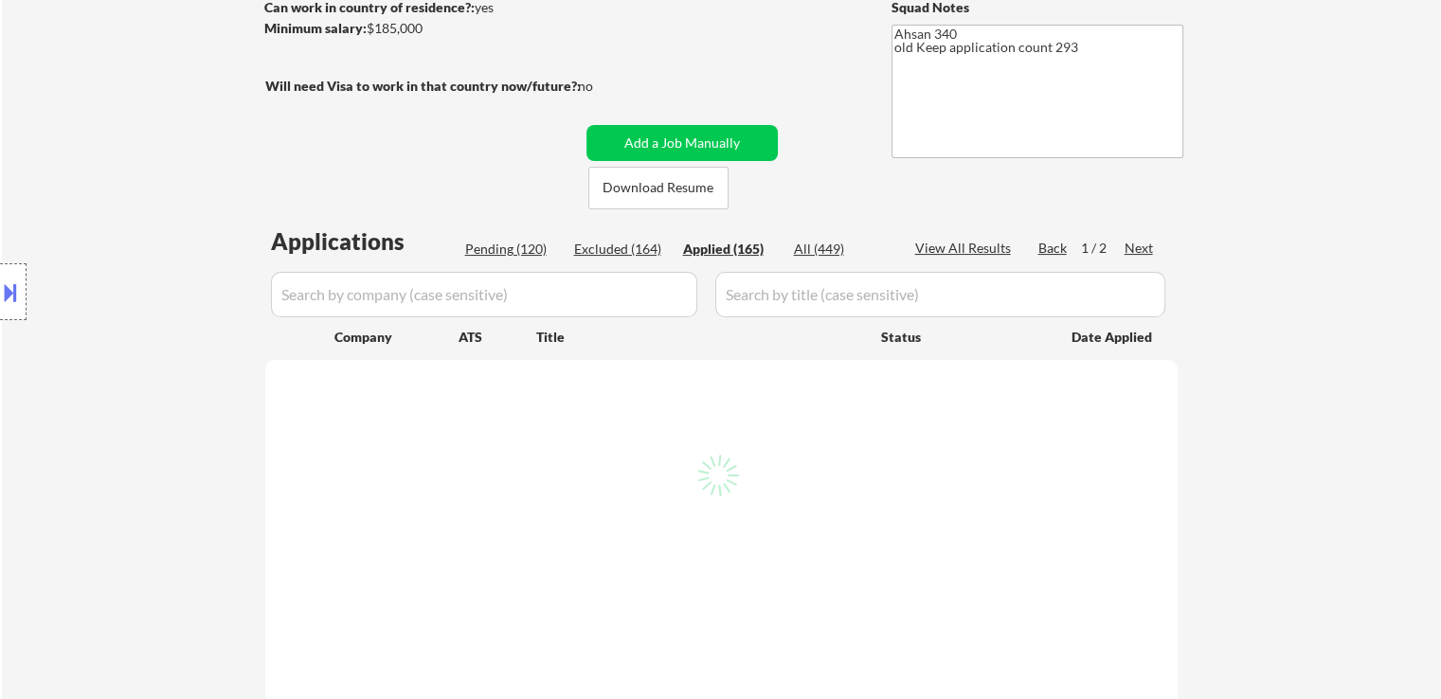
select select ""applied""
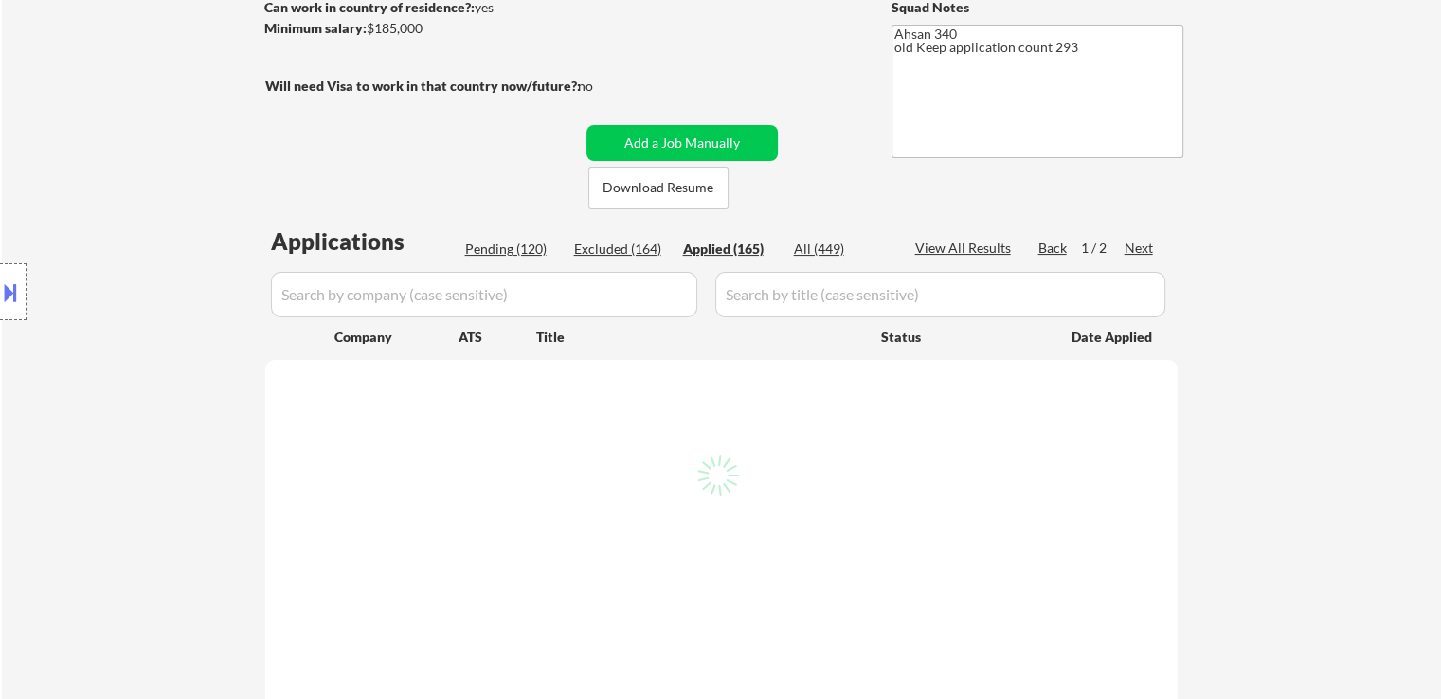
select select ""applied""
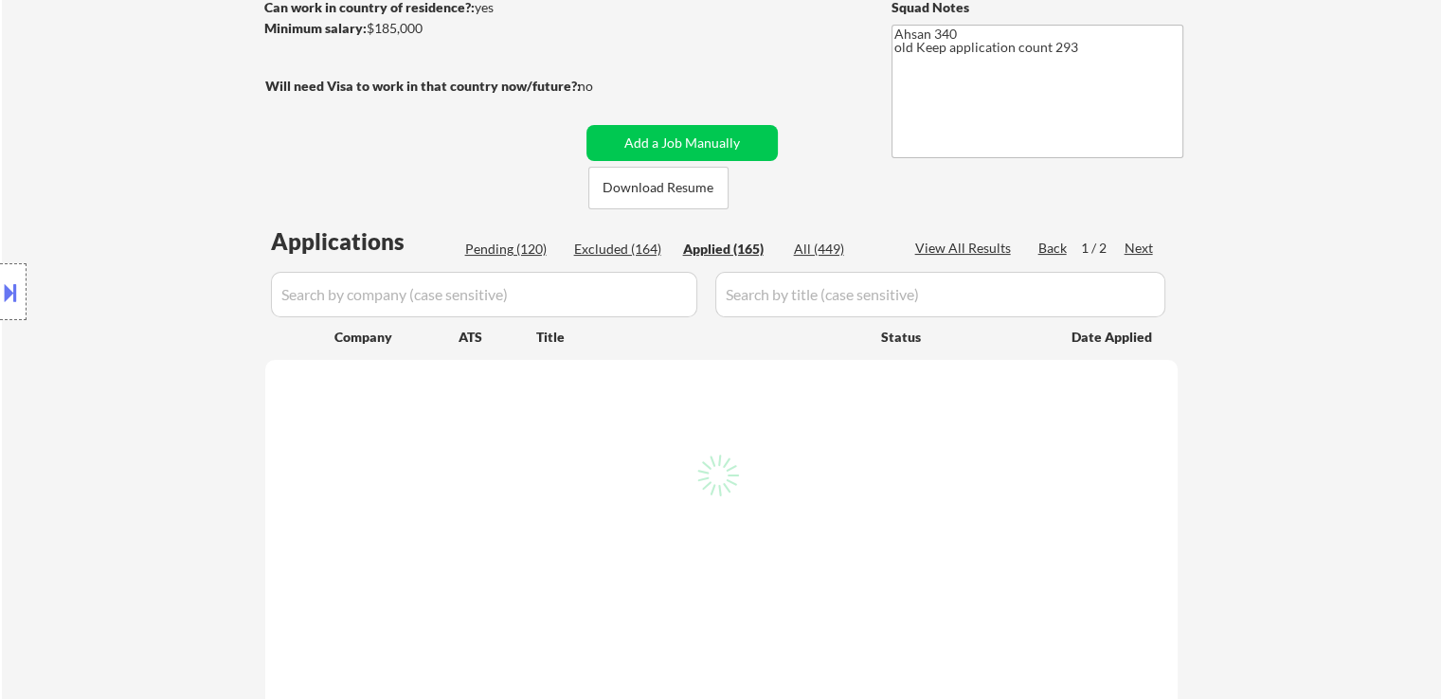
select select ""applied""
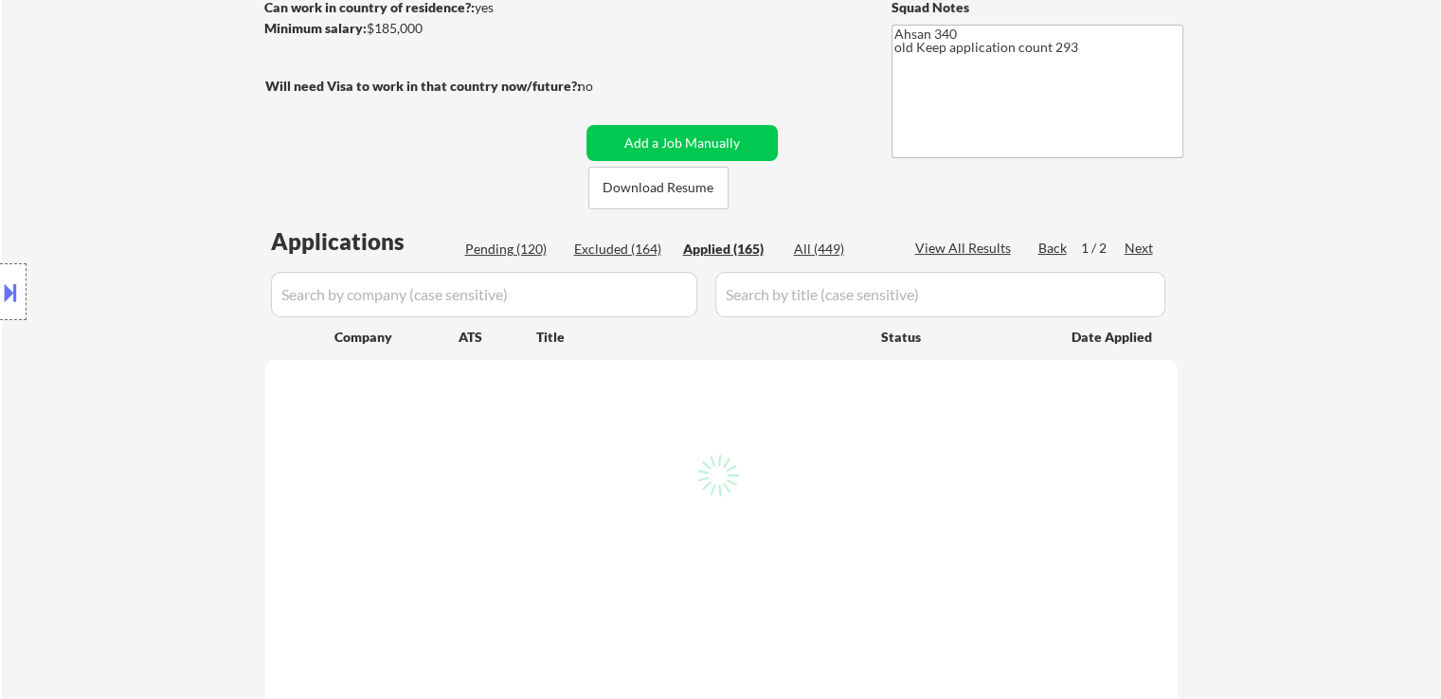
select select ""applied""
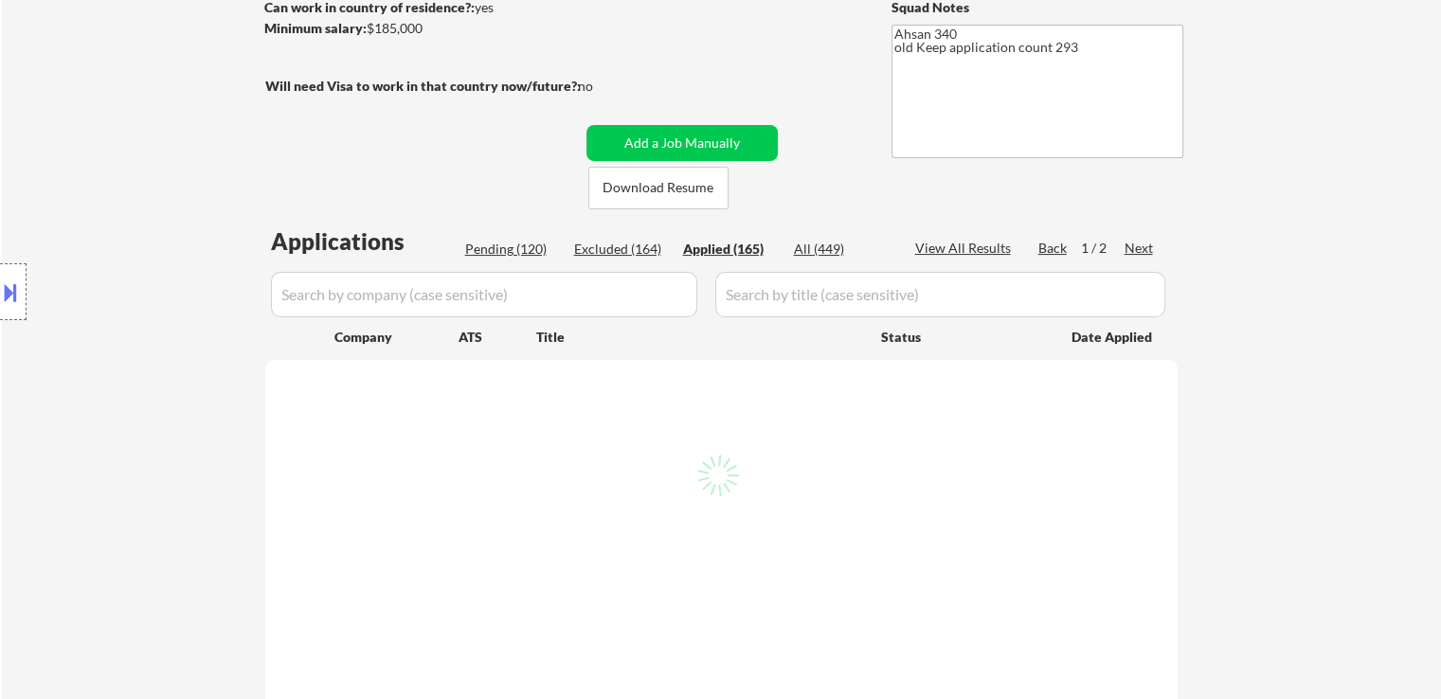
select select ""applied""
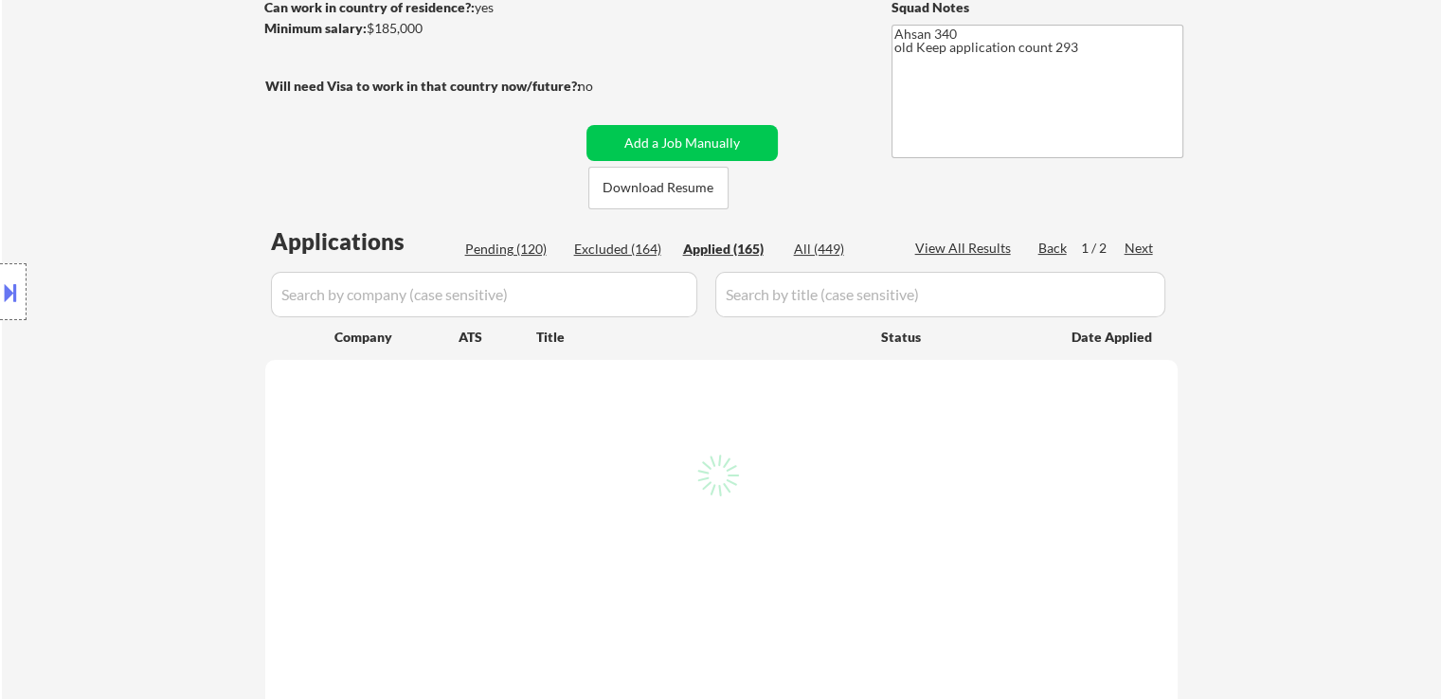
select select ""applied""
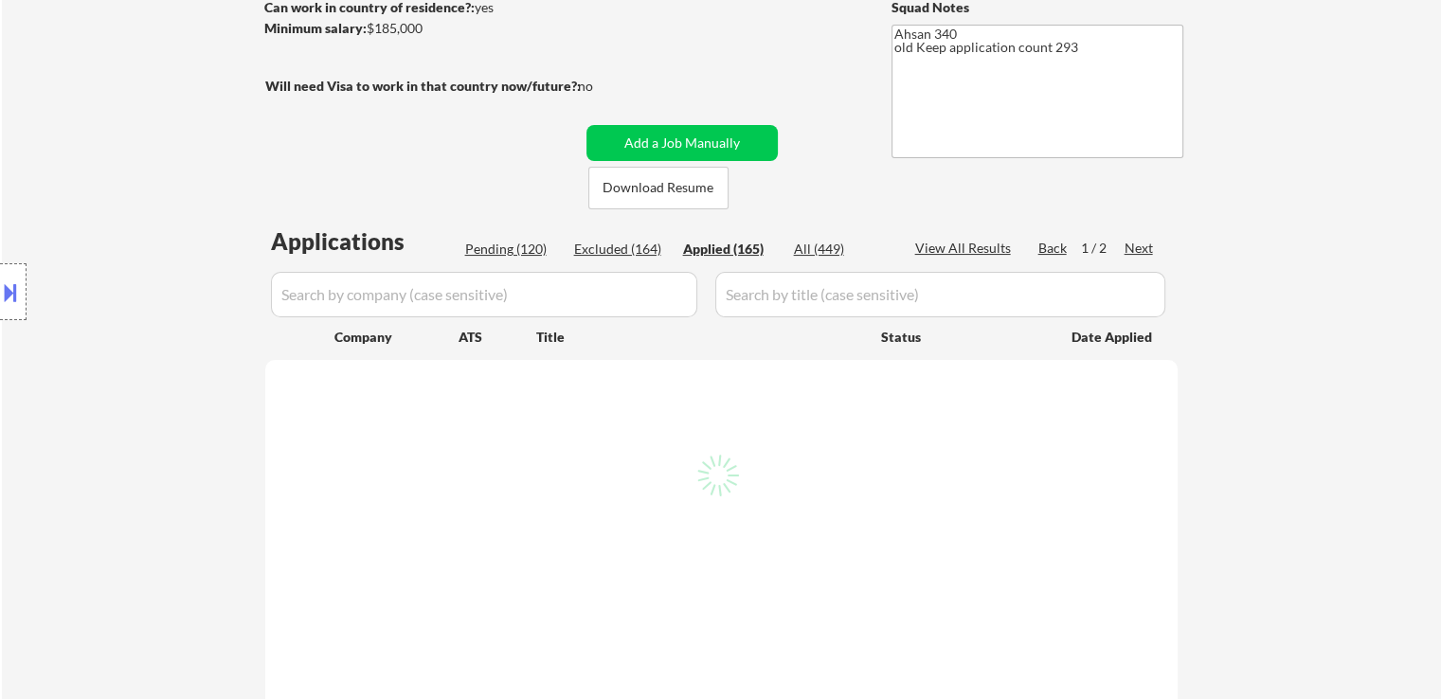
select select ""applied""
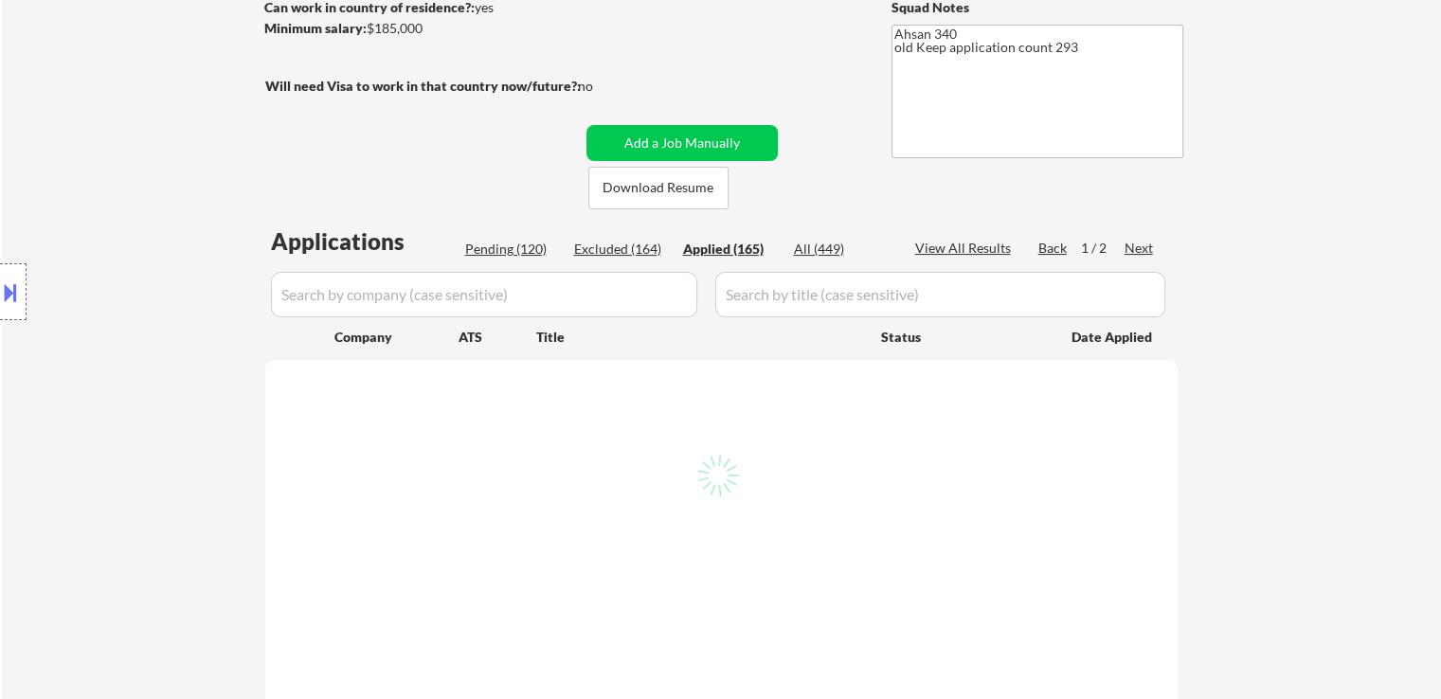
select select ""applied""
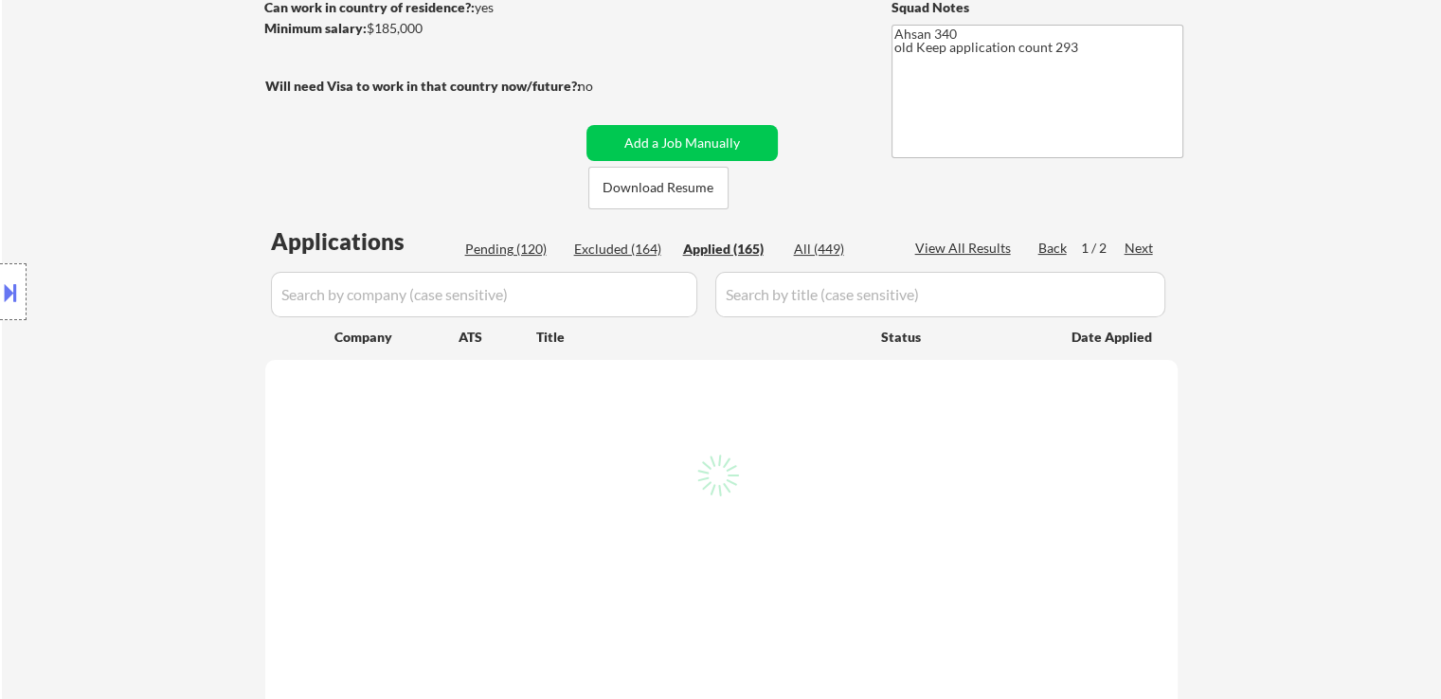
select select ""applied""
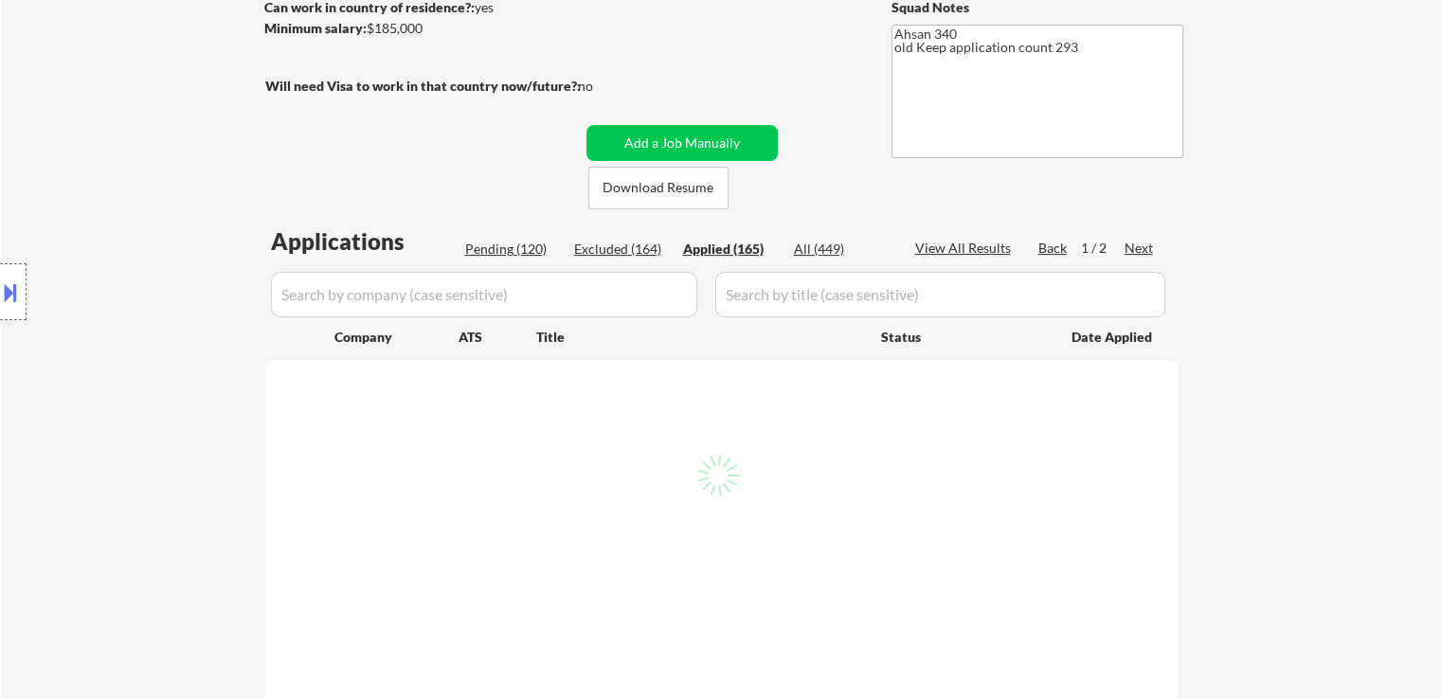
select select ""applied""
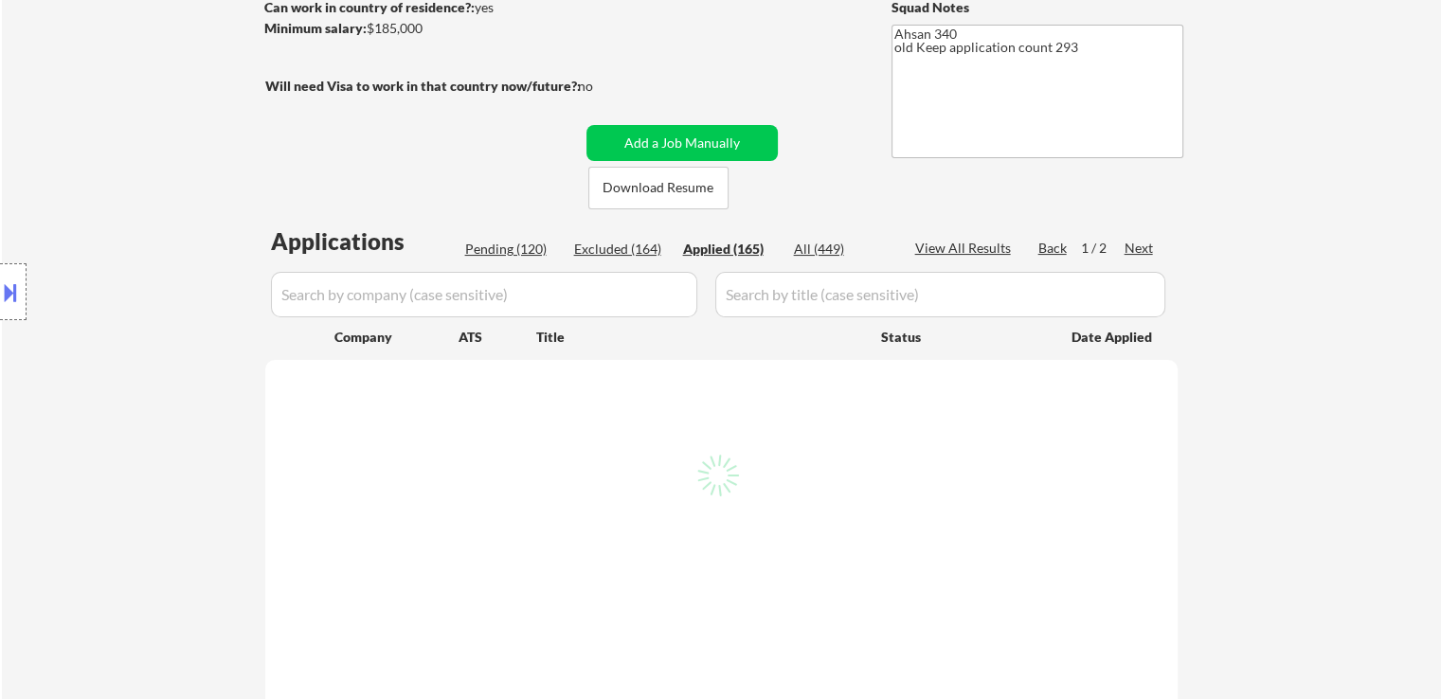
select select ""applied""
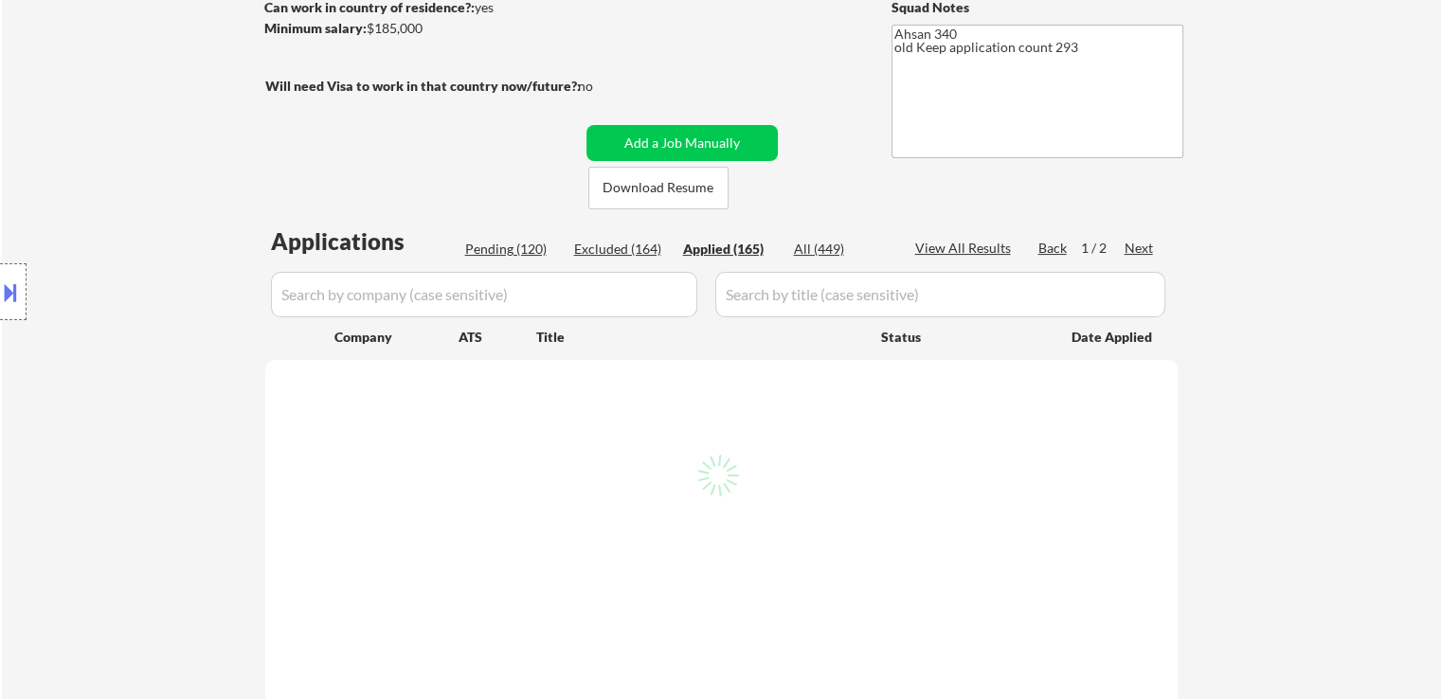
select select ""applied""
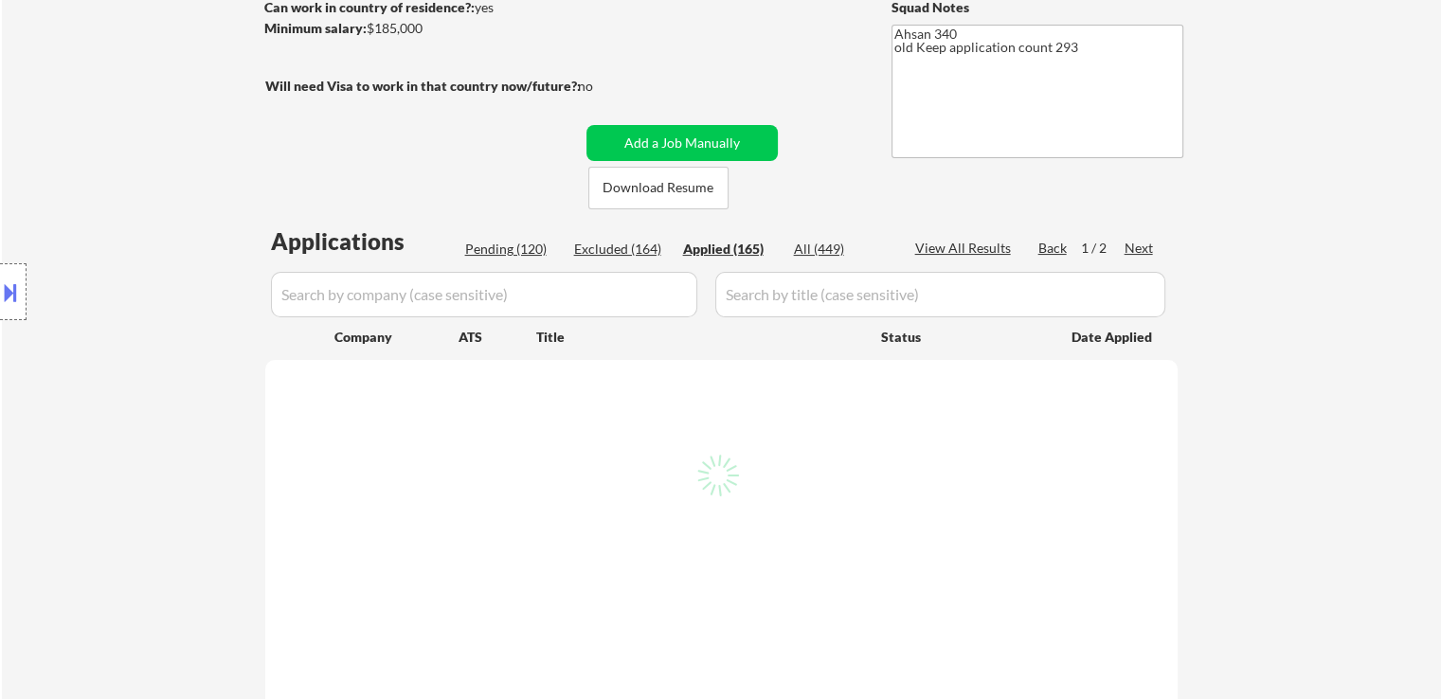
select select ""applied""
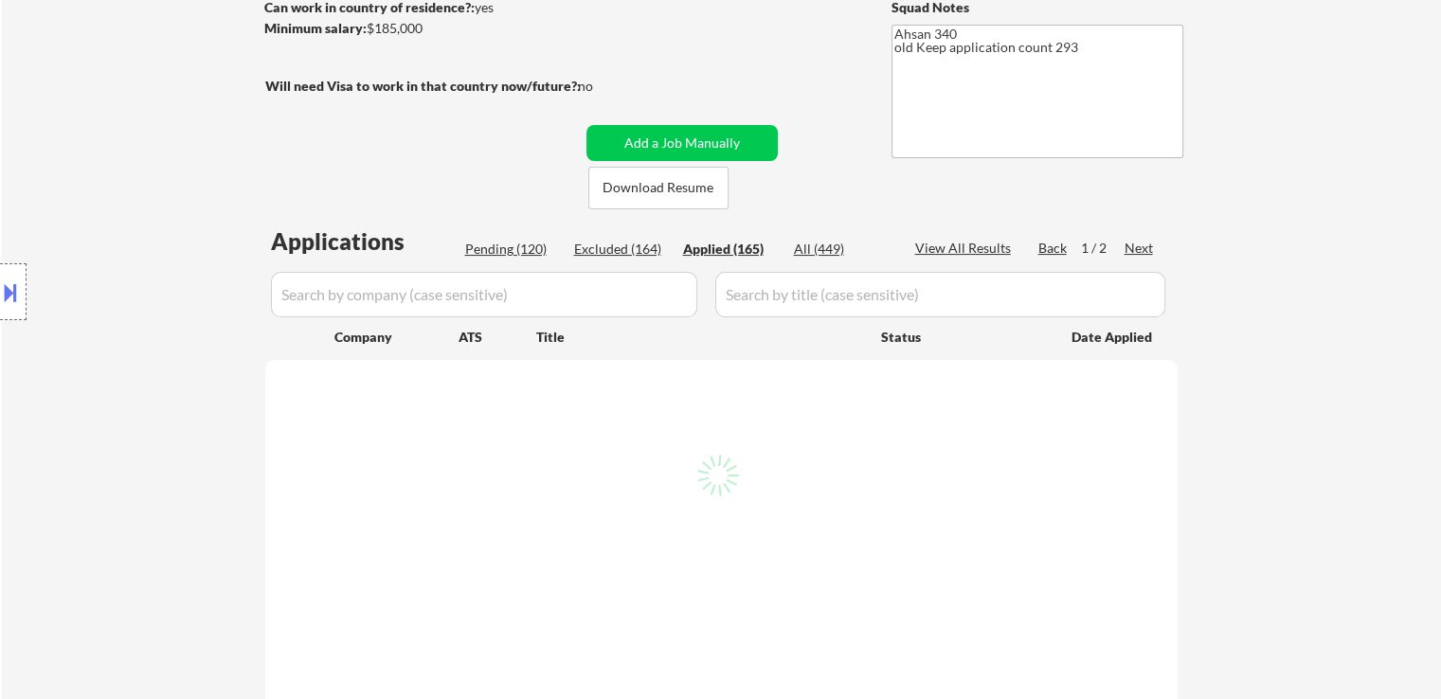
select select ""applied""
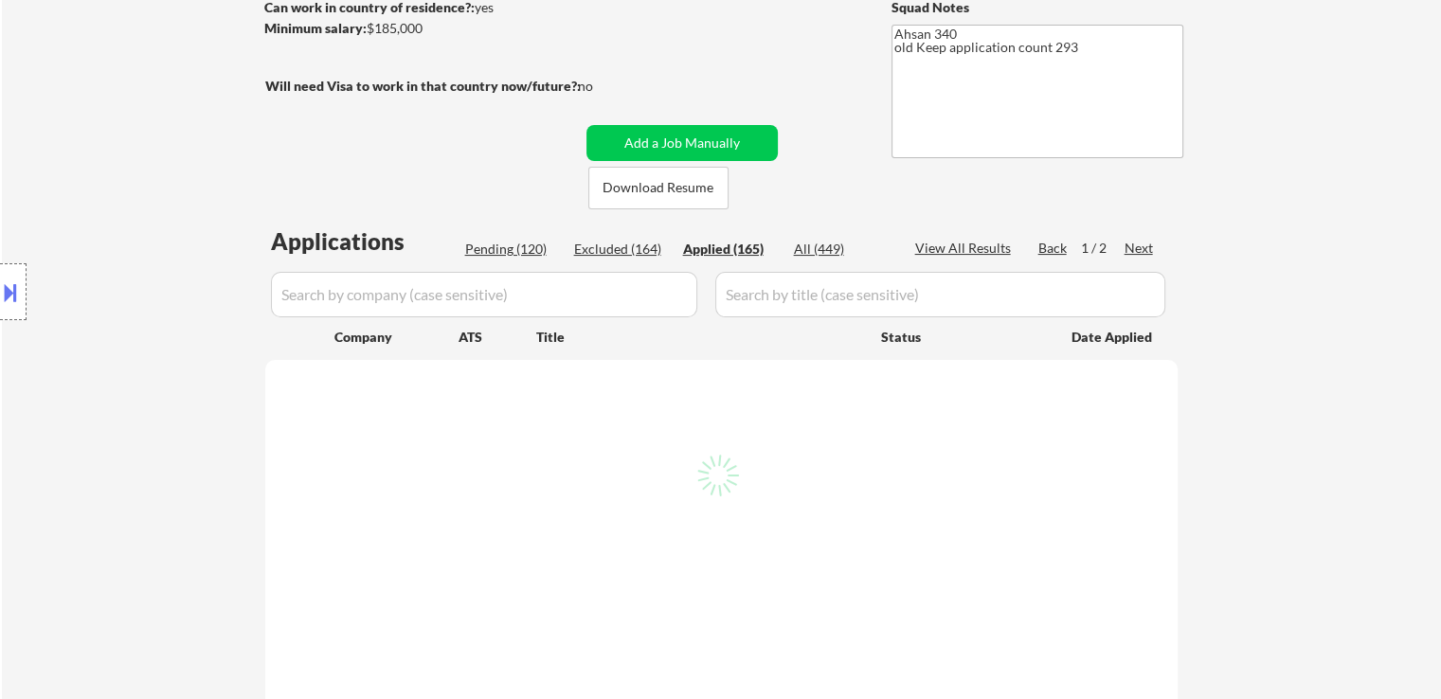
select select ""applied""
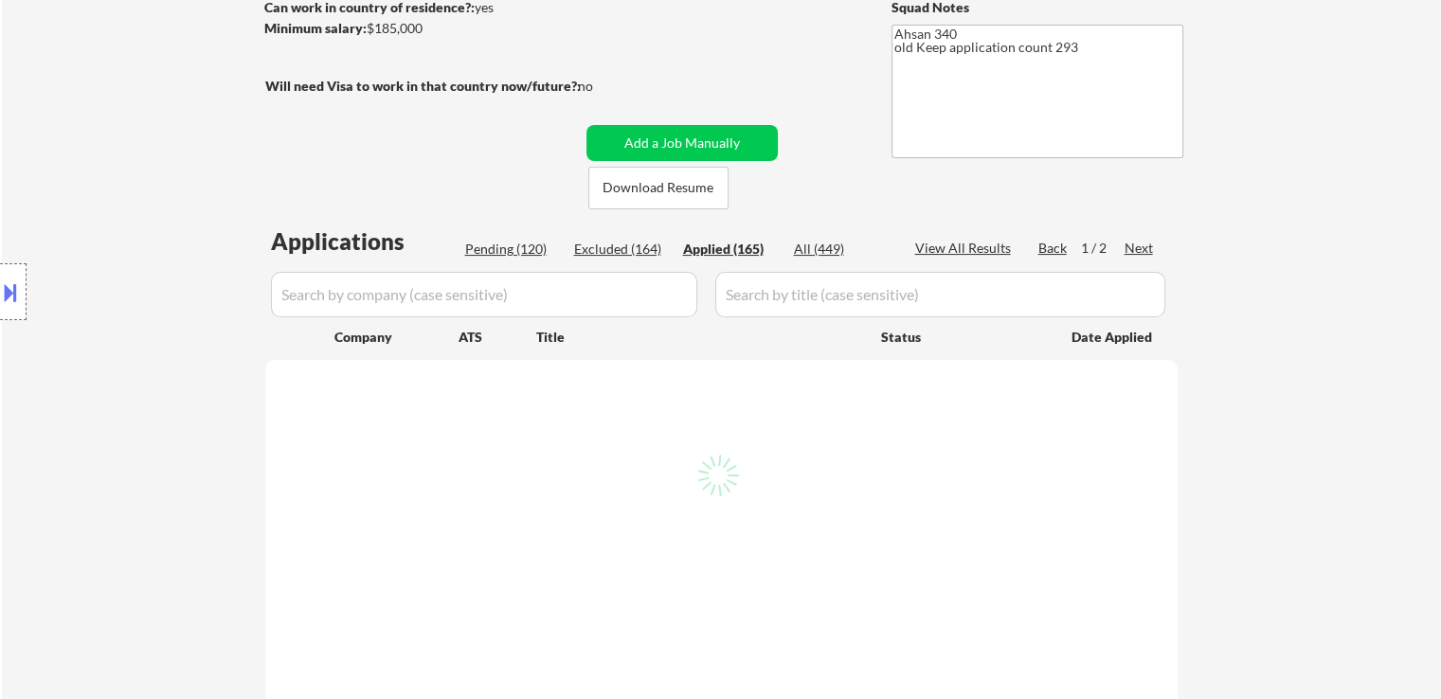
select select ""applied""
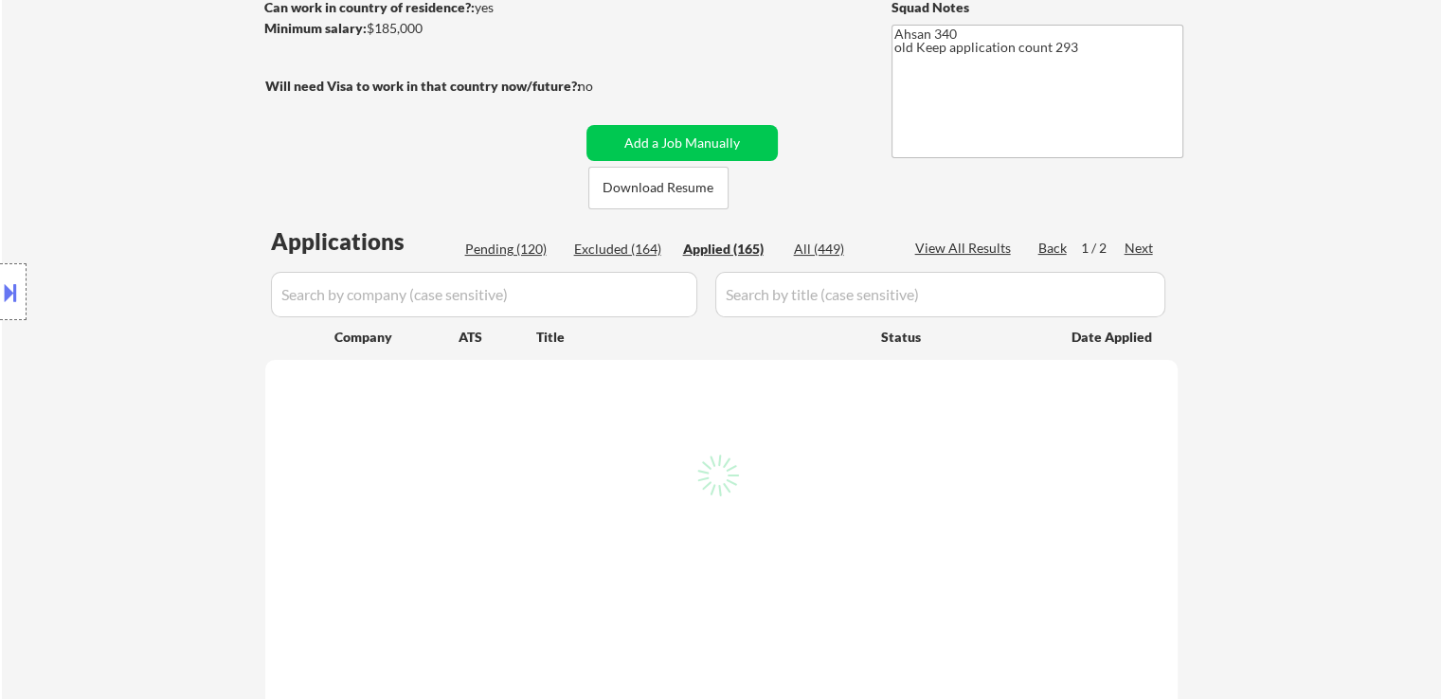
select select ""applied""
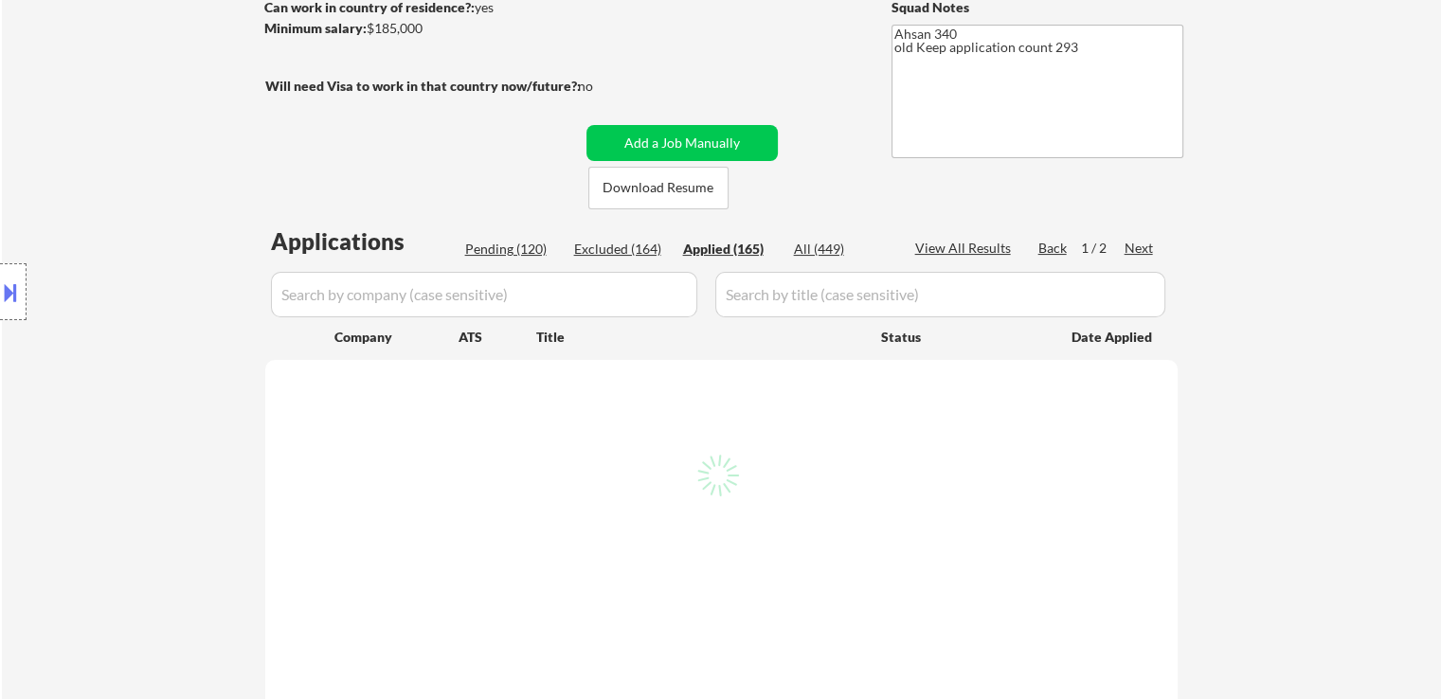
select select ""applied""
